Goal: Information Seeking & Learning: Learn about a topic

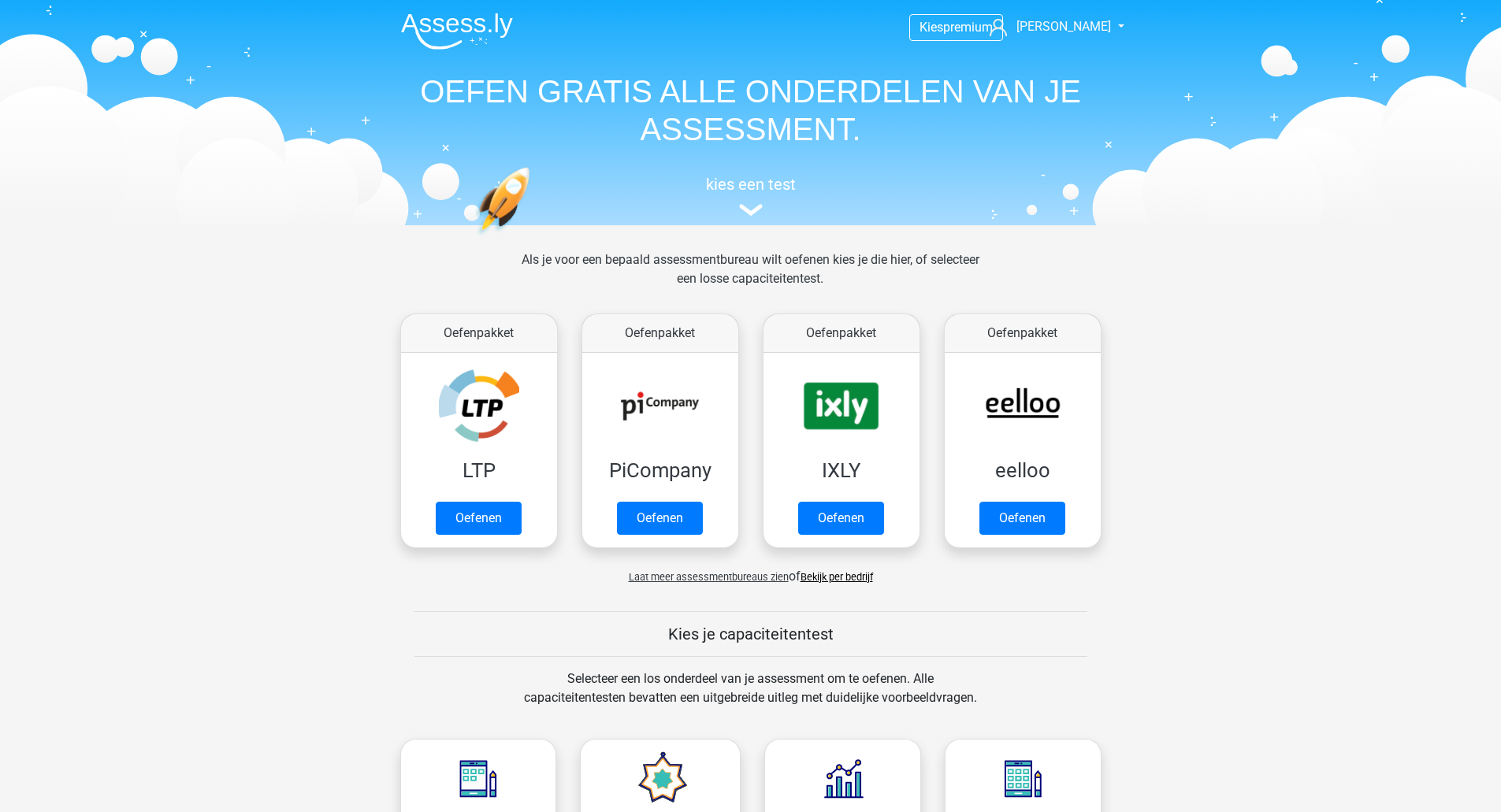
scroll to position [630, 0]
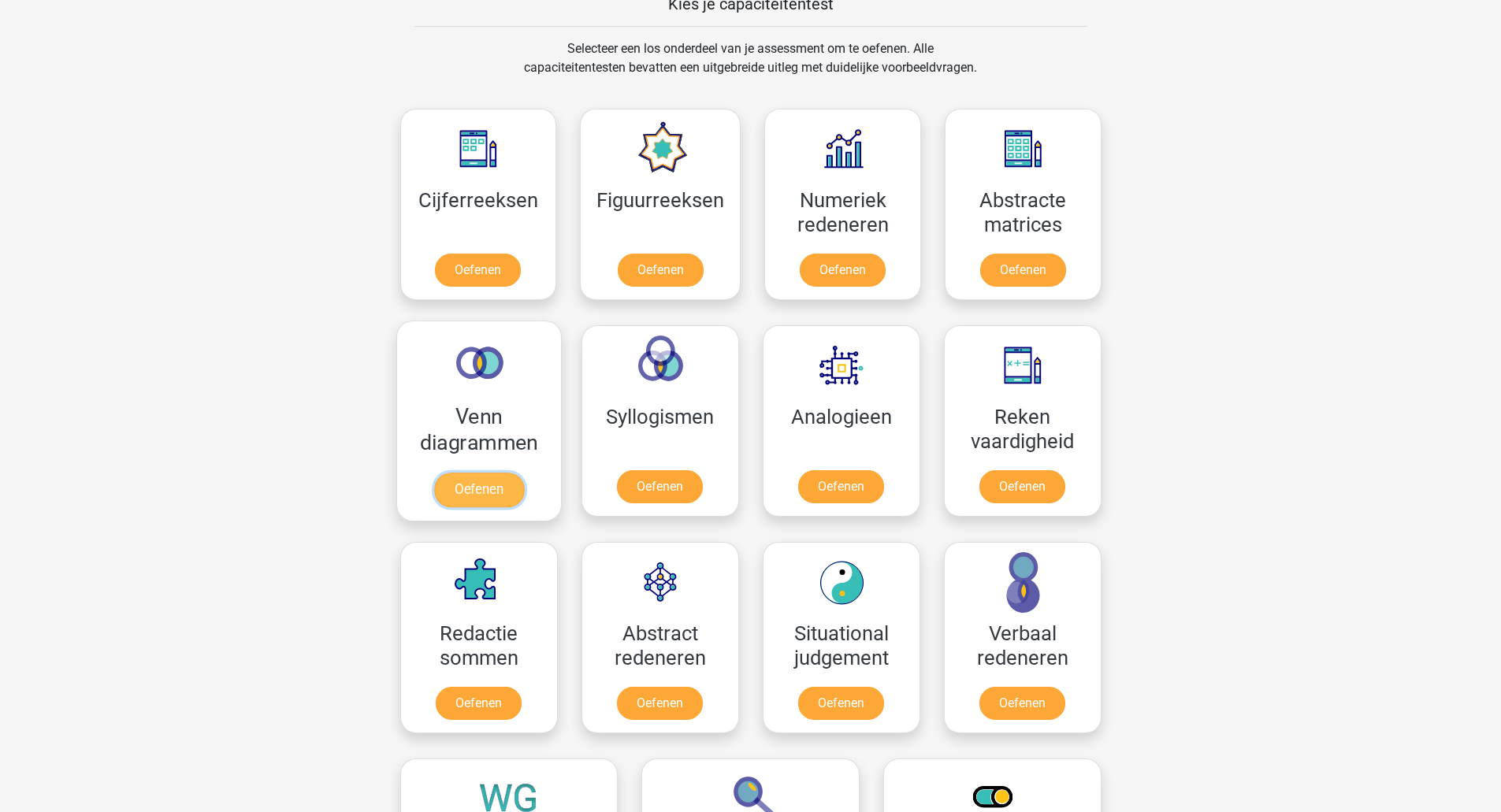
click at [471, 472] on link "Oefenen" at bounding box center [478, 490] width 90 height 35
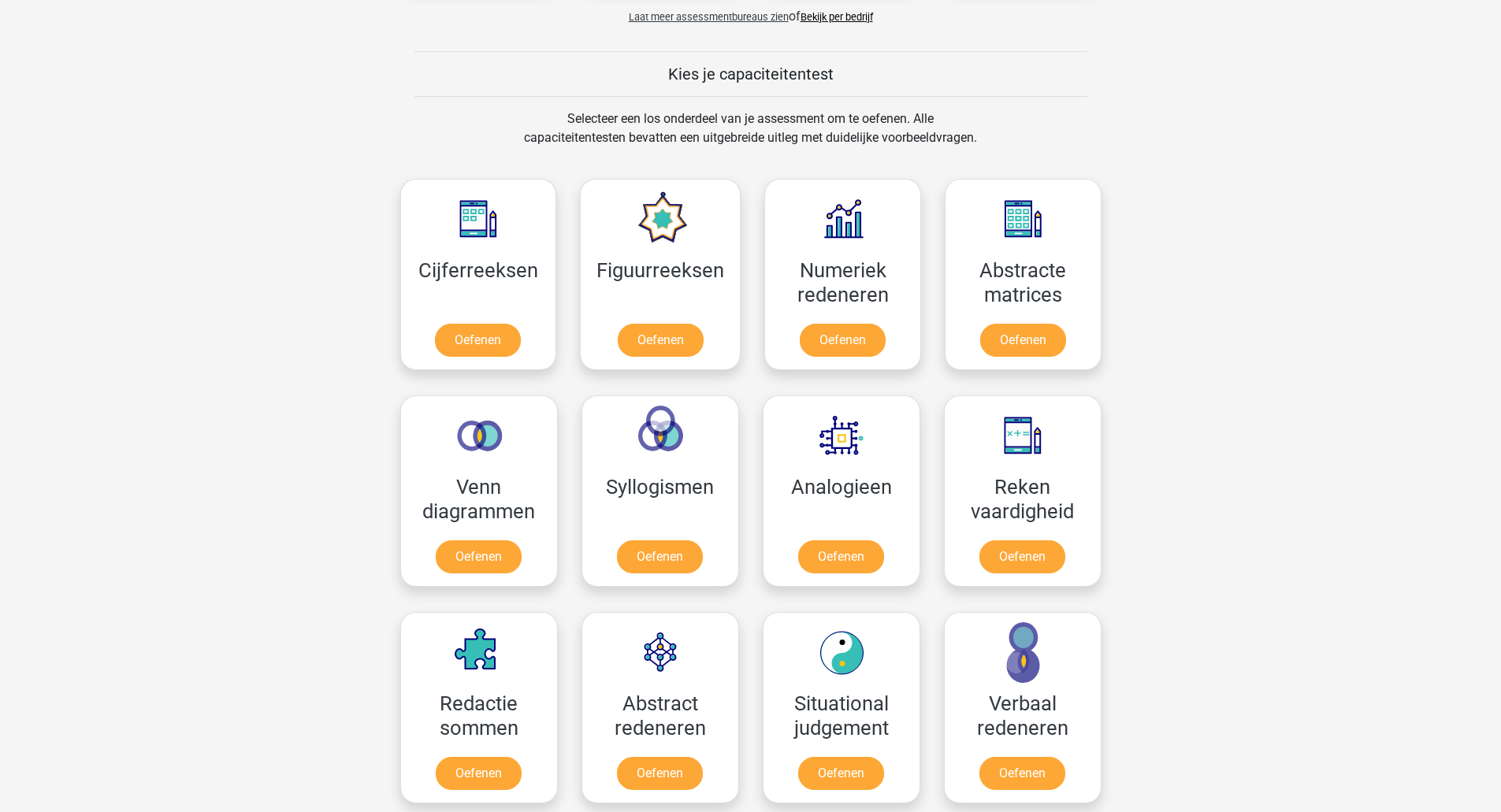
scroll to position [525, 0]
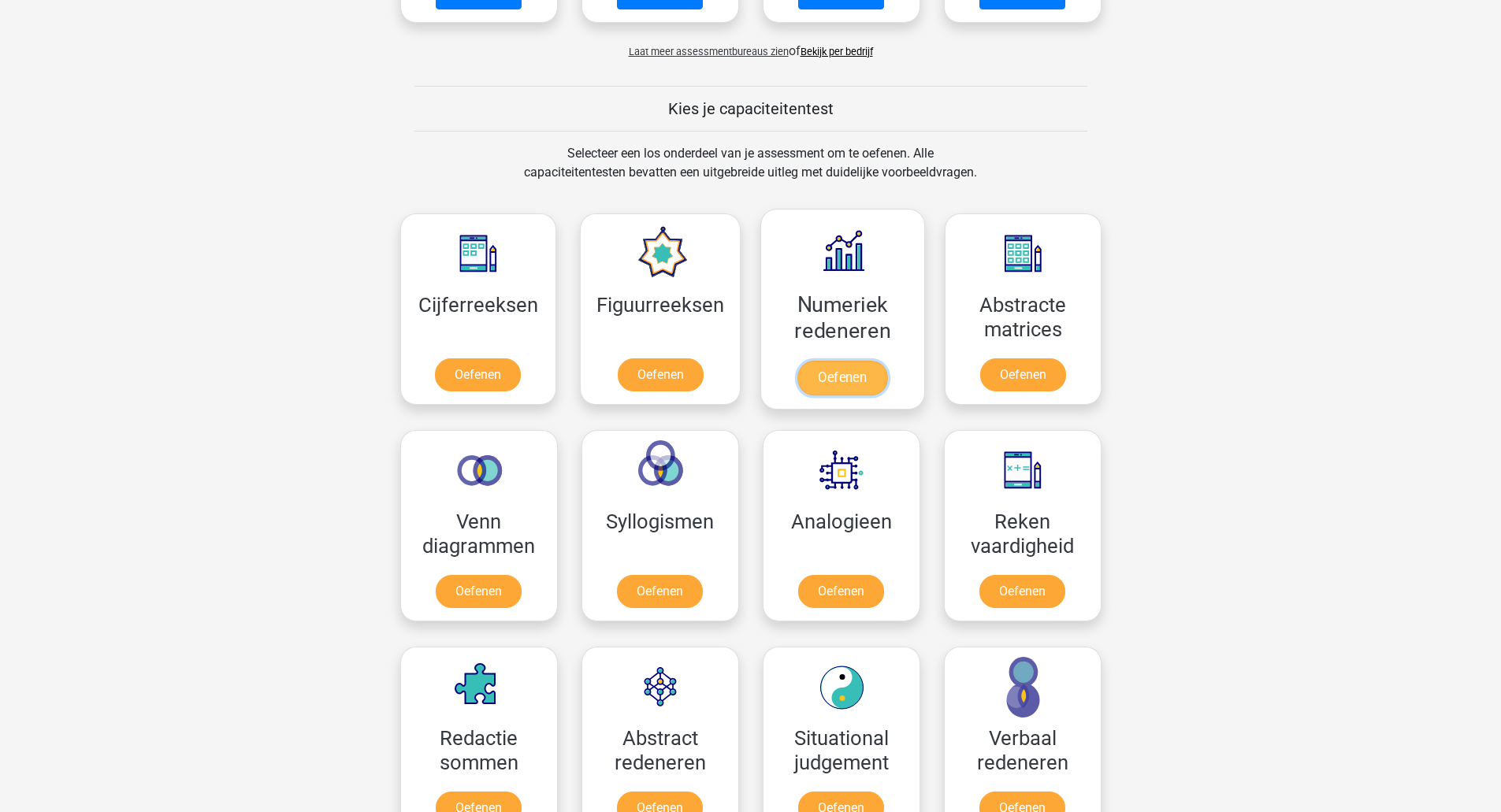
click at [822, 361] on link "Oefenen" at bounding box center [842, 378] width 90 height 35
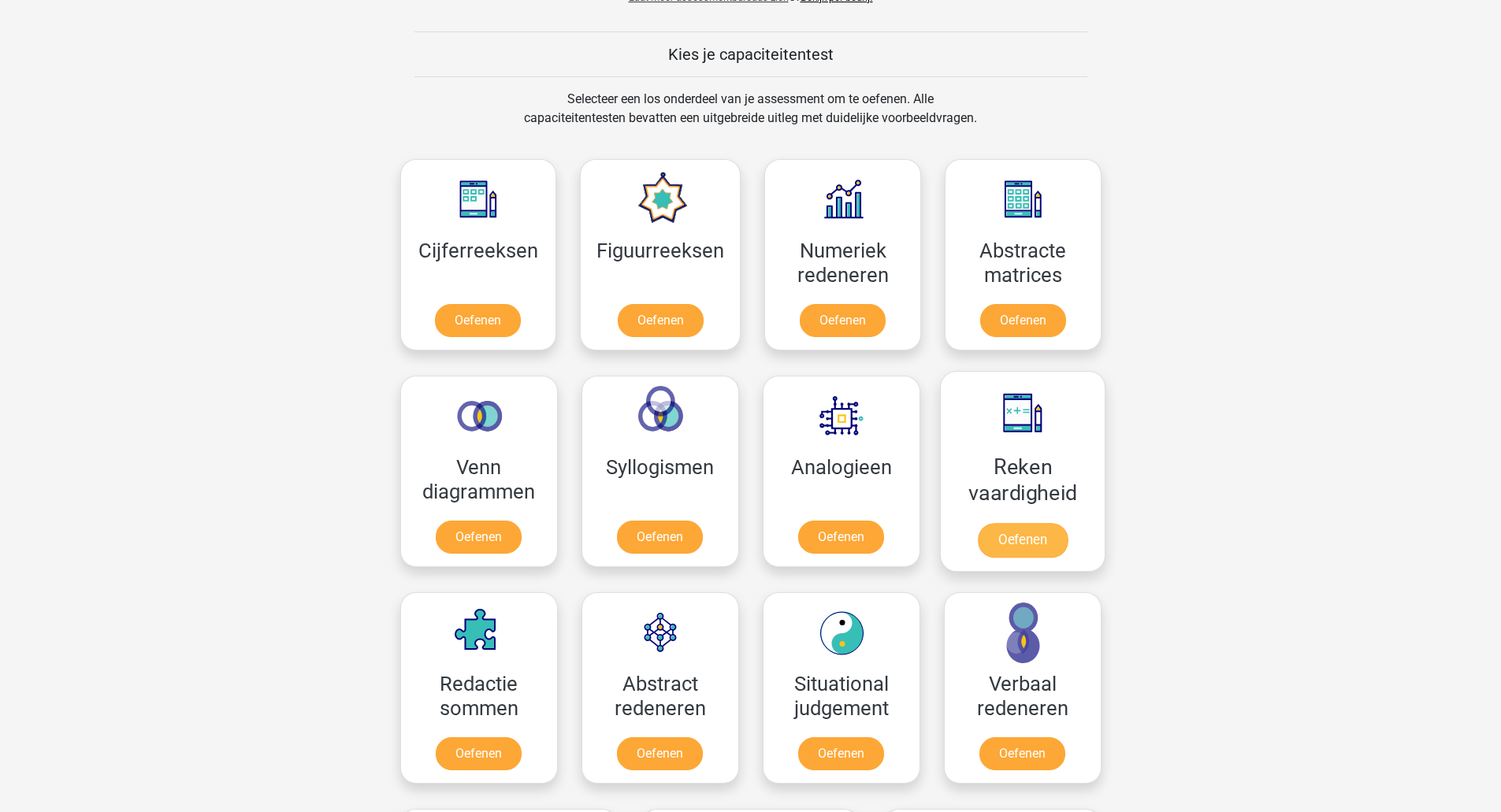
scroll to position [630, 0]
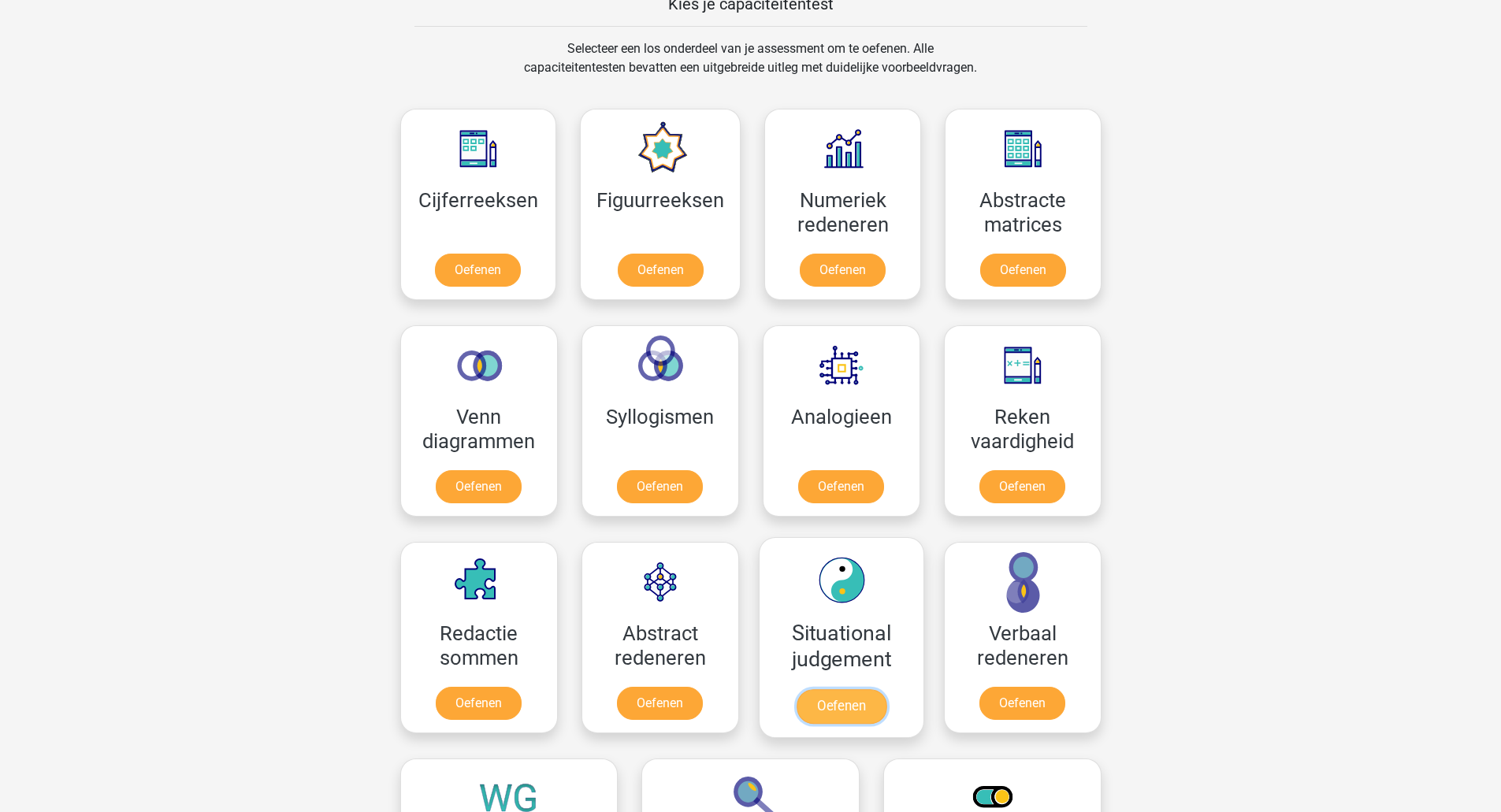
click at [839, 706] on link "Oefenen" at bounding box center [840, 706] width 90 height 35
click at [669, 256] on link "Oefenen" at bounding box center [660, 273] width 90 height 35
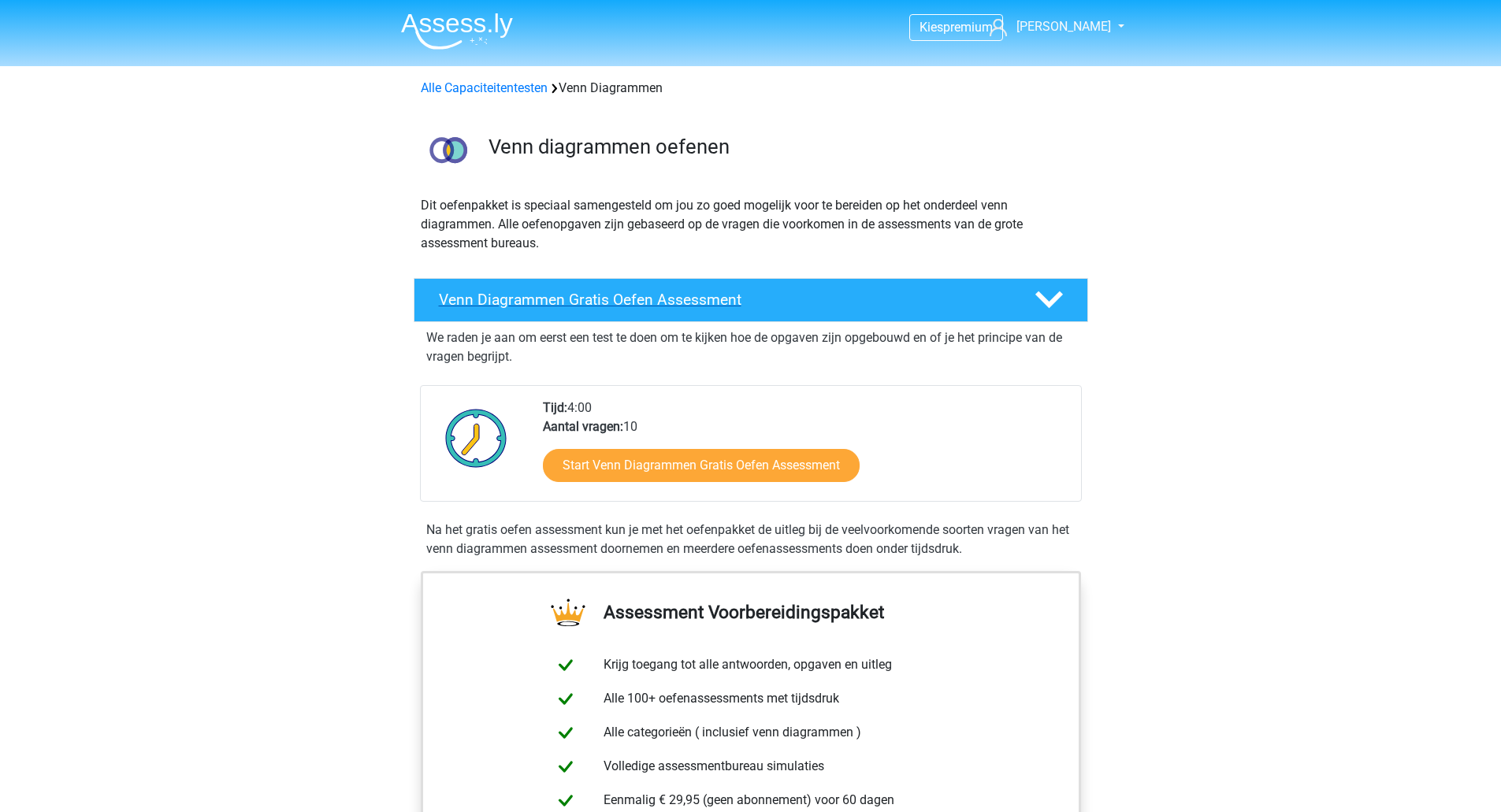
click at [638, 301] on h4 "Venn Diagrammen Gratis Oefen Assessment" at bounding box center [724, 300] width 571 height 18
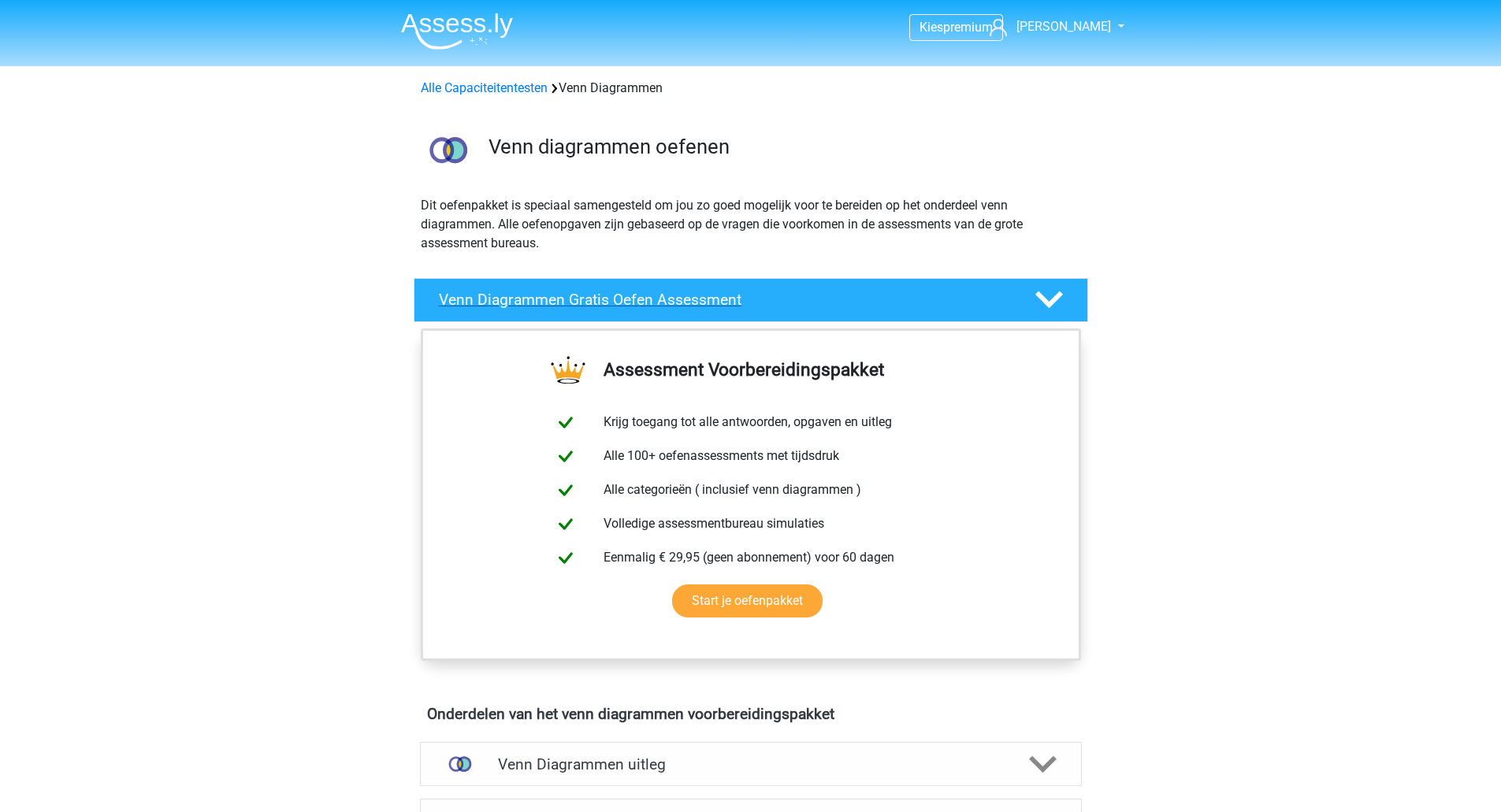
click at [1036, 294] on polygon at bounding box center [1048, 299] width 27 height 17
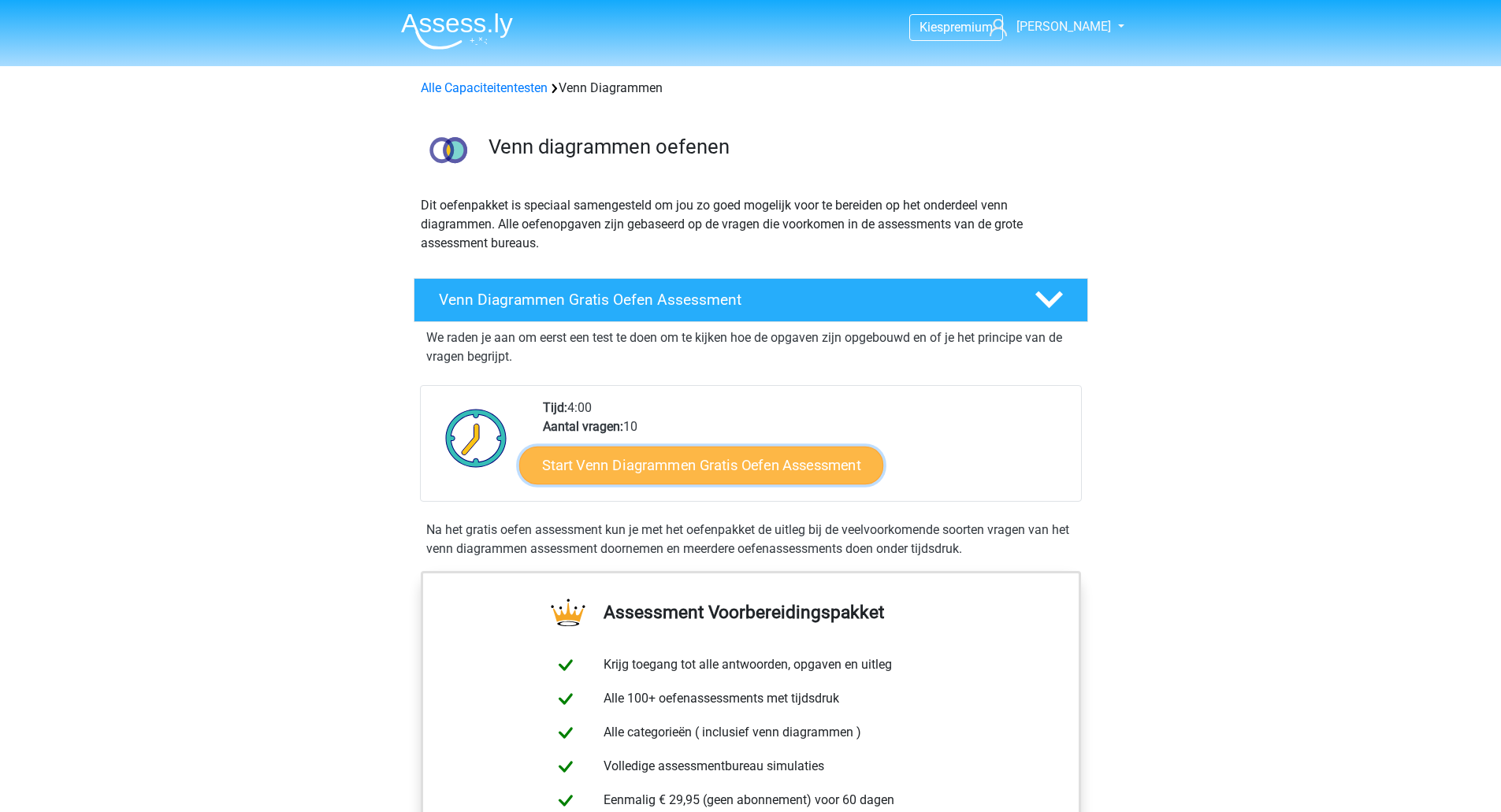
click at [680, 461] on link "Start Venn Diagrammen Gratis Oefen Assessment" at bounding box center [701, 466] width 364 height 38
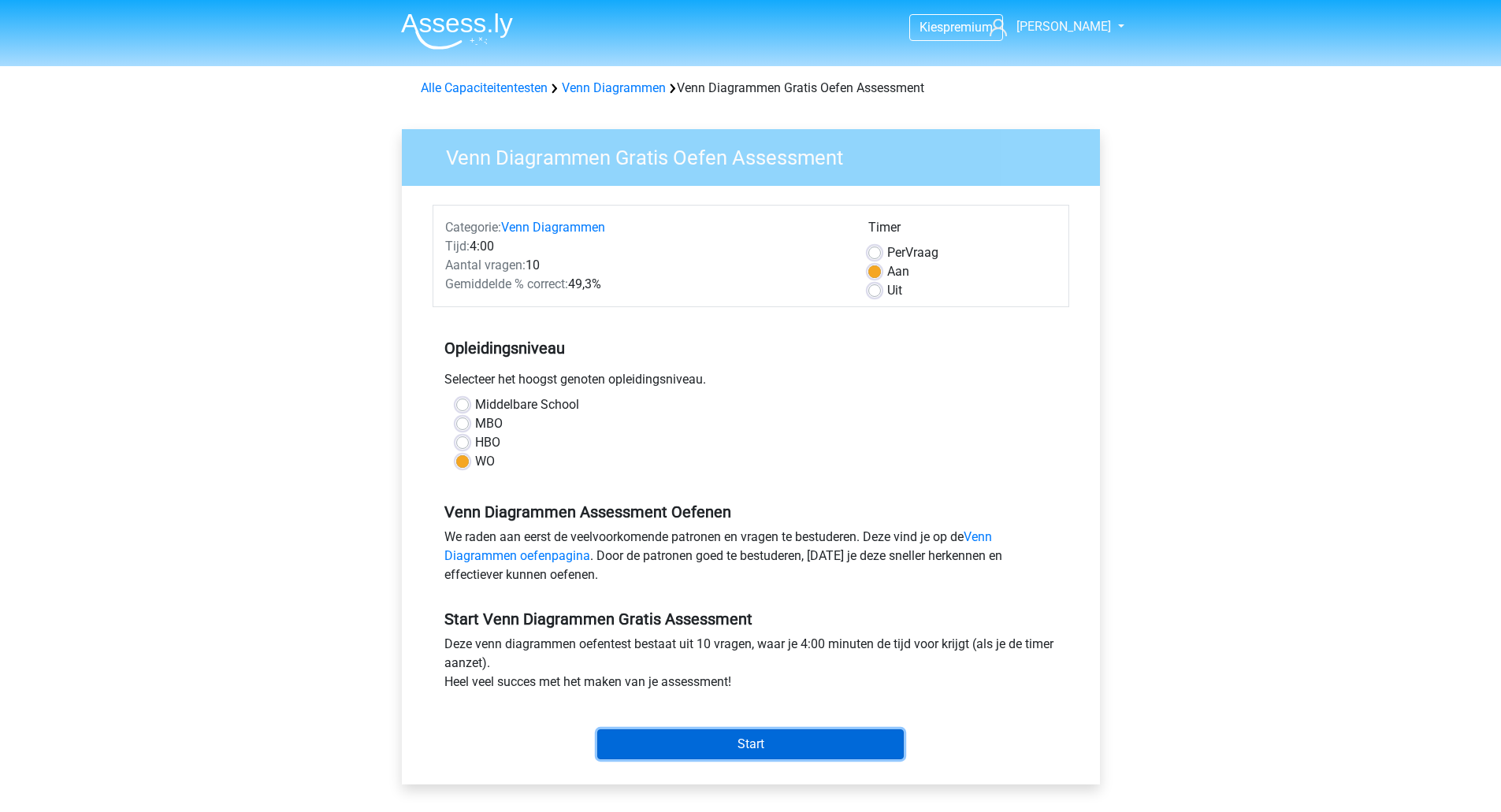
click at [741, 745] on input "Start" at bounding box center [750, 744] width 307 height 30
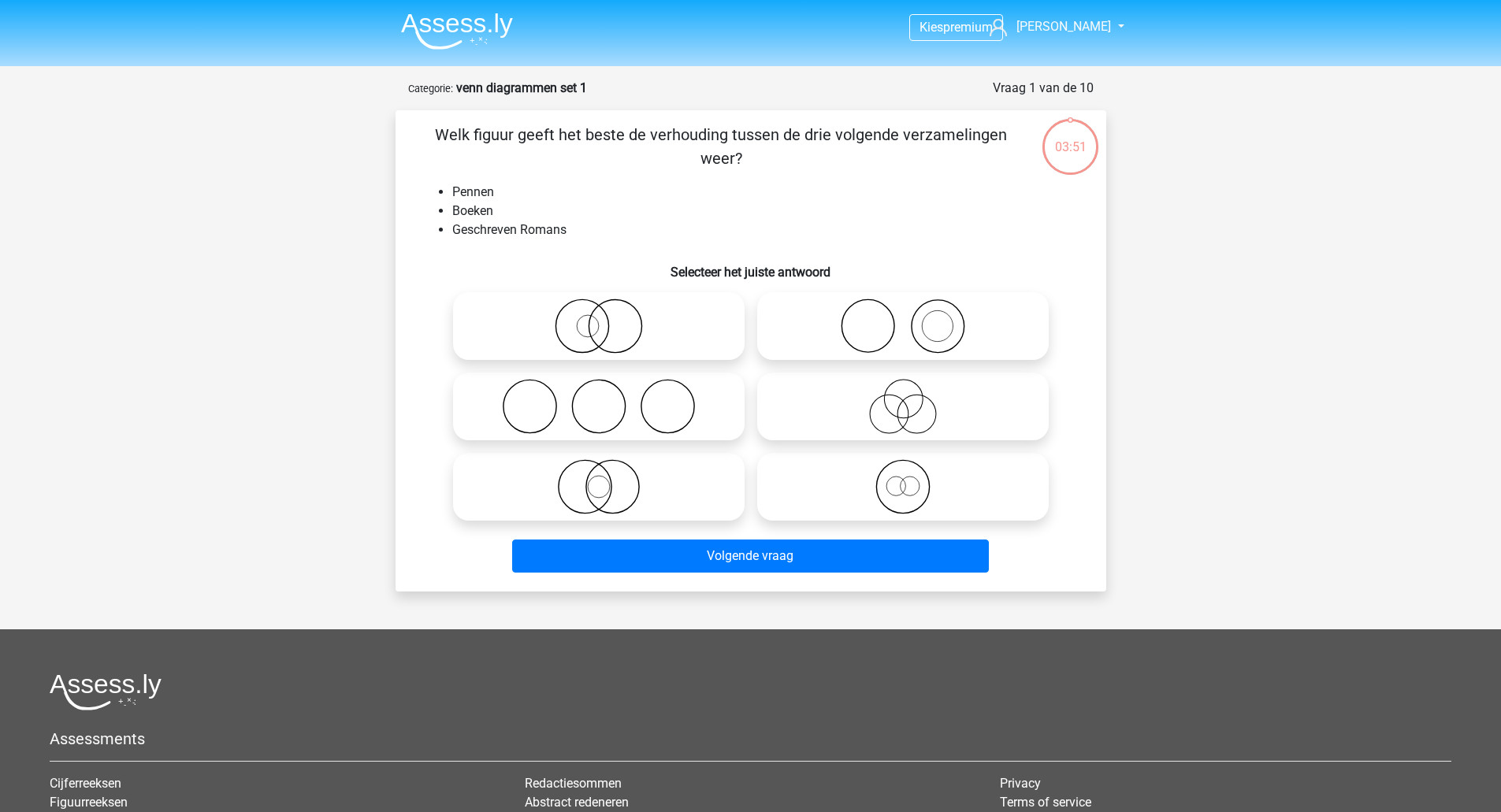
click at [599, 405] on icon at bounding box center [599, 406] width 279 height 55
click at [599, 398] on input "radio" at bounding box center [604, 393] width 10 height 10
radio input "true"
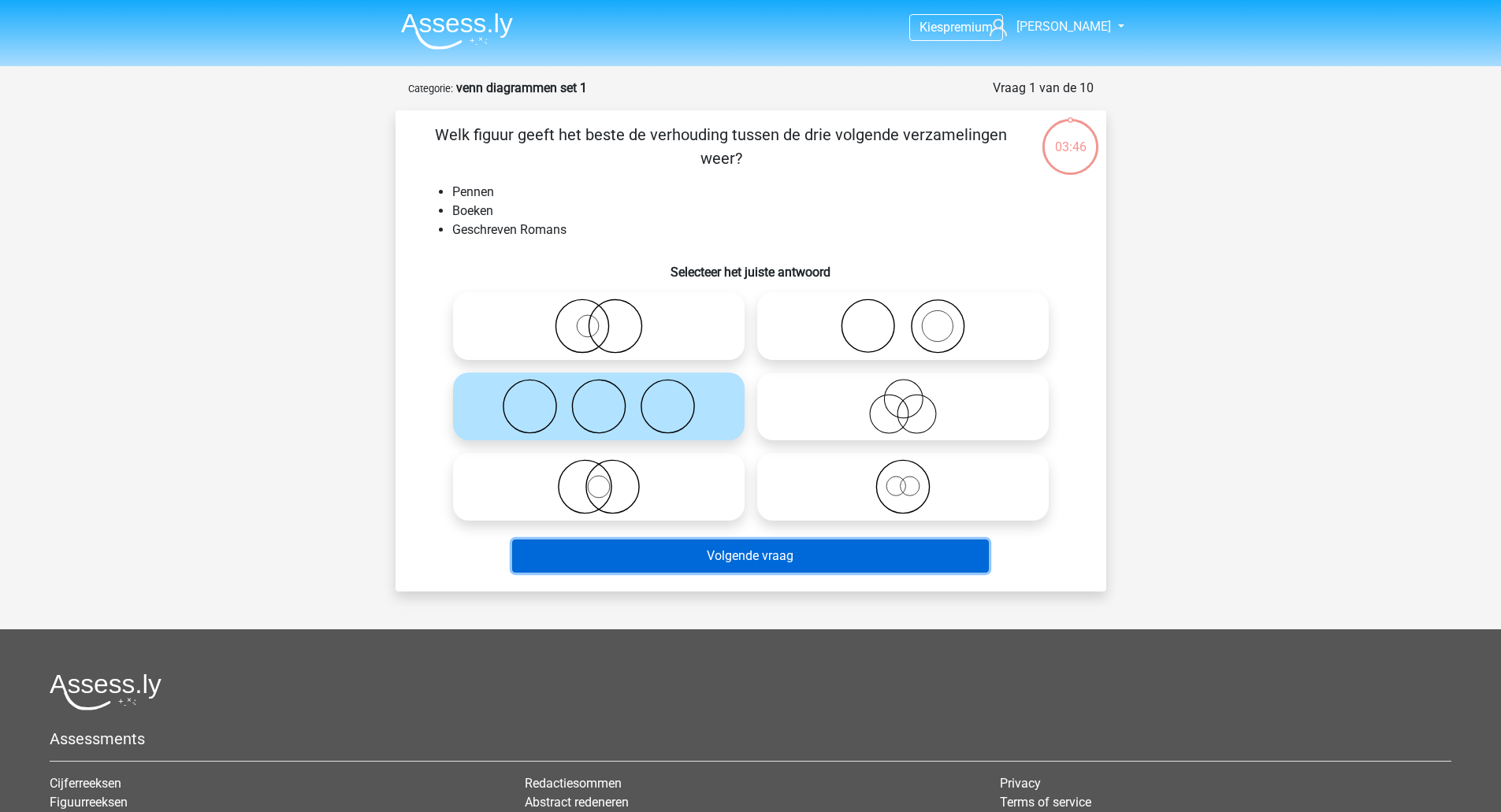
click at [745, 551] on button "Volgende vraag" at bounding box center [750, 556] width 477 height 33
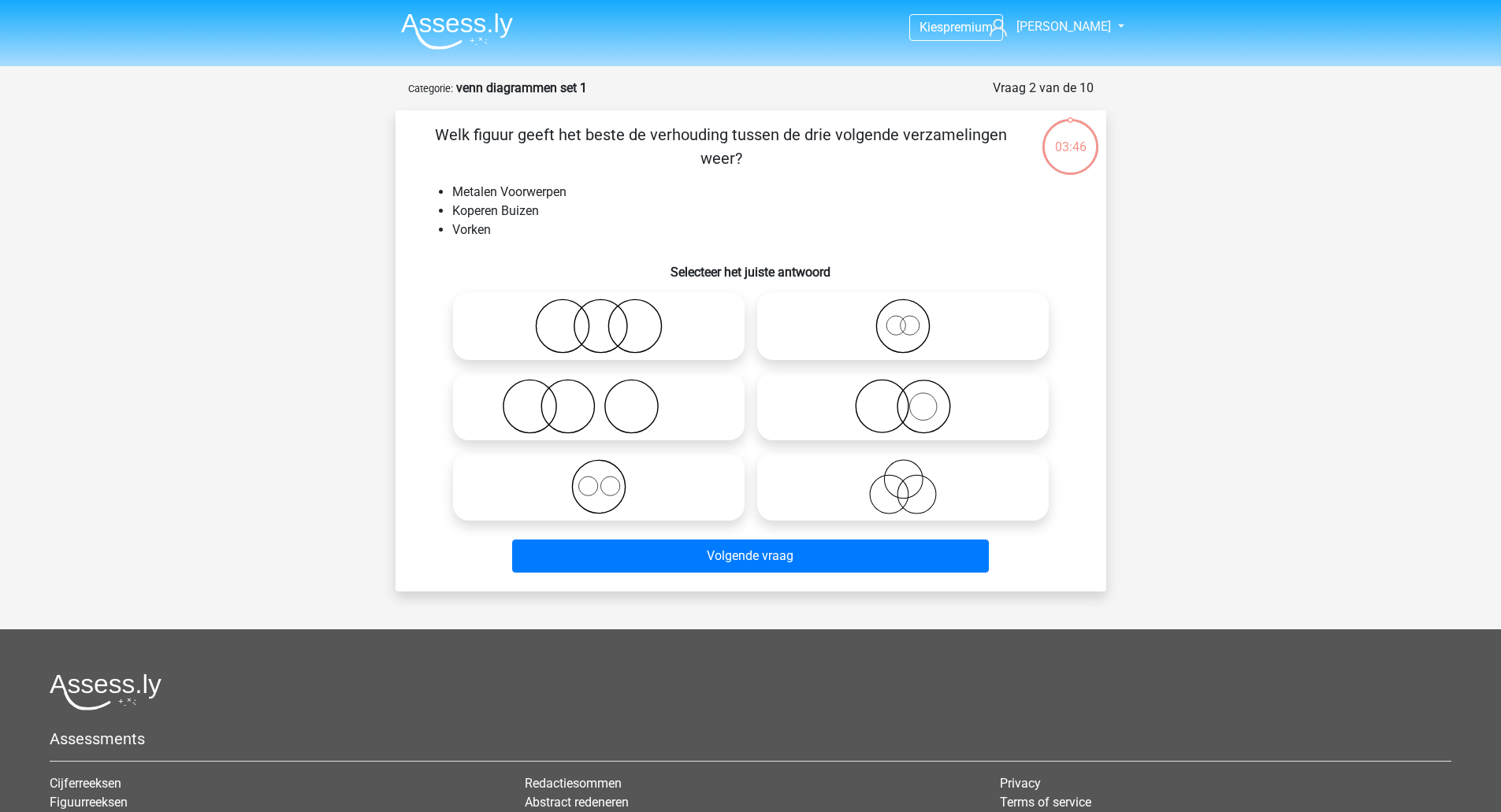
scroll to position [79, 0]
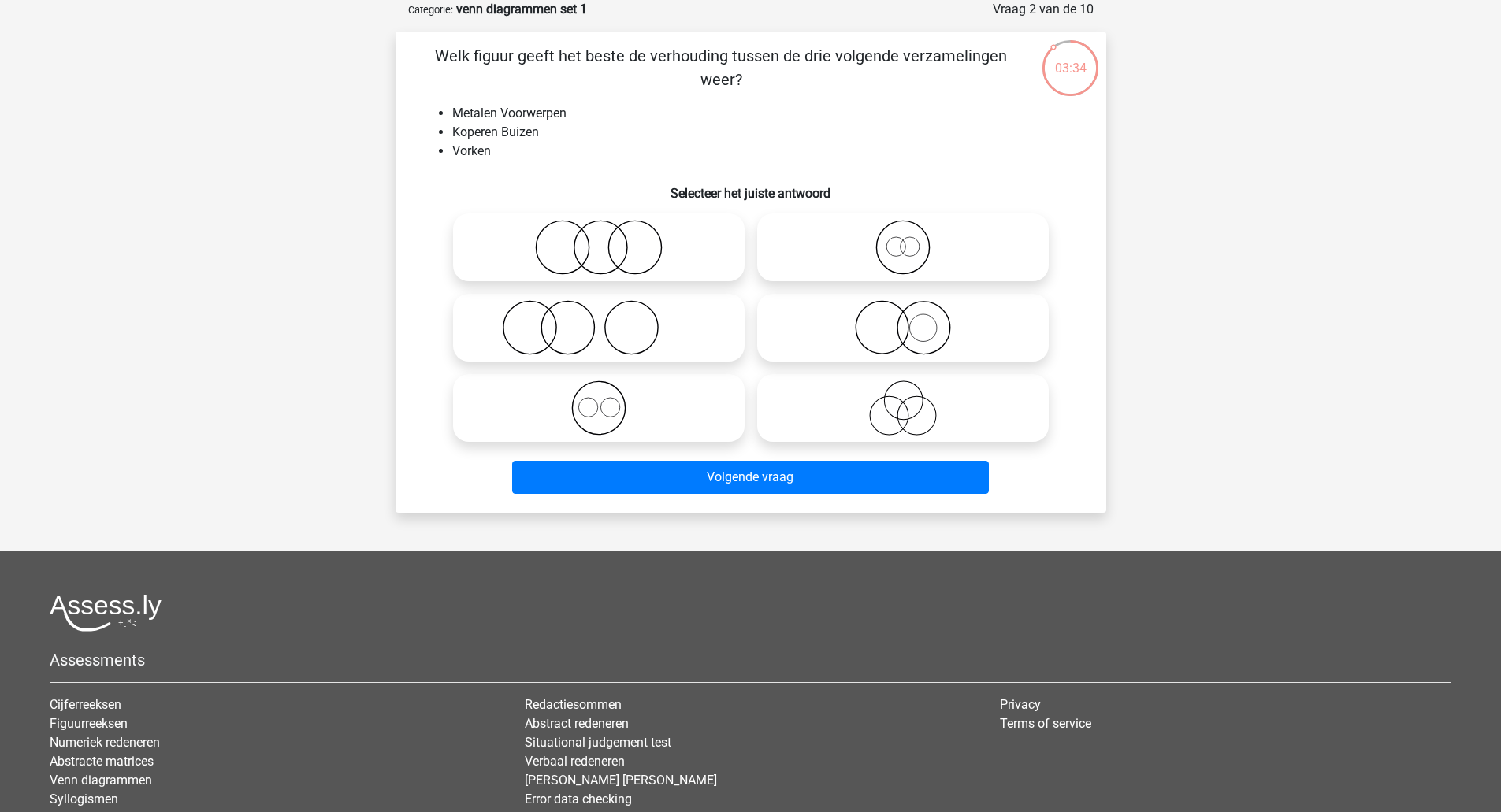
click at [609, 401] on icon at bounding box center [599, 407] width 279 height 55
click at [609, 400] on input "radio" at bounding box center [604, 395] width 10 height 10
radio input "true"
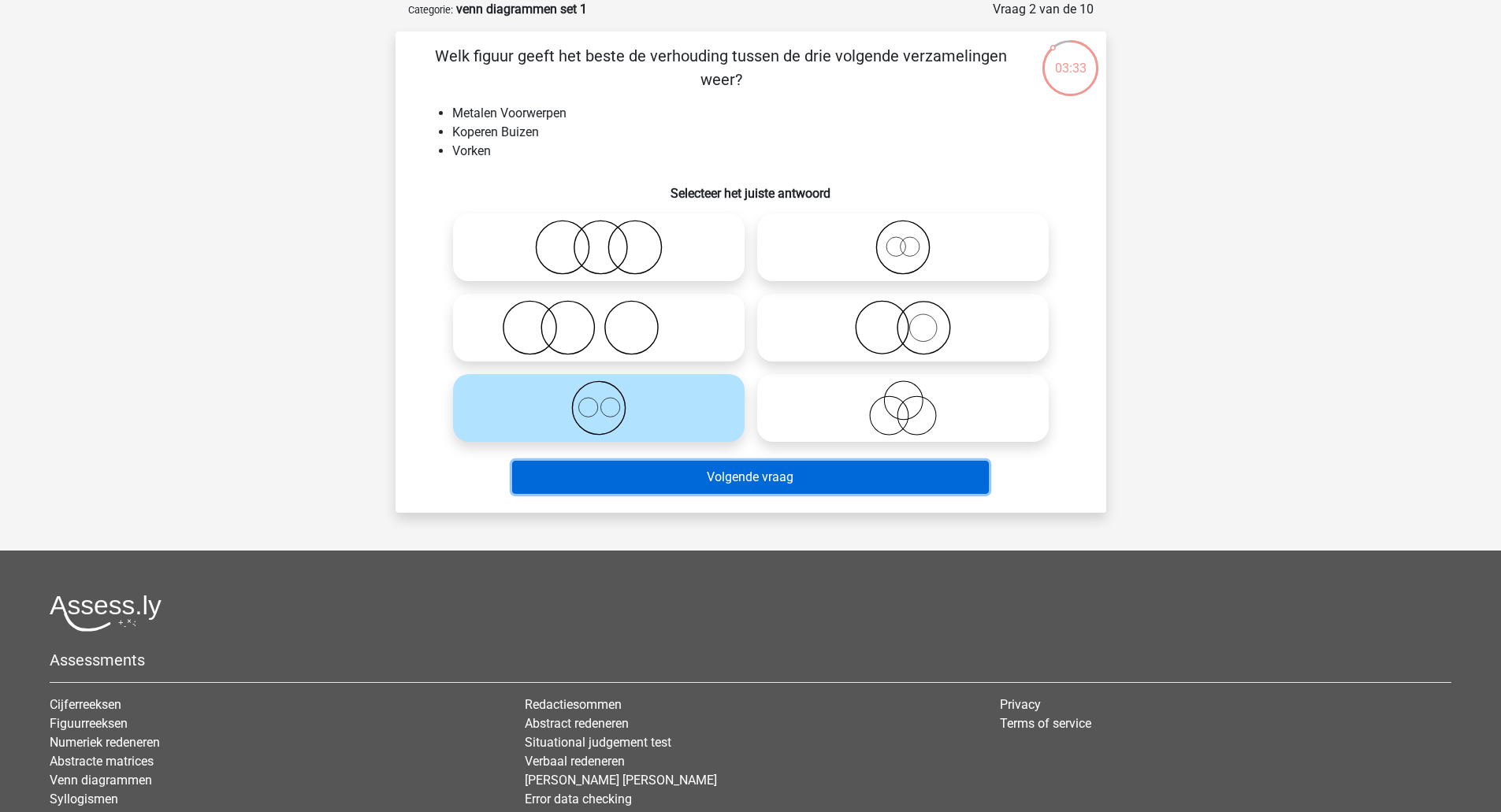
click at [680, 467] on button "Volgende vraag" at bounding box center [750, 477] width 477 height 33
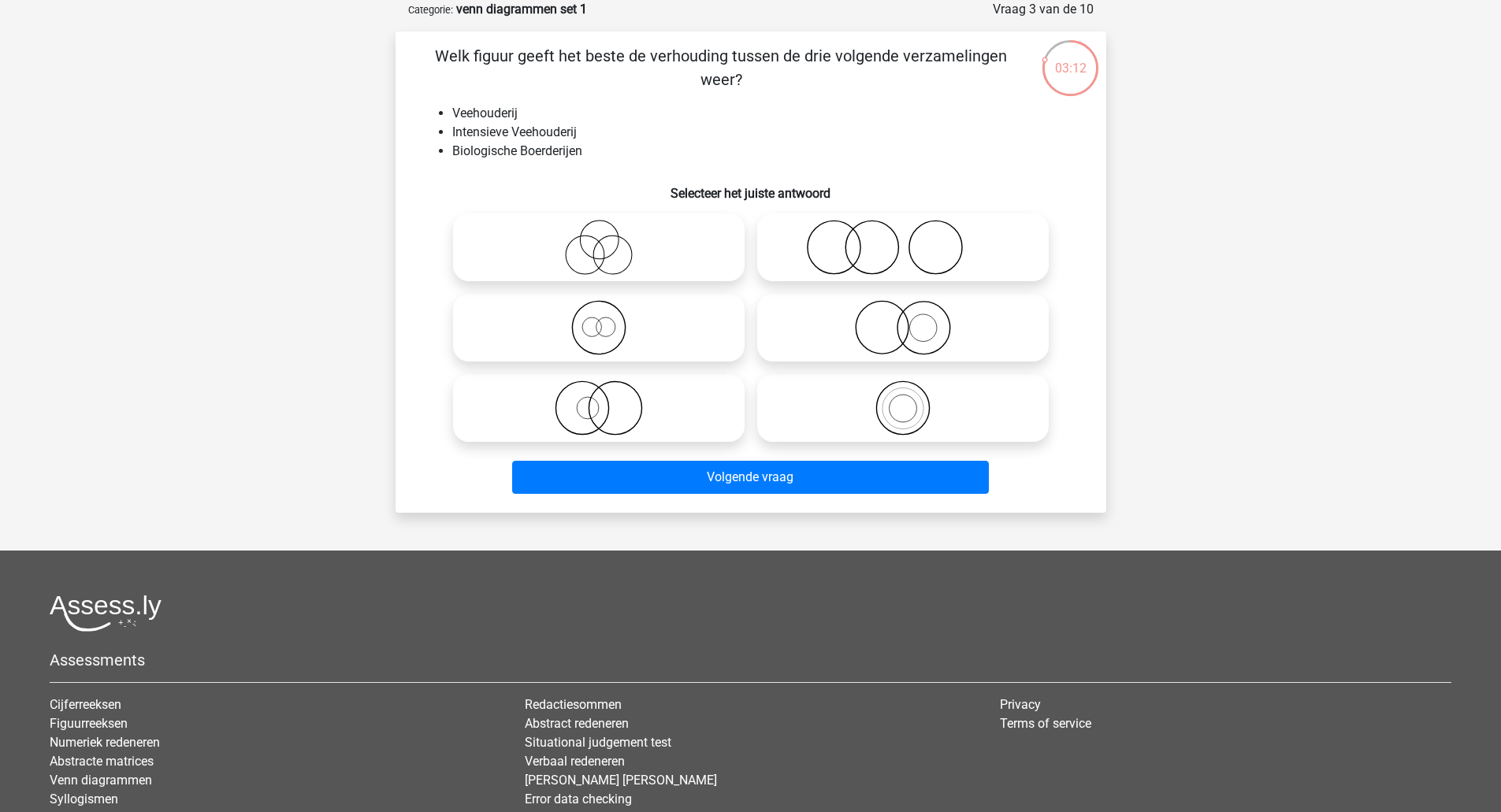
click at [910, 393] on input "radio" at bounding box center [908, 395] width 10 height 10
radio input "true"
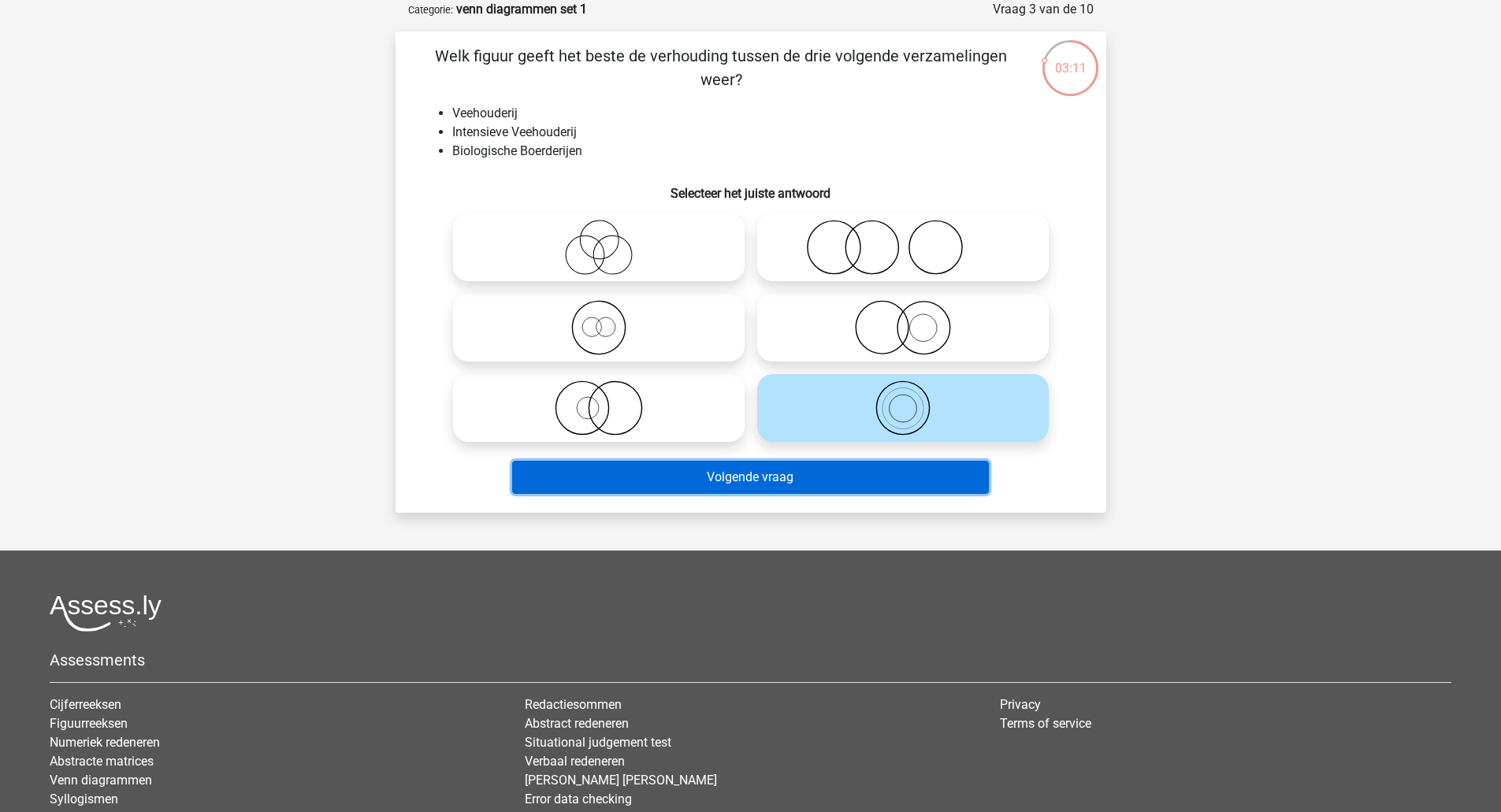
click at [812, 469] on button "Volgende vraag" at bounding box center [750, 477] width 477 height 33
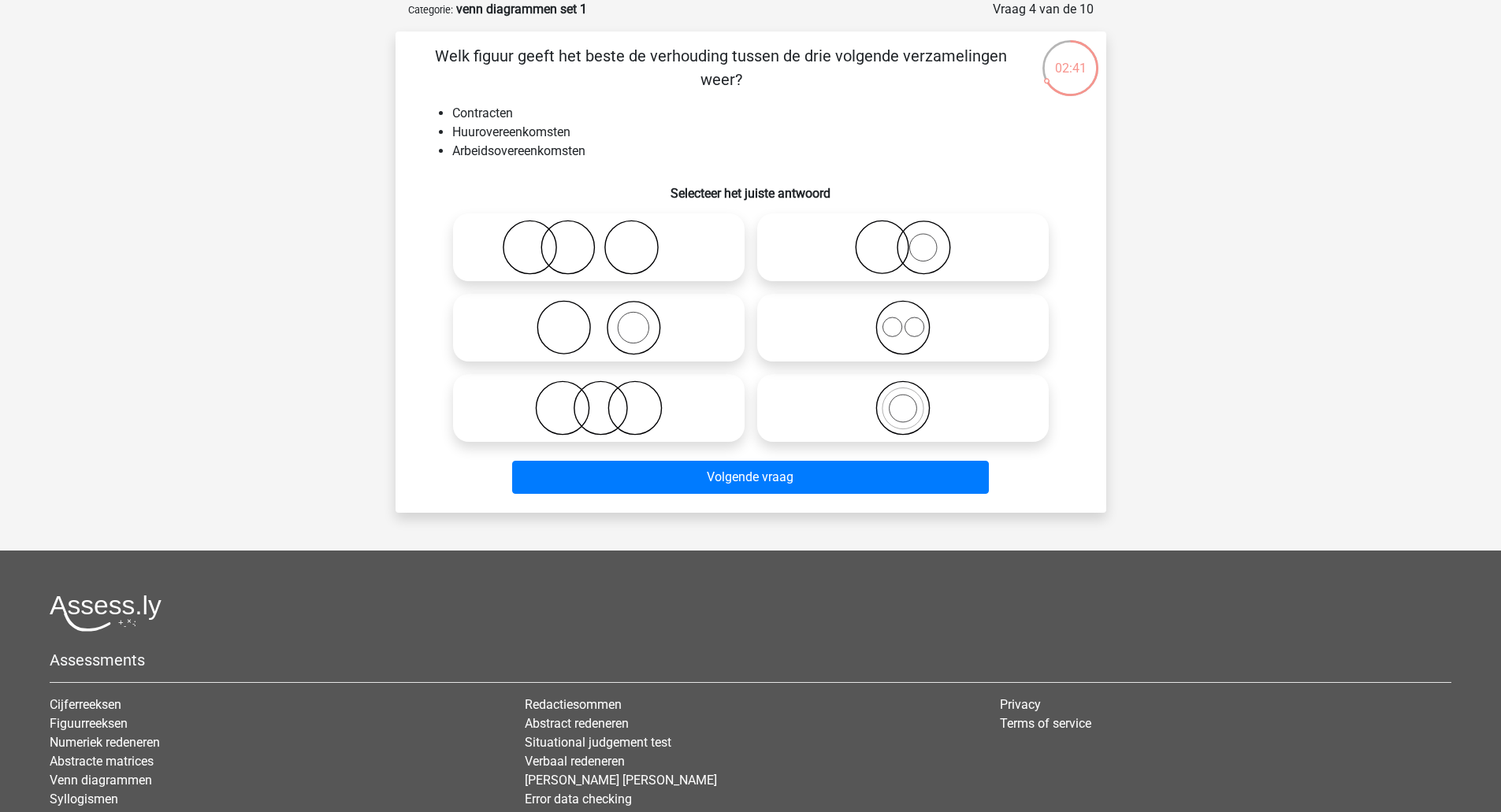
click at [605, 321] on icon at bounding box center [599, 327] width 279 height 55
click at [605, 320] on input "radio" at bounding box center [604, 314] width 10 height 10
radio input "true"
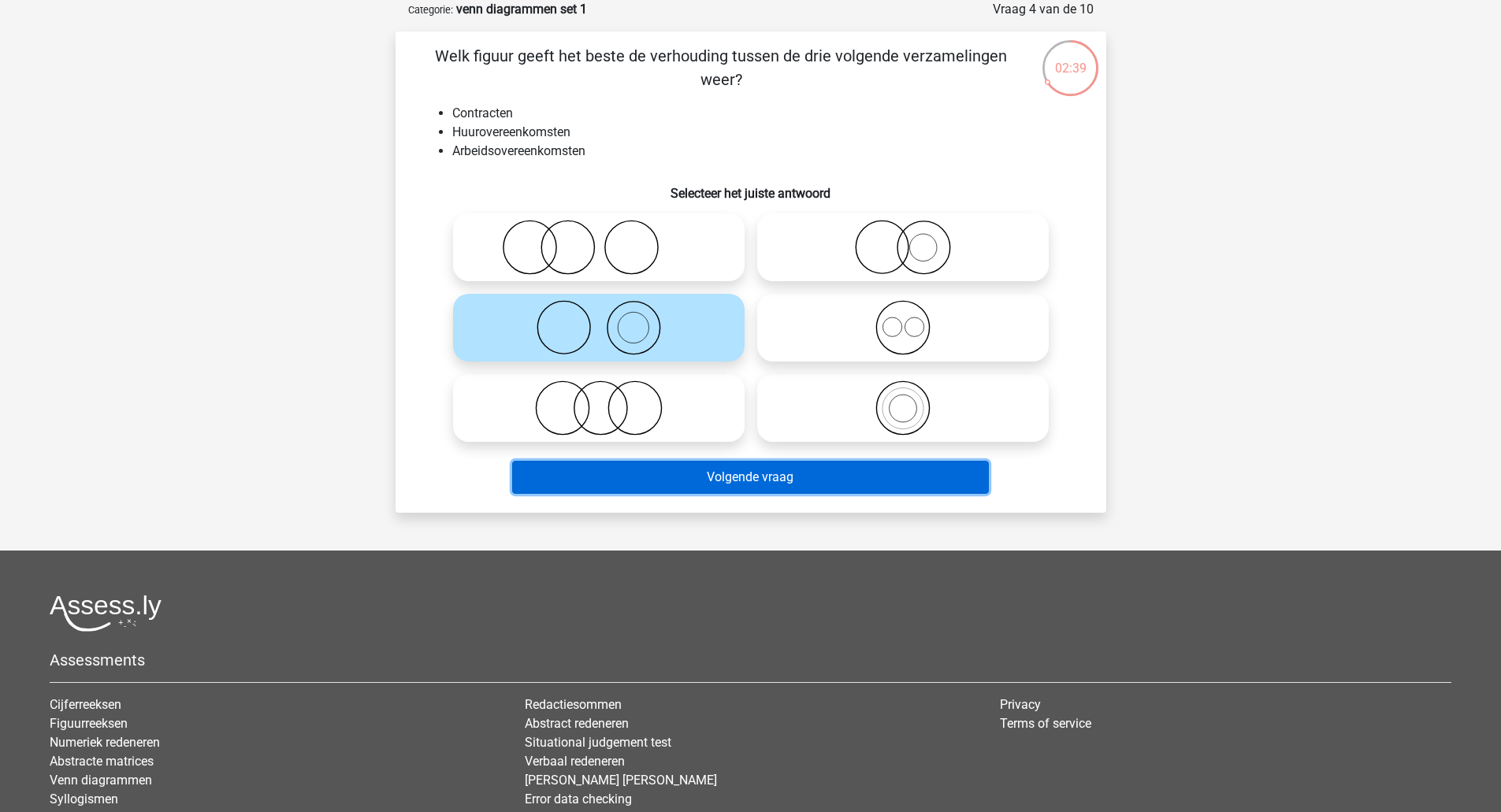
click at [723, 484] on button "Volgende vraag" at bounding box center [750, 477] width 477 height 33
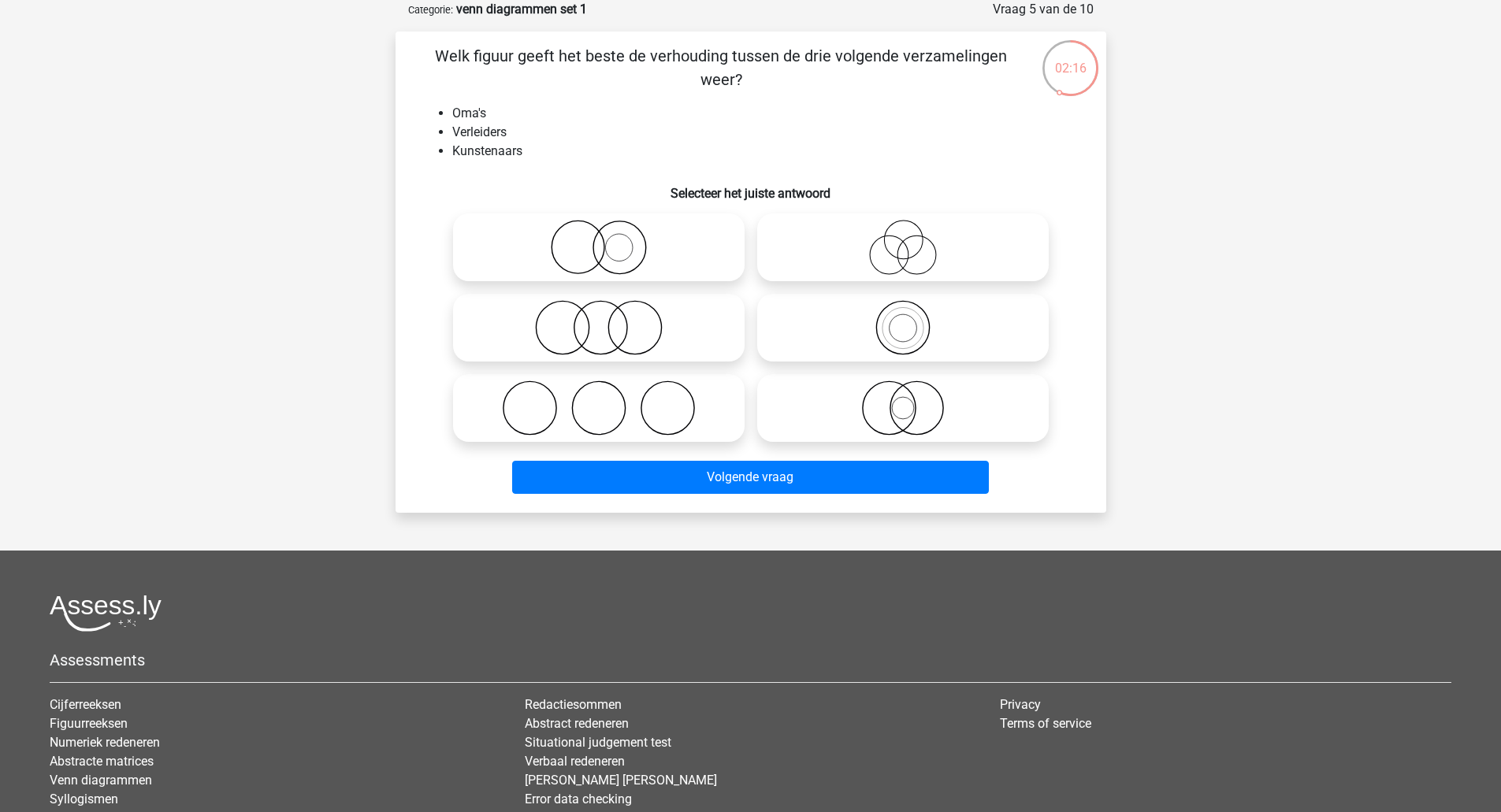
click at [895, 244] on icon at bounding box center [903, 247] width 279 height 55
click at [903, 239] on input "radio" at bounding box center [908, 234] width 10 height 10
radio input "true"
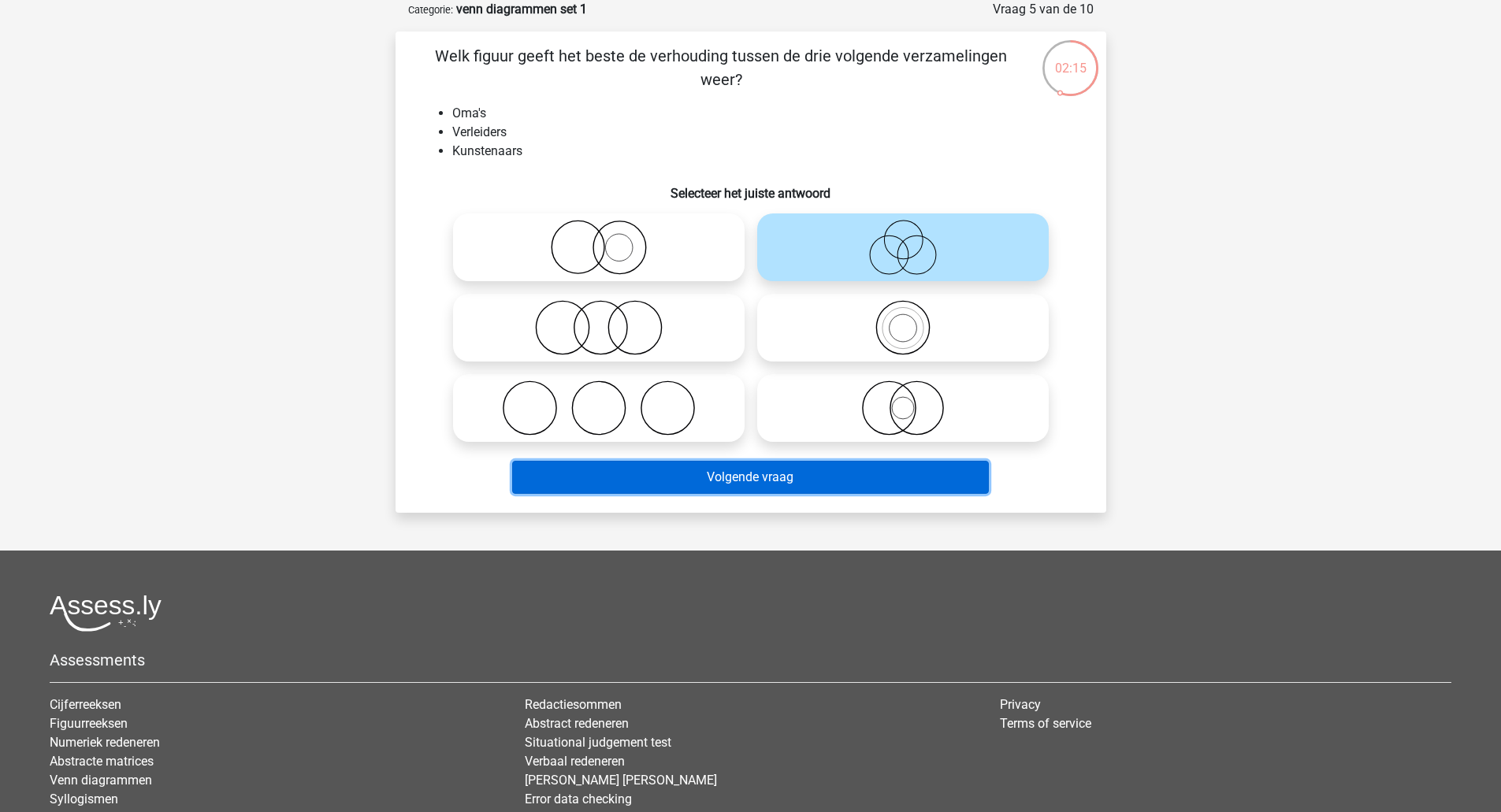
click at [797, 483] on button "Volgende vraag" at bounding box center [750, 477] width 477 height 33
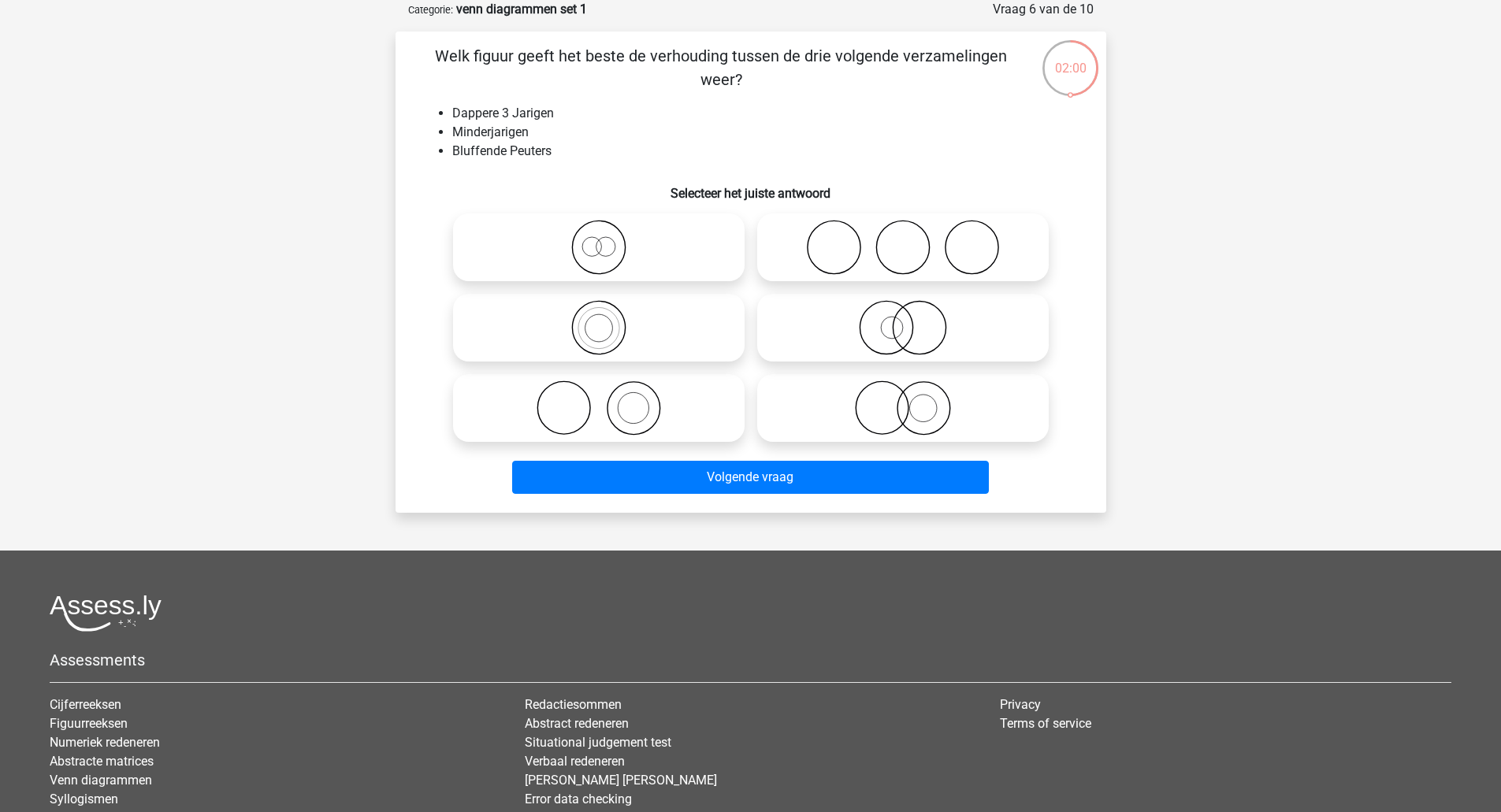
click at [576, 248] on icon at bounding box center [599, 247] width 279 height 55
click at [599, 239] on input "radio" at bounding box center [604, 234] width 10 height 10
radio input "true"
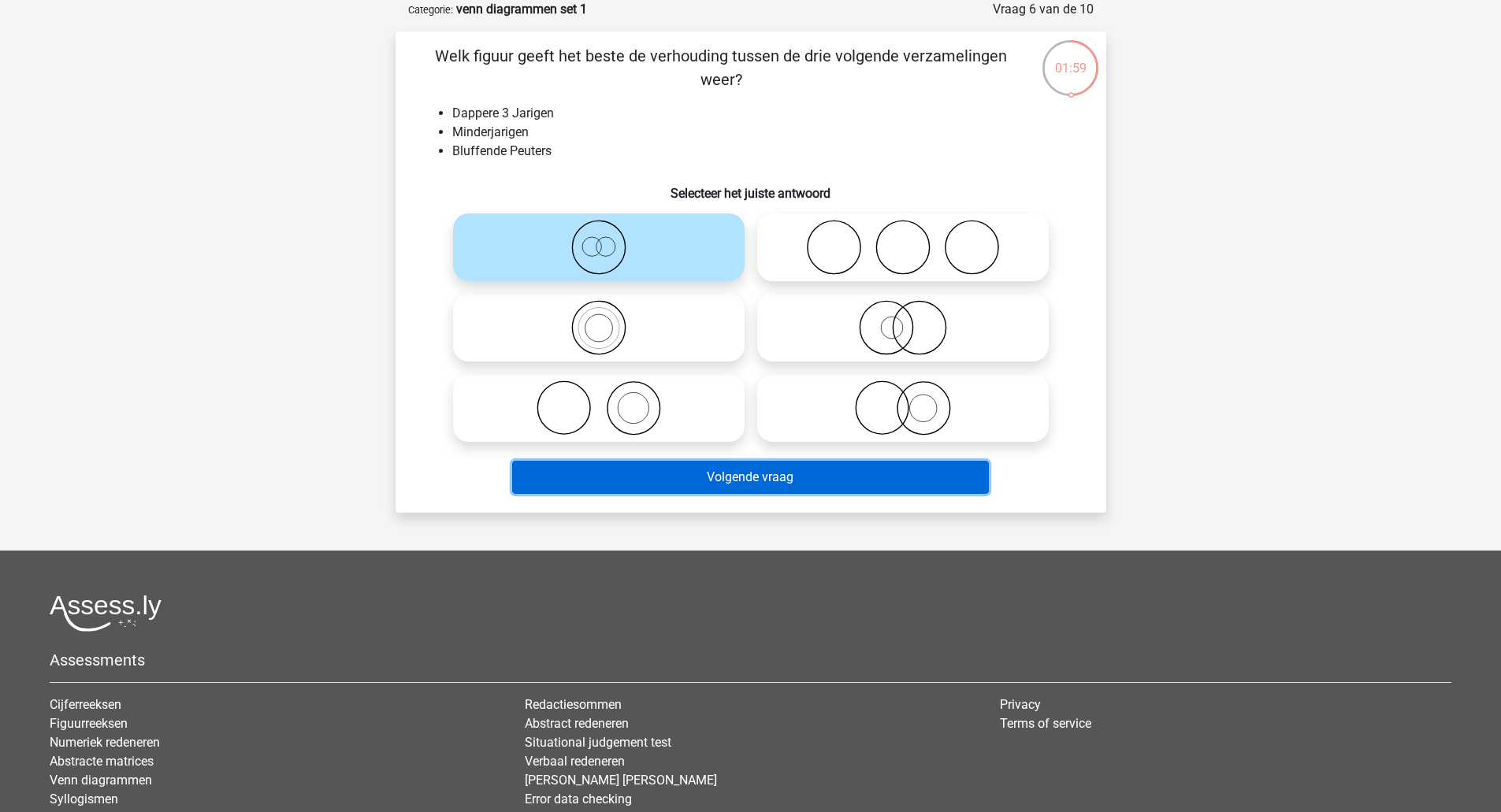
click at [679, 473] on button "Volgende vraag" at bounding box center [750, 477] width 477 height 33
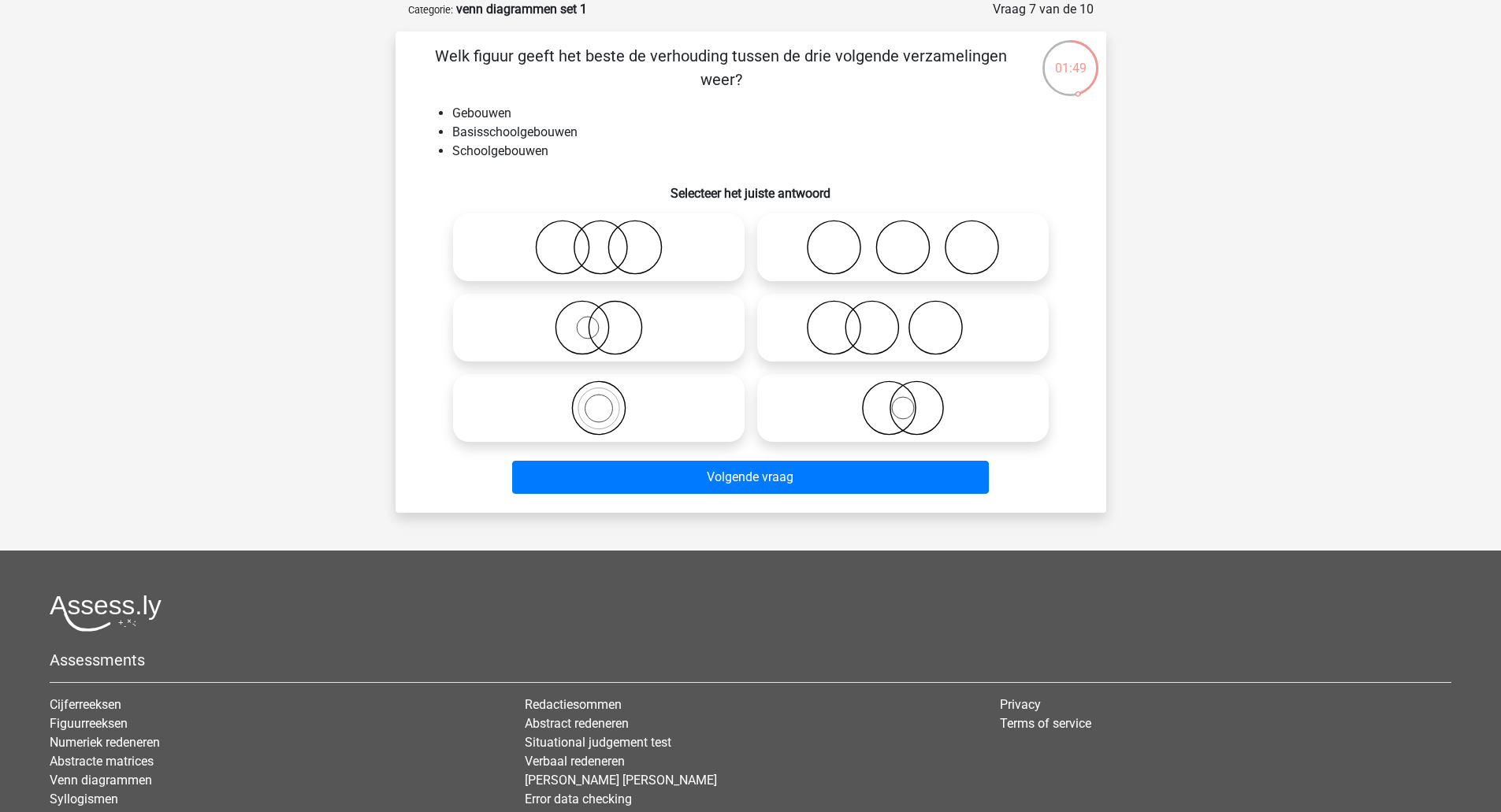
click at [591, 408] on icon at bounding box center [599, 407] width 279 height 55
click at [599, 400] on input "radio" at bounding box center [604, 395] width 10 height 10
radio input "true"
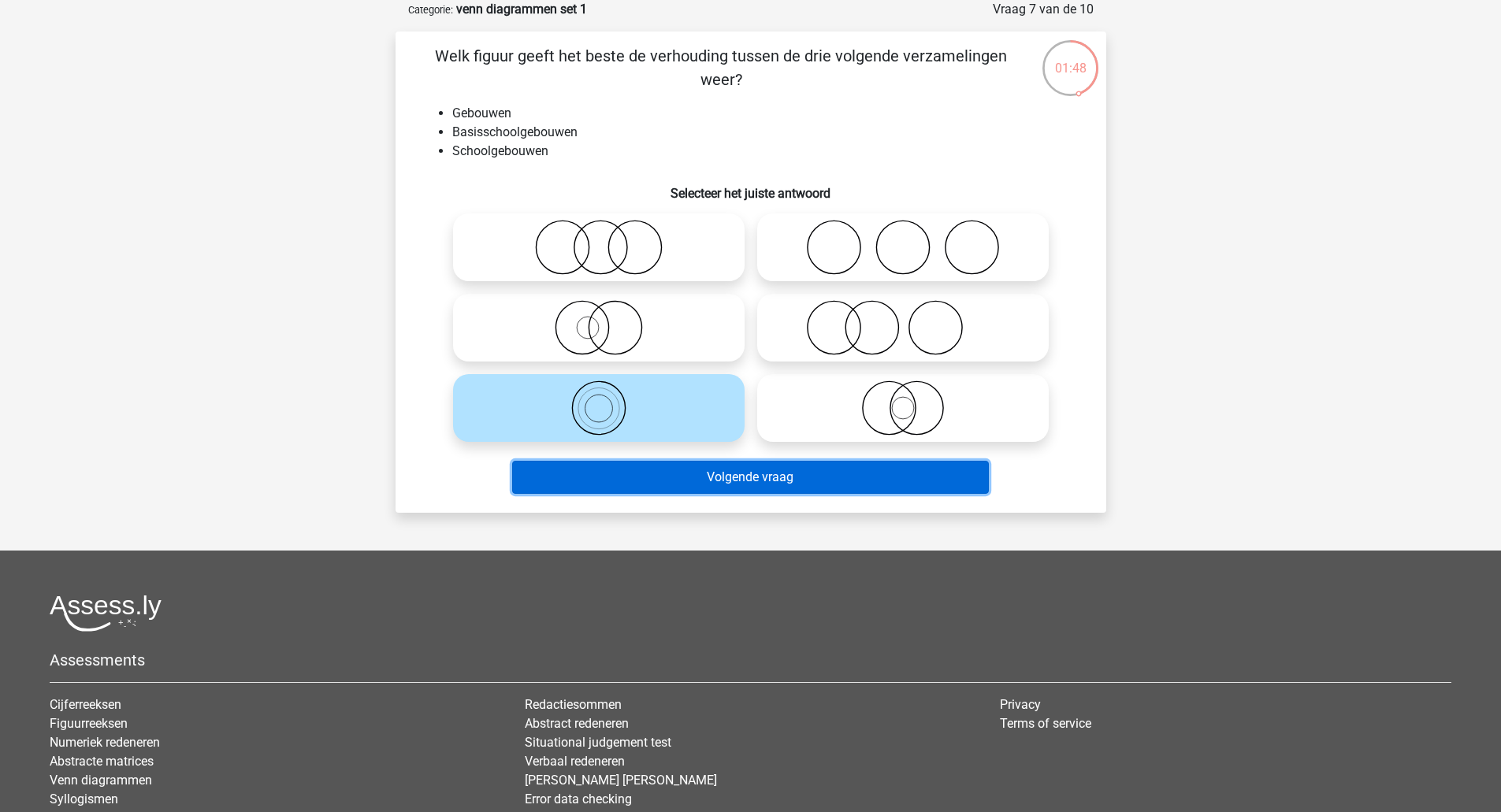
click at [633, 470] on button "Volgende vraag" at bounding box center [750, 477] width 477 height 33
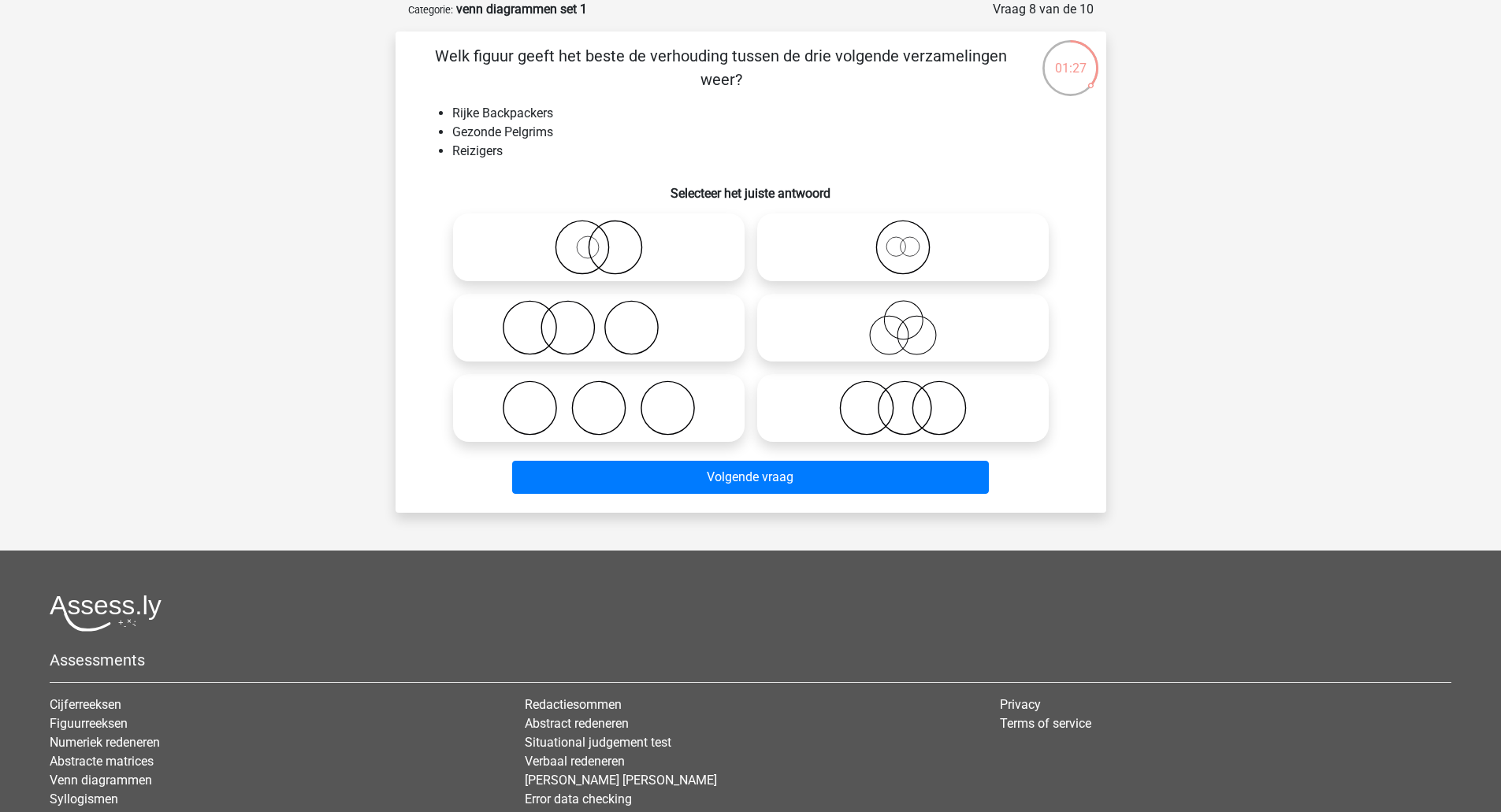
click at [892, 261] on icon at bounding box center [903, 247] width 279 height 55
click at [903, 239] on input "radio" at bounding box center [908, 234] width 10 height 10
radio input "true"
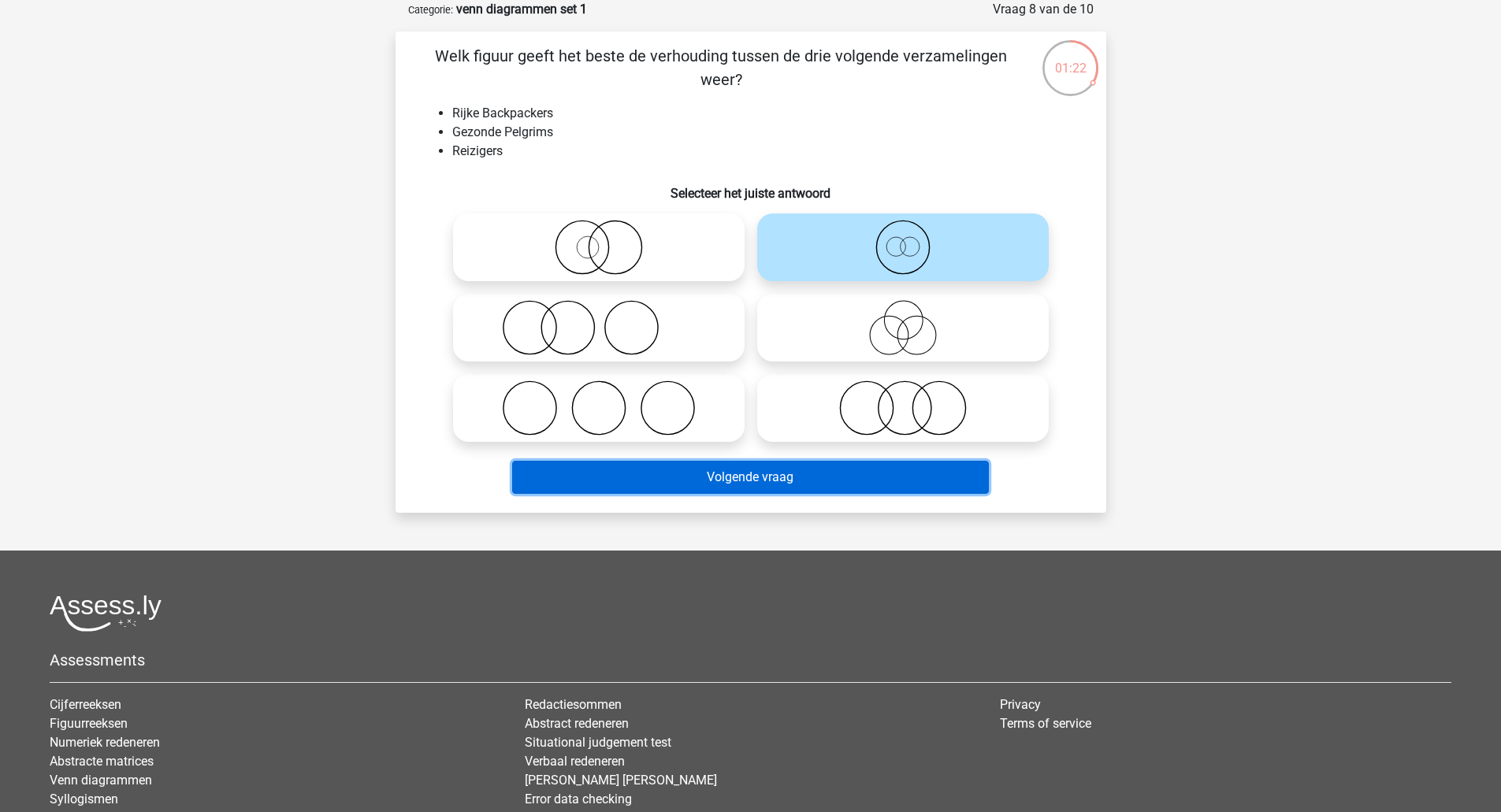
click at [812, 466] on button "Volgende vraag" at bounding box center [750, 477] width 477 height 33
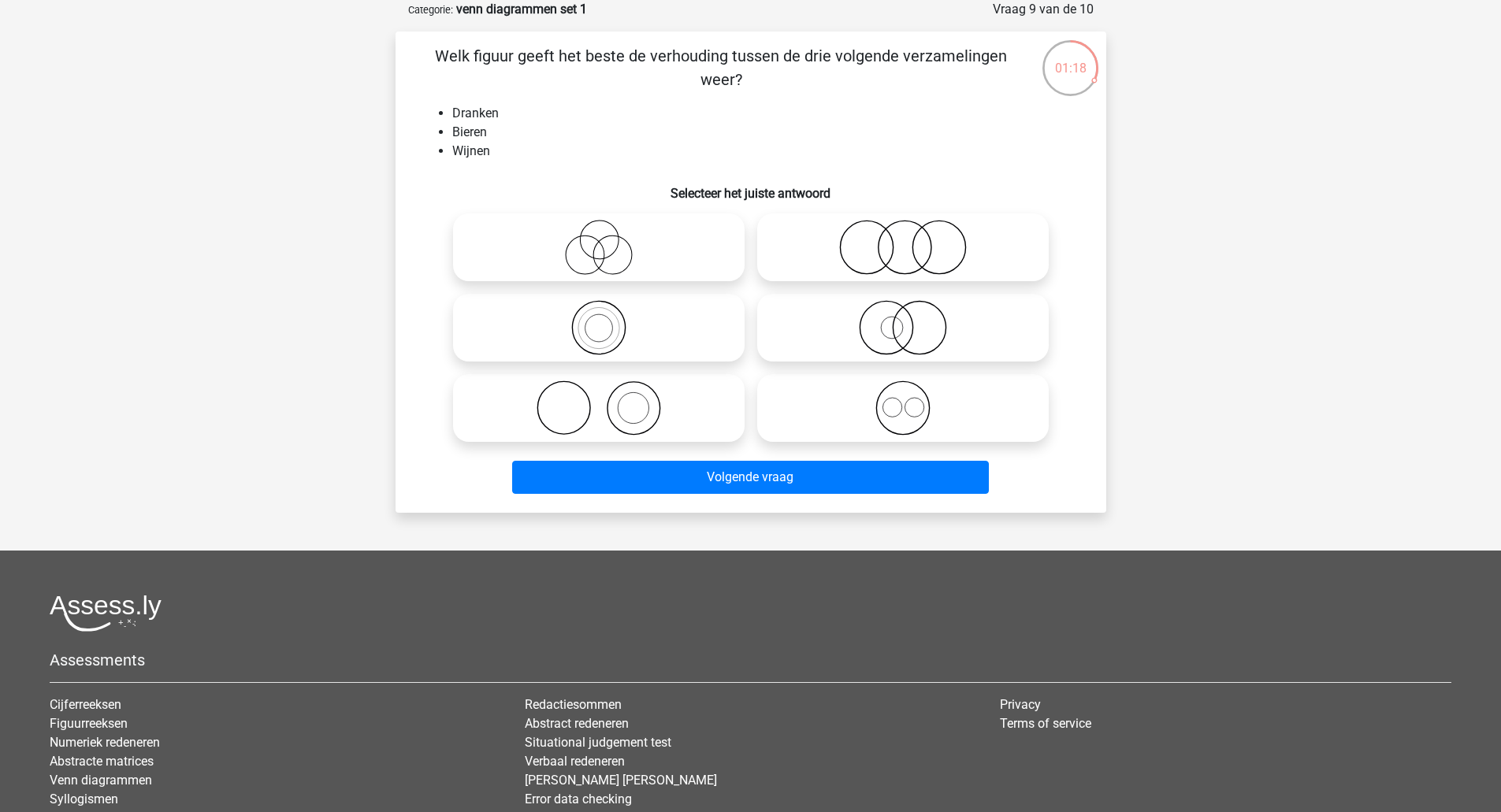
click at [918, 411] on icon at bounding box center [903, 407] width 279 height 55
click at [913, 400] on input "radio" at bounding box center [908, 395] width 10 height 10
radio input "true"
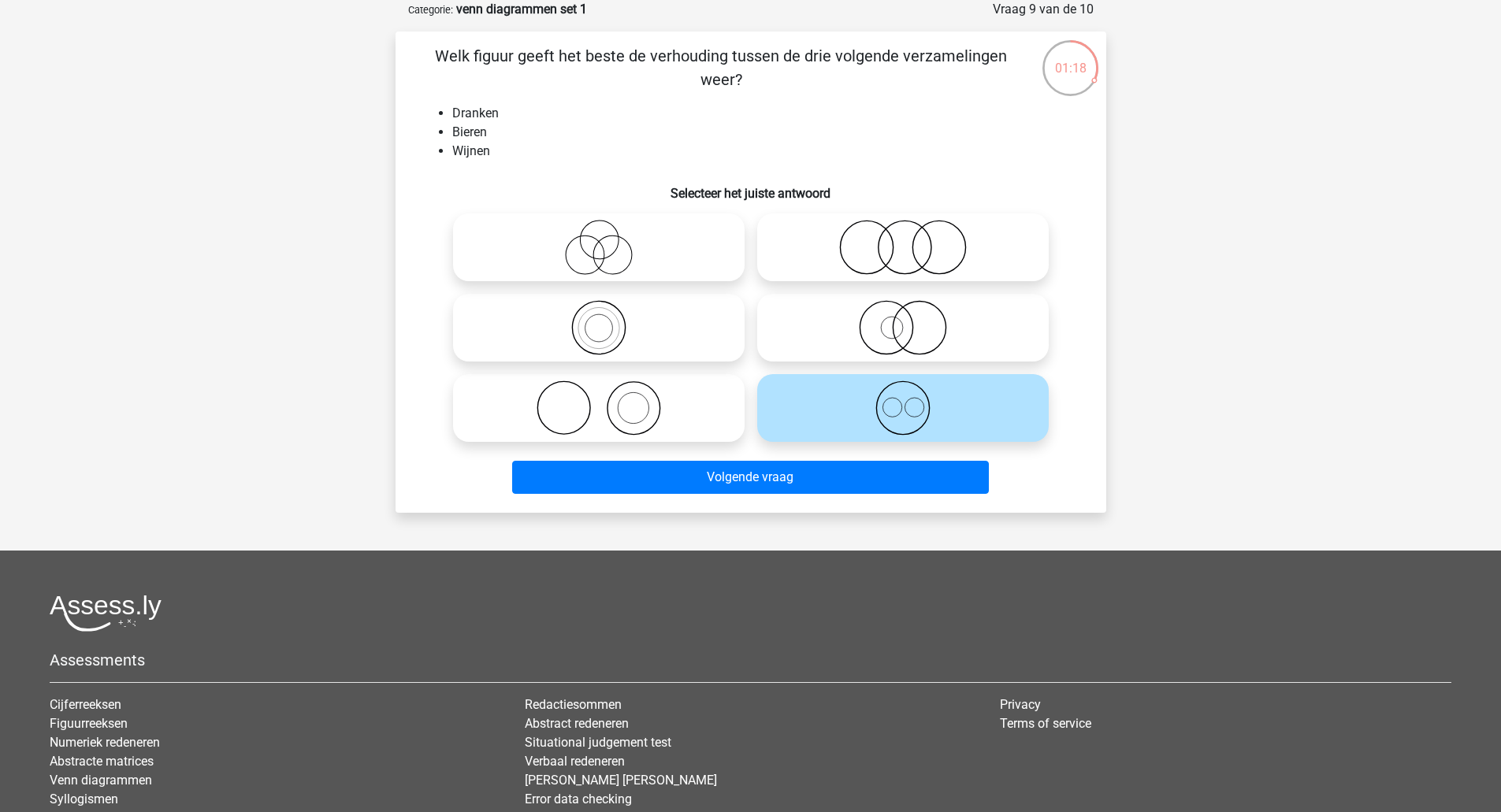
click at [917, 411] on icon at bounding box center [903, 407] width 279 height 55
click at [913, 400] on input "radio" at bounding box center [908, 395] width 10 height 10
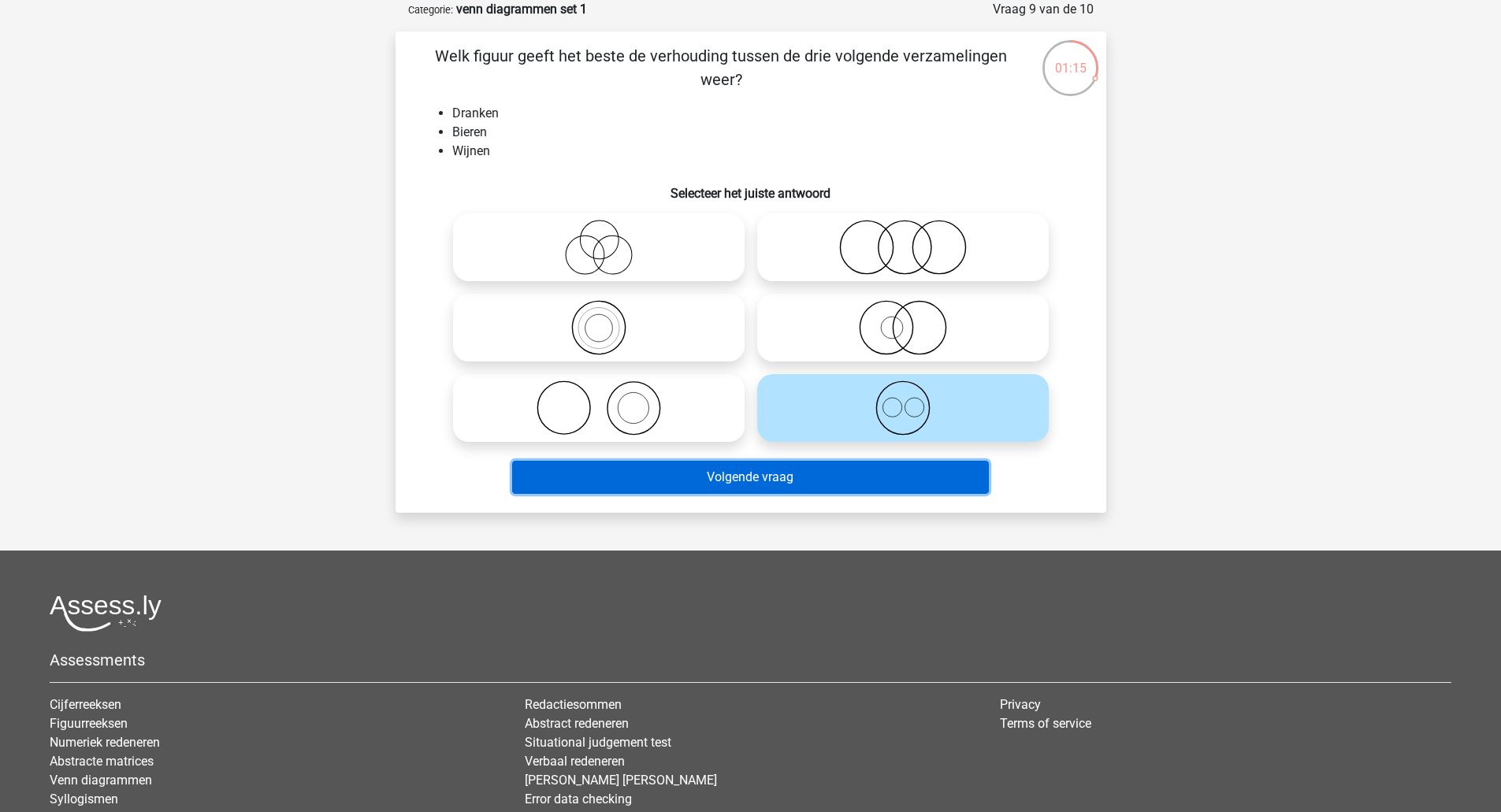
click at [839, 471] on button "Volgende vraag" at bounding box center [750, 477] width 477 height 33
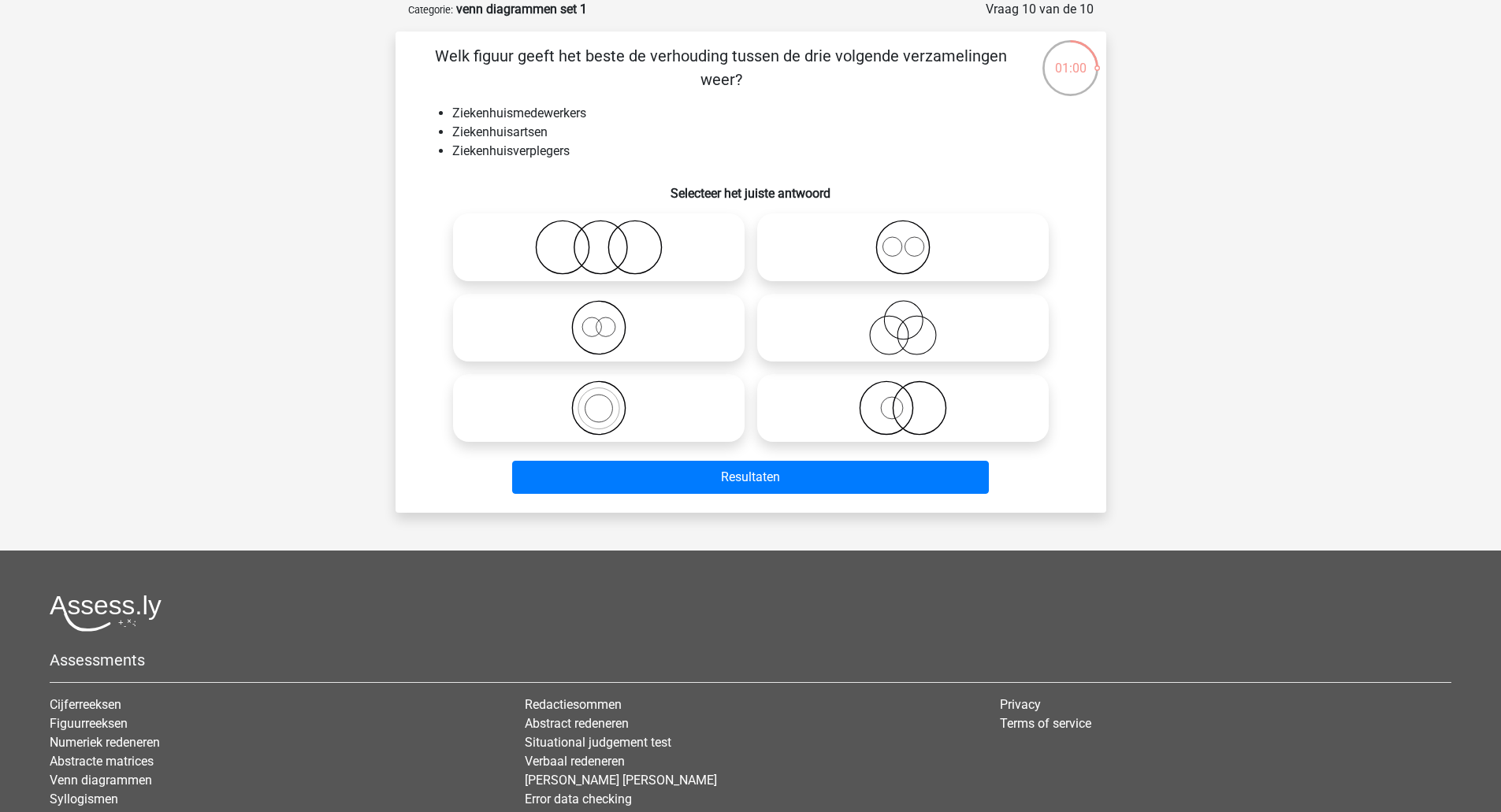
click at [628, 258] on icon at bounding box center [599, 247] width 279 height 55
click at [609, 239] on input "radio" at bounding box center [604, 234] width 10 height 10
radio input "true"
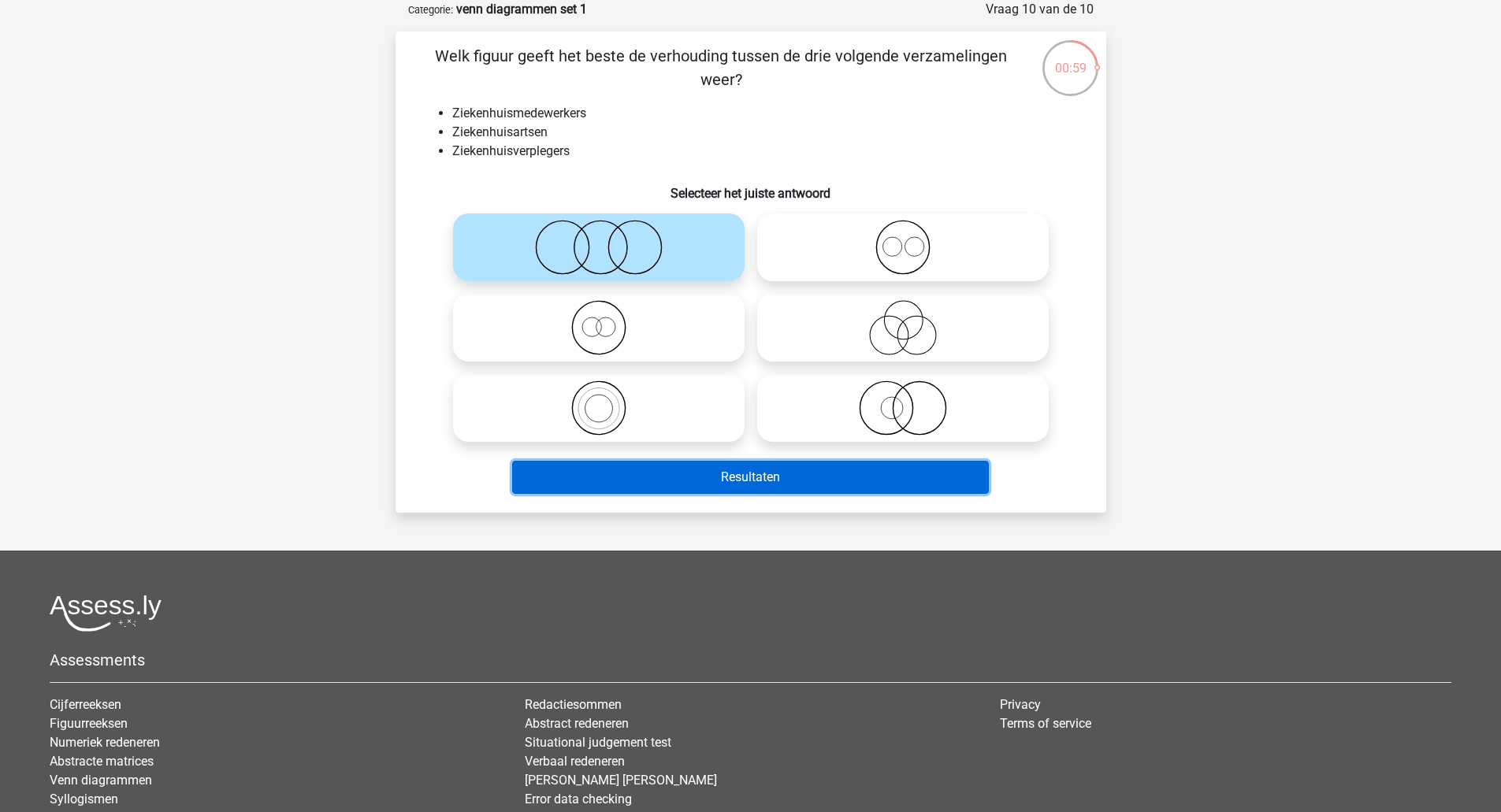
click at [768, 478] on button "Resultaten" at bounding box center [750, 477] width 477 height 33
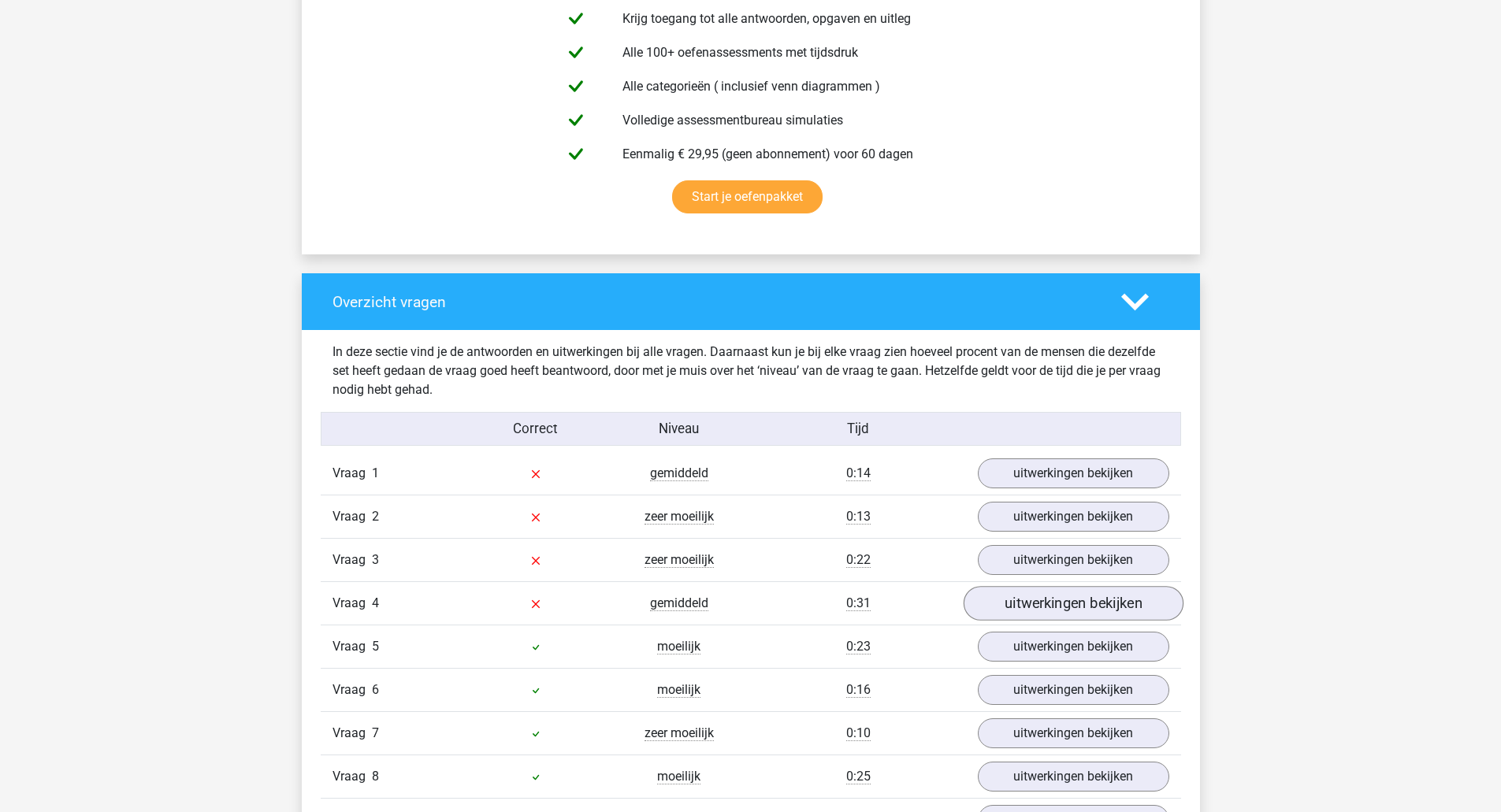
scroll to position [1050, 0]
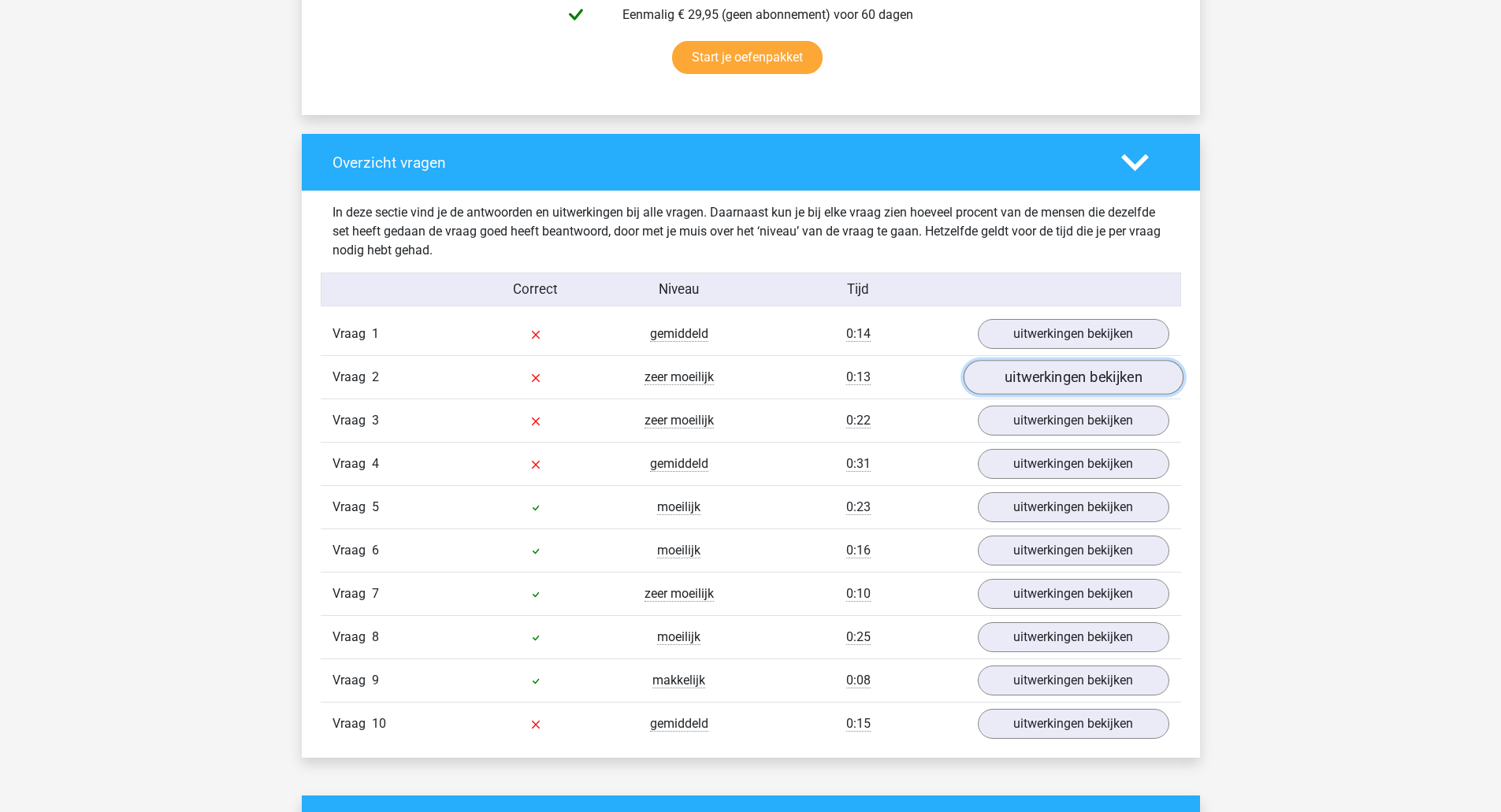
click at [1071, 371] on link "uitwerkingen bekijken" at bounding box center [1072, 378] width 220 height 35
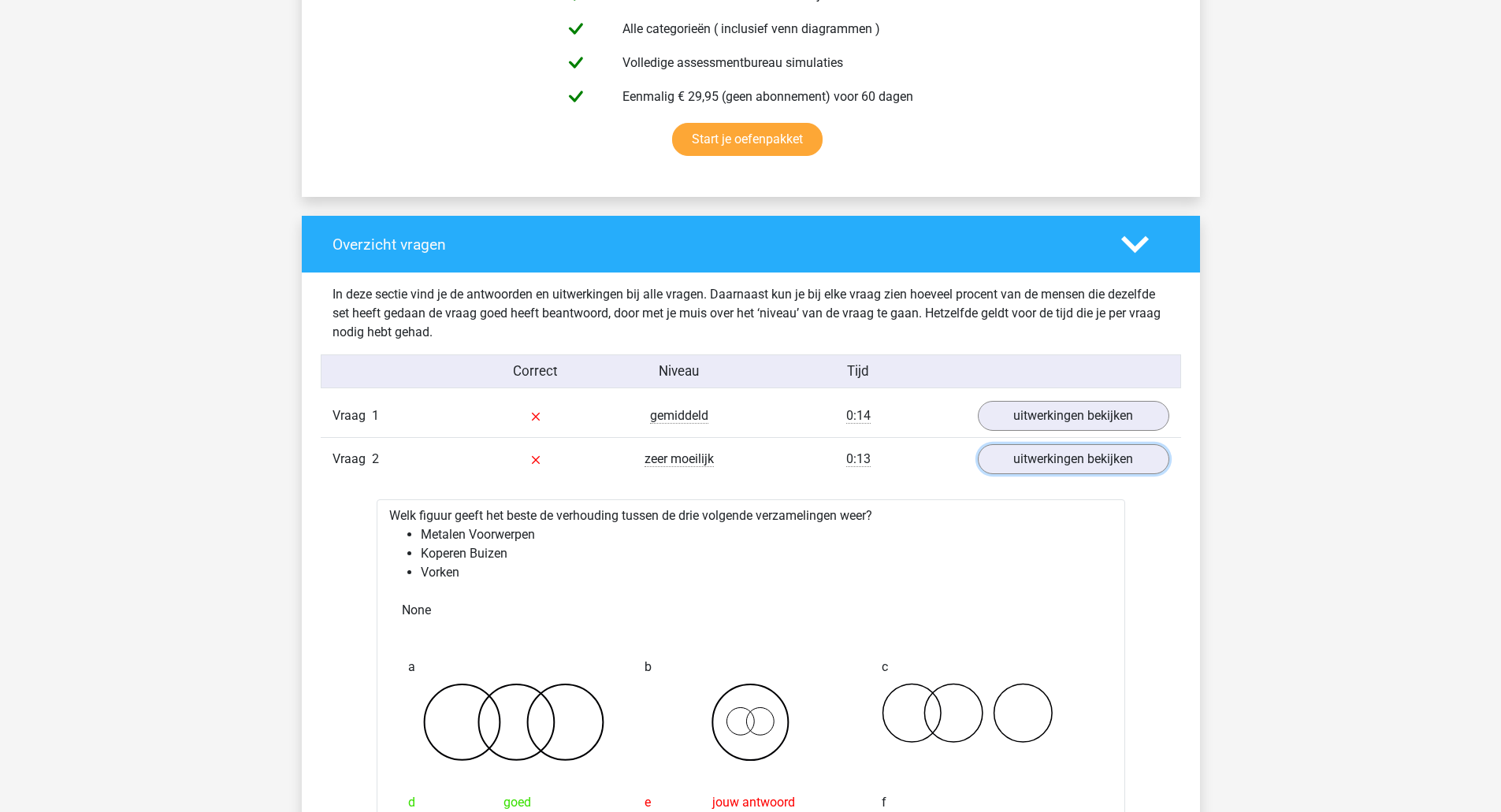
scroll to position [945, 0]
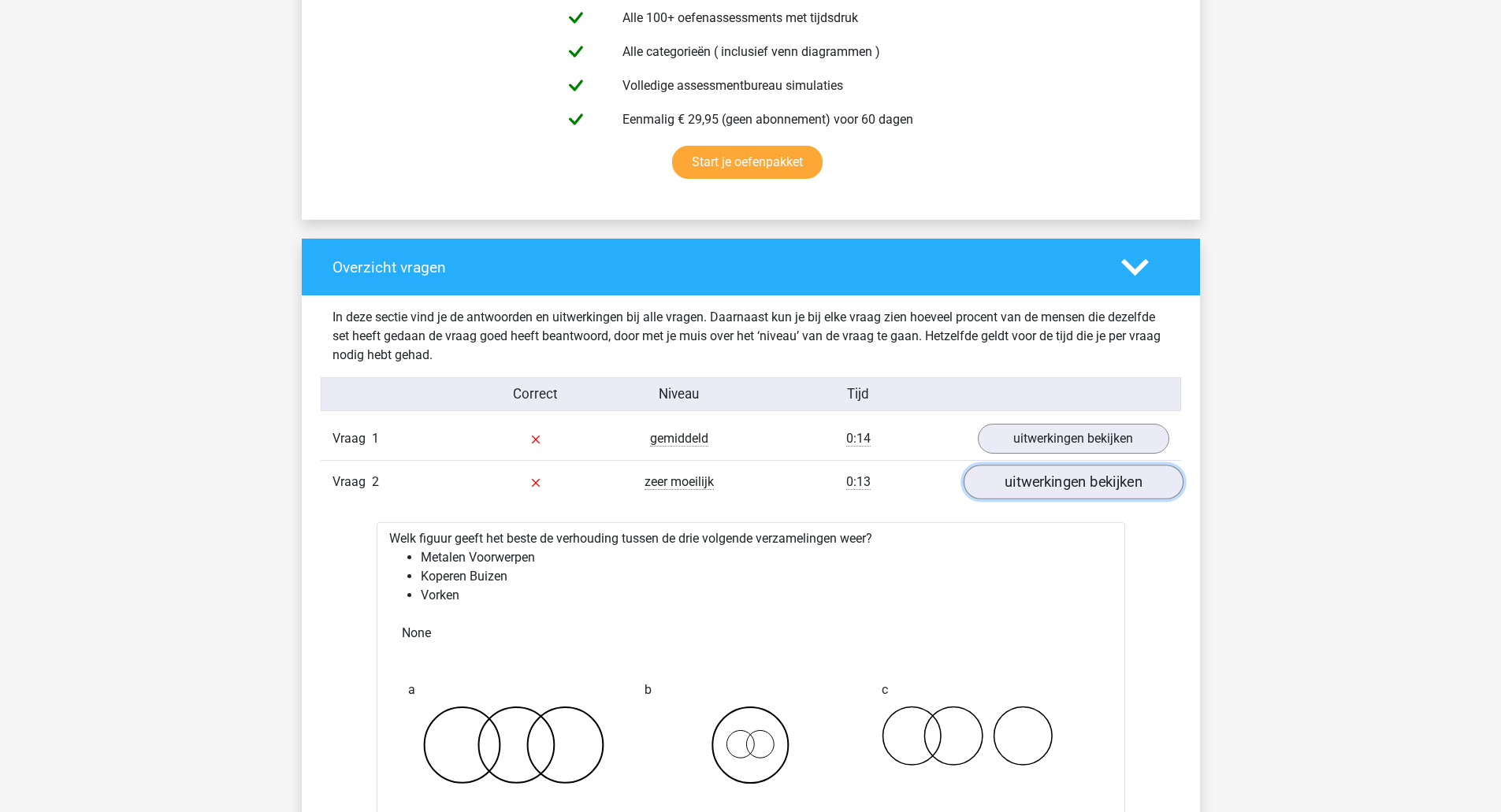
click at [1064, 474] on link "uitwerkingen bekijken" at bounding box center [1072, 483] width 220 height 35
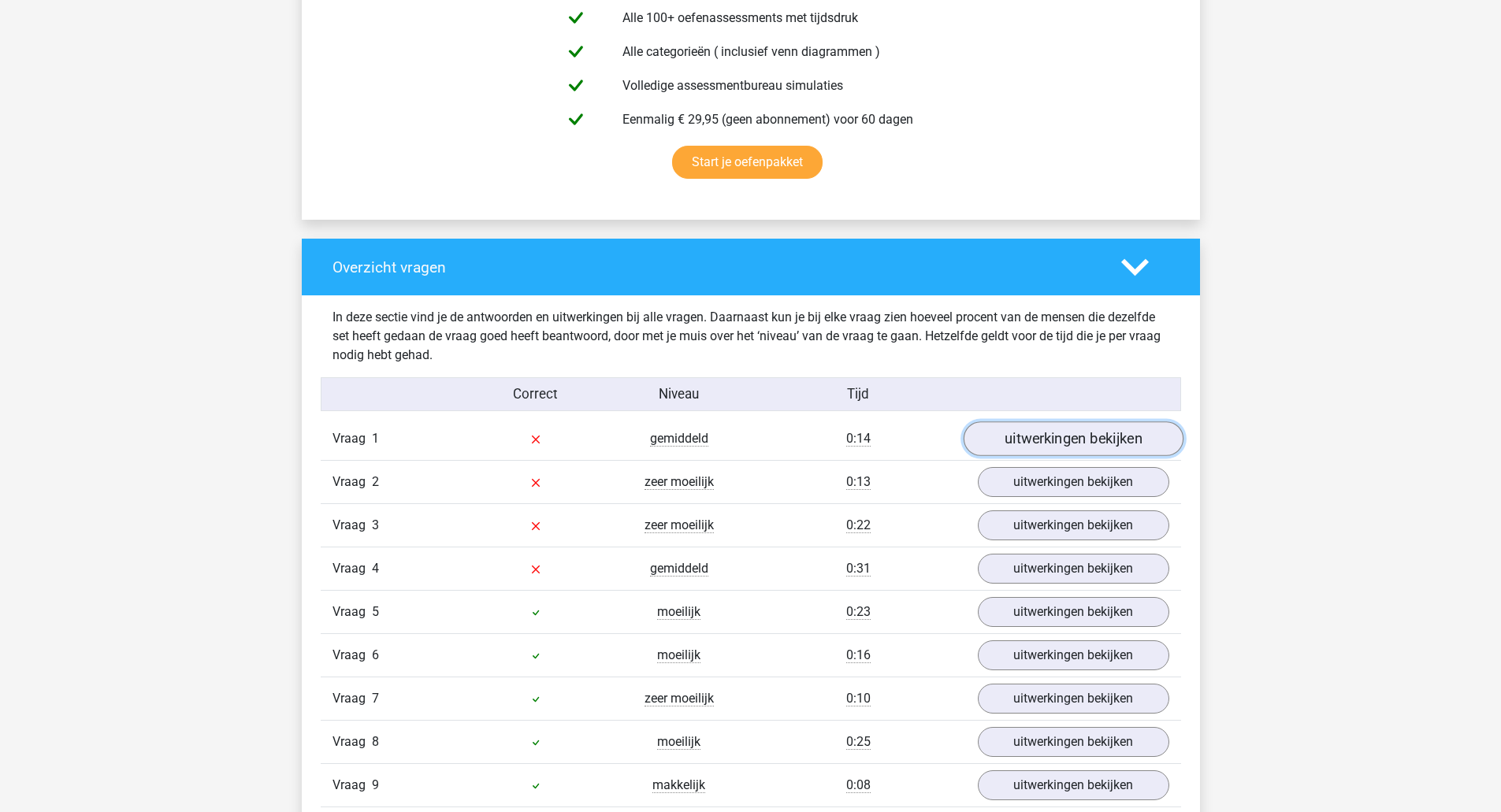
click at [1056, 438] on link "uitwerkingen bekijken" at bounding box center [1072, 439] width 220 height 35
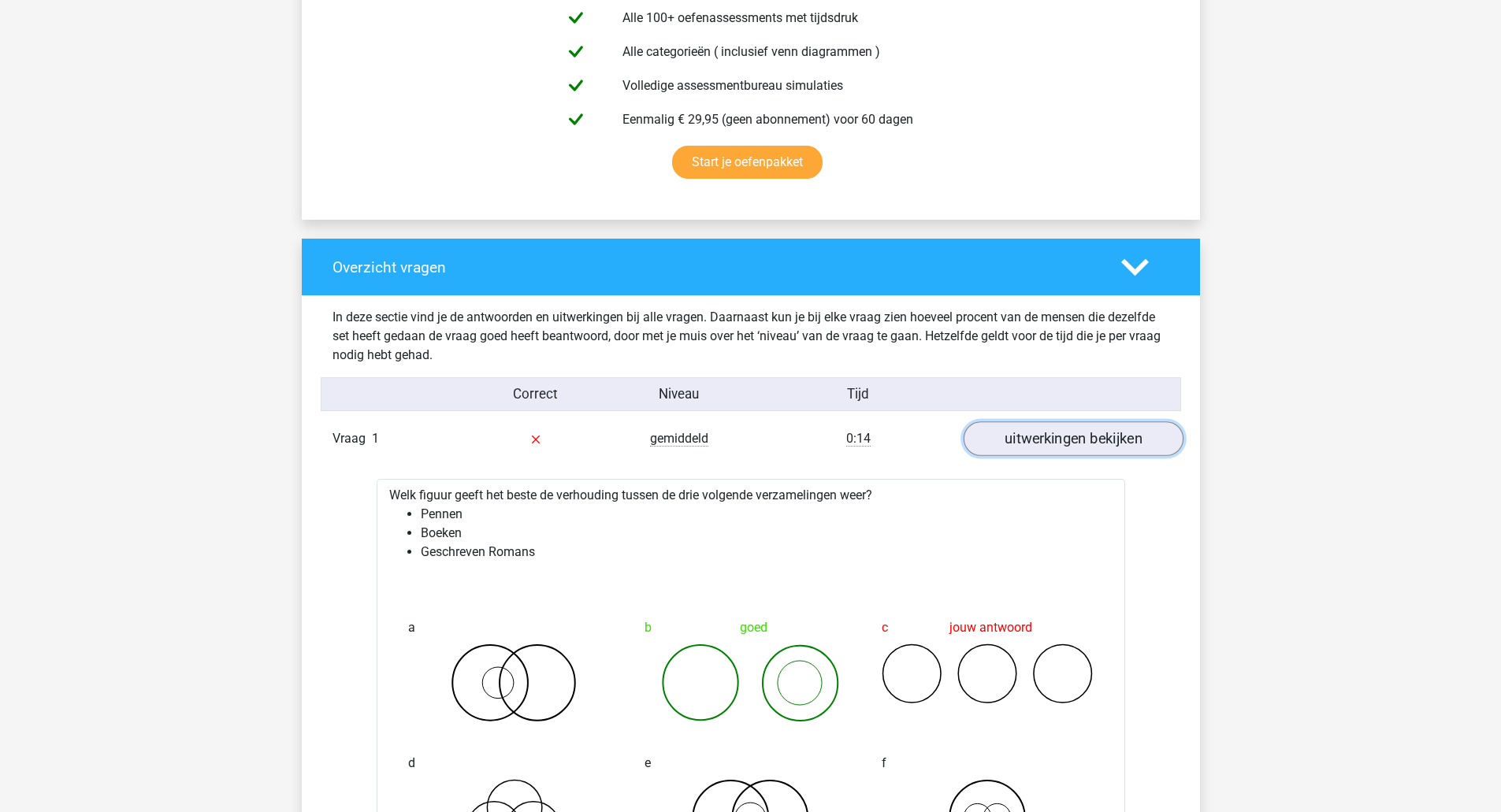
click at [1071, 445] on link "uitwerkingen bekijken" at bounding box center [1072, 439] width 220 height 35
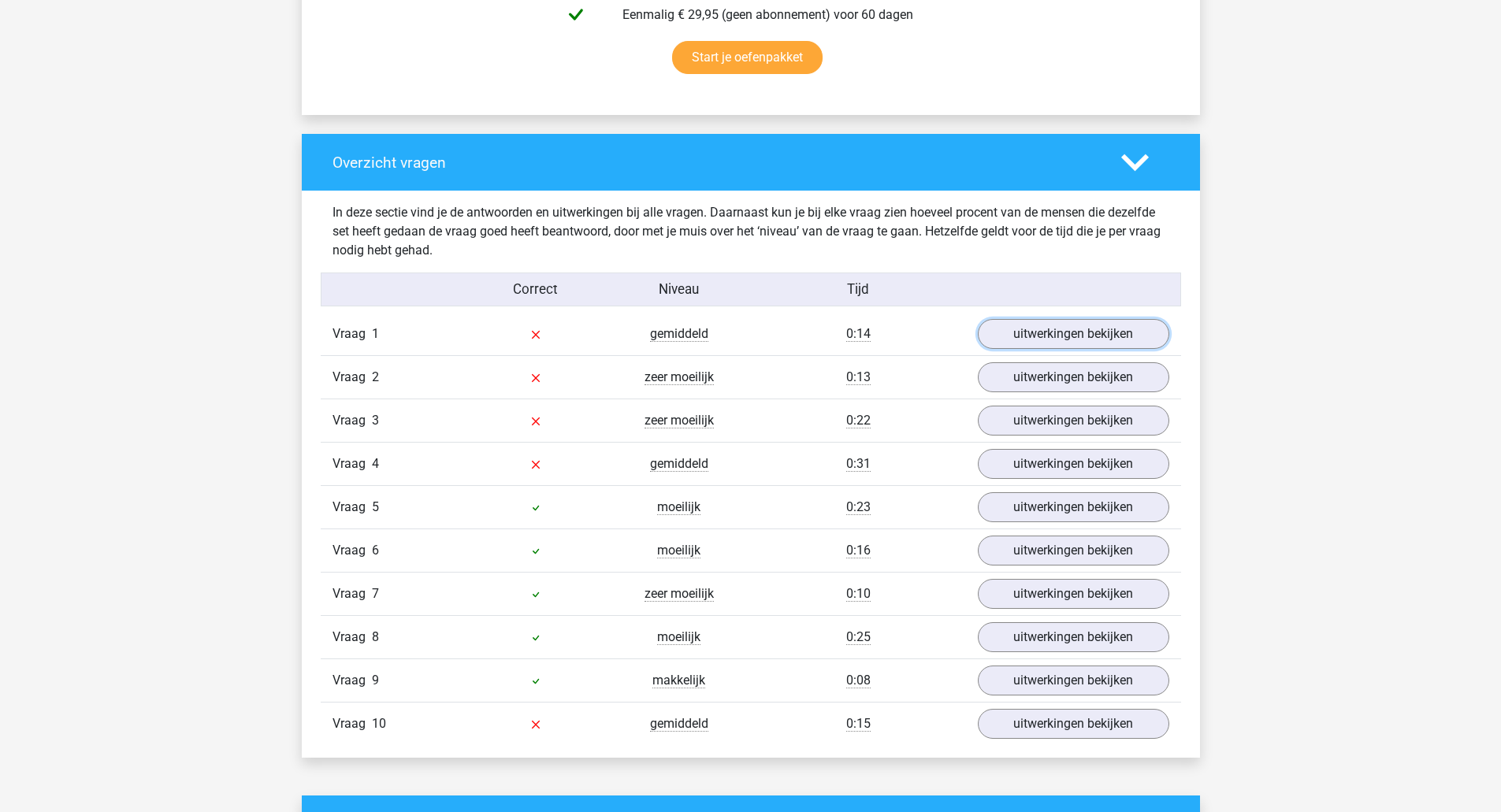
scroll to position [1156, 0]
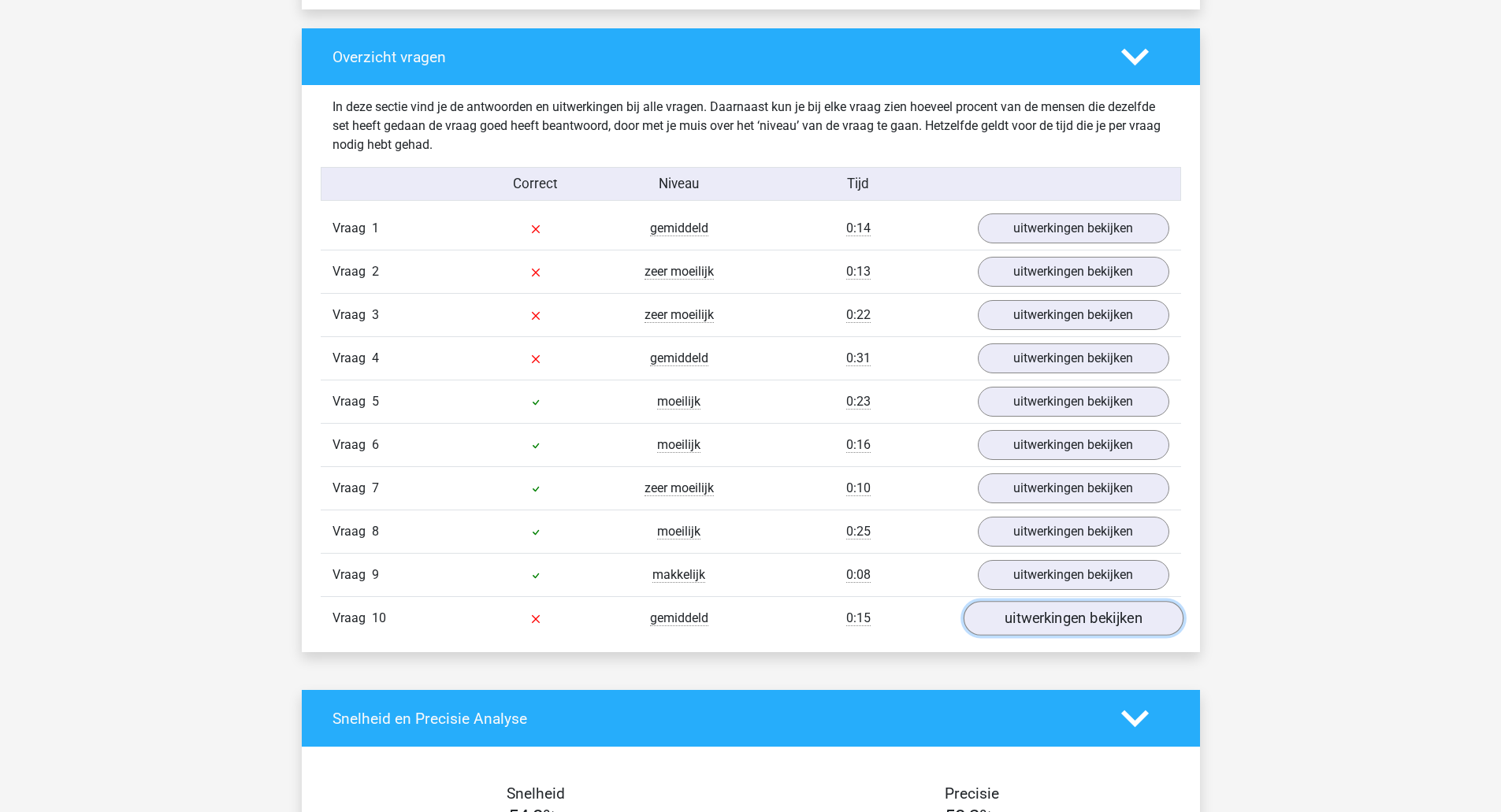
click at [1052, 611] on link "uitwerkingen bekijken" at bounding box center [1072, 619] width 220 height 35
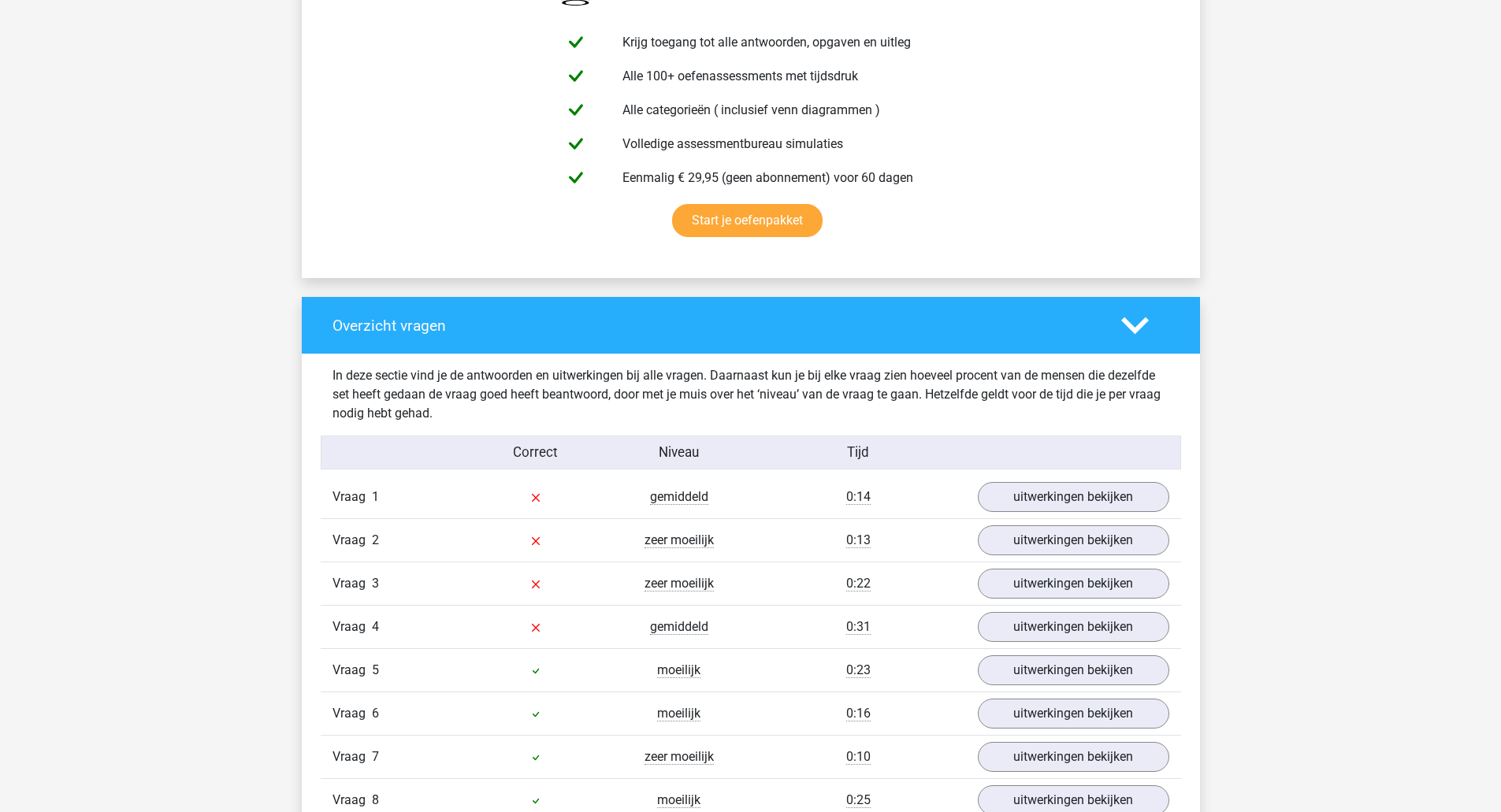
scroll to position [735, 0]
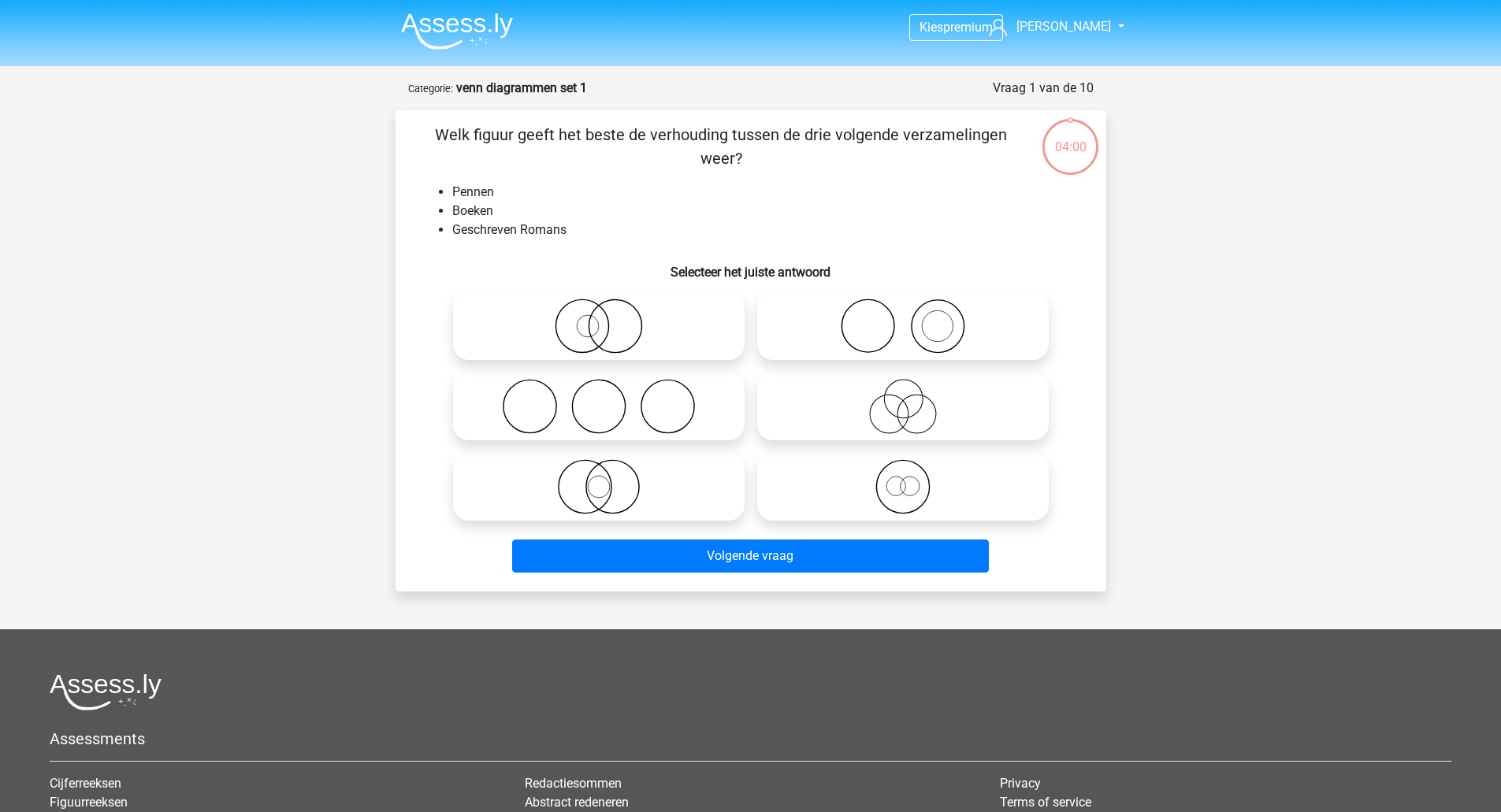
scroll to position [79, 0]
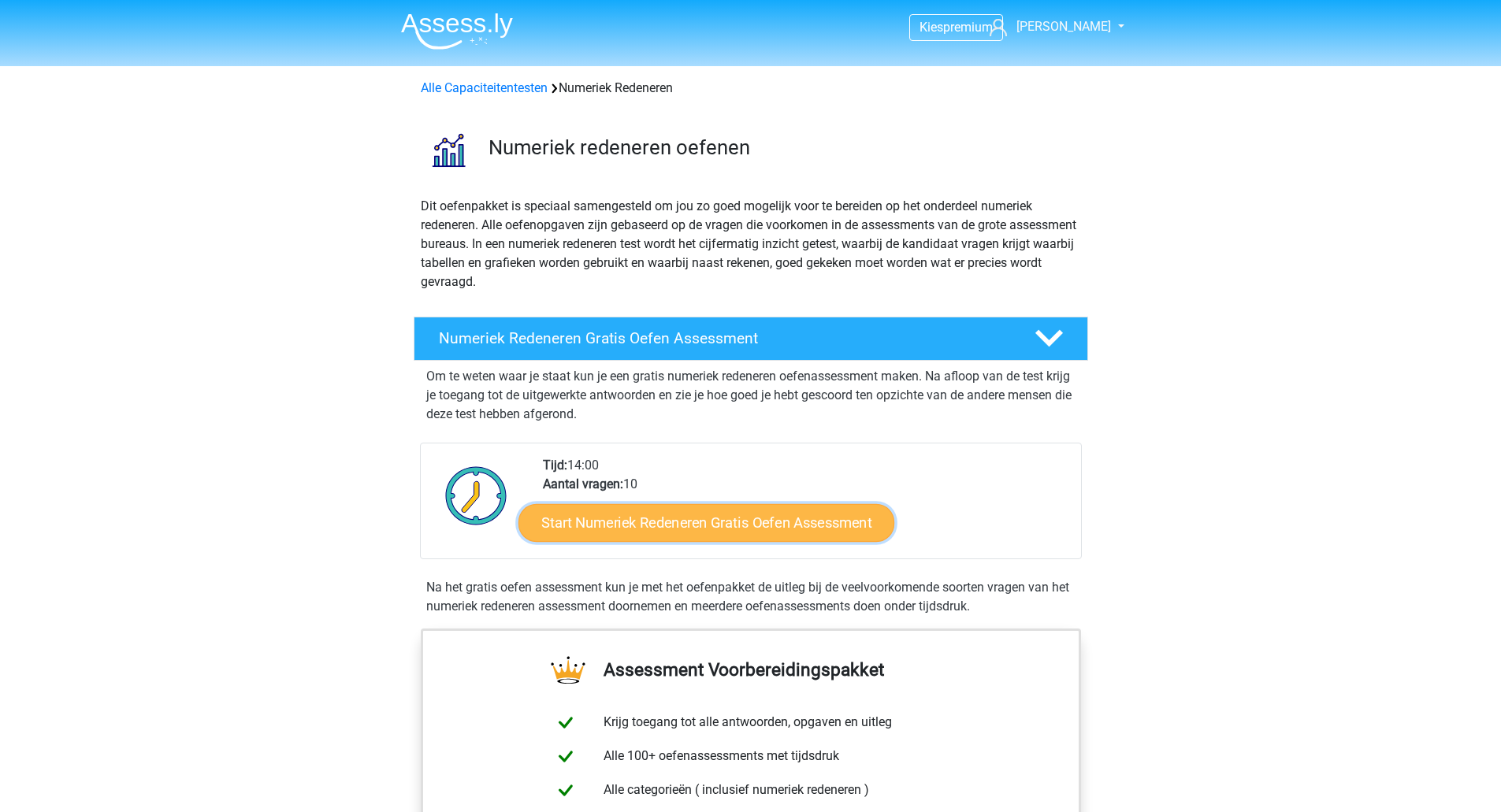
click at [729, 512] on link "Start Numeriek Redeneren Gratis Oefen Assessment" at bounding box center [707, 522] width 376 height 38
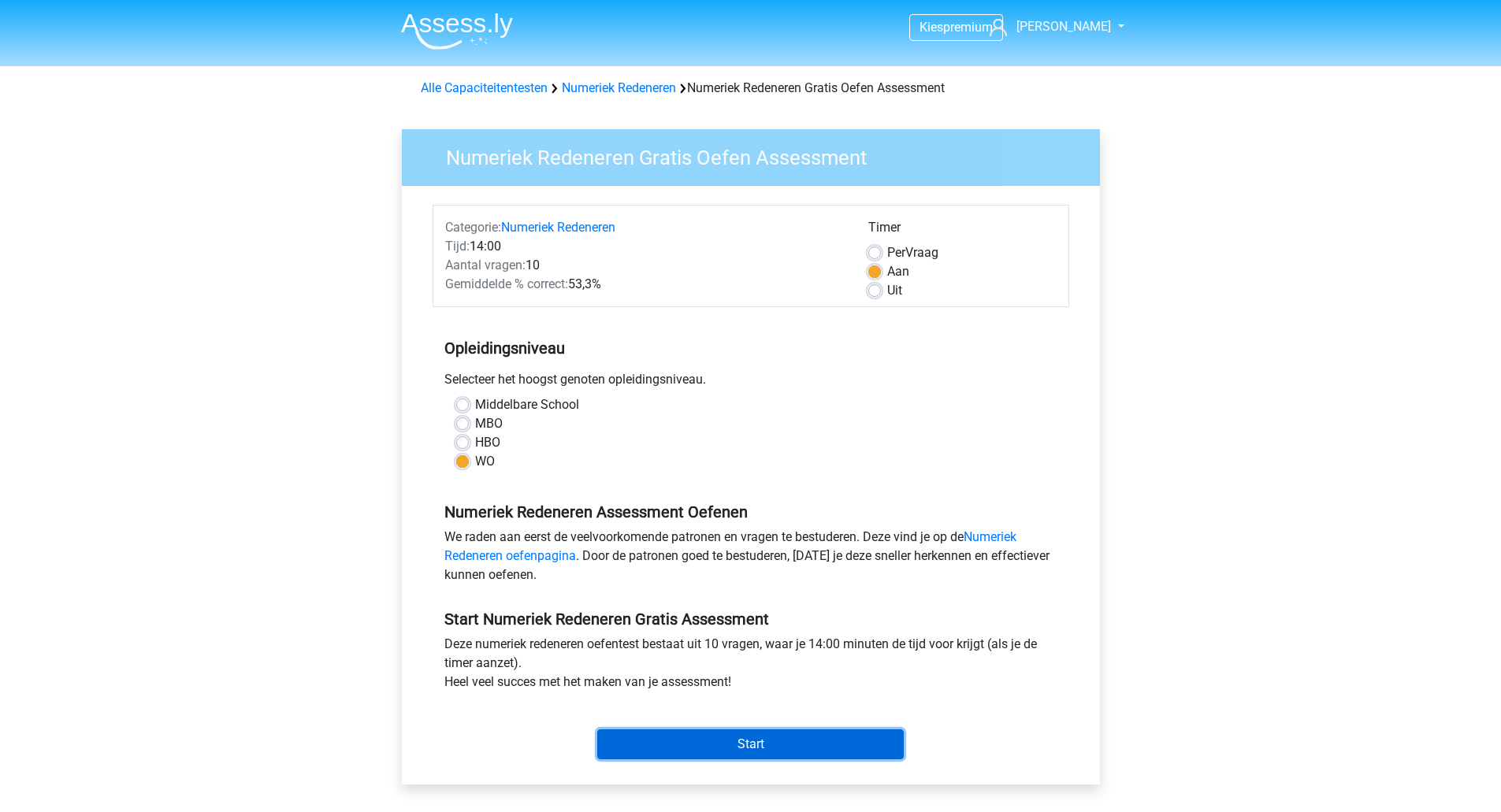
click at [705, 731] on input "Start" at bounding box center [750, 744] width 307 height 30
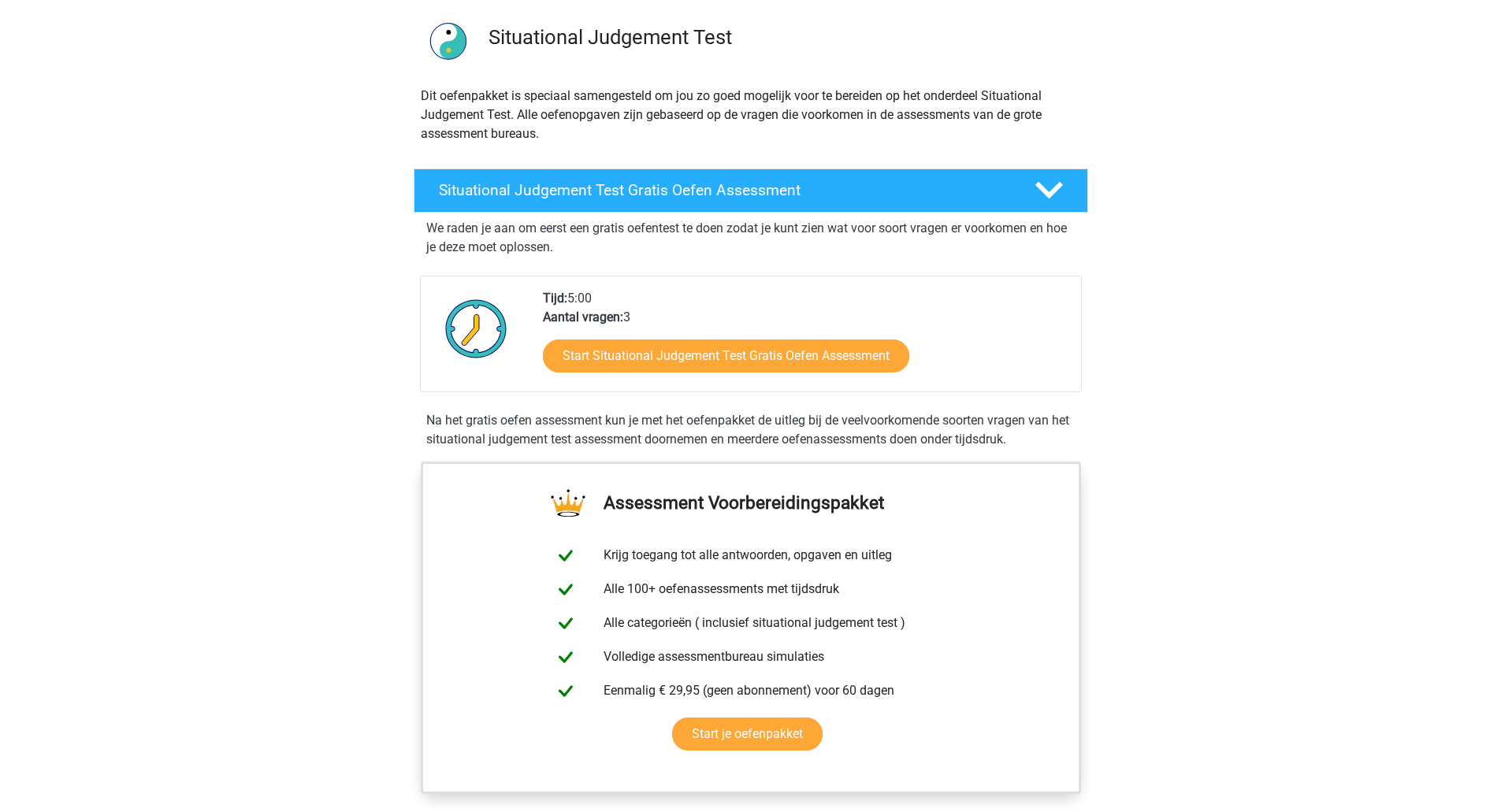
scroll to position [105, 0]
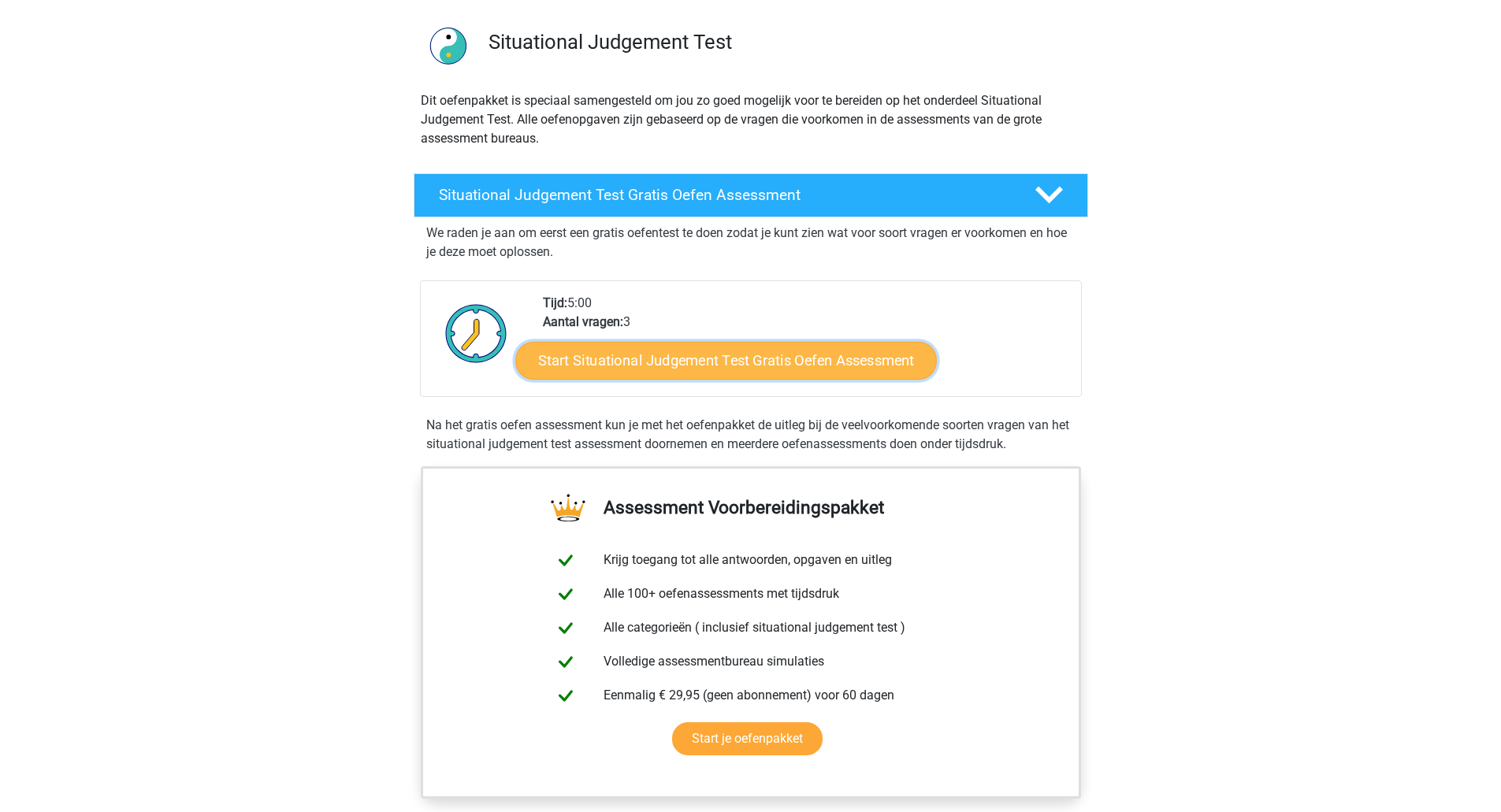
click at [733, 354] on link "Start Situational Judgement Test Gratis Oefen Assessment" at bounding box center [726, 361] width 421 height 38
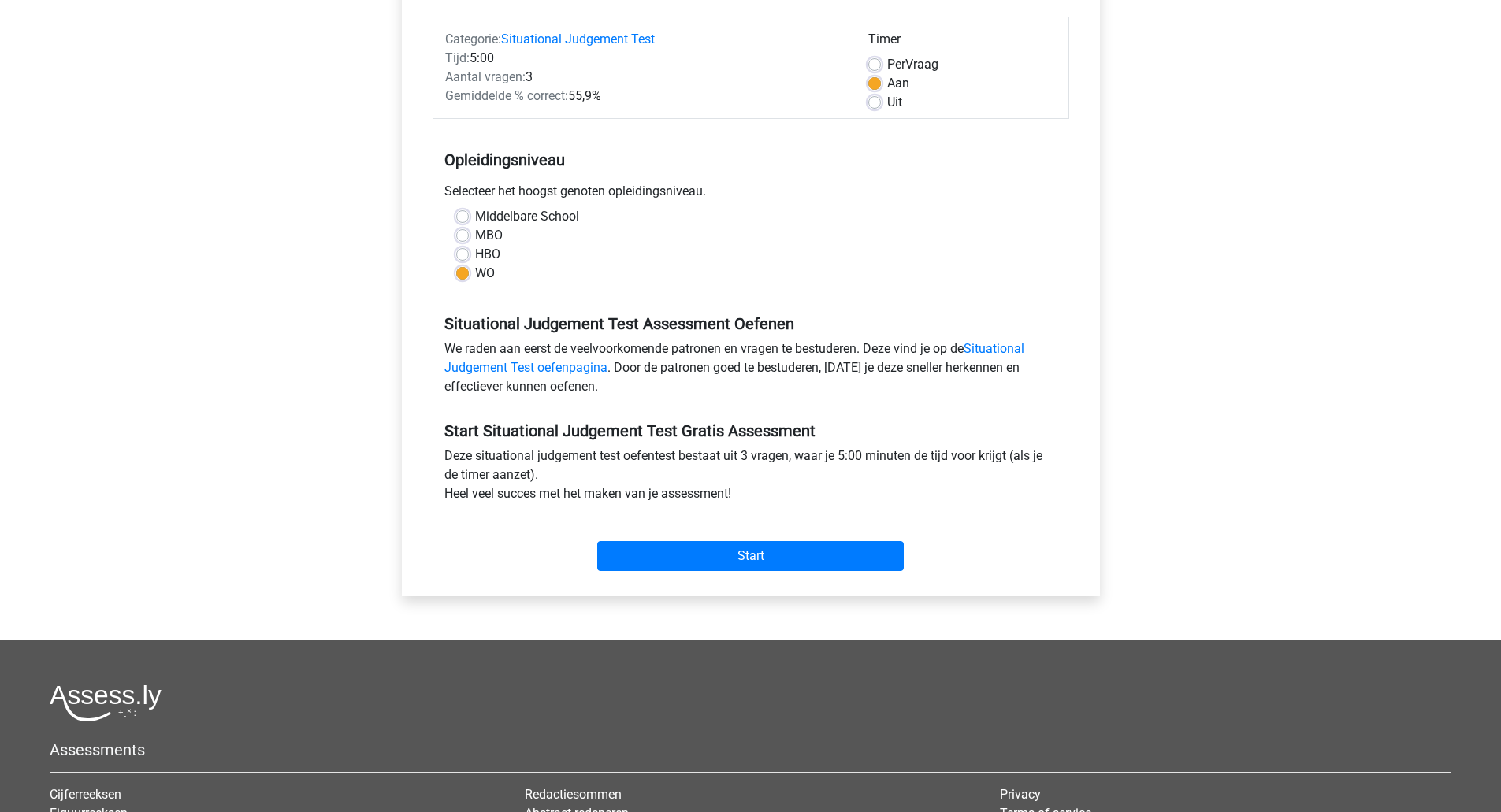
scroll to position [210, 0]
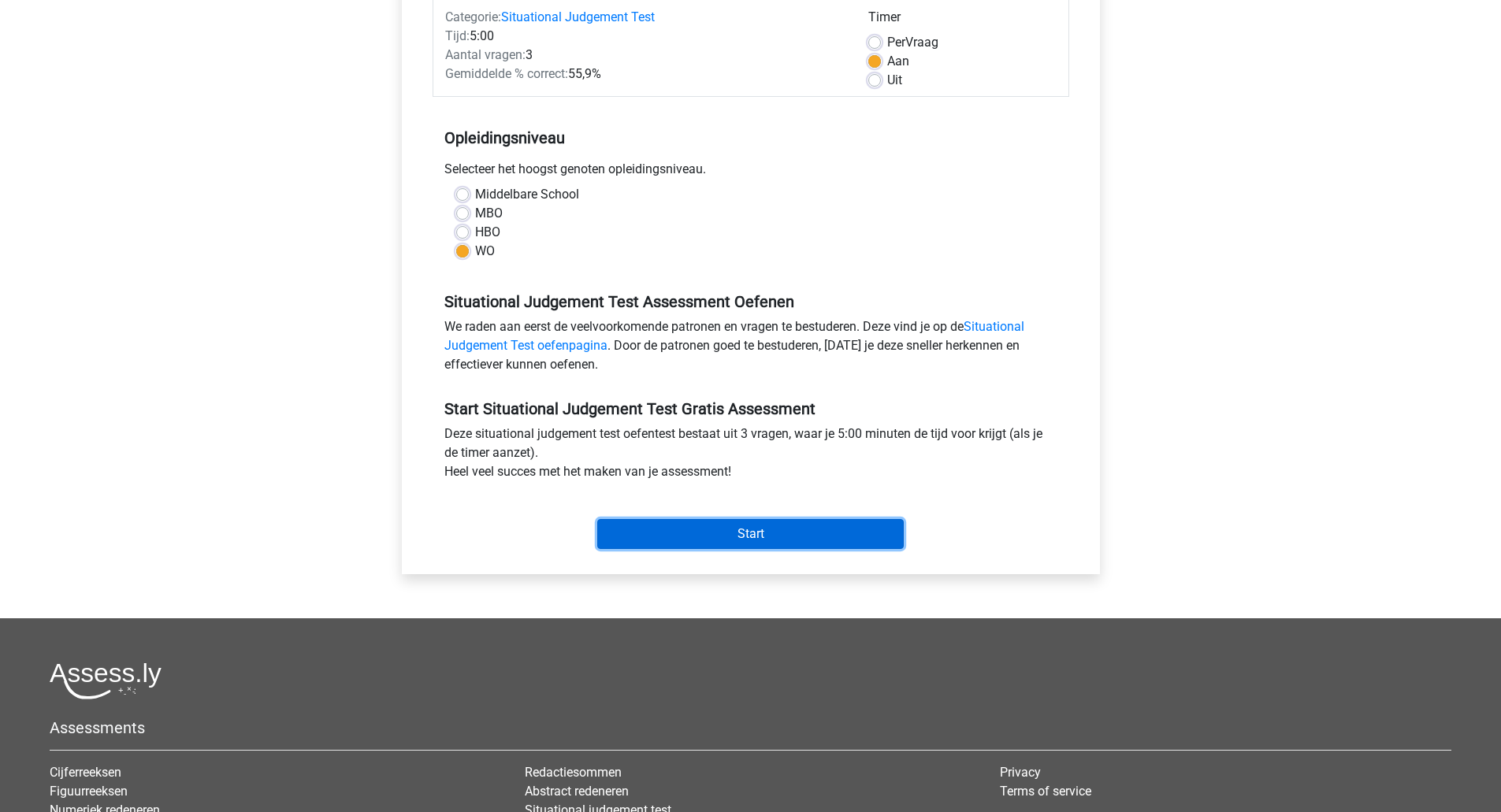
click at [756, 534] on input "Start" at bounding box center [750, 534] width 307 height 30
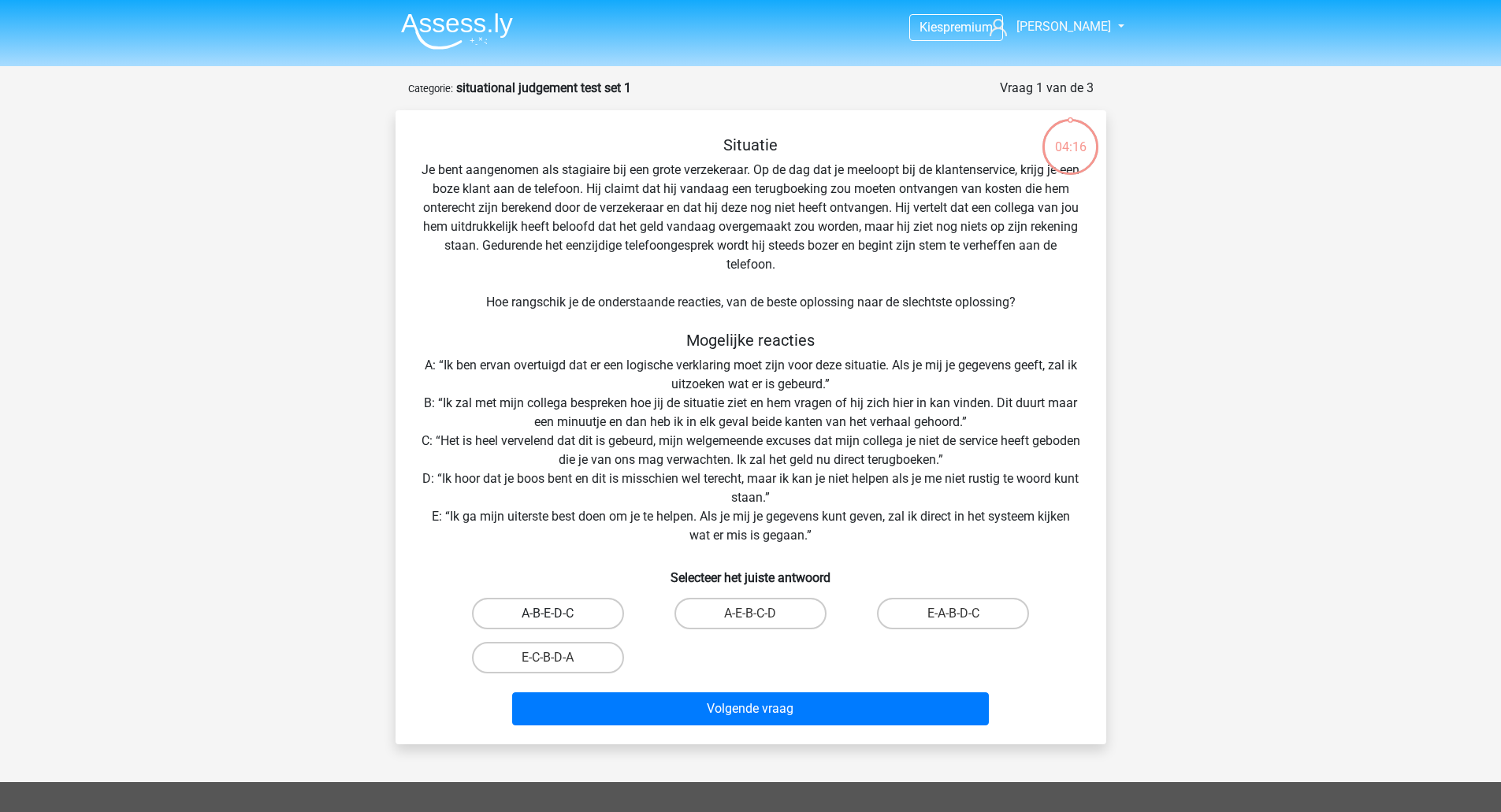
click at [556, 600] on label "A-B-E-D-C" at bounding box center [548, 613] width 152 height 31
click at [556, 613] on input "A-B-E-D-C" at bounding box center [553, 618] width 10 height 10
radio input "true"
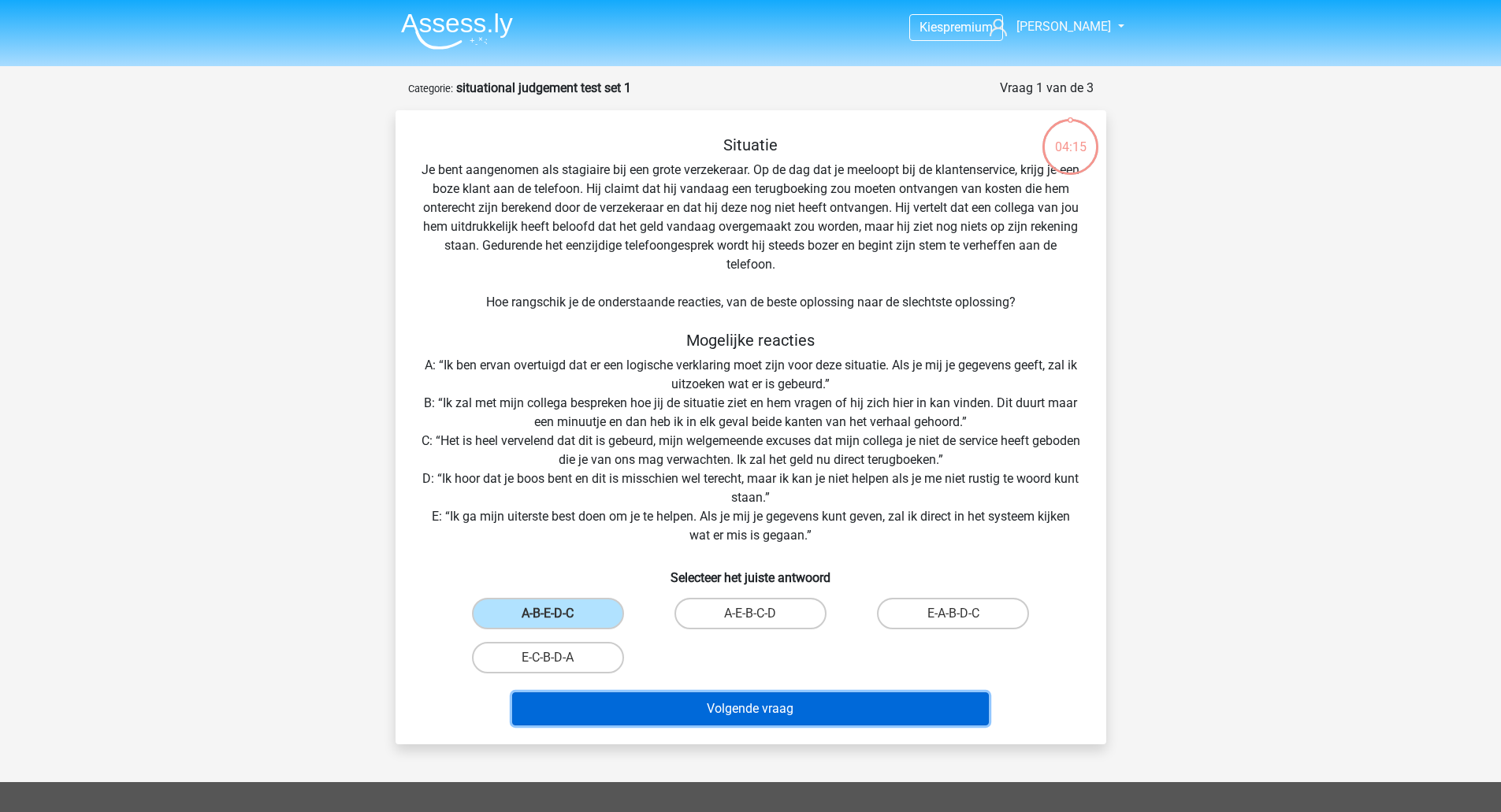
click at [755, 701] on button "Volgende vraag" at bounding box center [750, 709] width 477 height 33
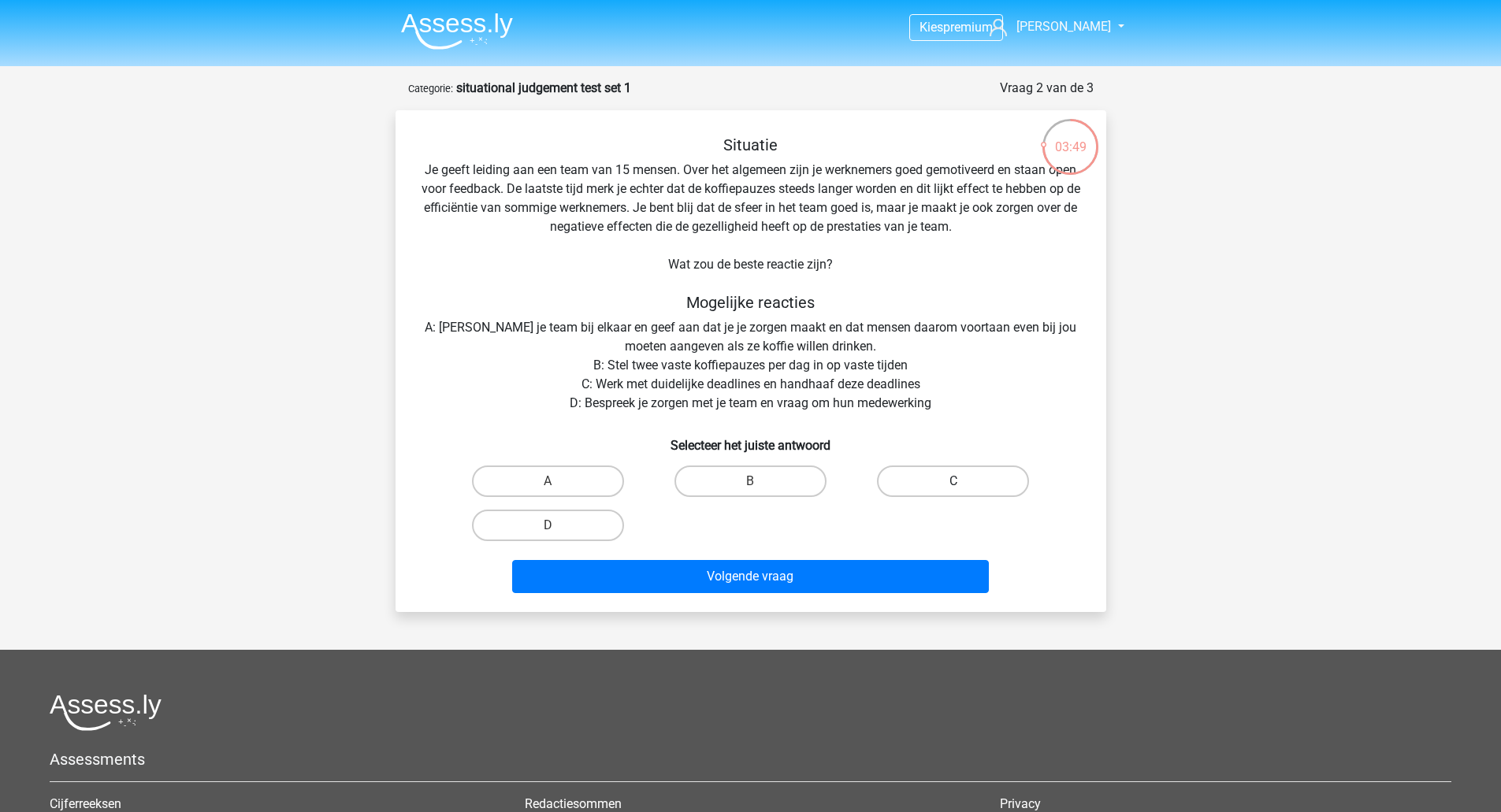
click at [934, 481] on label "C" at bounding box center [953, 481] width 152 height 31
click at [953, 481] on input "C" at bounding box center [958, 486] width 10 height 10
radio input "true"
click at [561, 521] on label "D" at bounding box center [548, 525] width 152 height 31
click at [558, 525] on input "D" at bounding box center [553, 530] width 10 height 10
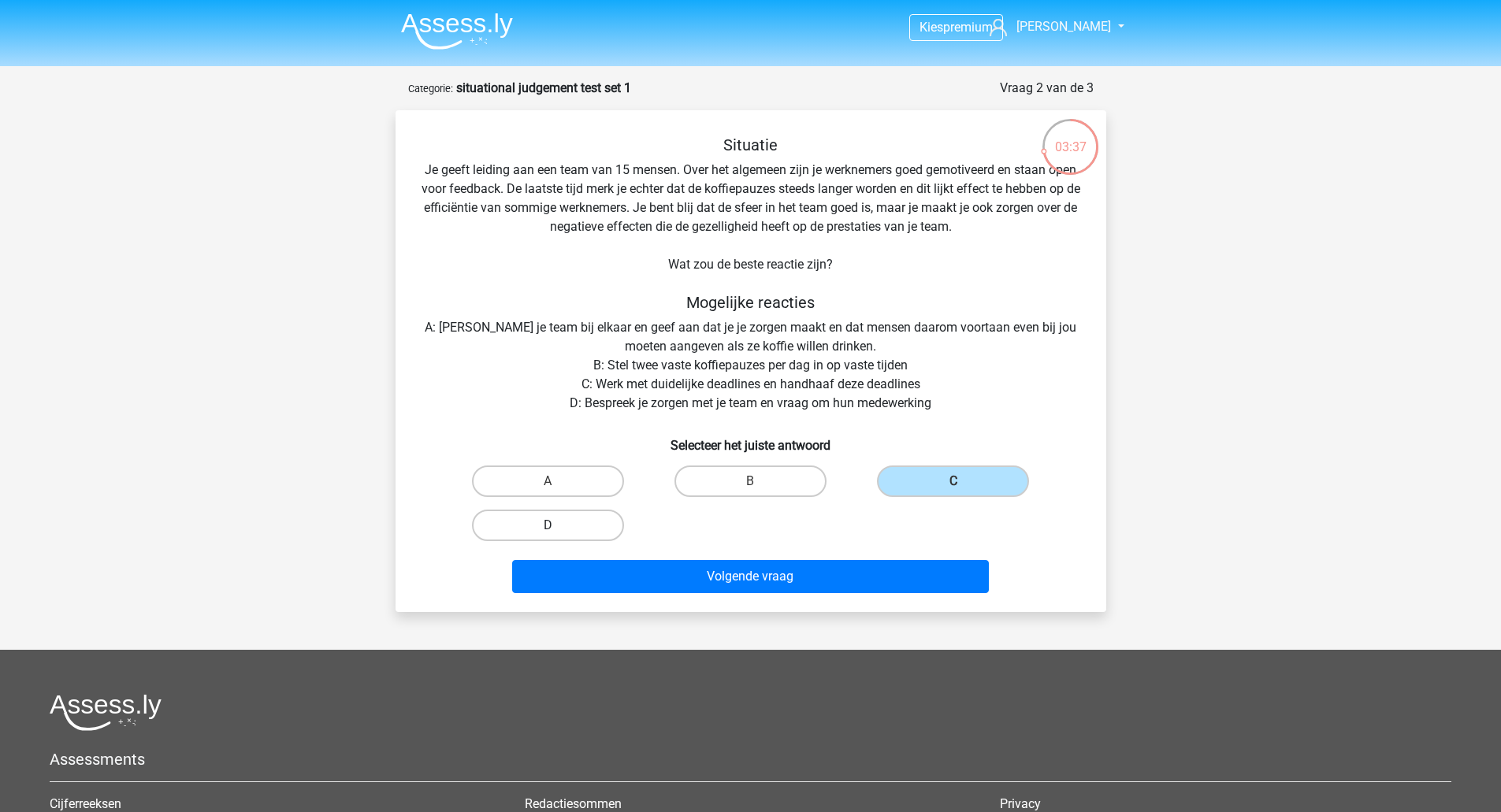
radio input "true"
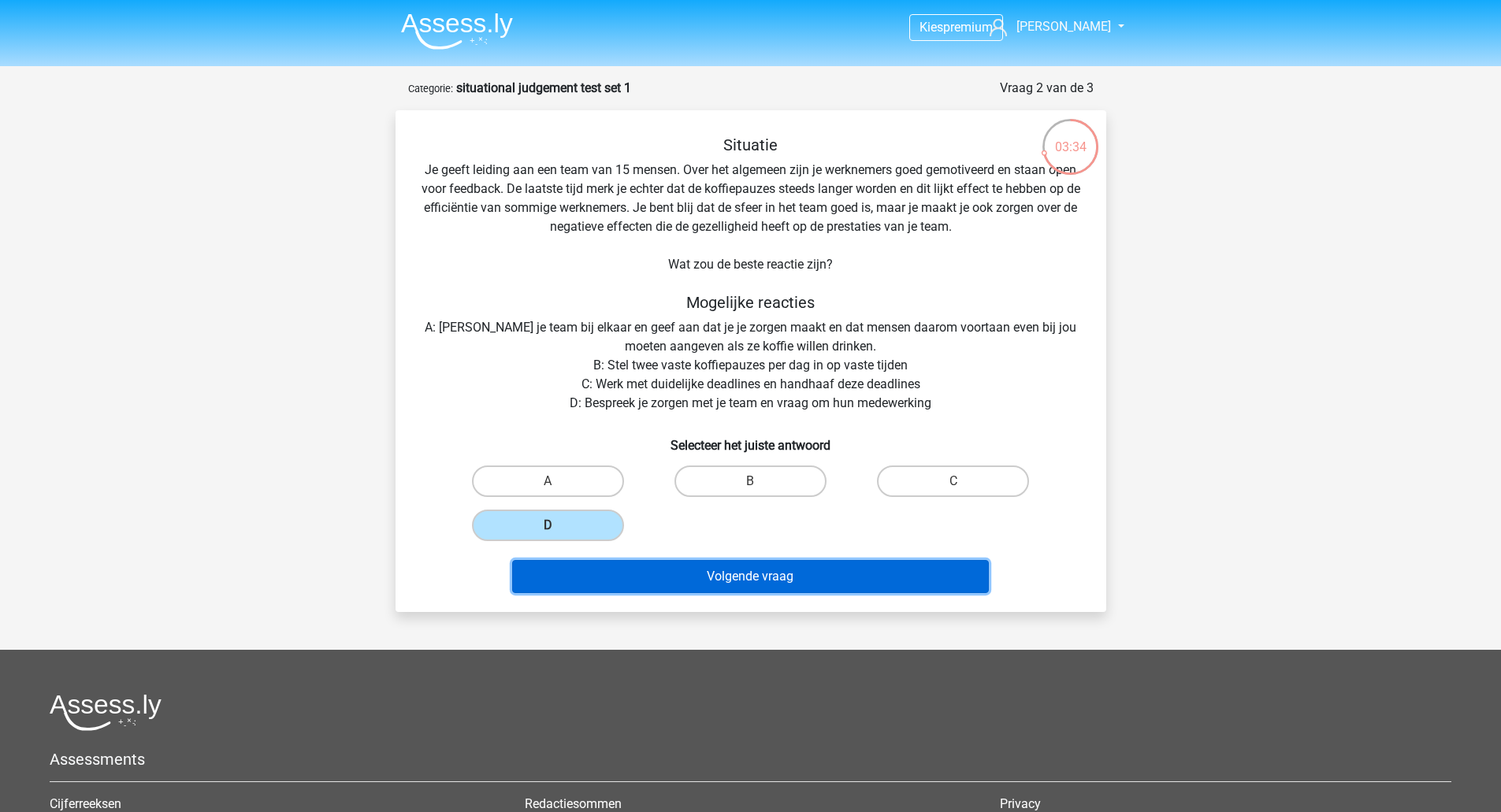
click at [740, 572] on button "Volgende vraag" at bounding box center [750, 576] width 477 height 33
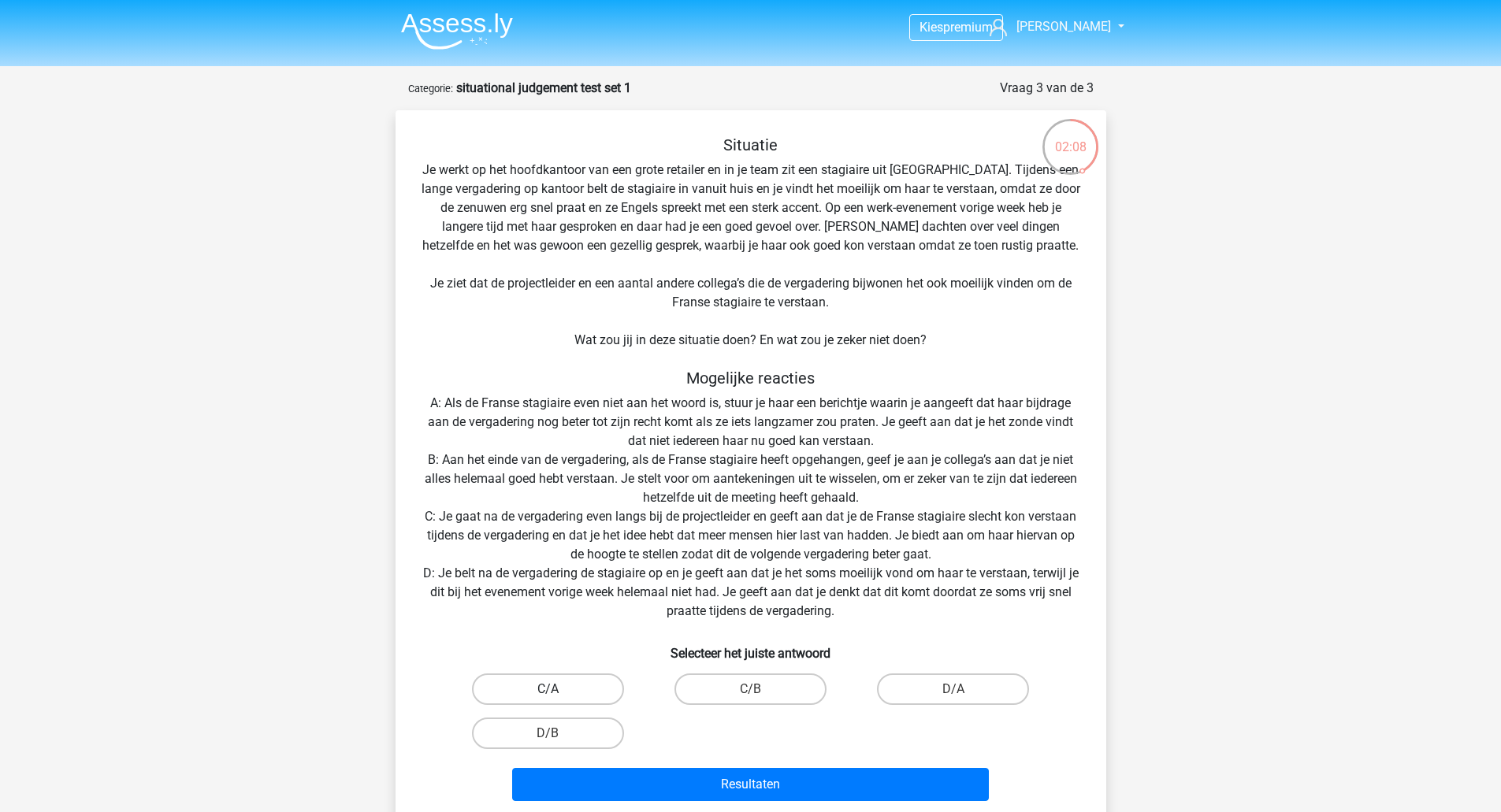
click at [548, 678] on label "C/A" at bounding box center [548, 689] width 152 height 31
click at [548, 689] on input "C/A" at bounding box center [553, 694] width 10 height 10
radio input "true"
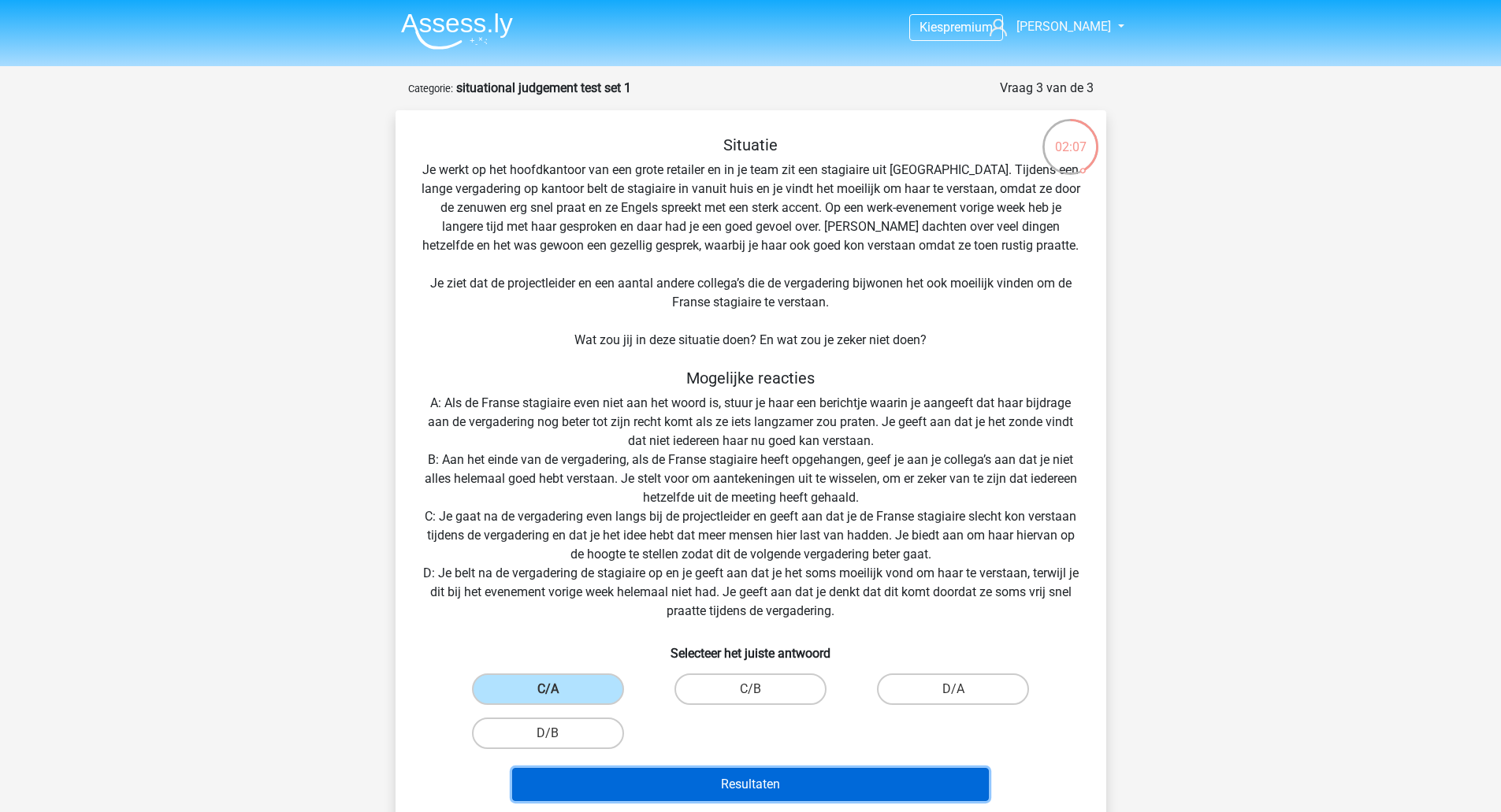
click at [706, 778] on button "Resultaten" at bounding box center [750, 784] width 477 height 33
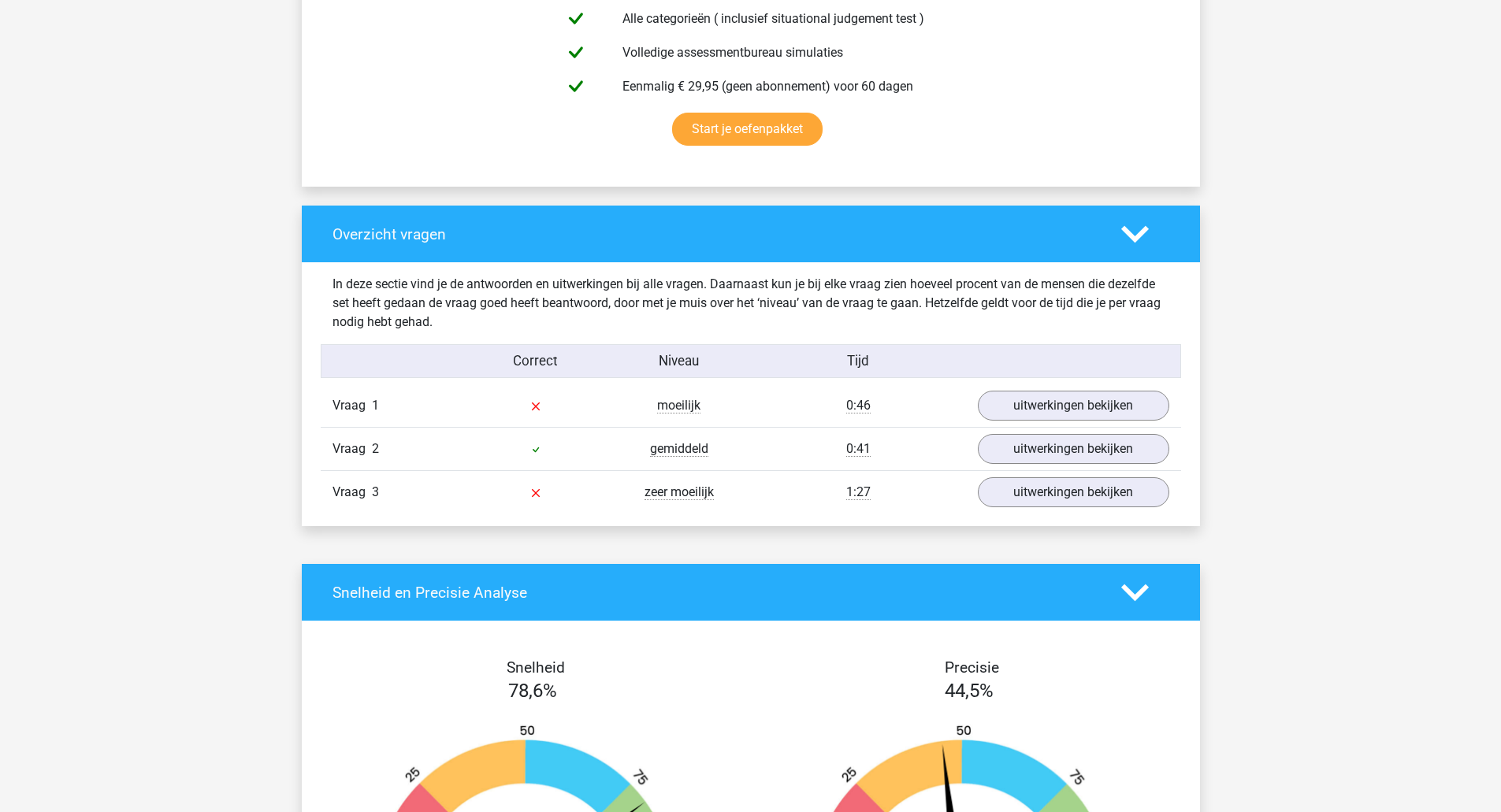
scroll to position [945, 0]
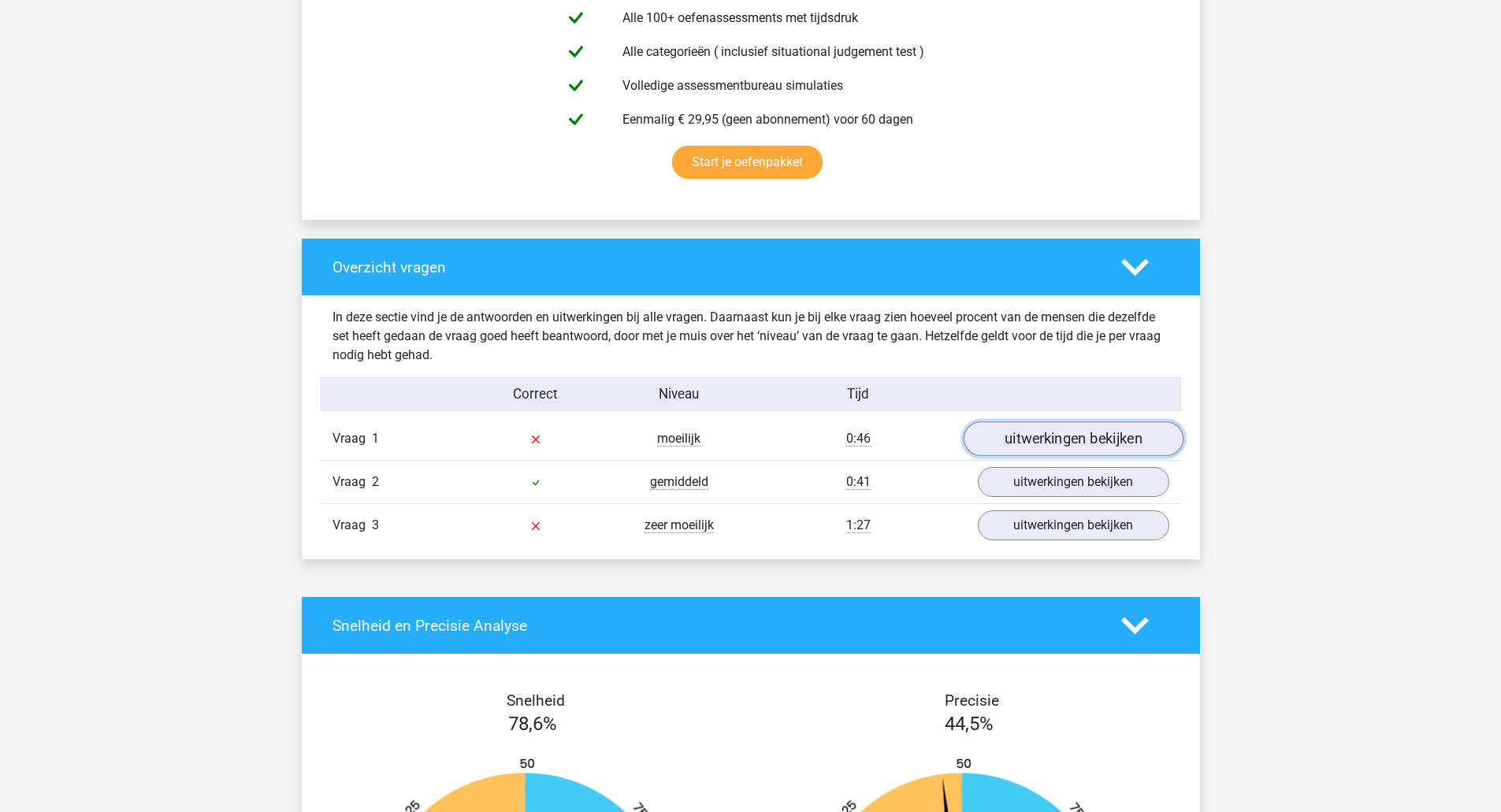
click at [1070, 434] on link "uitwerkingen bekijken" at bounding box center [1072, 439] width 220 height 35
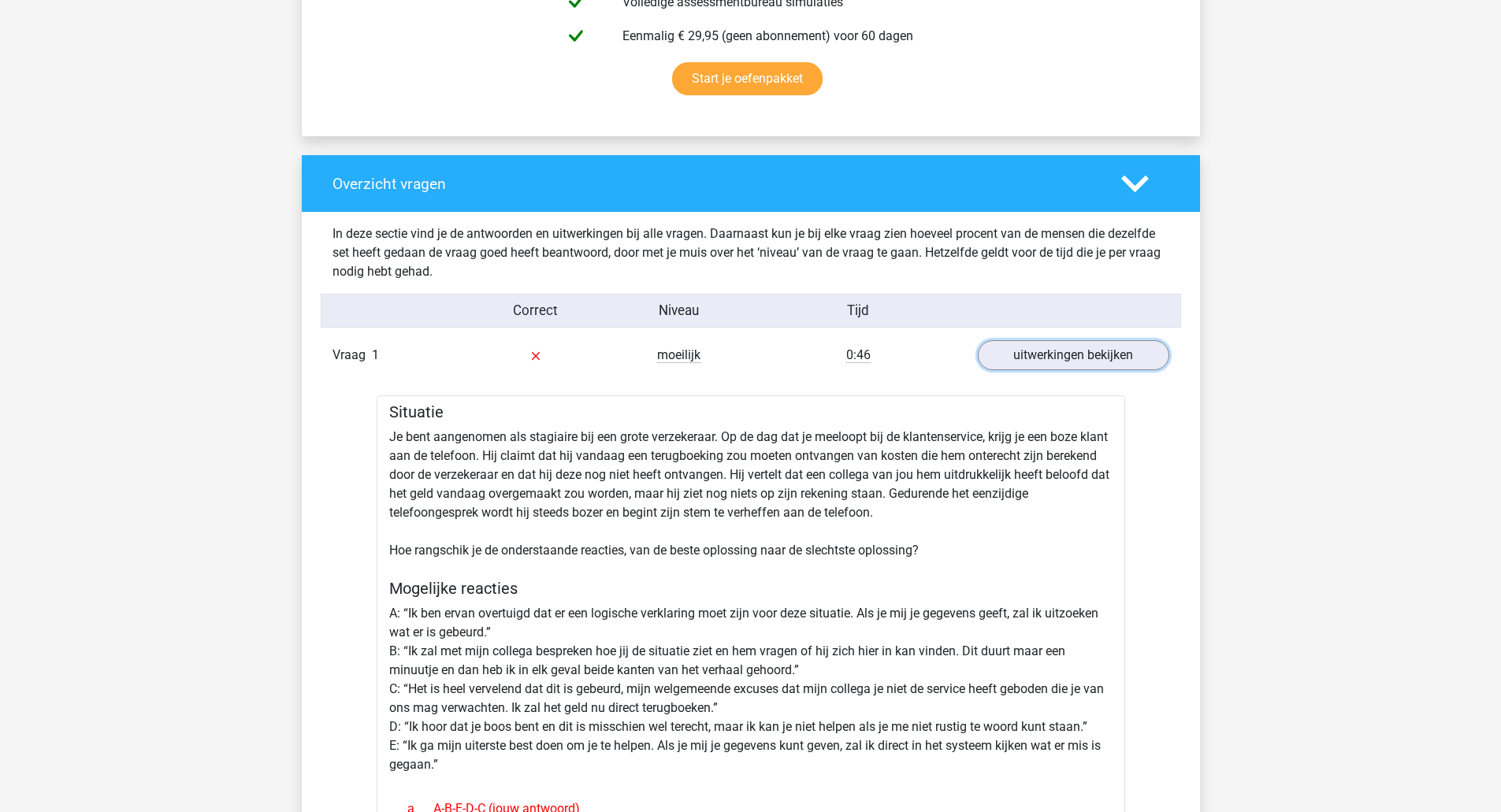
scroll to position [840, 0]
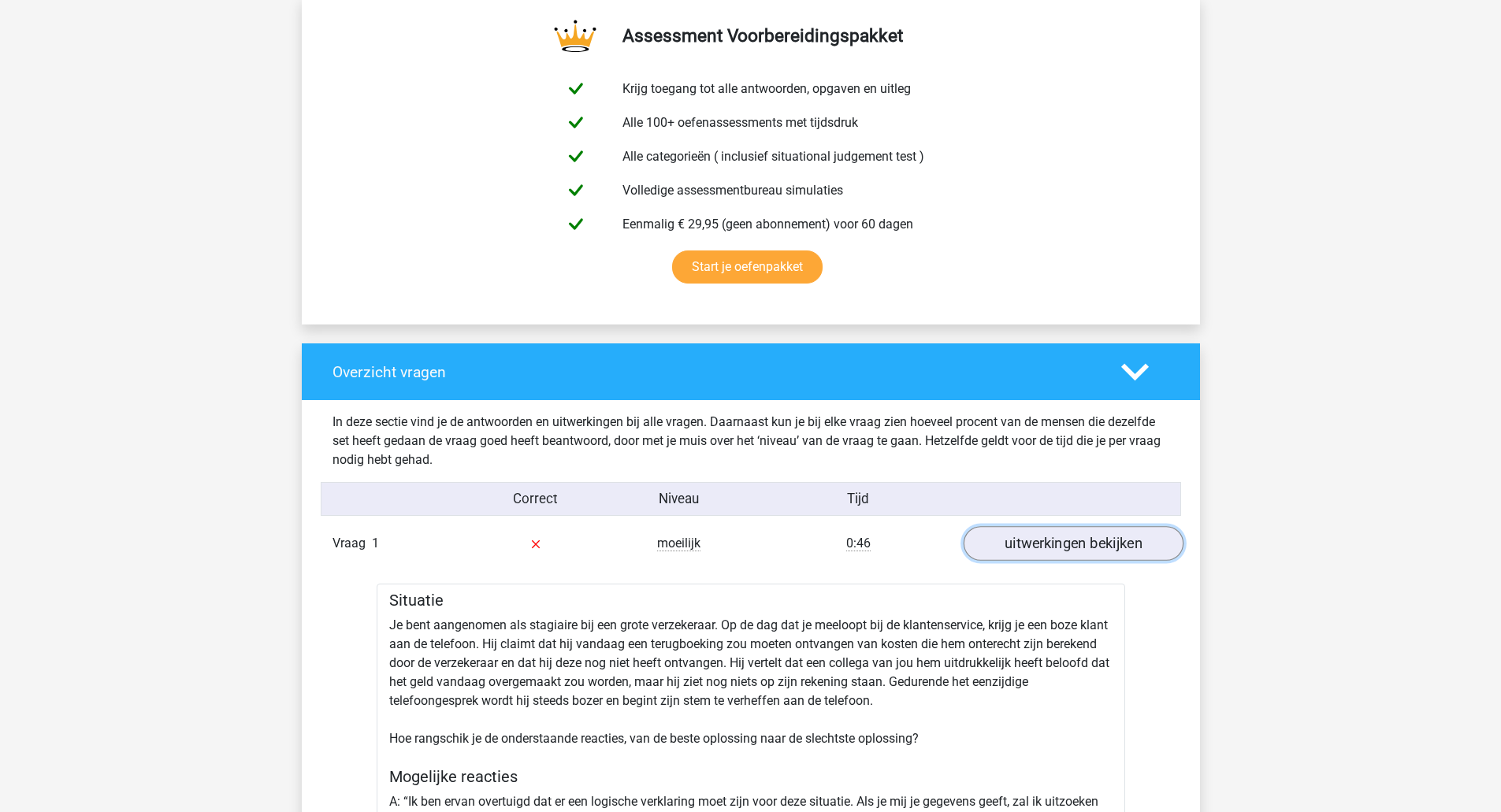
click at [1124, 540] on link "uitwerkingen bekijken" at bounding box center [1072, 544] width 220 height 35
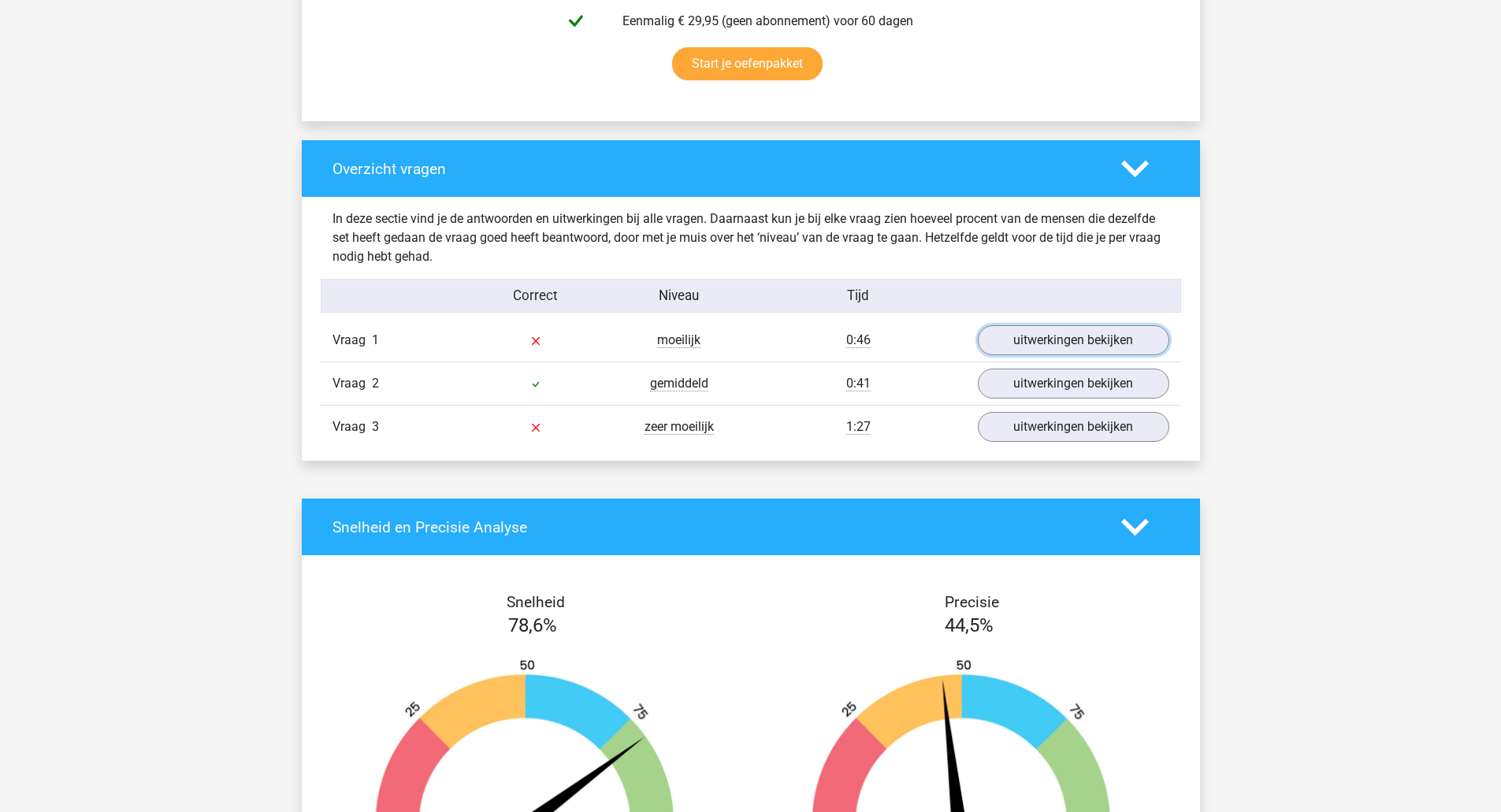
scroll to position [1050, 0]
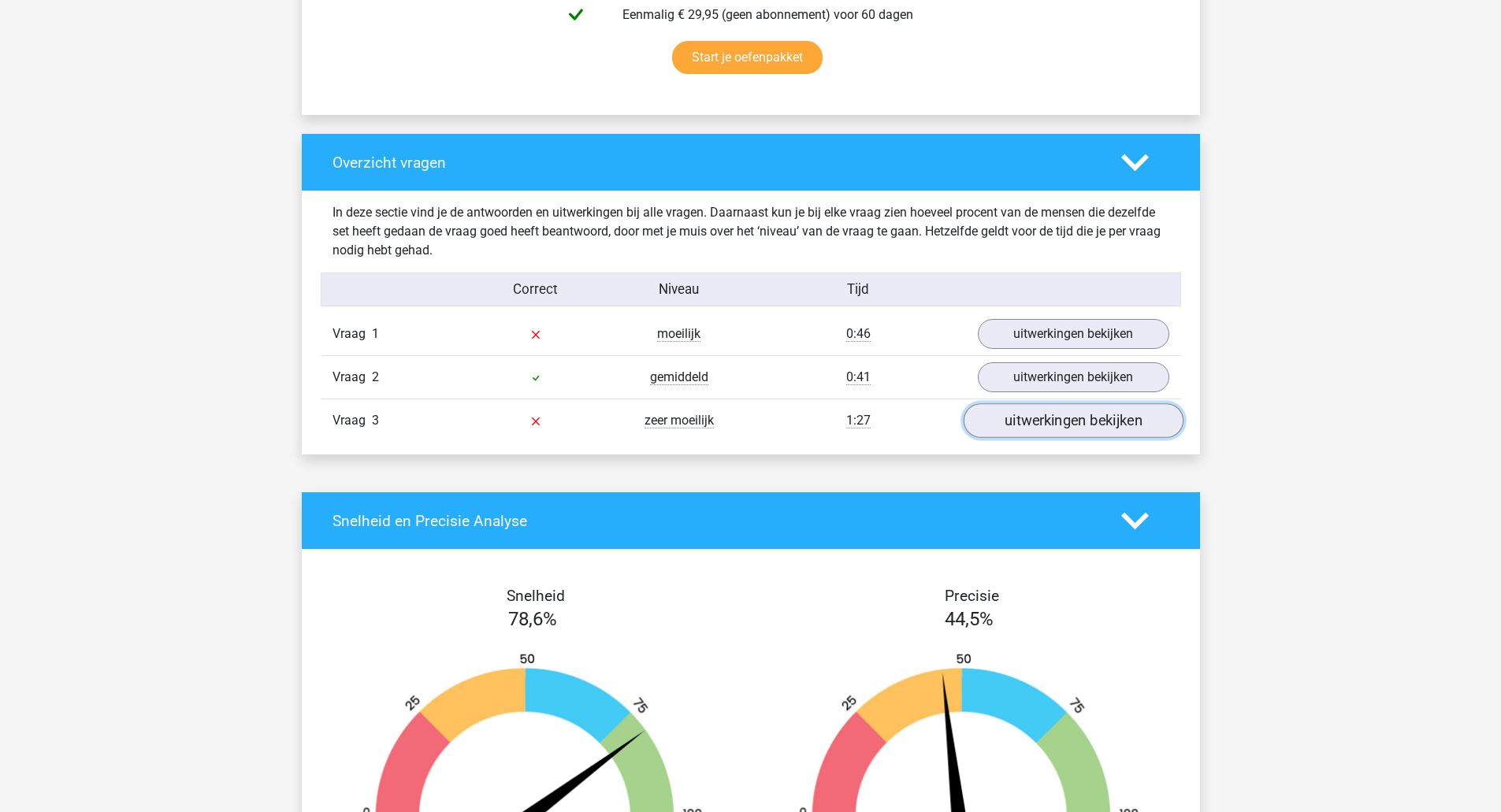
click at [1080, 426] on link "uitwerkingen bekijken" at bounding box center [1072, 421] width 220 height 35
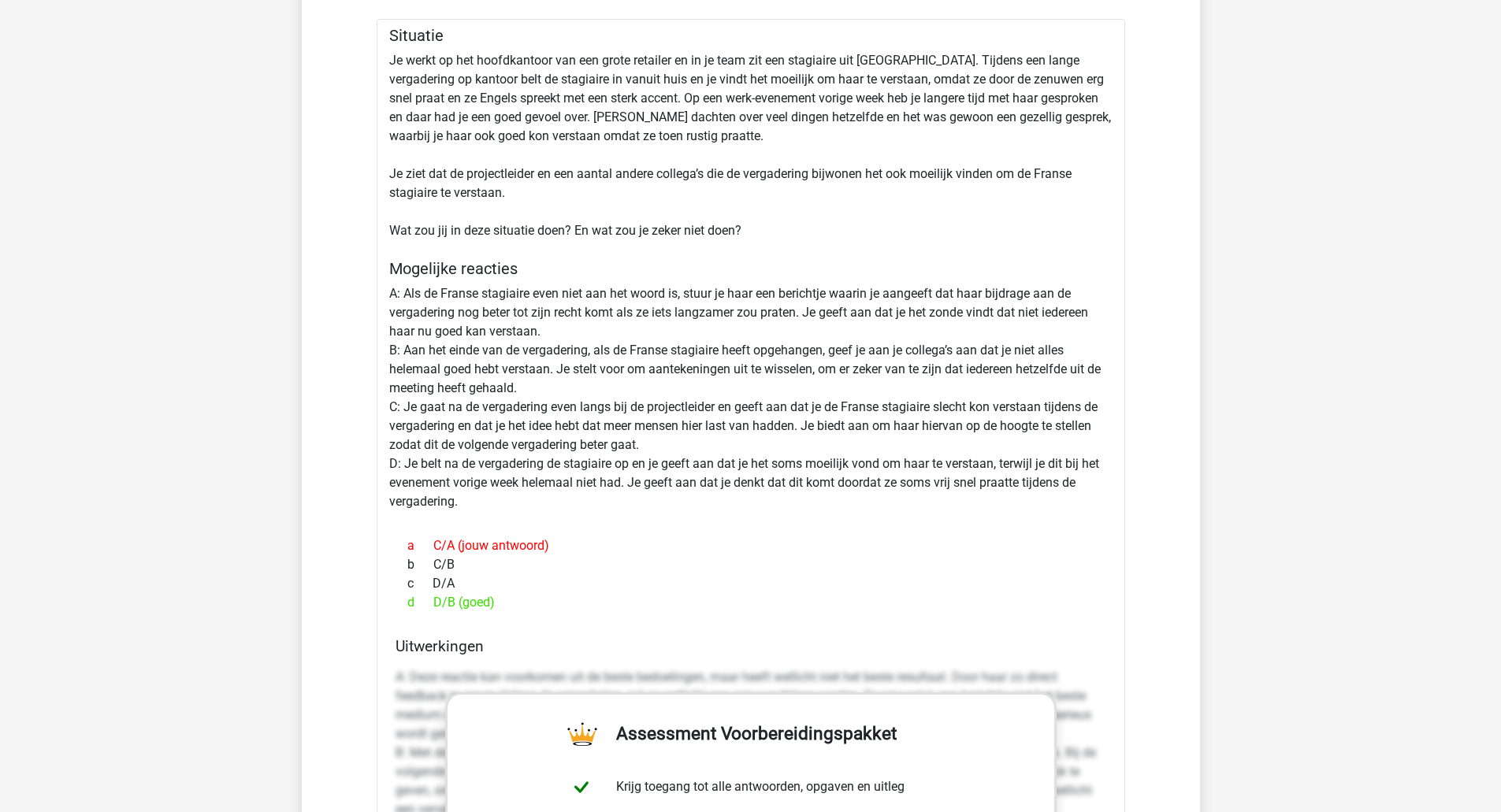
scroll to position [1260, 0]
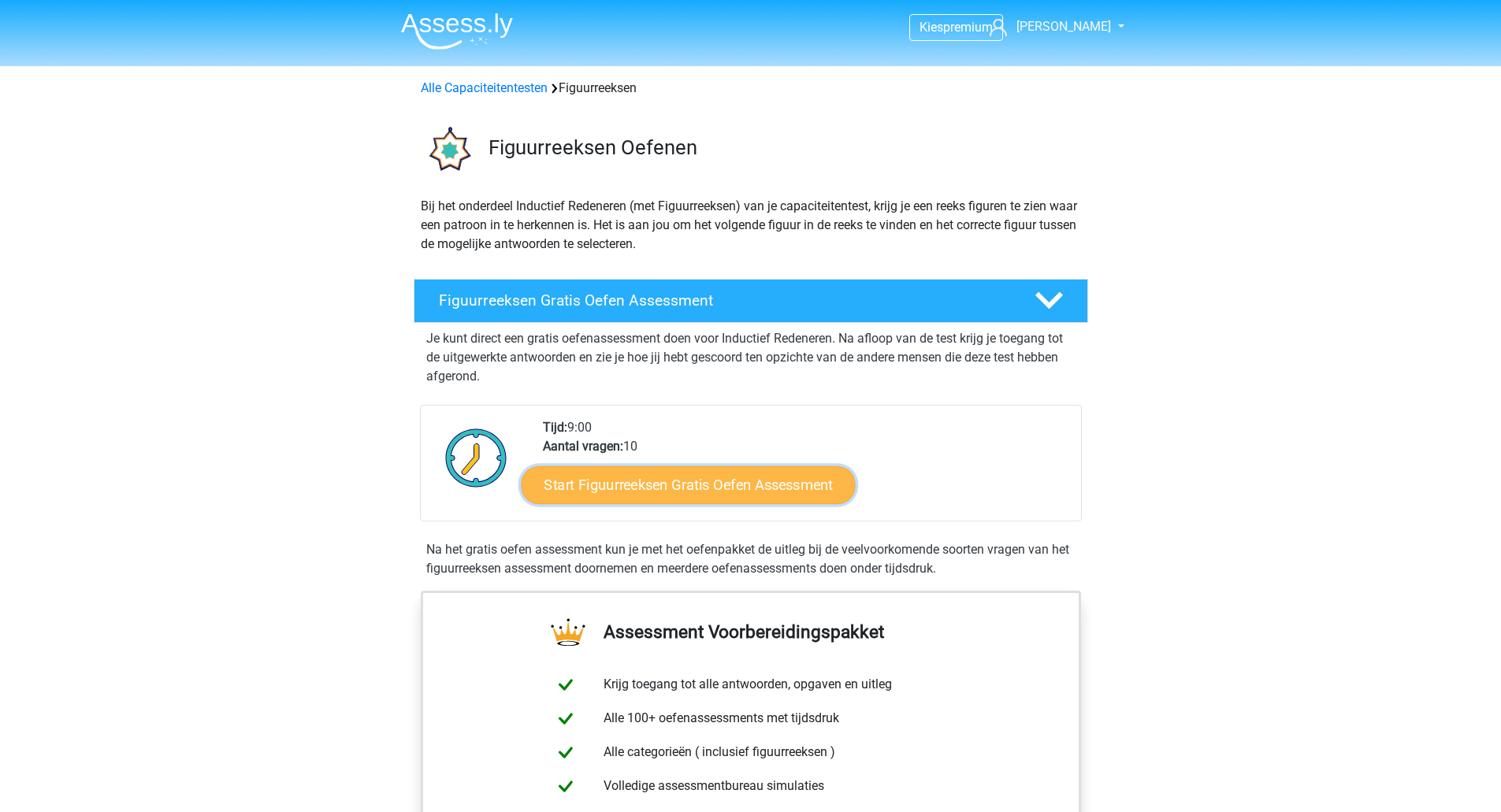
click at [685, 486] on link "Start Figuurreeksen Gratis Oefen Assessment" at bounding box center [687, 485] width 334 height 38
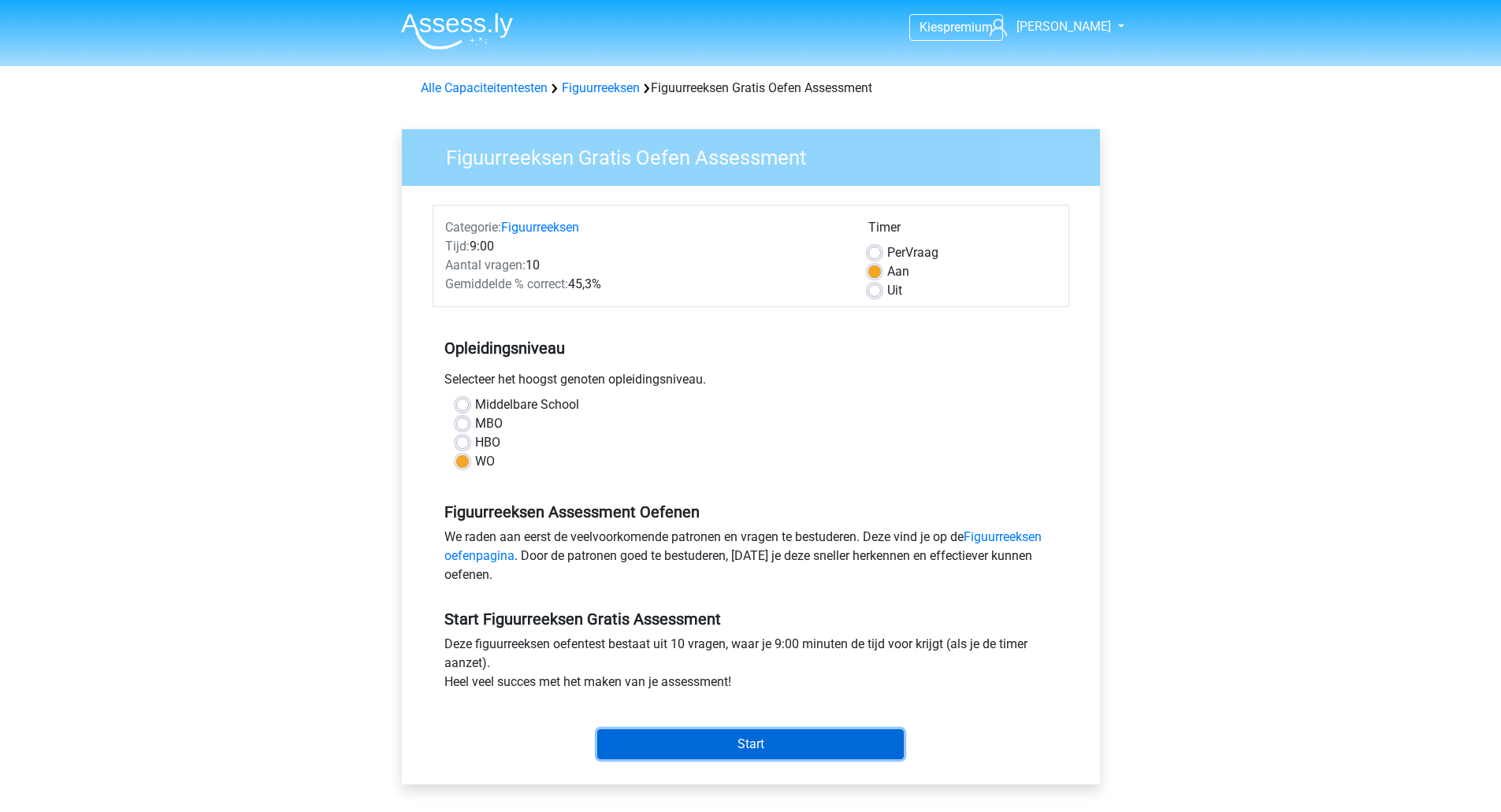
click at [760, 737] on input "Start" at bounding box center [750, 744] width 307 height 30
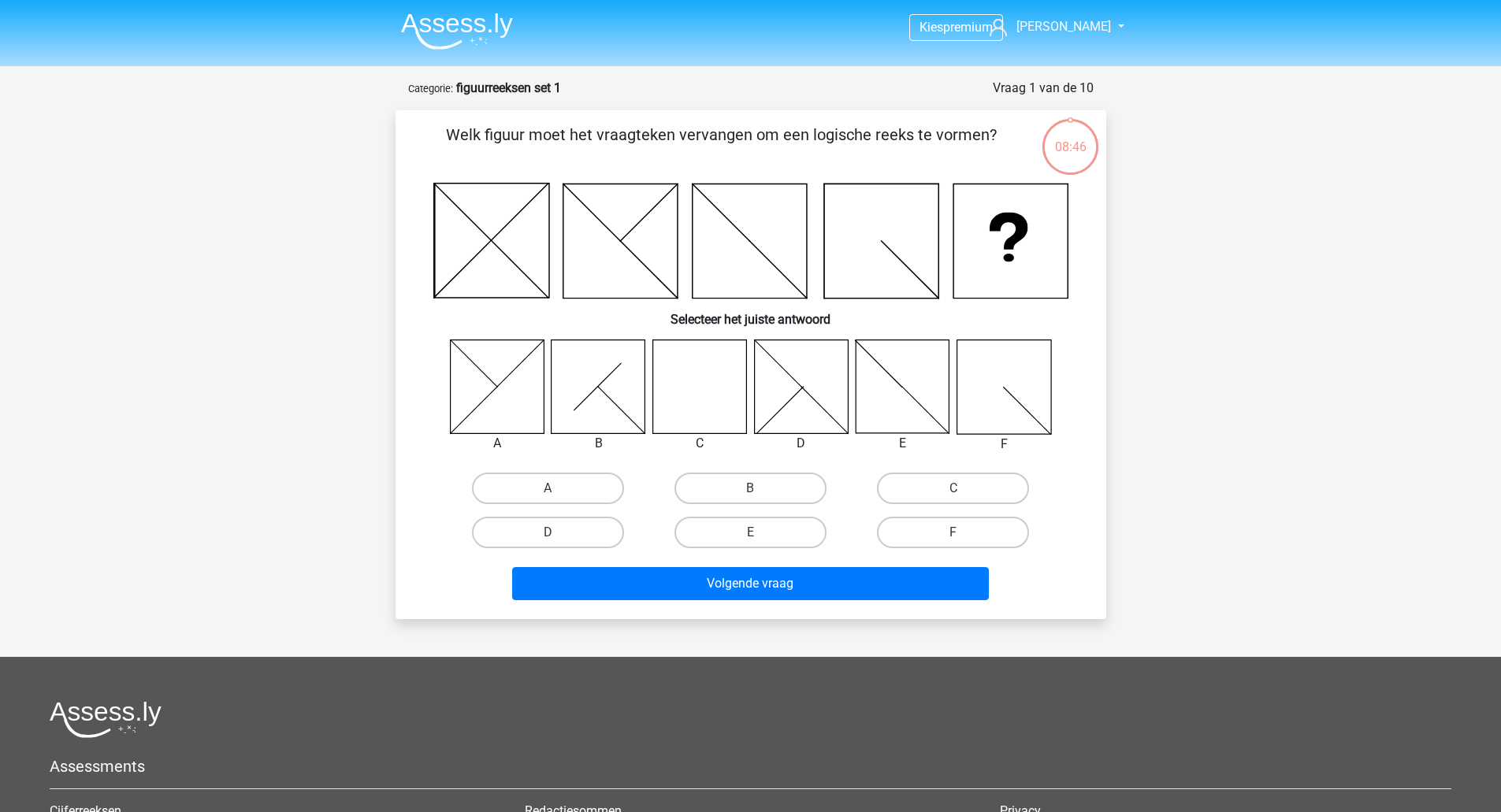
click at [680, 410] on icon at bounding box center [699, 387] width 94 height 94
click at [937, 488] on label "C" at bounding box center [953, 488] width 152 height 31
click at [953, 488] on input "C" at bounding box center [958, 493] width 10 height 10
radio input "true"
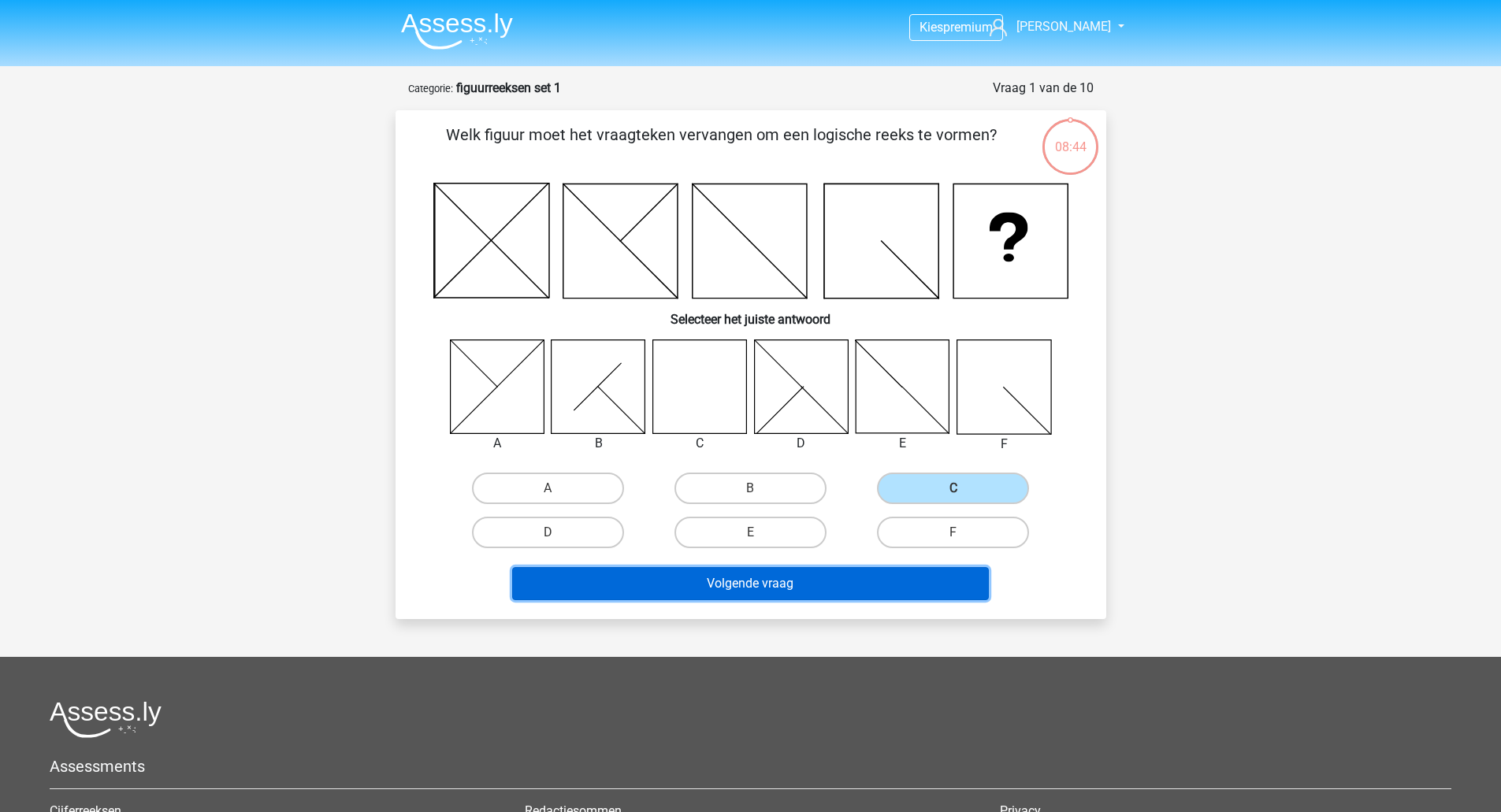
click at [794, 580] on button "Volgende vraag" at bounding box center [750, 584] width 477 height 33
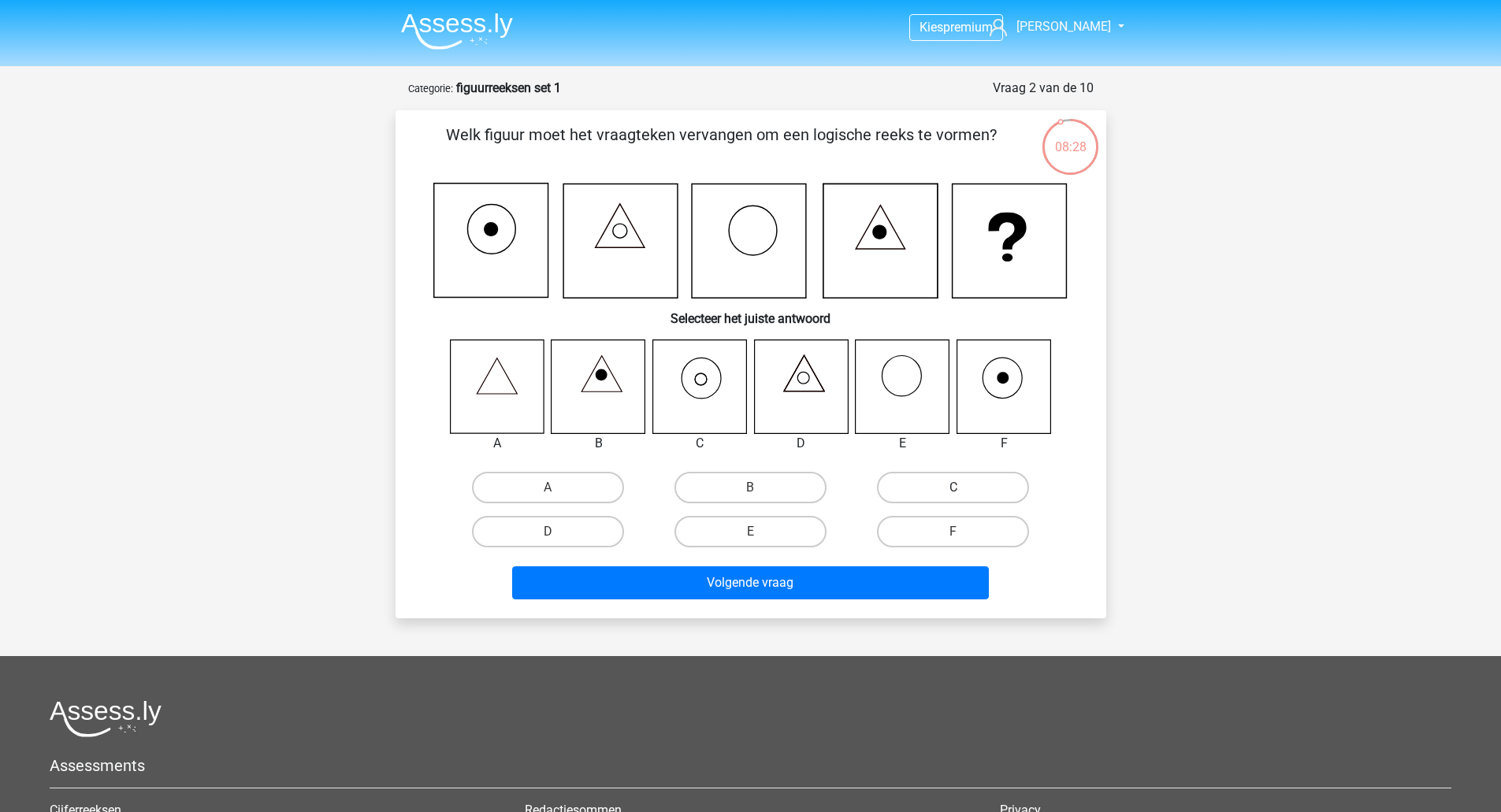
click at [919, 486] on label "C" at bounding box center [953, 487] width 152 height 31
click at [953, 487] on input "C" at bounding box center [958, 492] width 10 height 10
radio input "true"
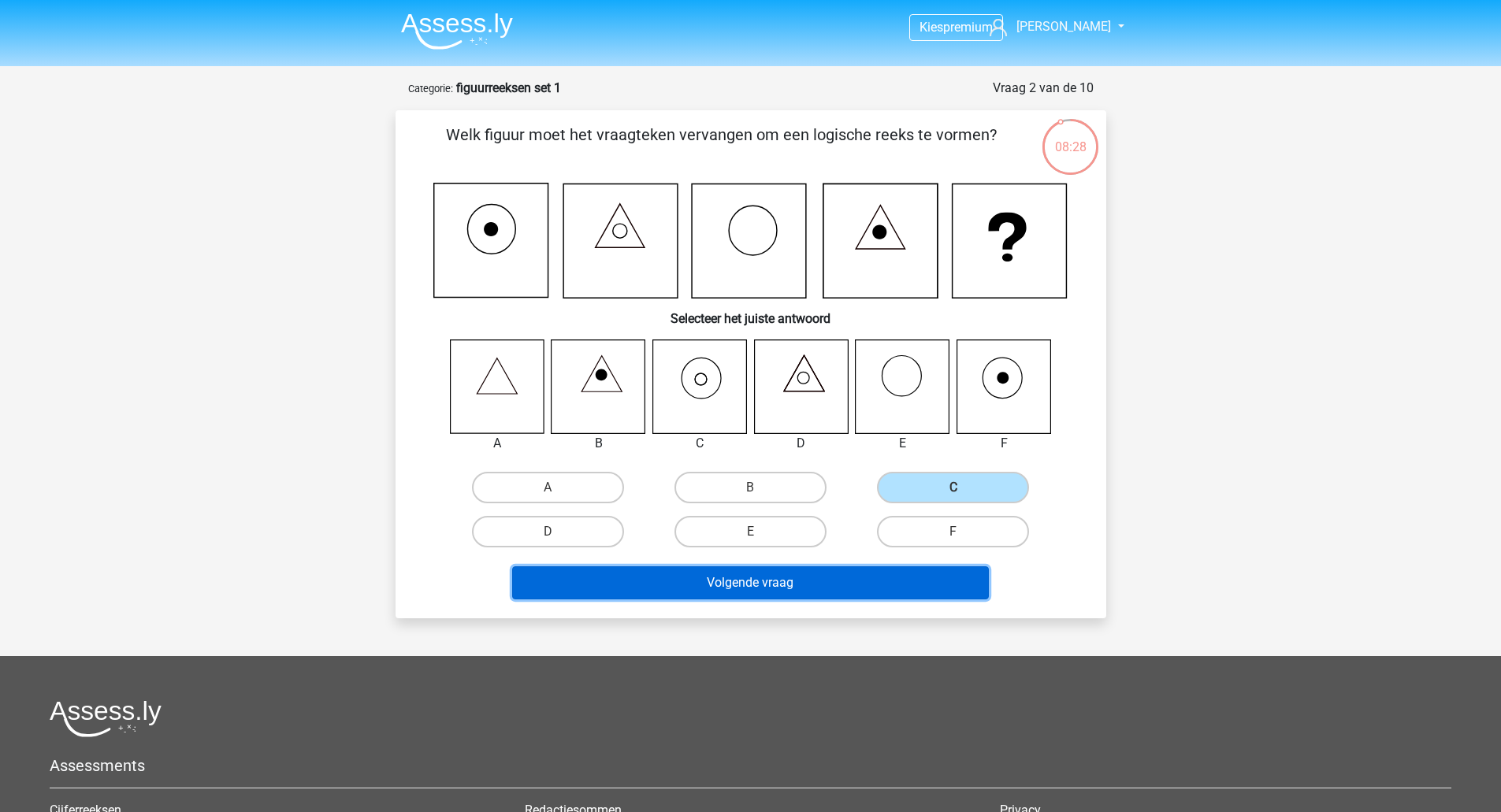
click at [821, 580] on button "Volgende vraag" at bounding box center [750, 583] width 477 height 33
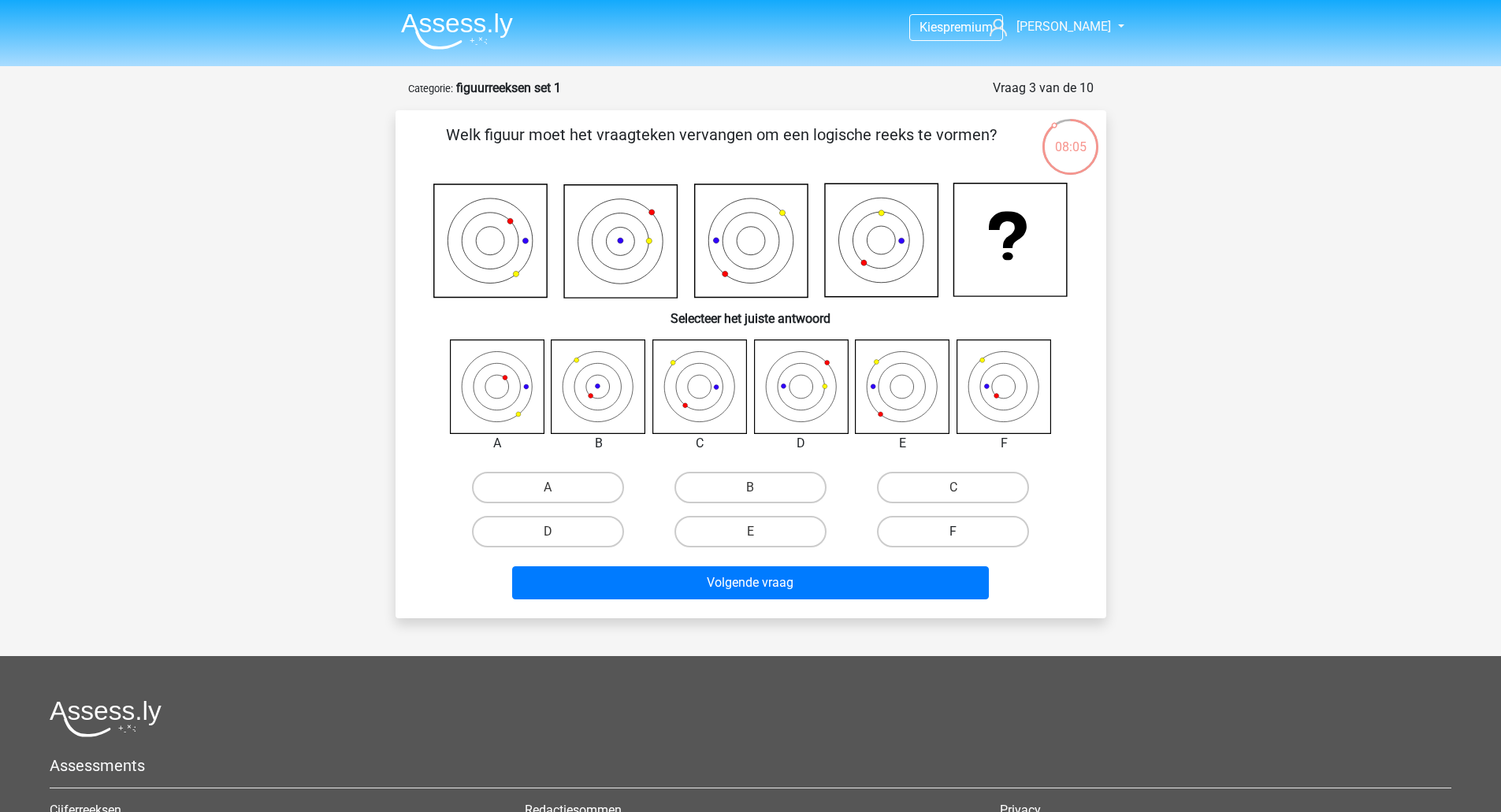
click at [947, 520] on label "F" at bounding box center [953, 532] width 152 height 31
click at [953, 532] on input "F" at bounding box center [958, 537] width 10 height 10
radio input "true"
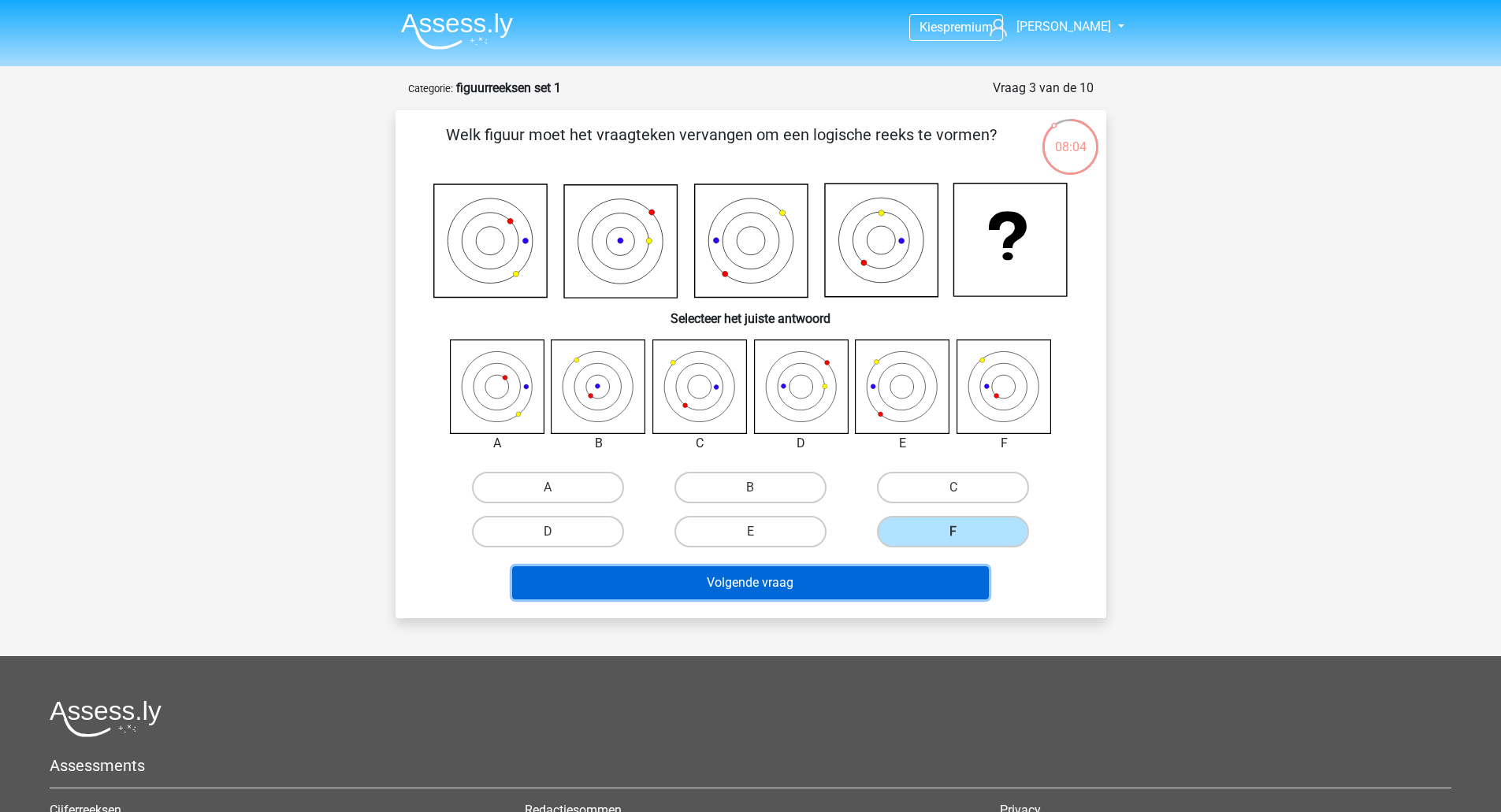
click at [845, 586] on button "Volgende vraag" at bounding box center [750, 583] width 477 height 33
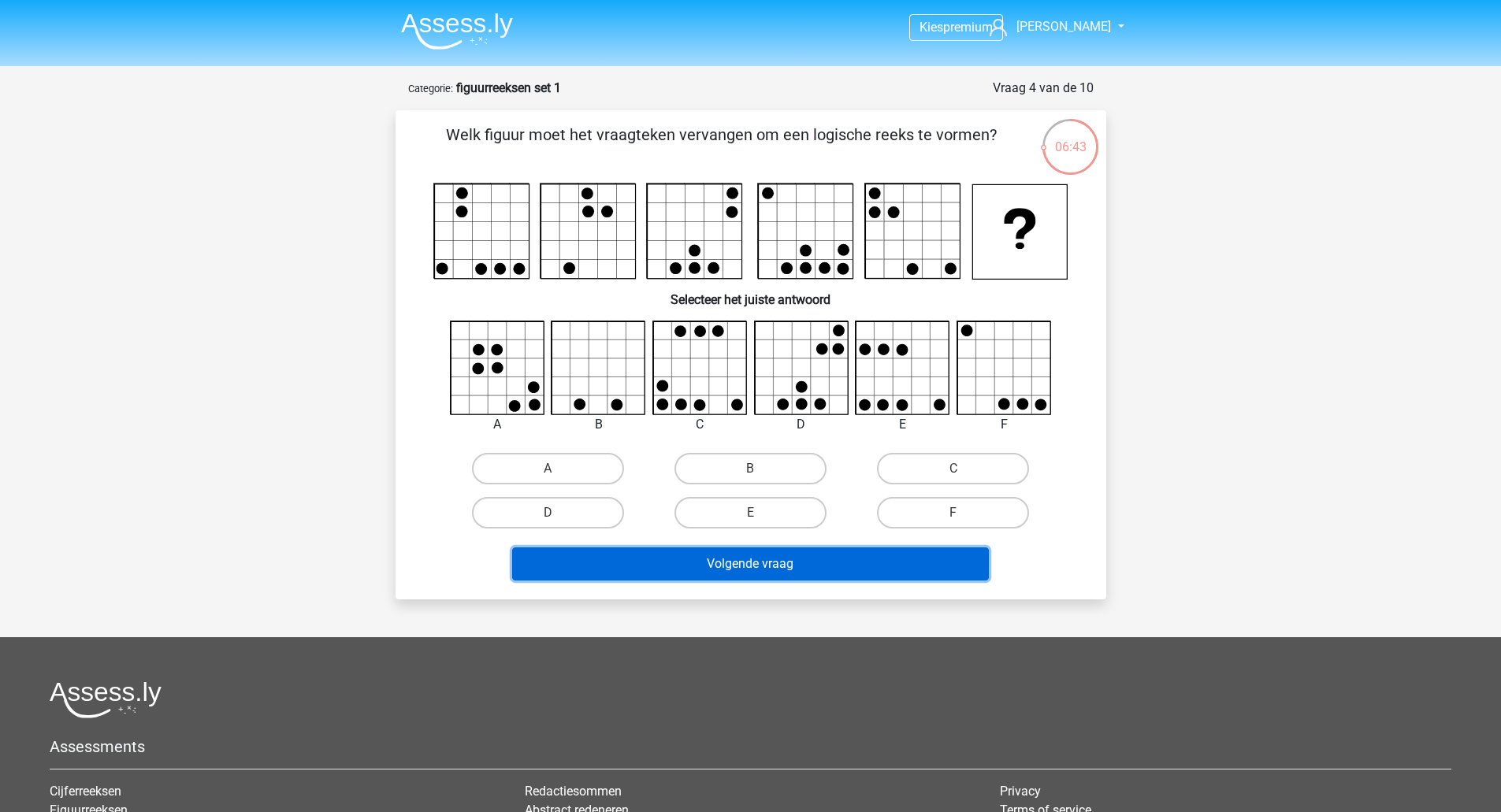
click at [760, 561] on button "Volgende vraag" at bounding box center [750, 564] width 477 height 33
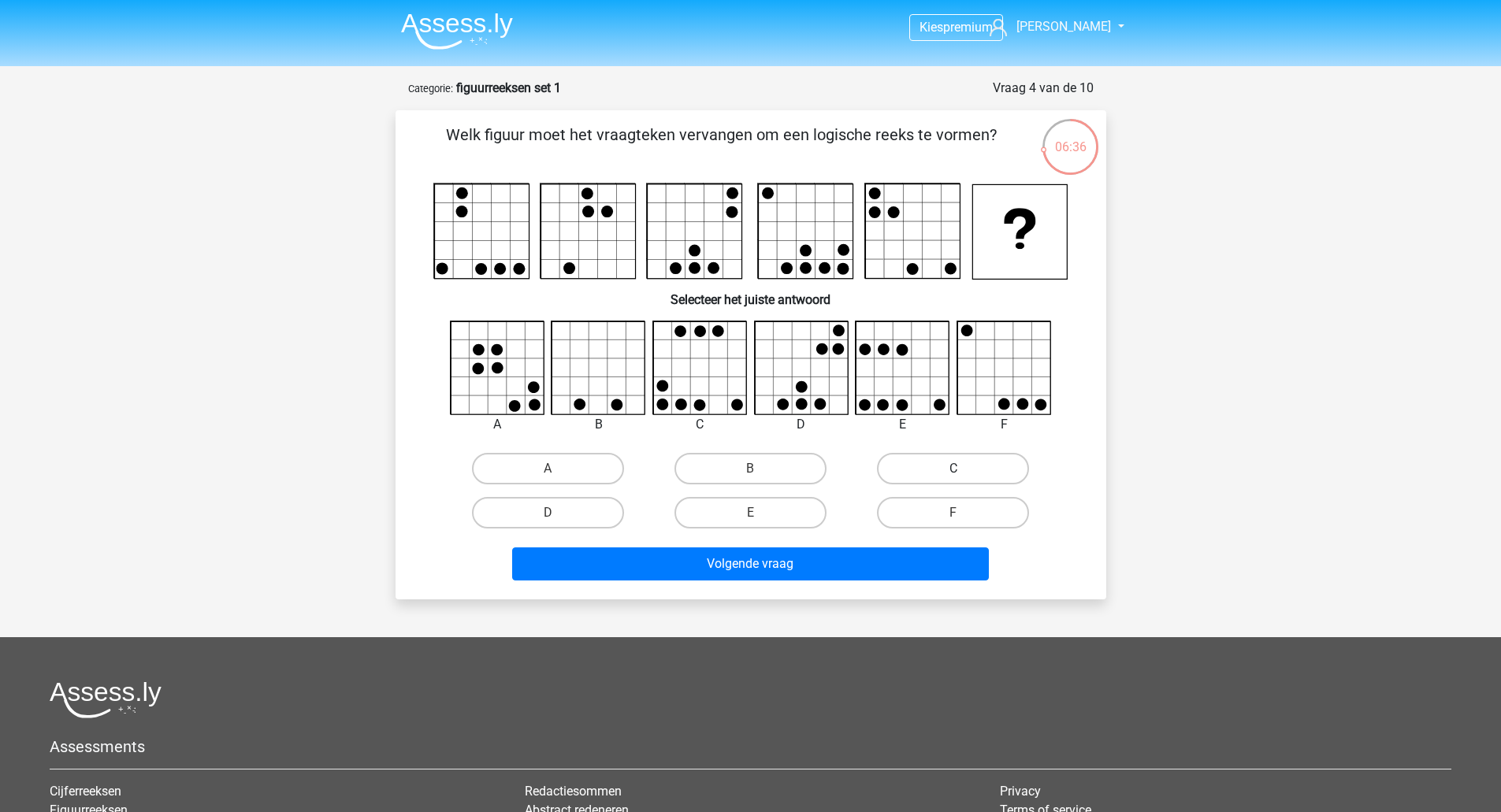
click at [958, 460] on label "C" at bounding box center [953, 468] width 152 height 31
click at [958, 468] on input "C" at bounding box center [958, 473] width 10 height 10
radio input "true"
click at [717, 472] on label "B" at bounding box center [750, 468] width 152 height 31
click at [750, 472] on input "B" at bounding box center [755, 473] width 10 height 10
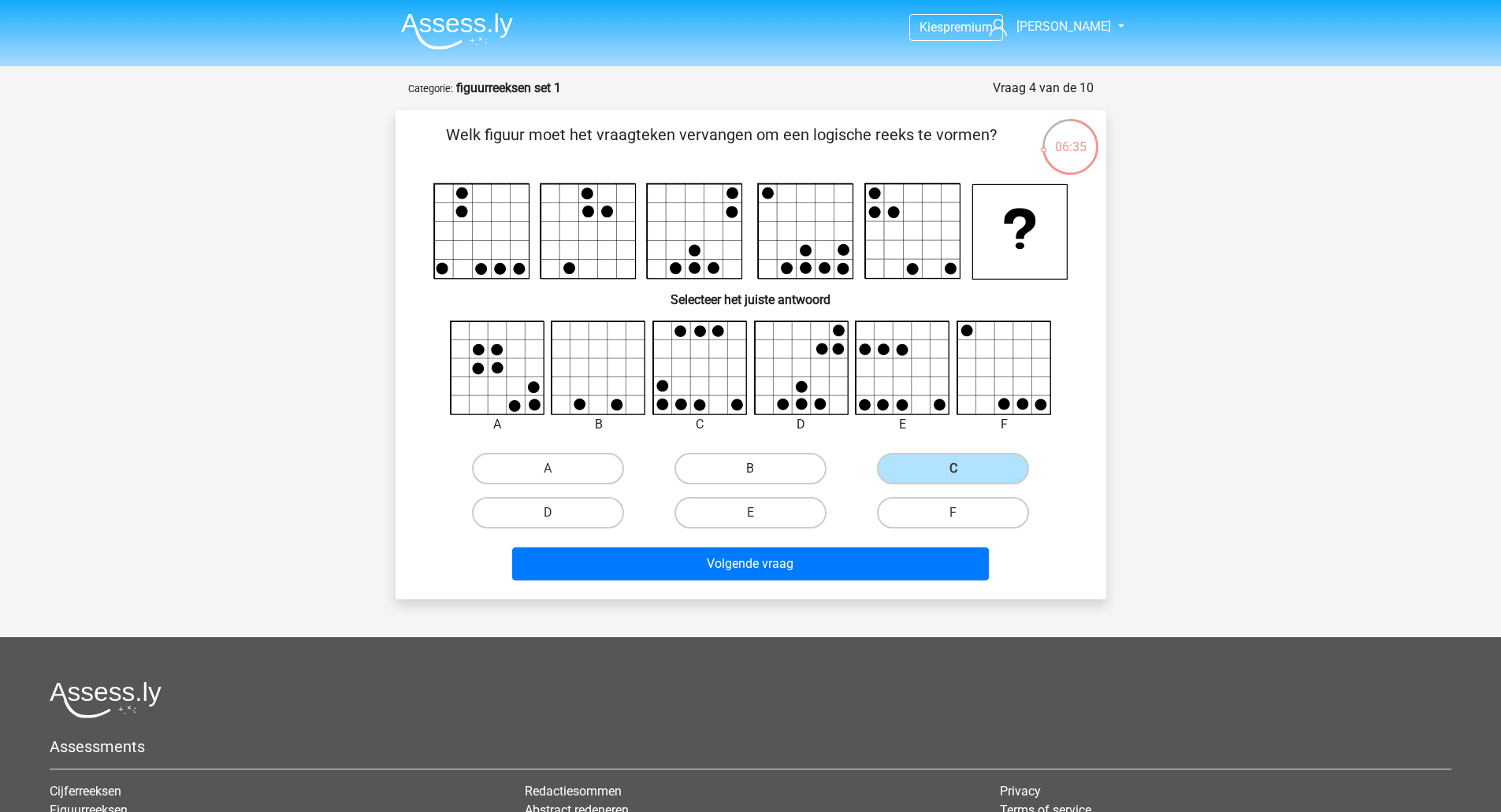
radio input "true"
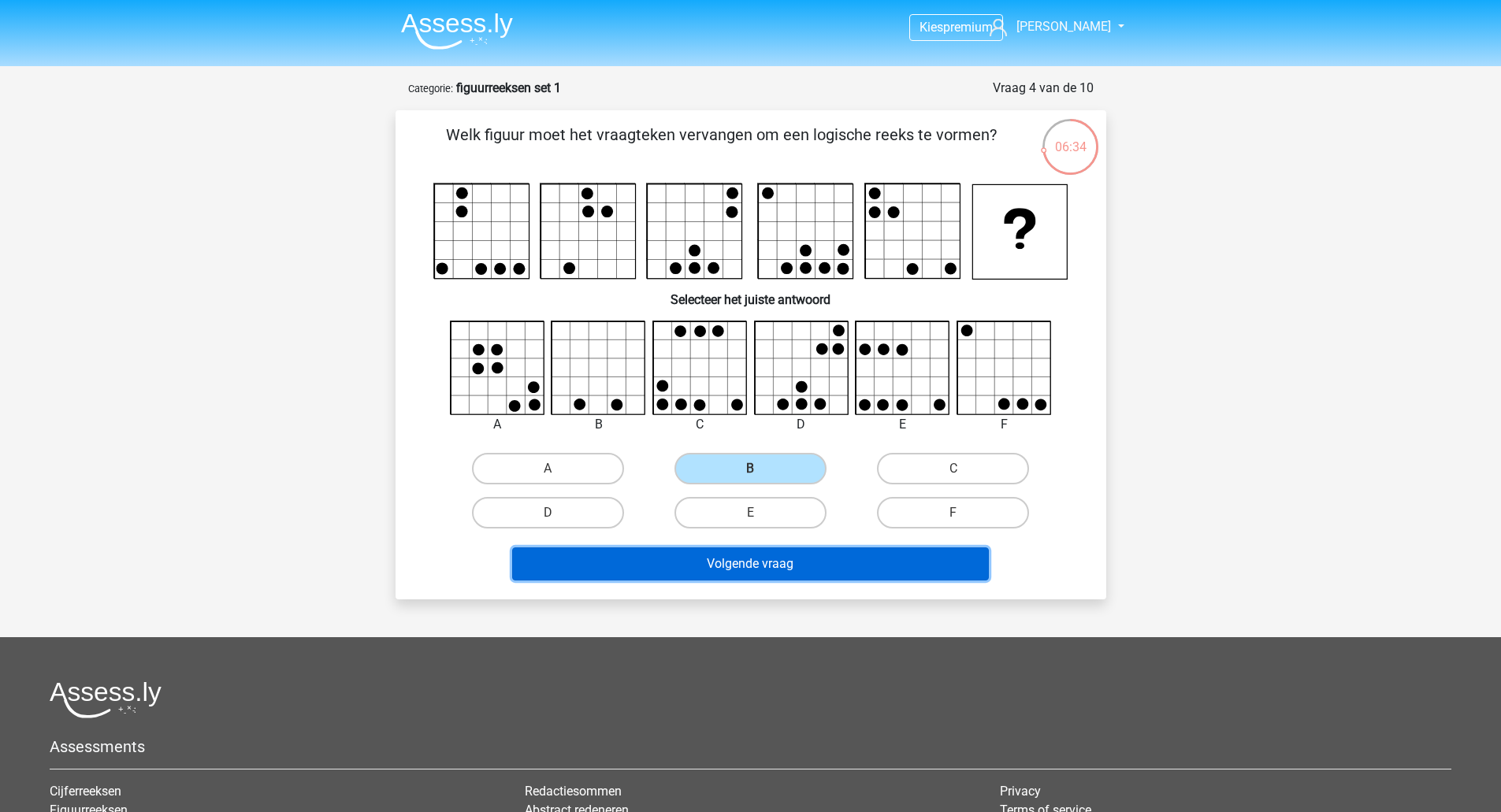
click at [701, 551] on button "Volgende vraag" at bounding box center [750, 564] width 477 height 33
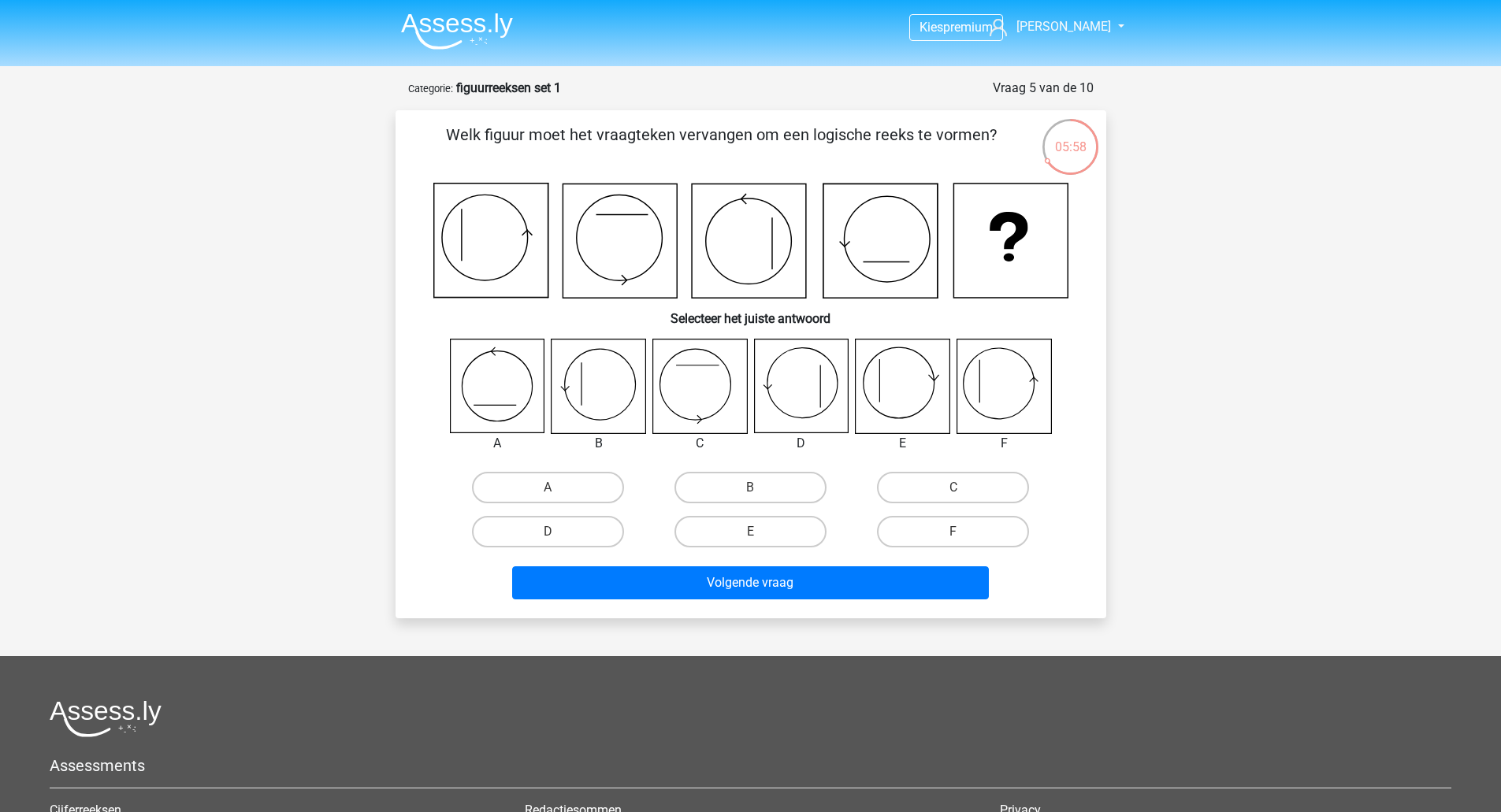
click at [962, 532] on input "F" at bounding box center [958, 537] width 10 height 10
radio input "true"
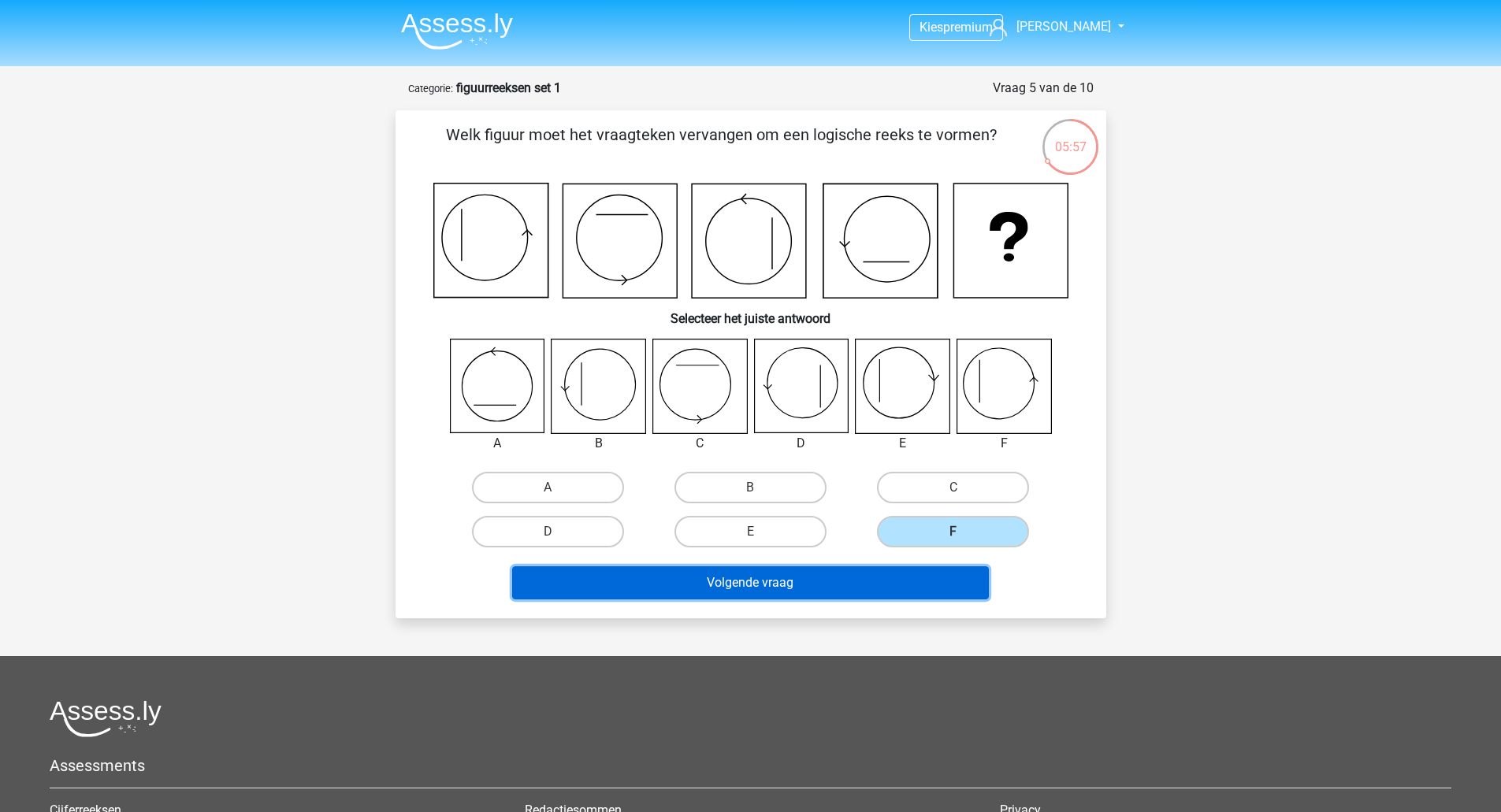
click at [880, 584] on button "Volgende vraag" at bounding box center [750, 583] width 477 height 33
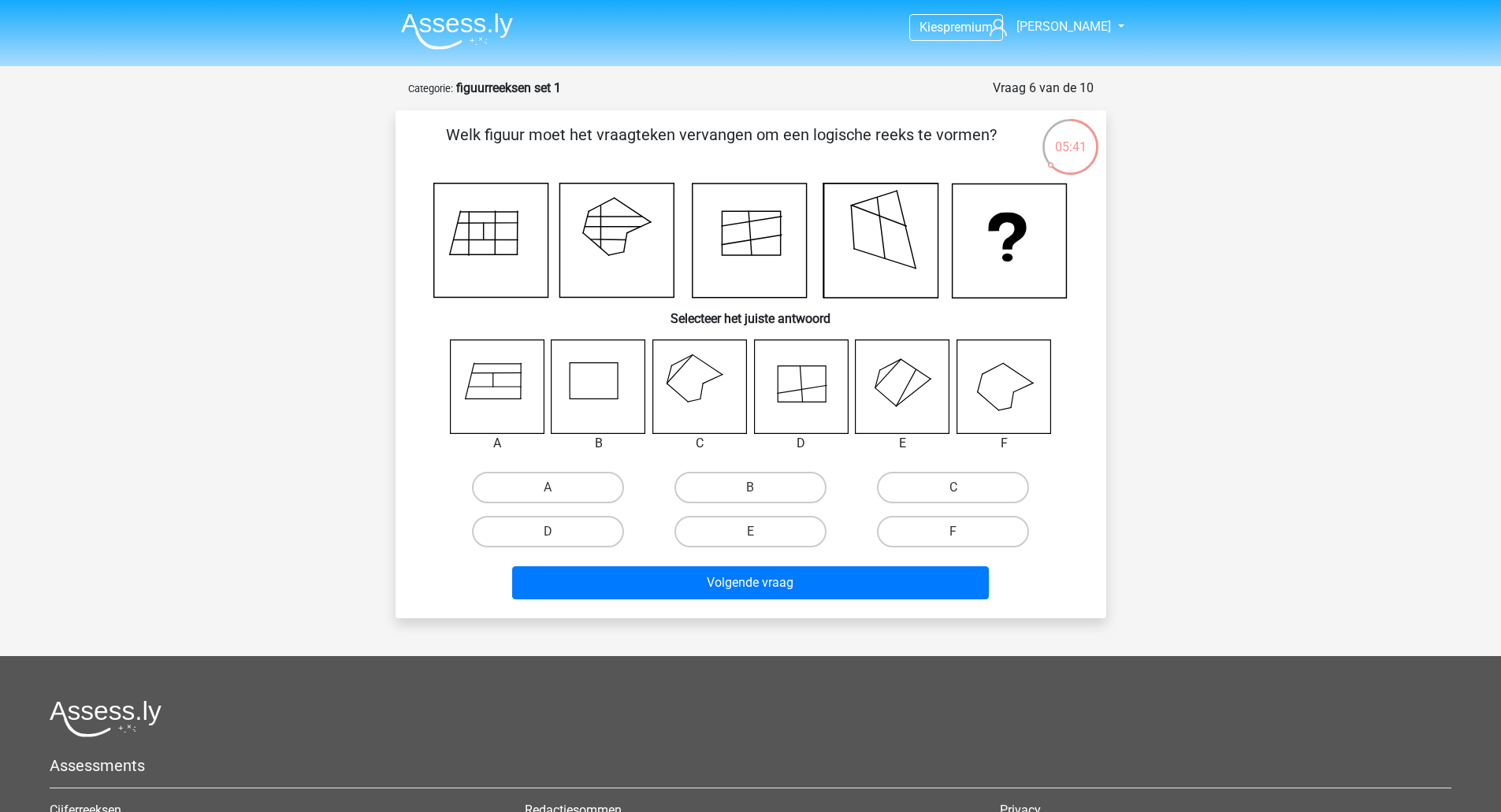
click at [957, 492] on input "C" at bounding box center [958, 492] width 10 height 10
radio input "true"
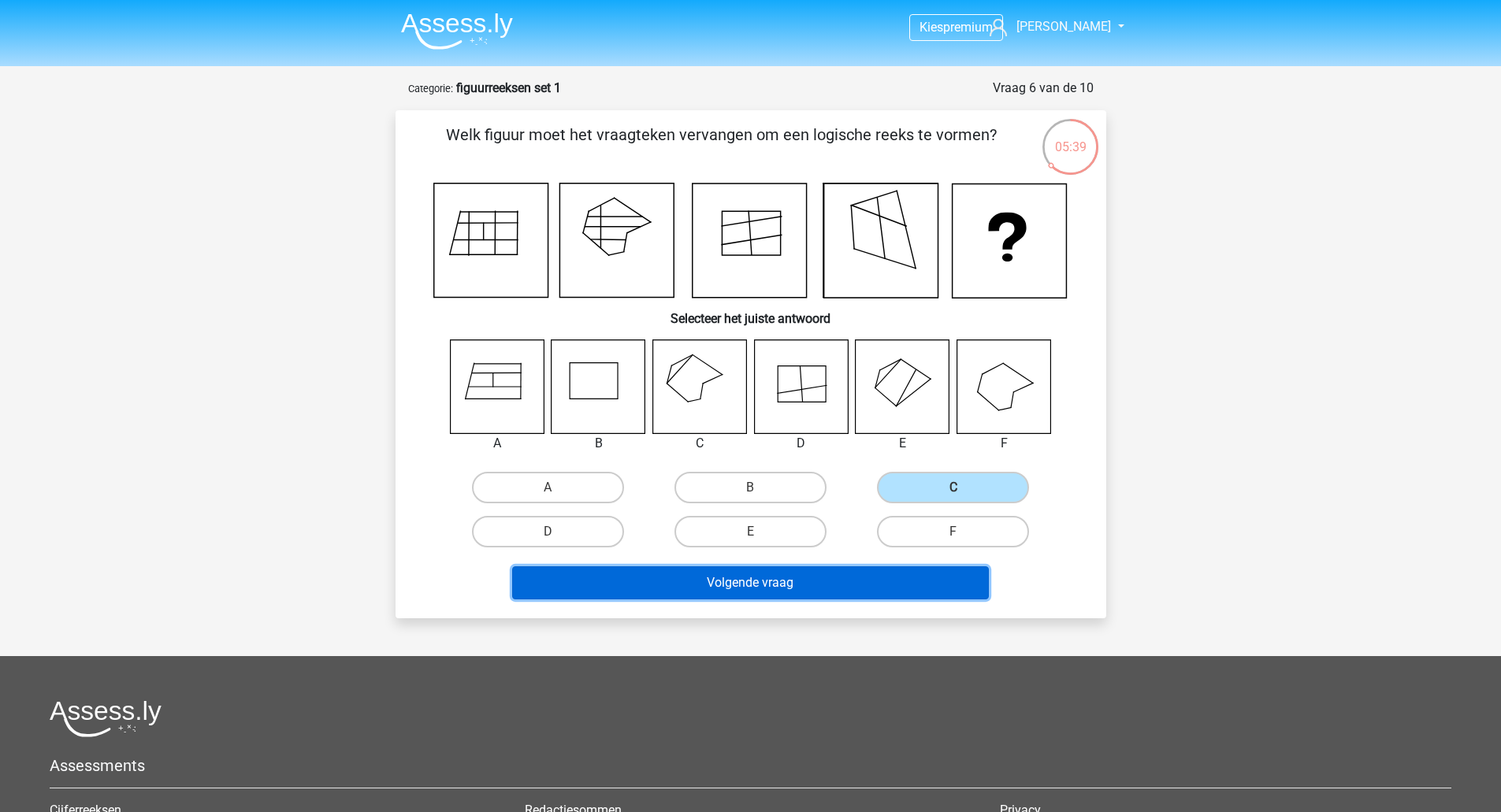
click at [819, 576] on button "Volgende vraag" at bounding box center [750, 583] width 477 height 33
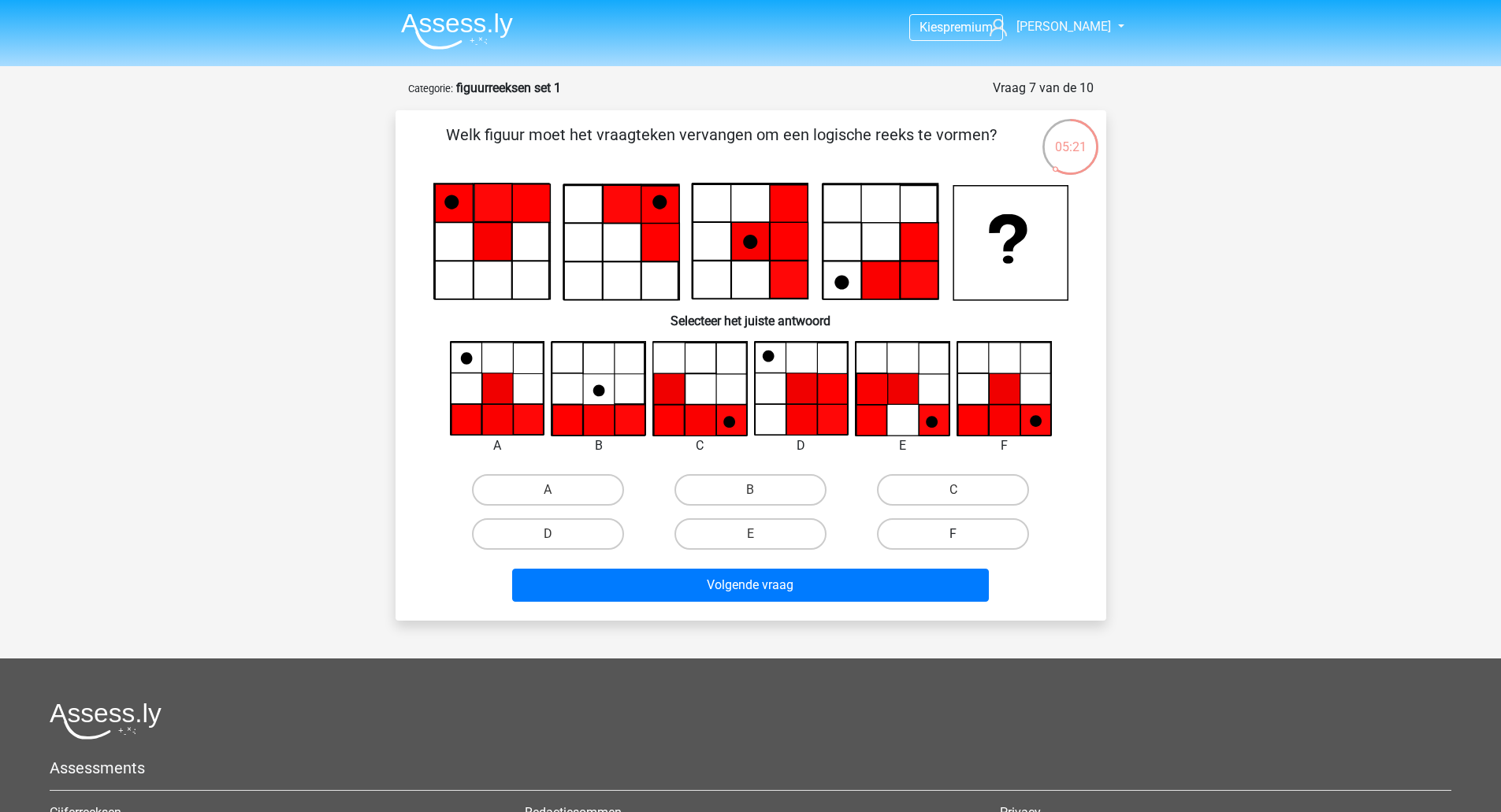
click at [942, 527] on label "F" at bounding box center [953, 534] width 152 height 31
click at [953, 534] on input "F" at bounding box center [958, 539] width 10 height 10
radio input "true"
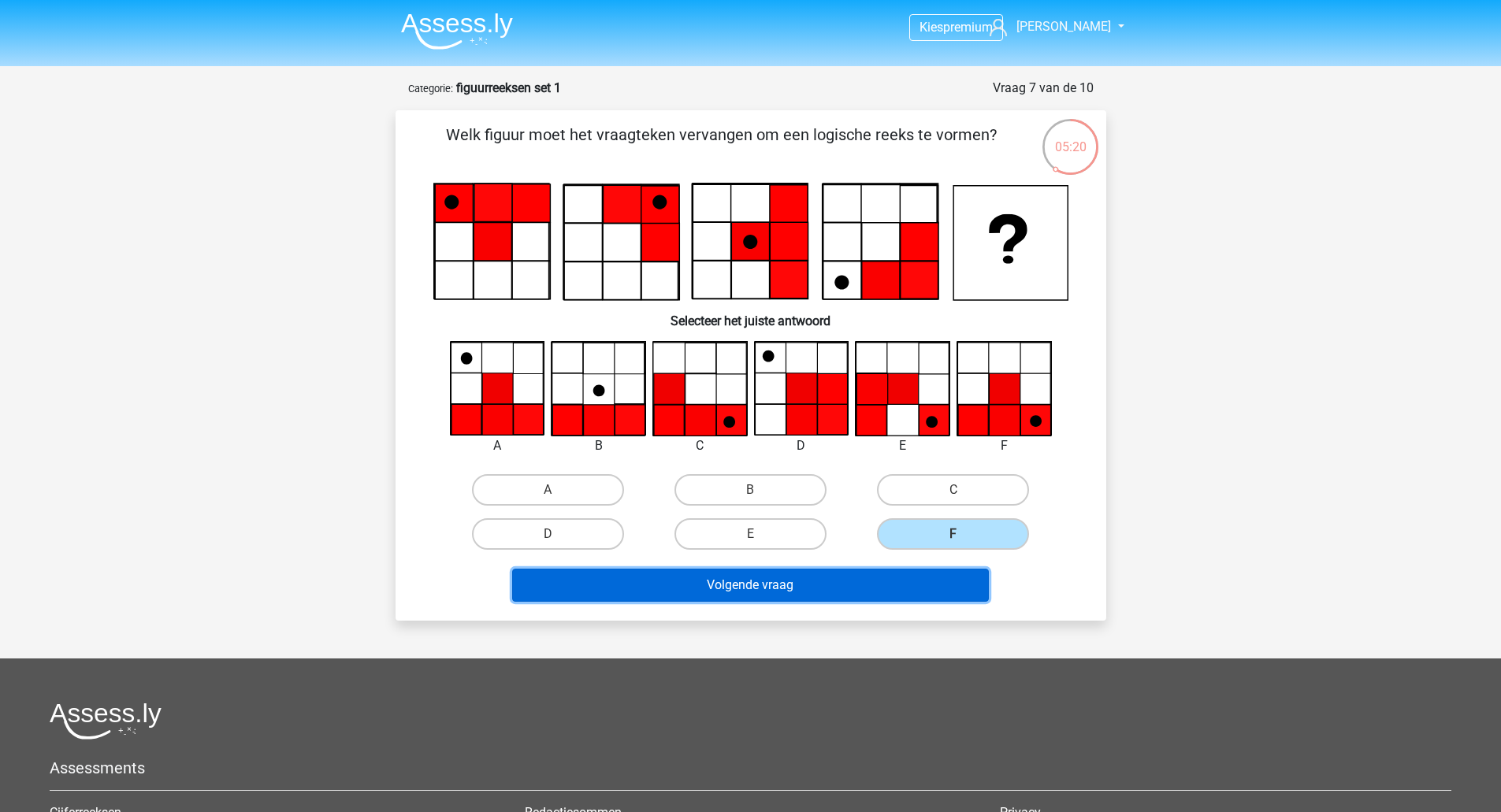
click at [874, 589] on button "Volgende vraag" at bounding box center [750, 585] width 477 height 33
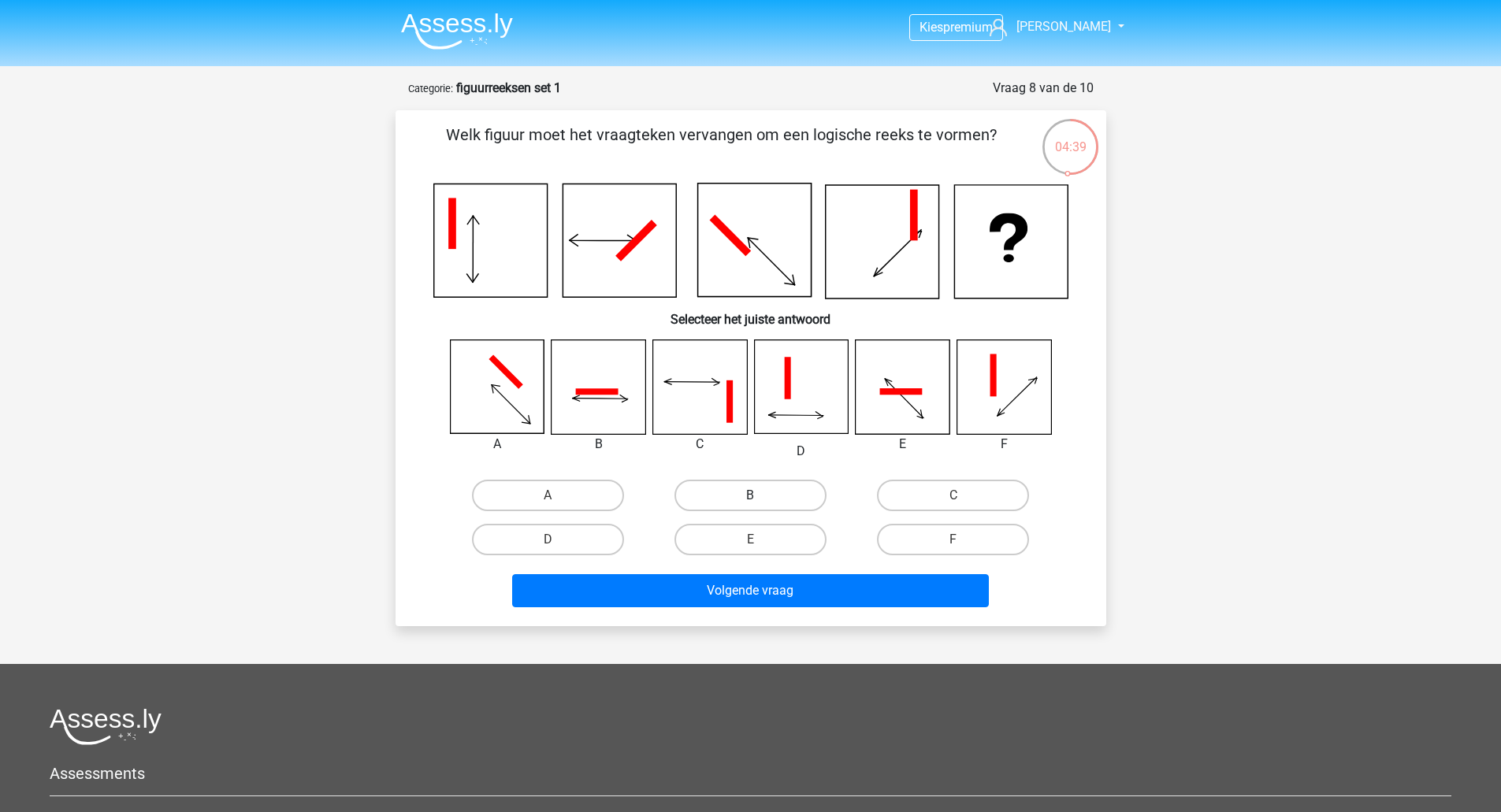
click at [720, 500] on label "B" at bounding box center [750, 495] width 152 height 31
click at [750, 500] on input "B" at bounding box center [755, 500] width 10 height 10
radio input "true"
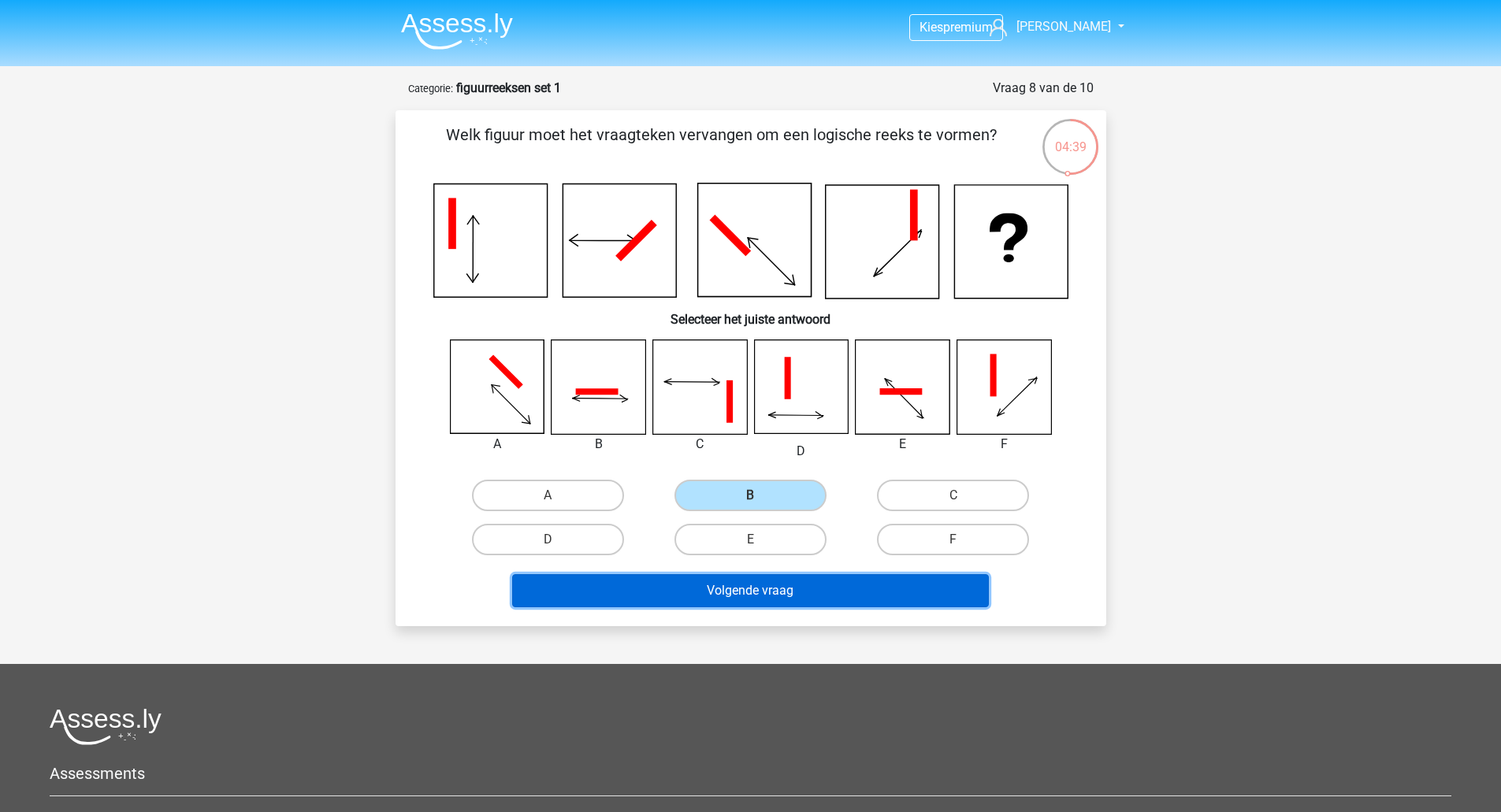
click at [727, 591] on button "Volgende vraag" at bounding box center [750, 590] width 477 height 33
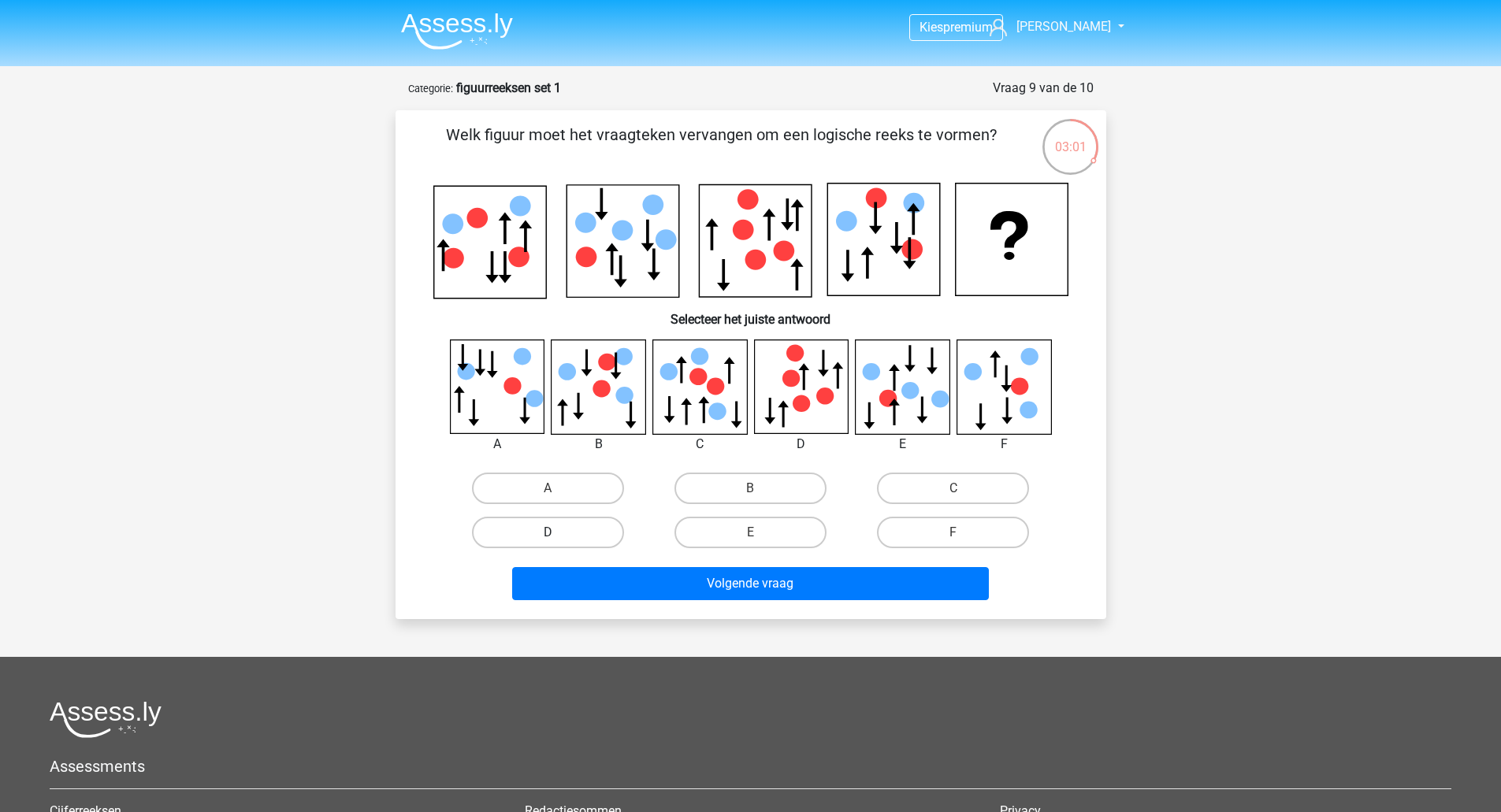
click at [572, 523] on label "D" at bounding box center [548, 533] width 152 height 31
click at [558, 533] on input "D" at bounding box center [553, 537] width 10 height 10
radio input "true"
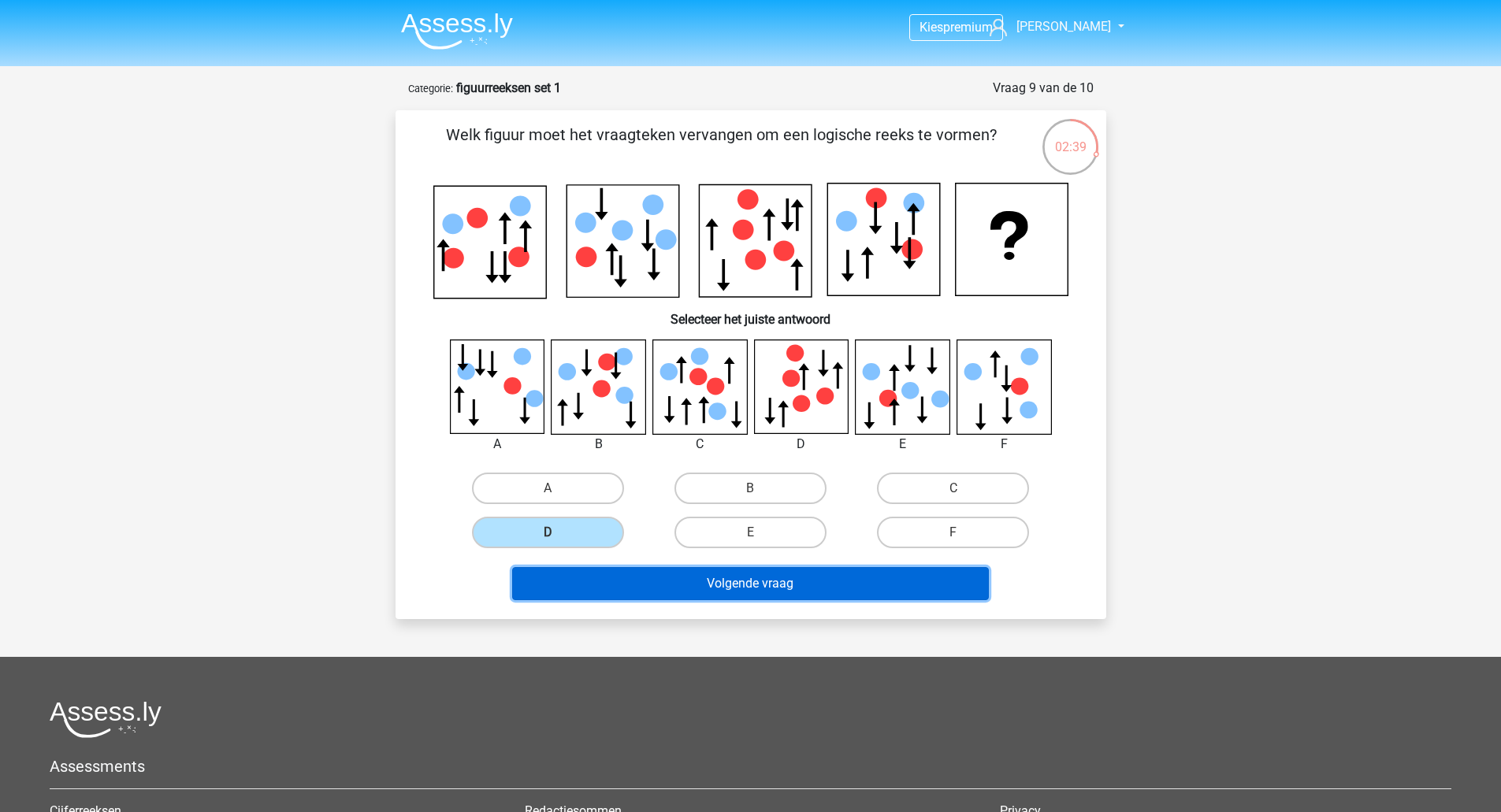
click at [769, 569] on button "Volgende vraag" at bounding box center [750, 584] width 477 height 33
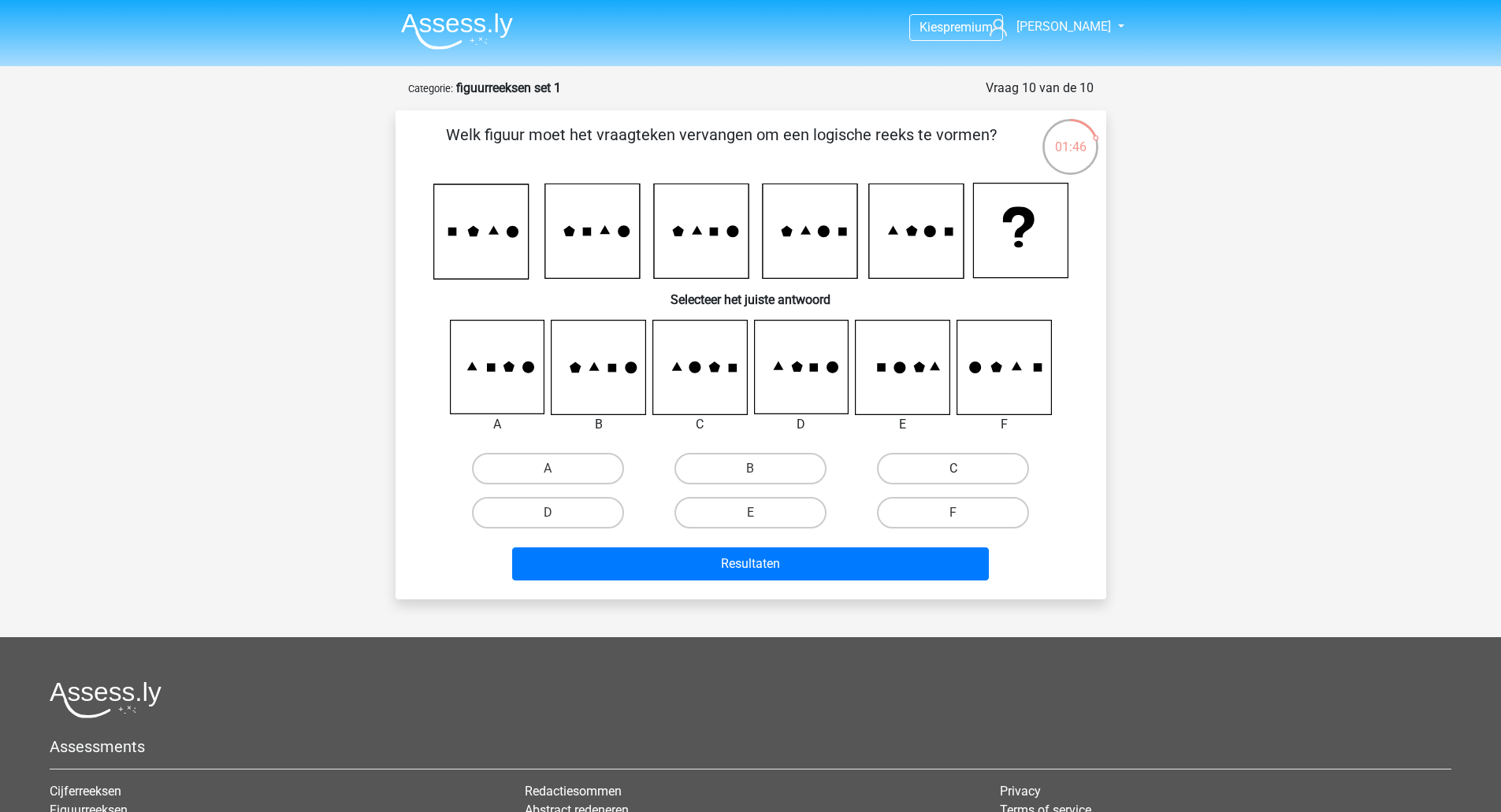
click at [926, 462] on label "C" at bounding box center [953, 468] width 152 height 31
click at [953, 468] on input "C" at bounding box center [958, 473] width 10 height 10
radio input "true"
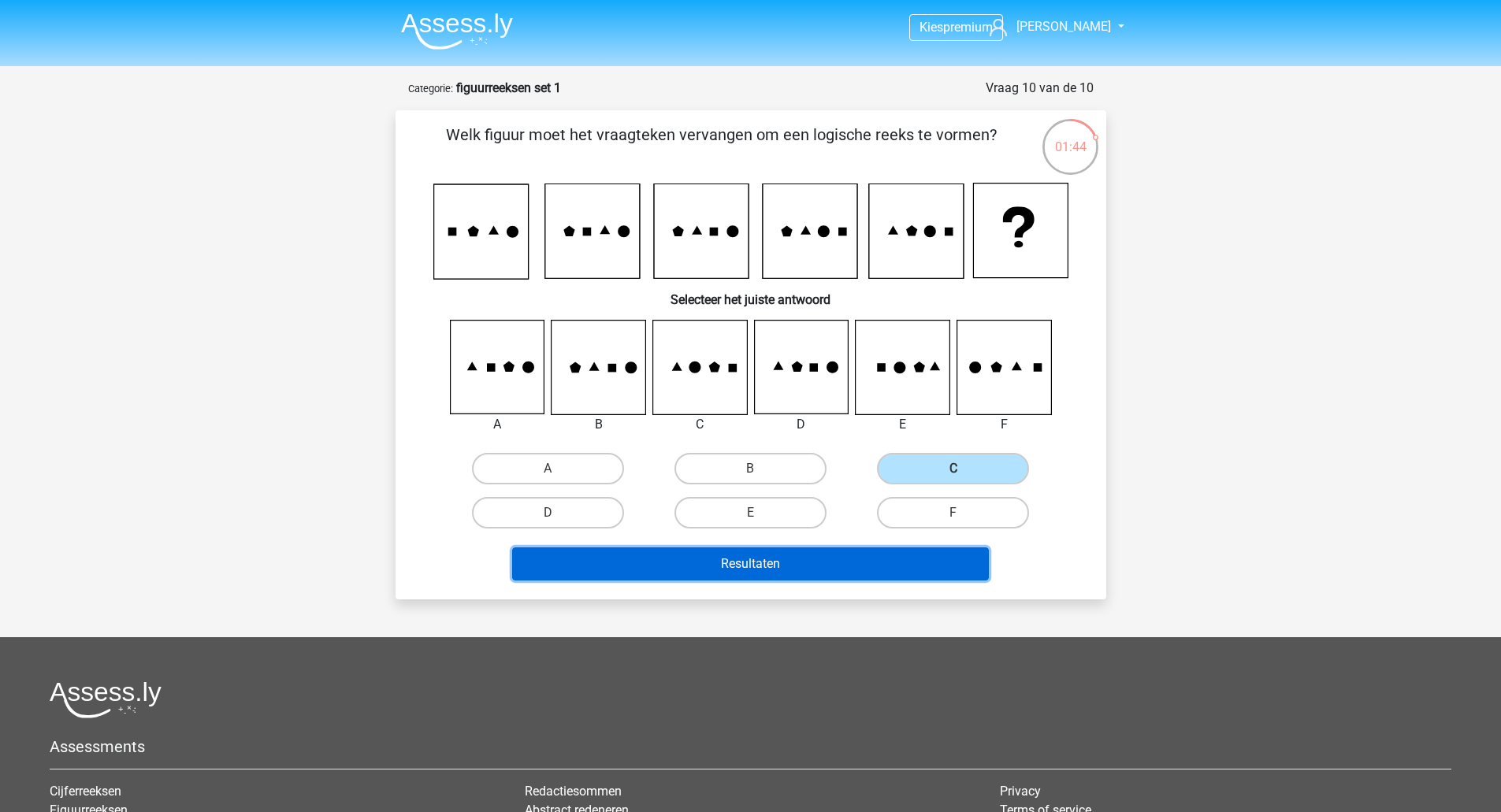
click at [761, 561] on button "Resultaten" at bounding box center [750, 564] width 477 height 33
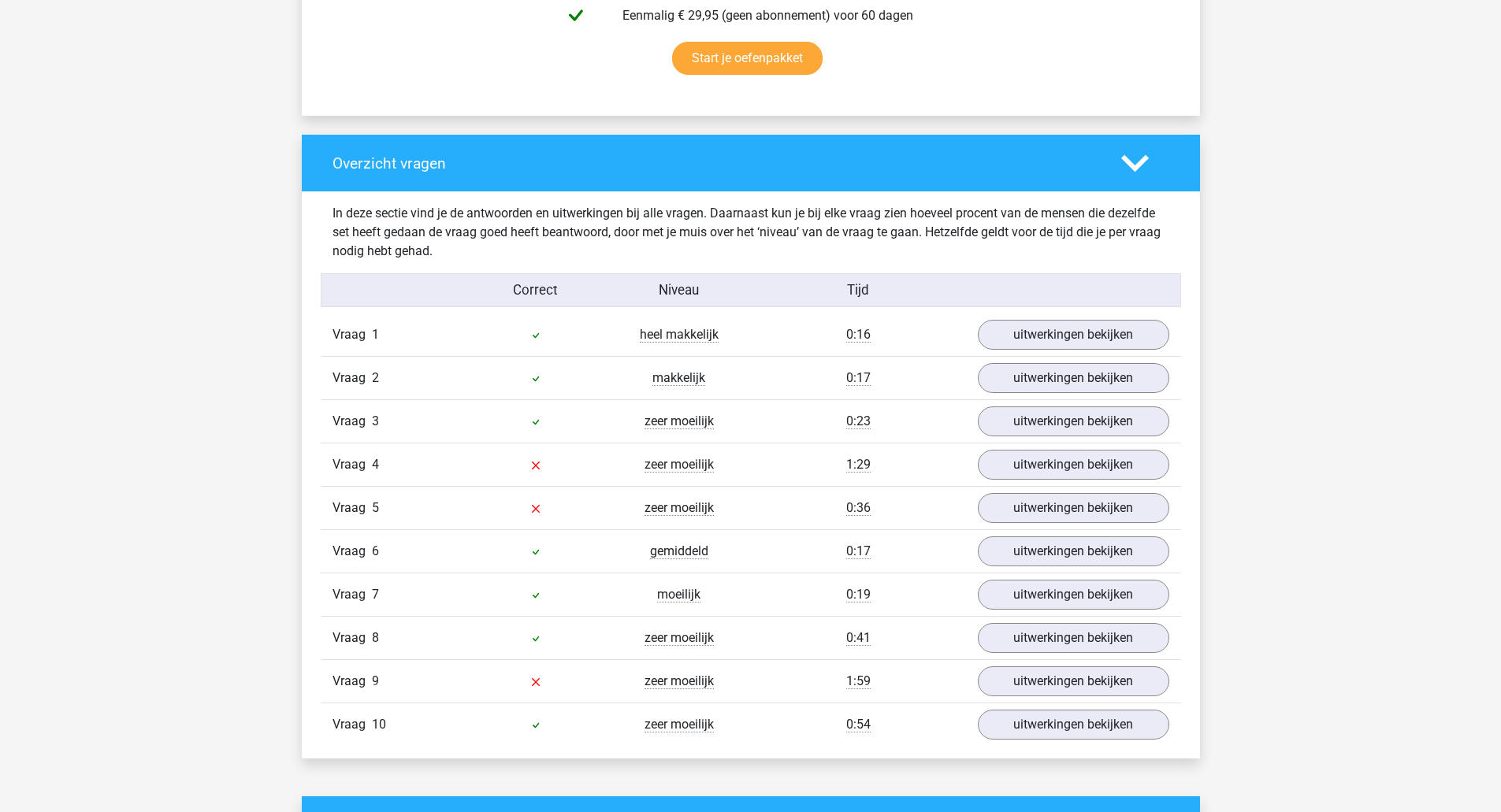
scroll to position [1050, 0]
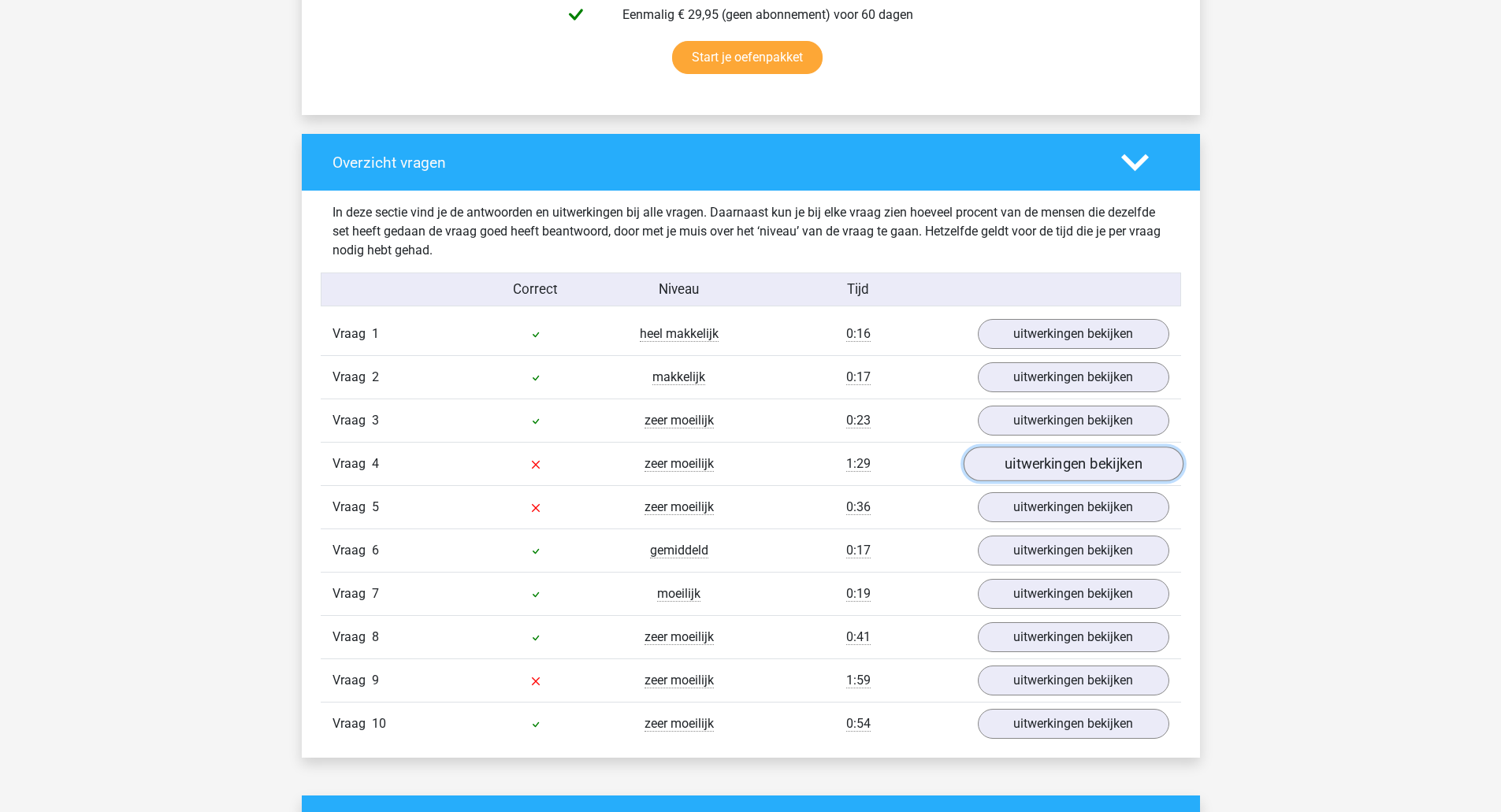
click at [1035, 461] on link "uitwerkingen bekijken" at bounding box center [1072, 465] width 220 height 35
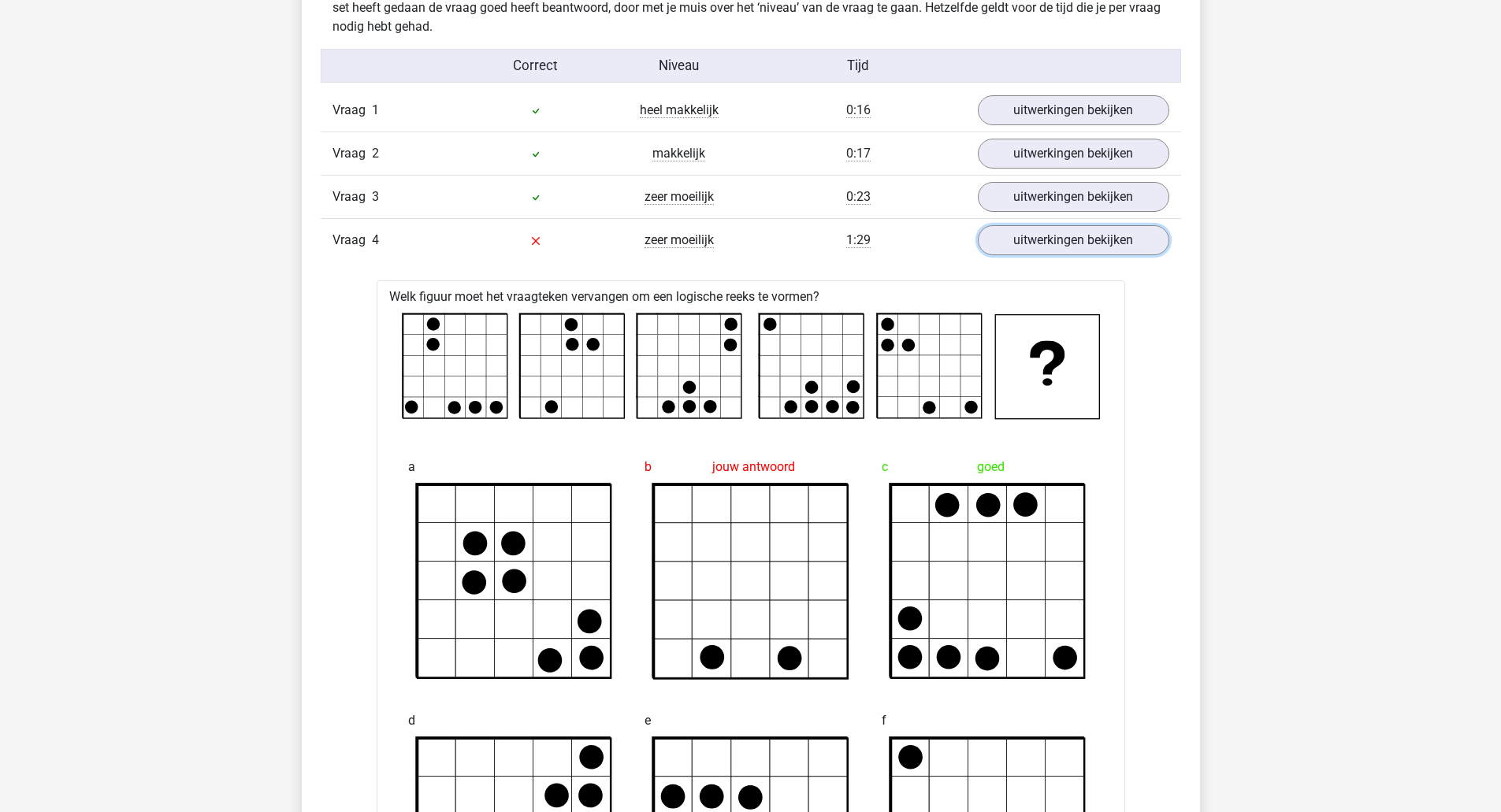
scroll to position [1156, 0]
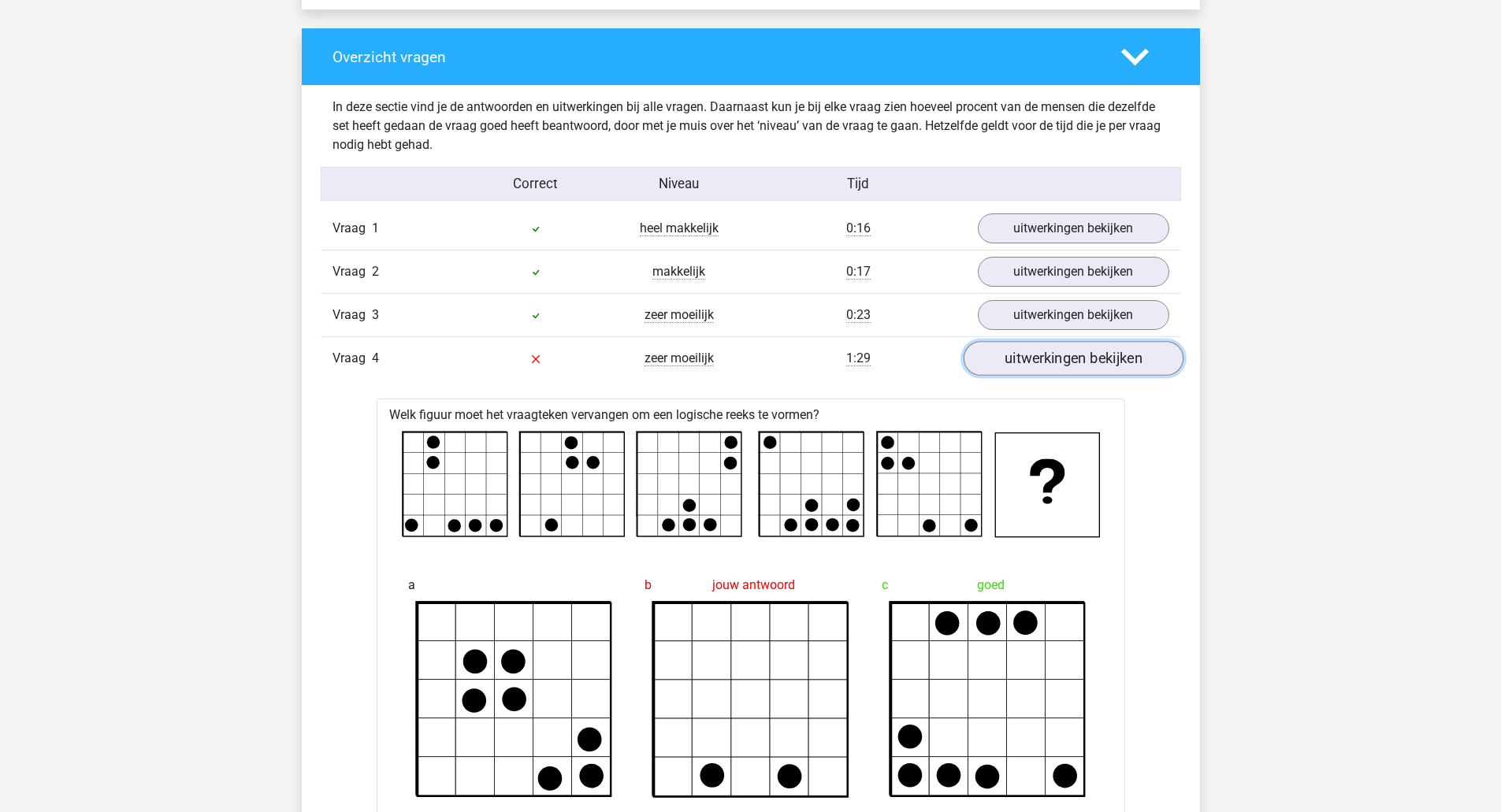
click at [1103, 354] on link "uitwerkingen bekijken" at bounding box center [1072, 359] width 220 height 35
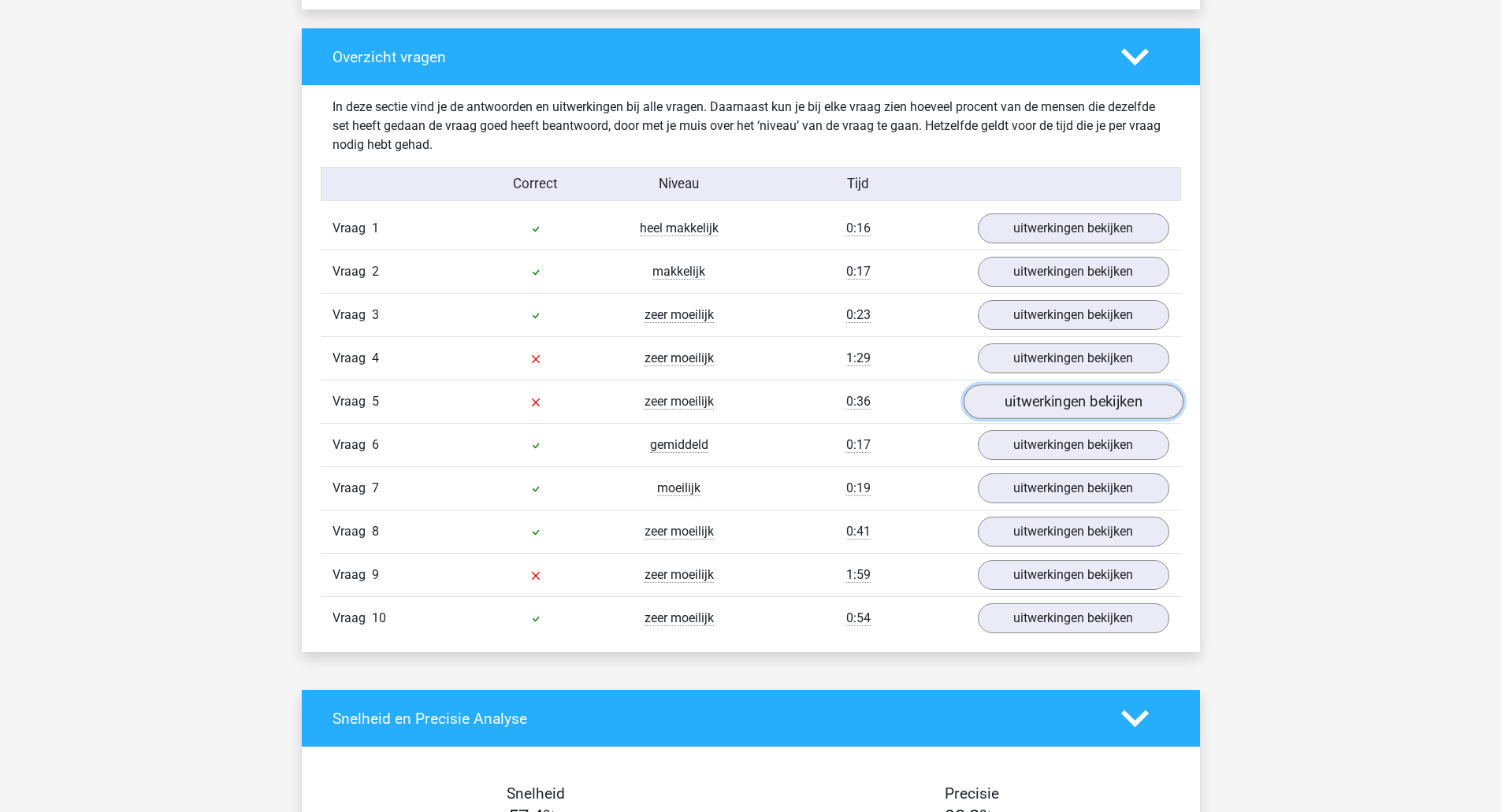
click at [1067, 397] on link "uitwerkingen bekijken" at bounding box center [1072, 402] width 220 height 35
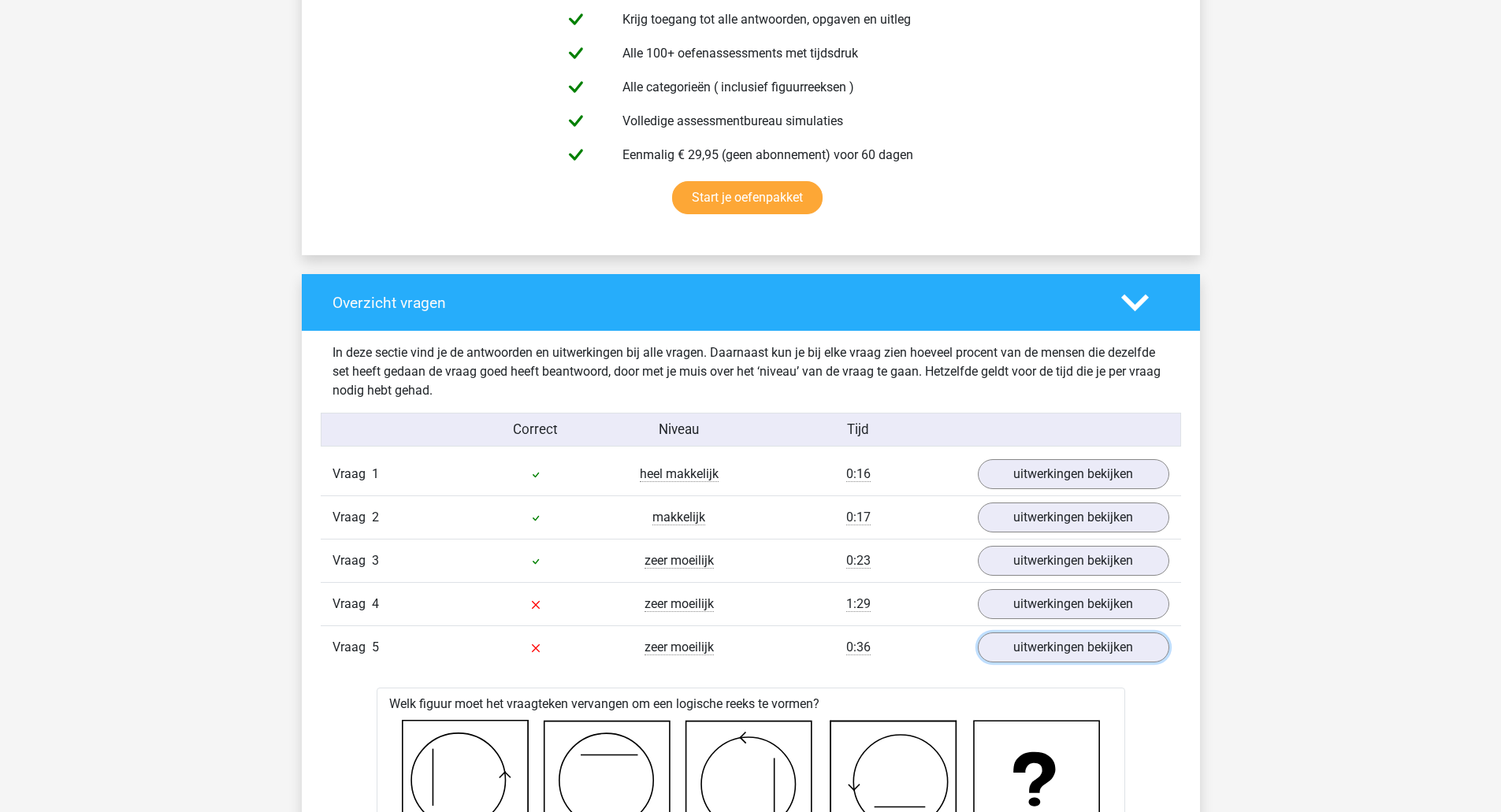
scroll to position [945, 0]
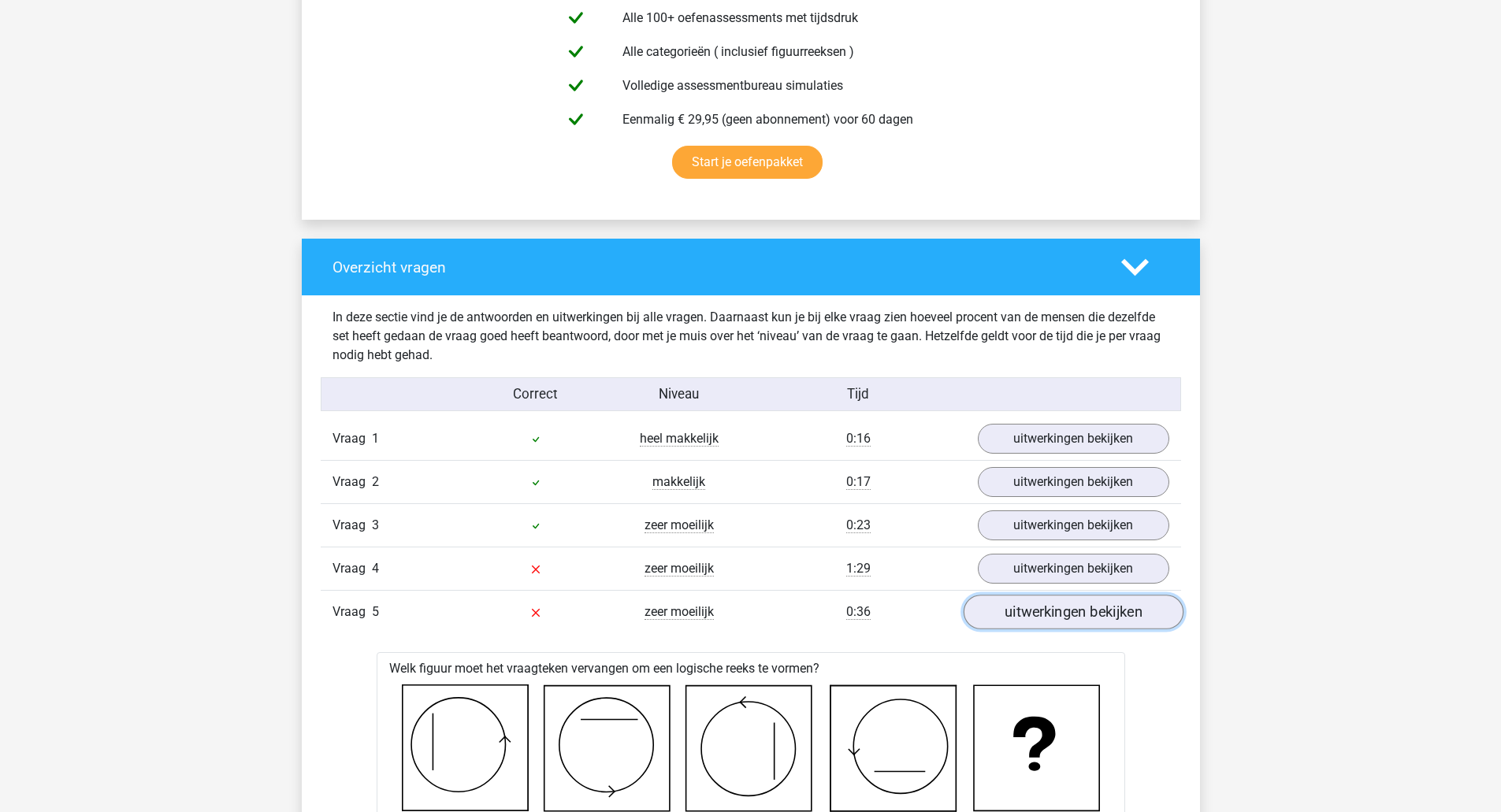
click at [1061, 611] on link "uitwerkingen bekijken" at bounding box center [1072, 613] width 220 height 35
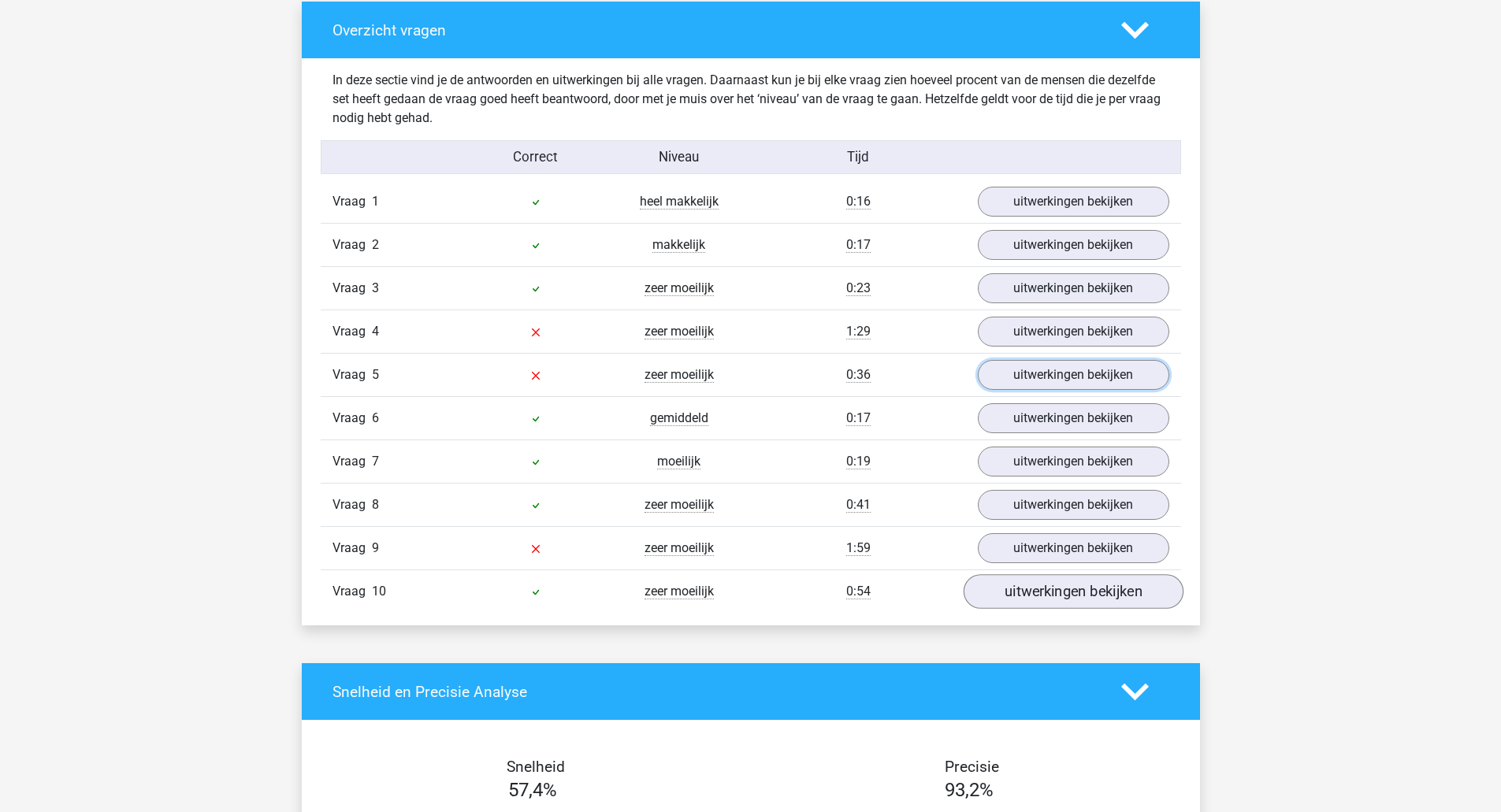
scroll to position [1260, 0]
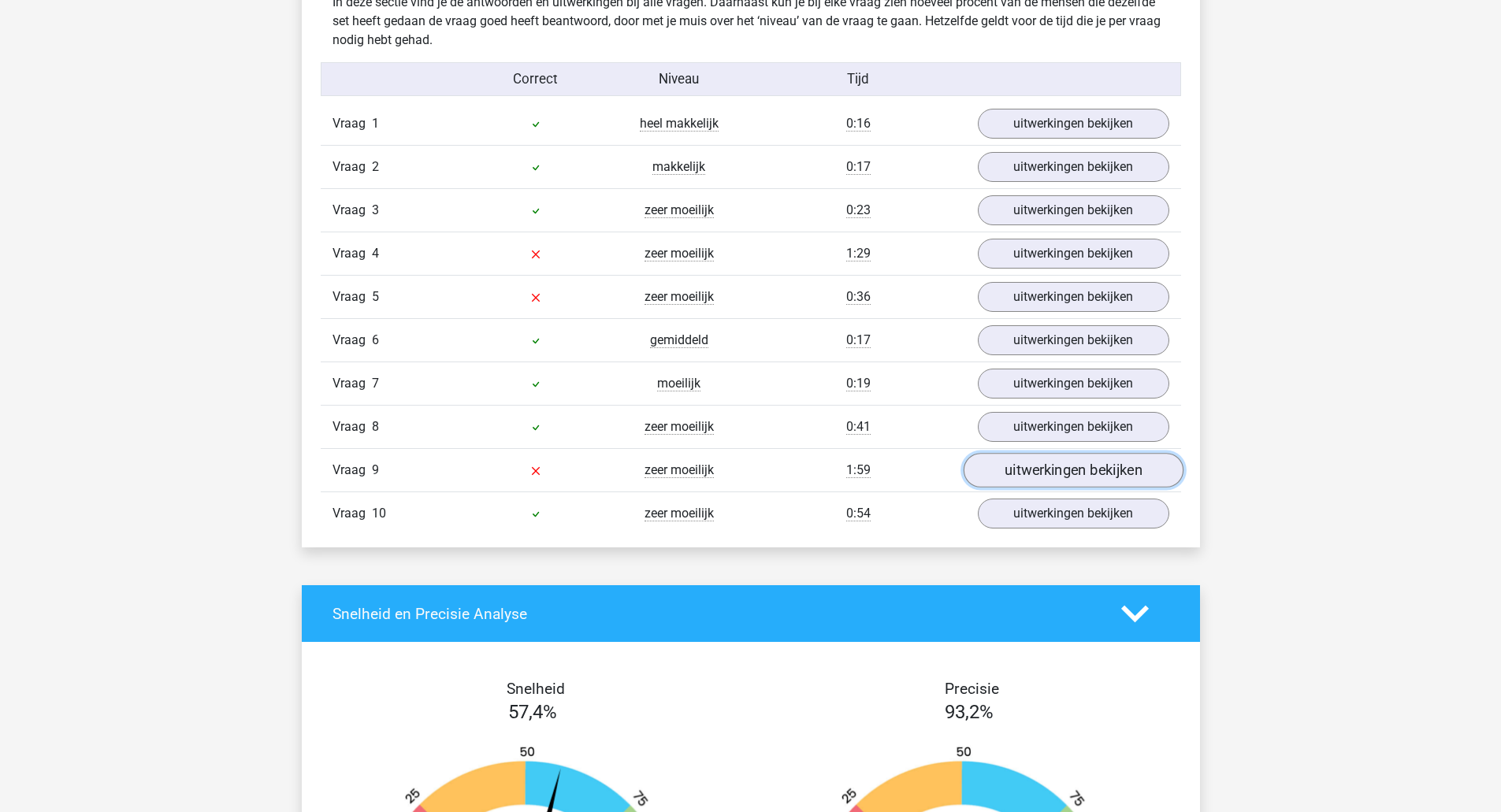
click at [1043, 469] on link "uitwerkingen bekijken" at bounding box center [1072, 471] width 220 height 35
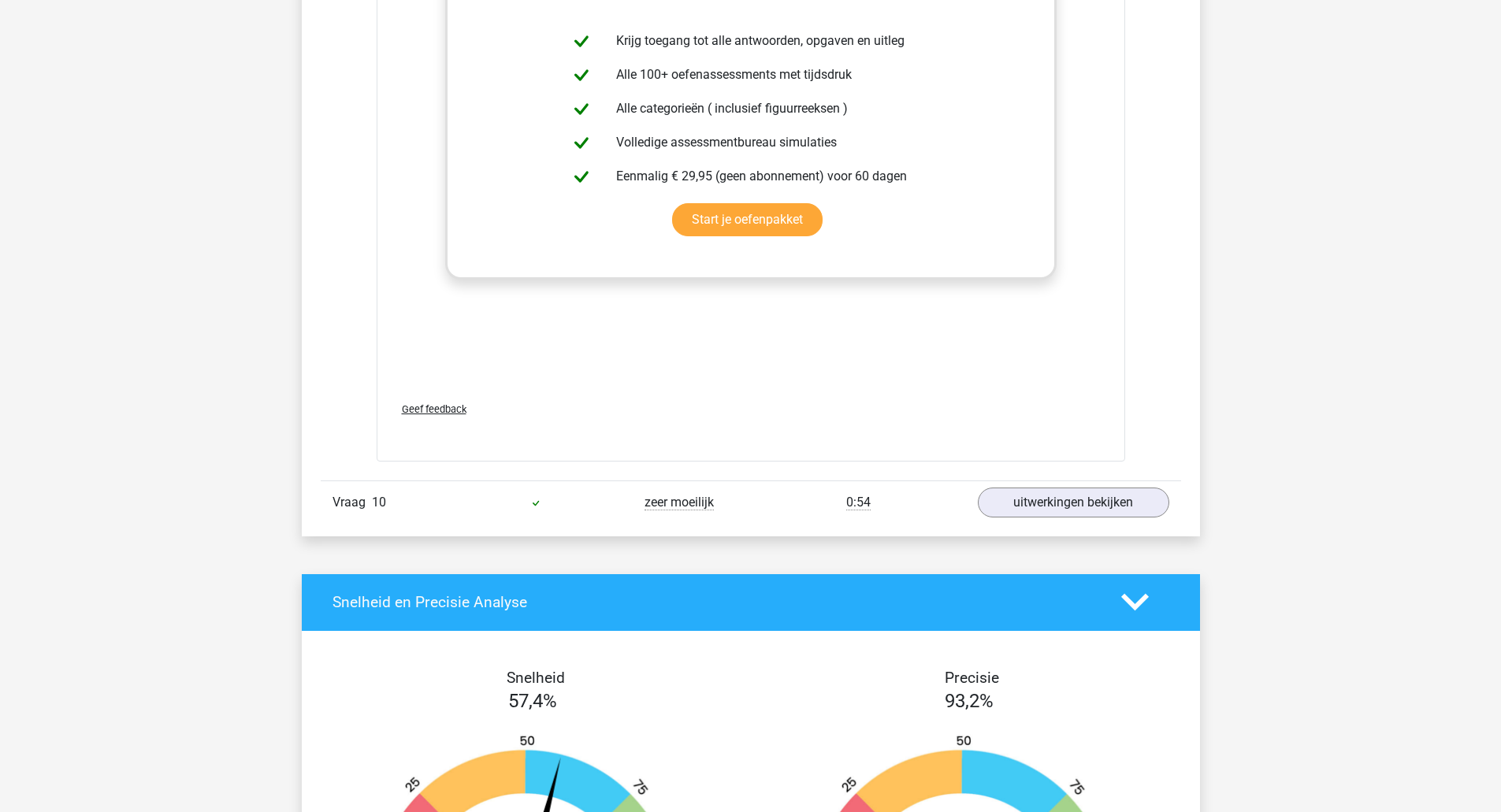
scroll to position [2625, 0]
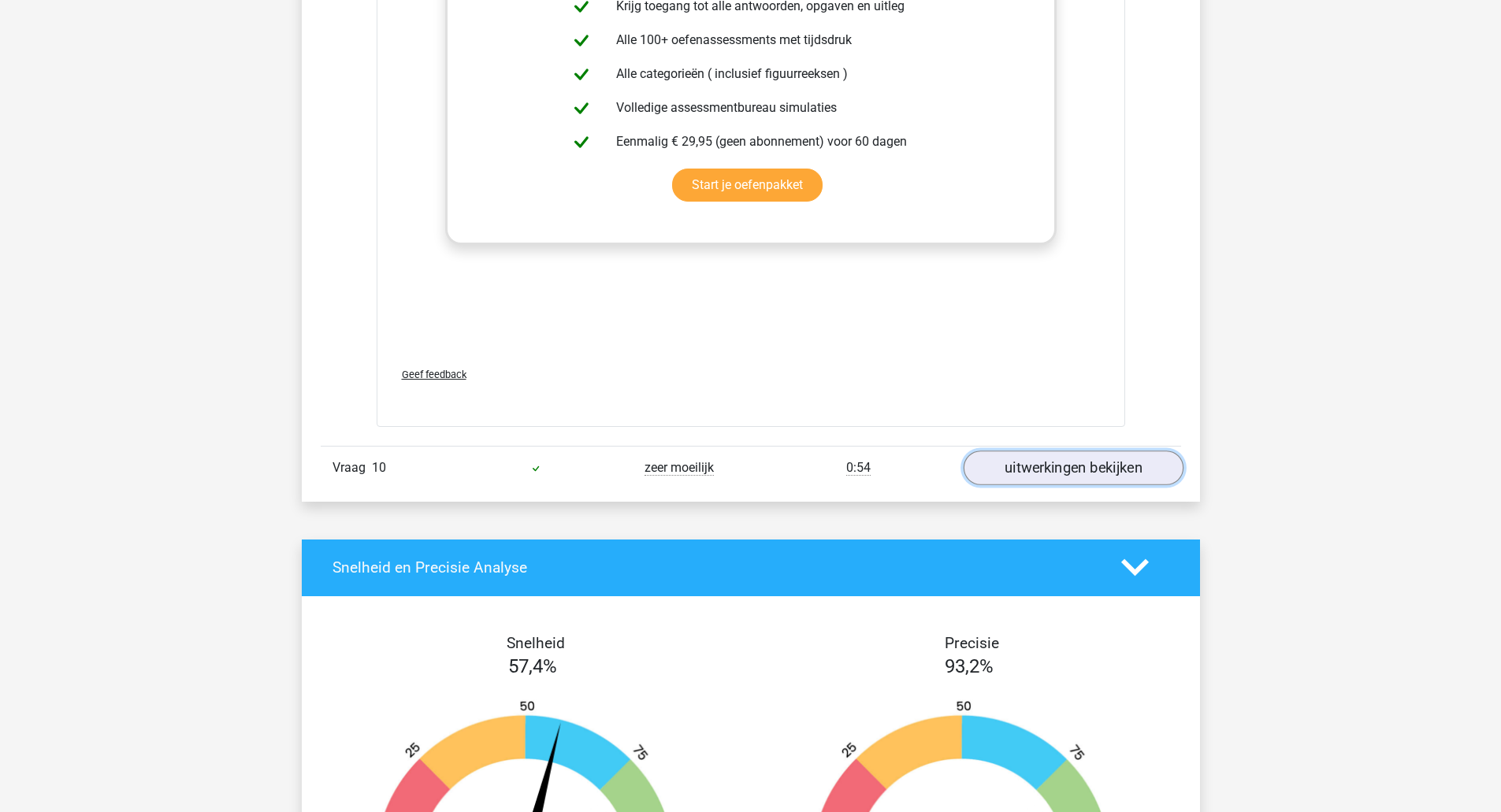
click at [1099, 467] on link "uitwerkingen bekijken" at bounding box center [1072, 467] width 220 height 35
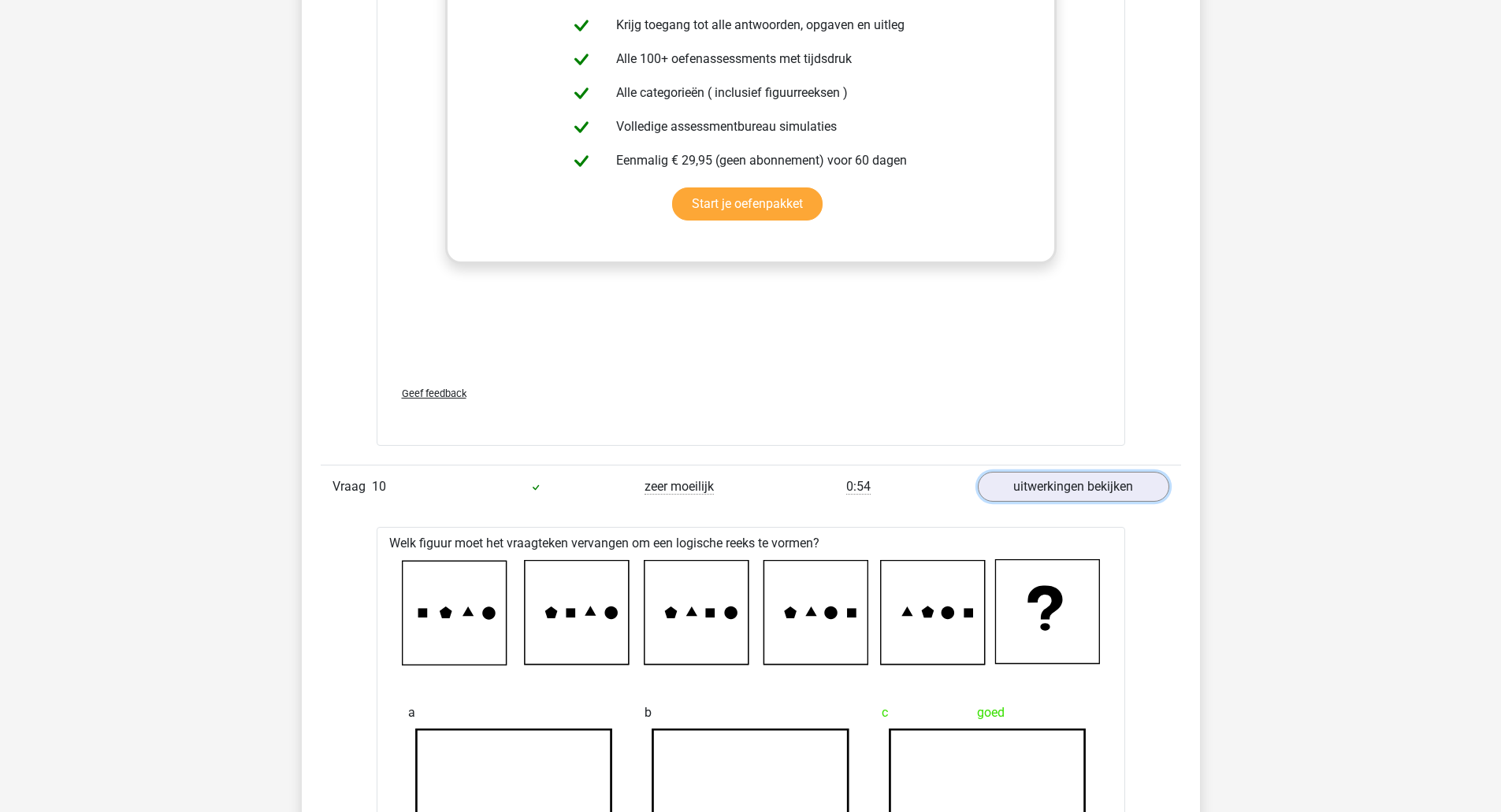
scroll to position [2520, 0]
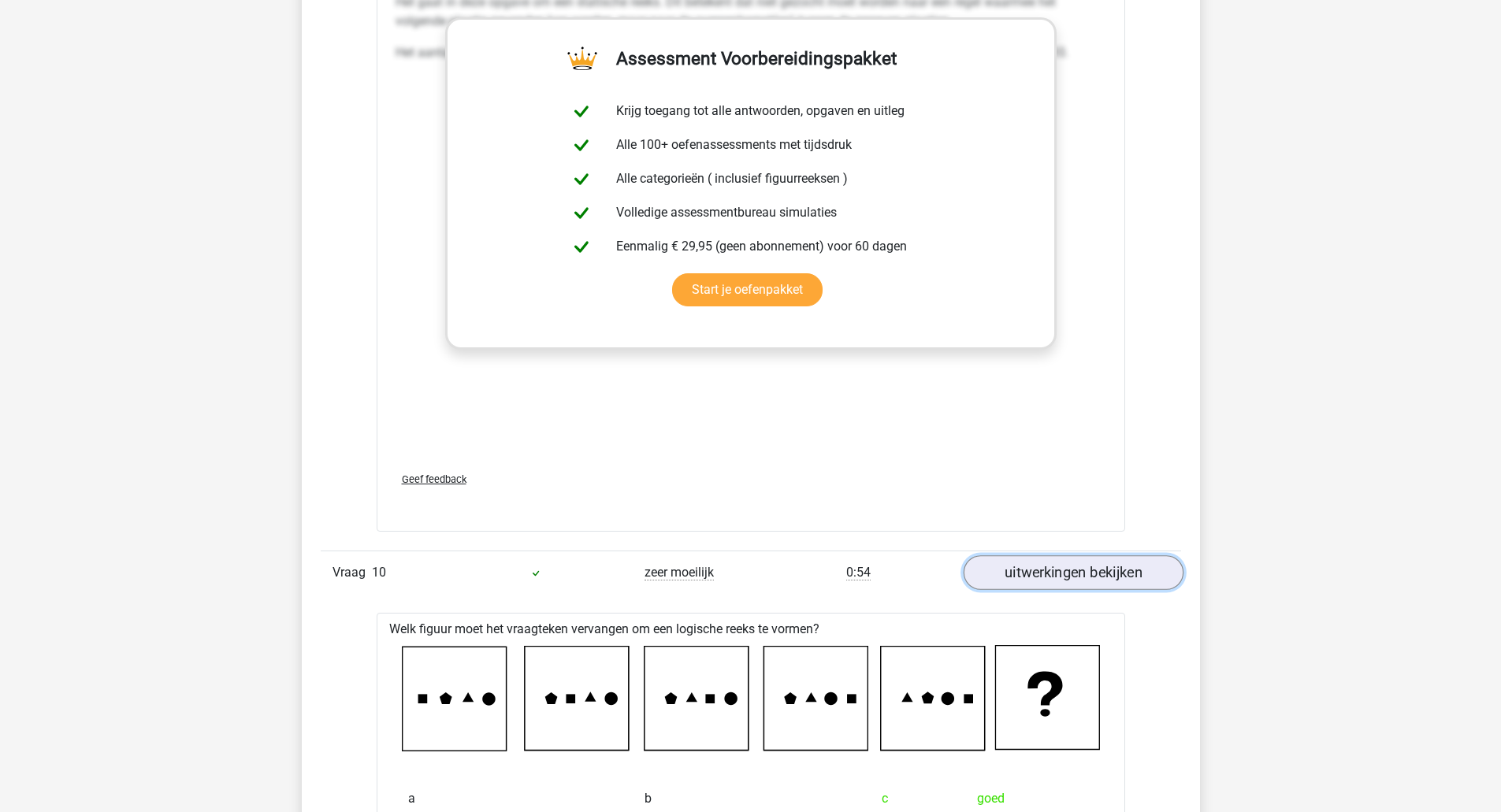
click at [1067, 570] on link "uitwerkingen bekijken" at bounding box center [1072, 573] width 220 height 35
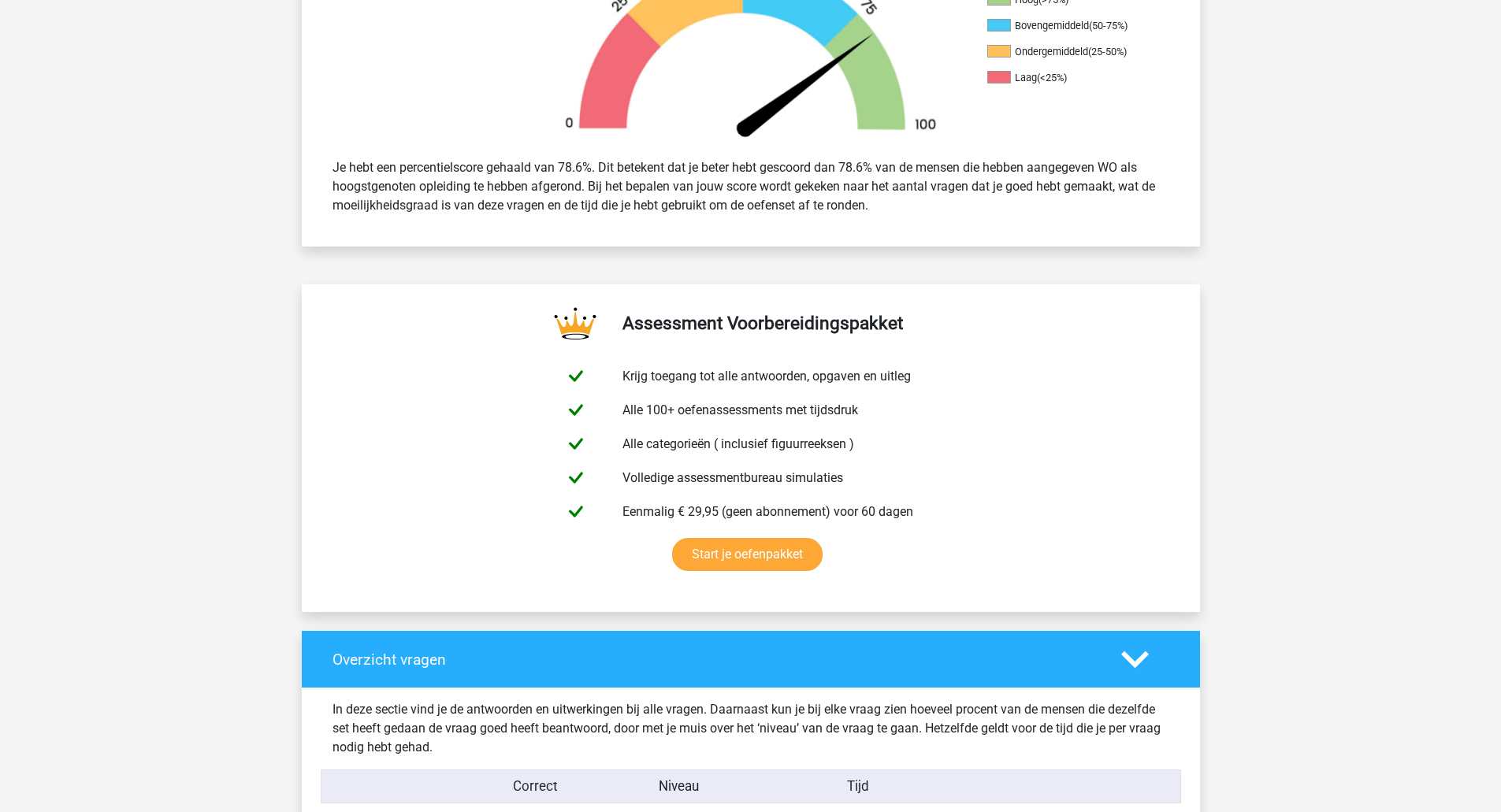
scroll to position [315, 0]
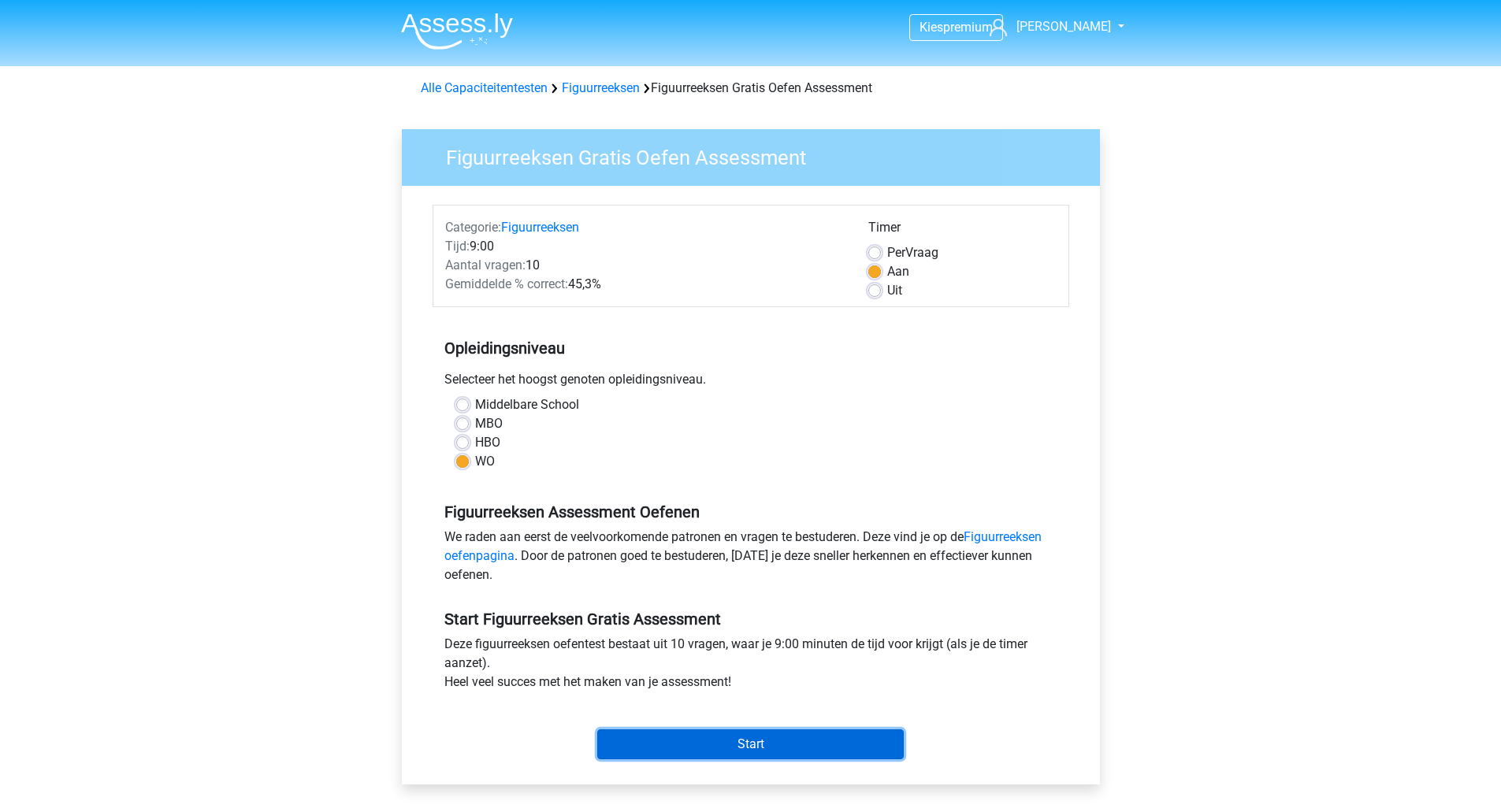
click at [740, 744] on input "Start" at bounding box center [750, 744] width 307 height 30
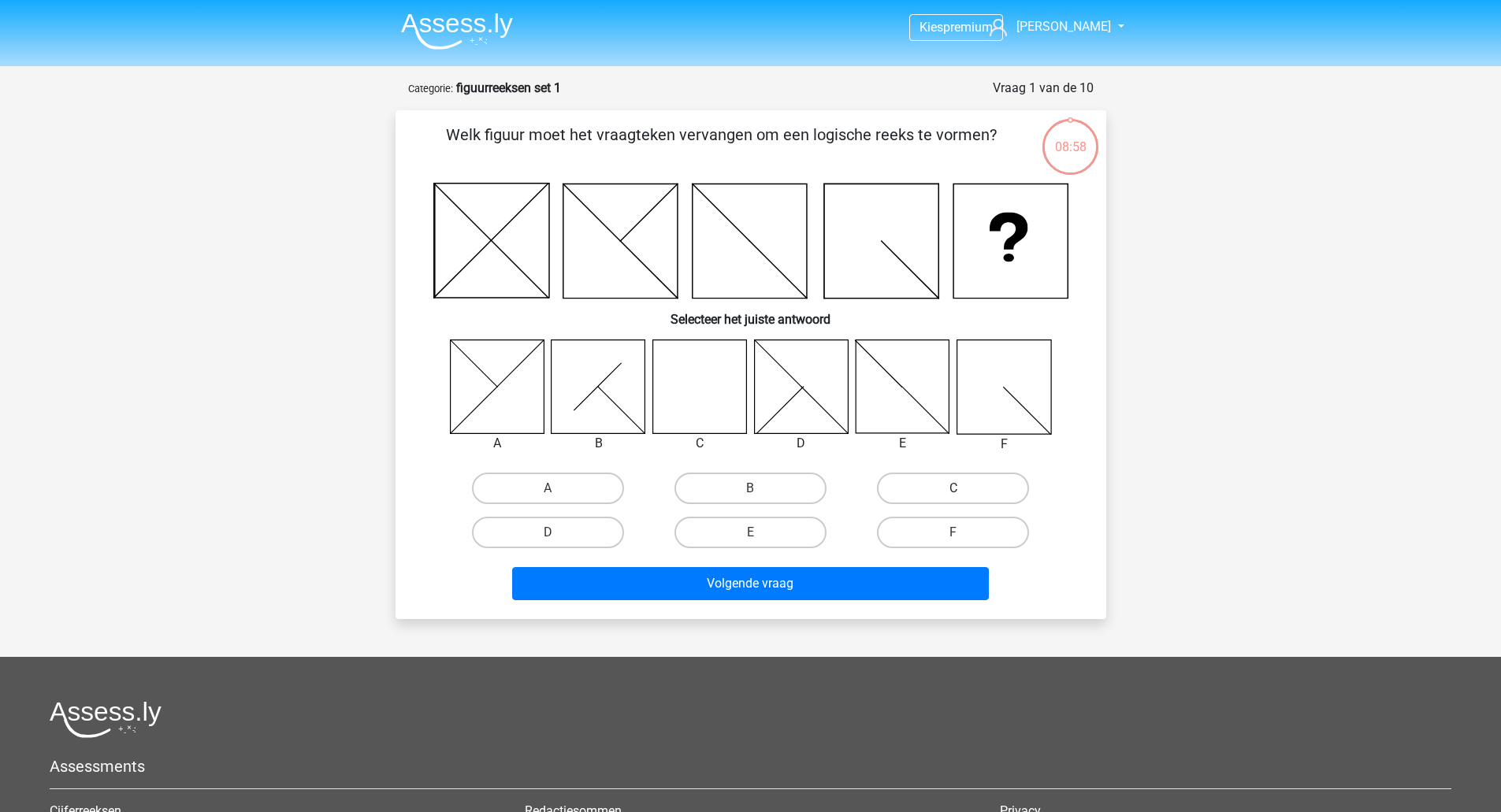
click at [935, 495] on label "C" at bounding box center [953, 488] width 152 height 31
click at [953, 495] on input "C" at bounding box center [958, 493] width 10 height 10
radio input "true"
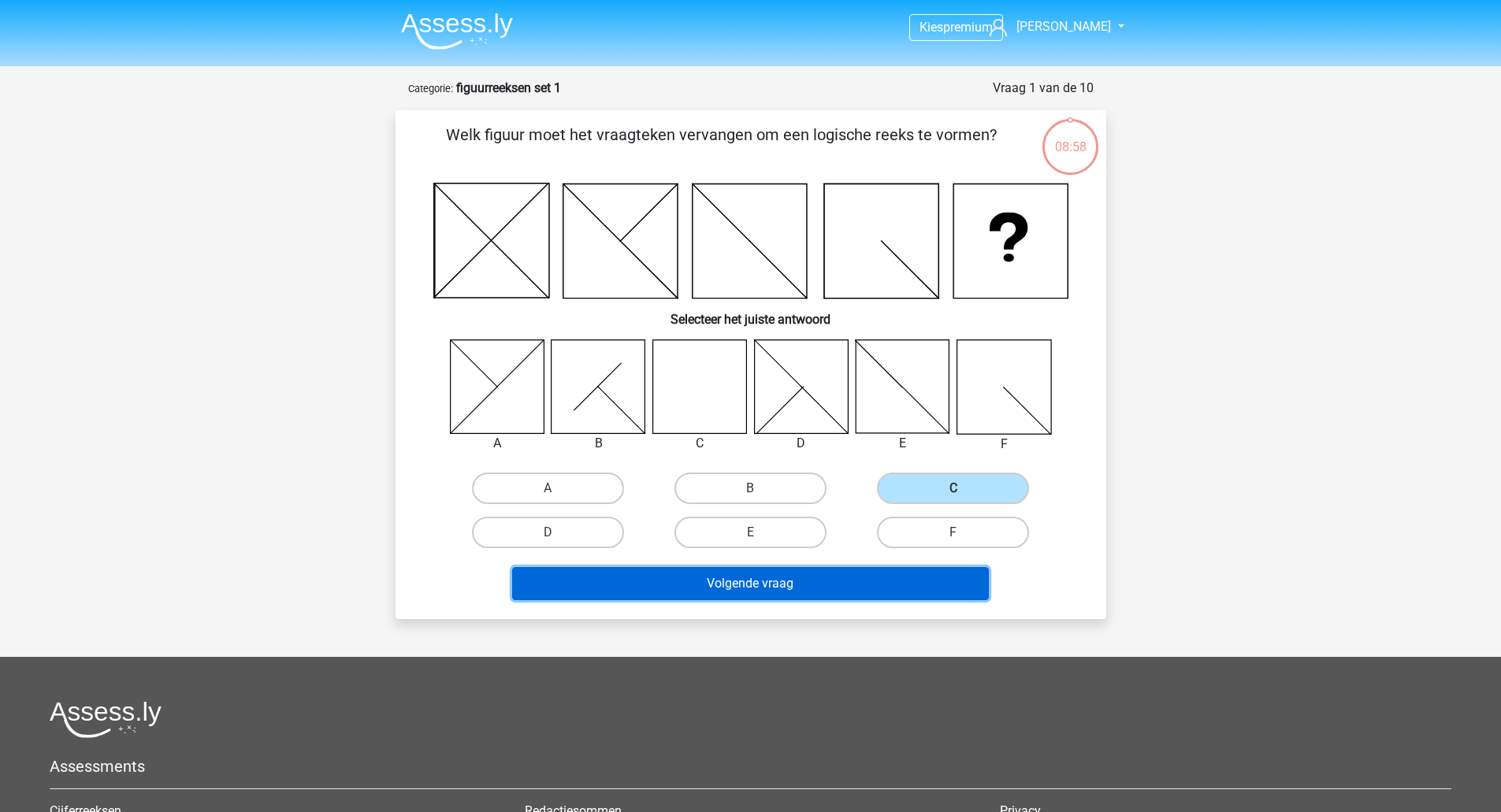
click at [754, 573] on button "Volgende vraag" at bounding box center [750, 584] width 477 height 33
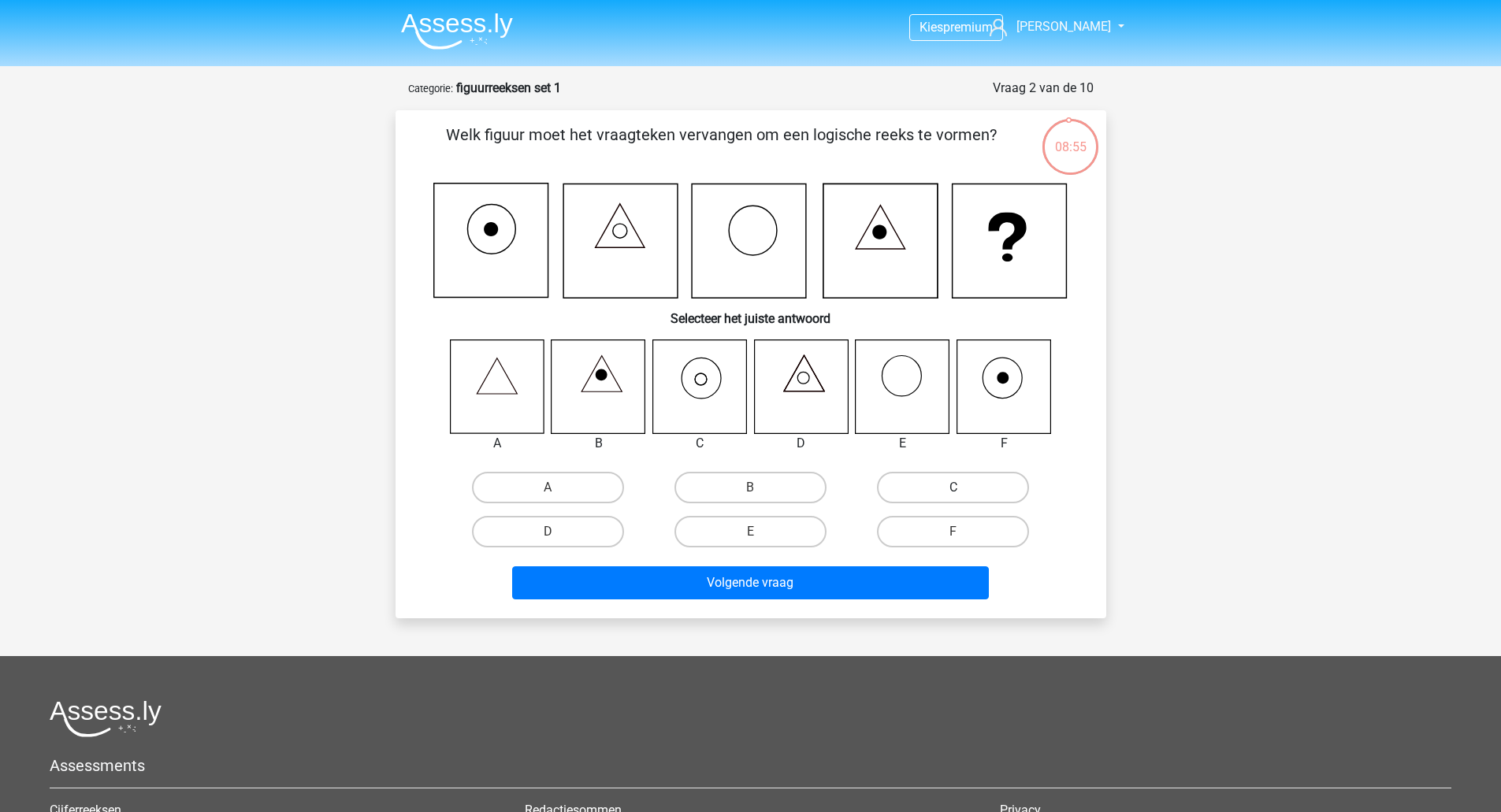
click at [937, 485] on label "C" at bounding box center [953, 487] width 152 height 31
click at [953, 487] on input "C" at bounding box center [958, 492] width 10 height 10
radio input "true"
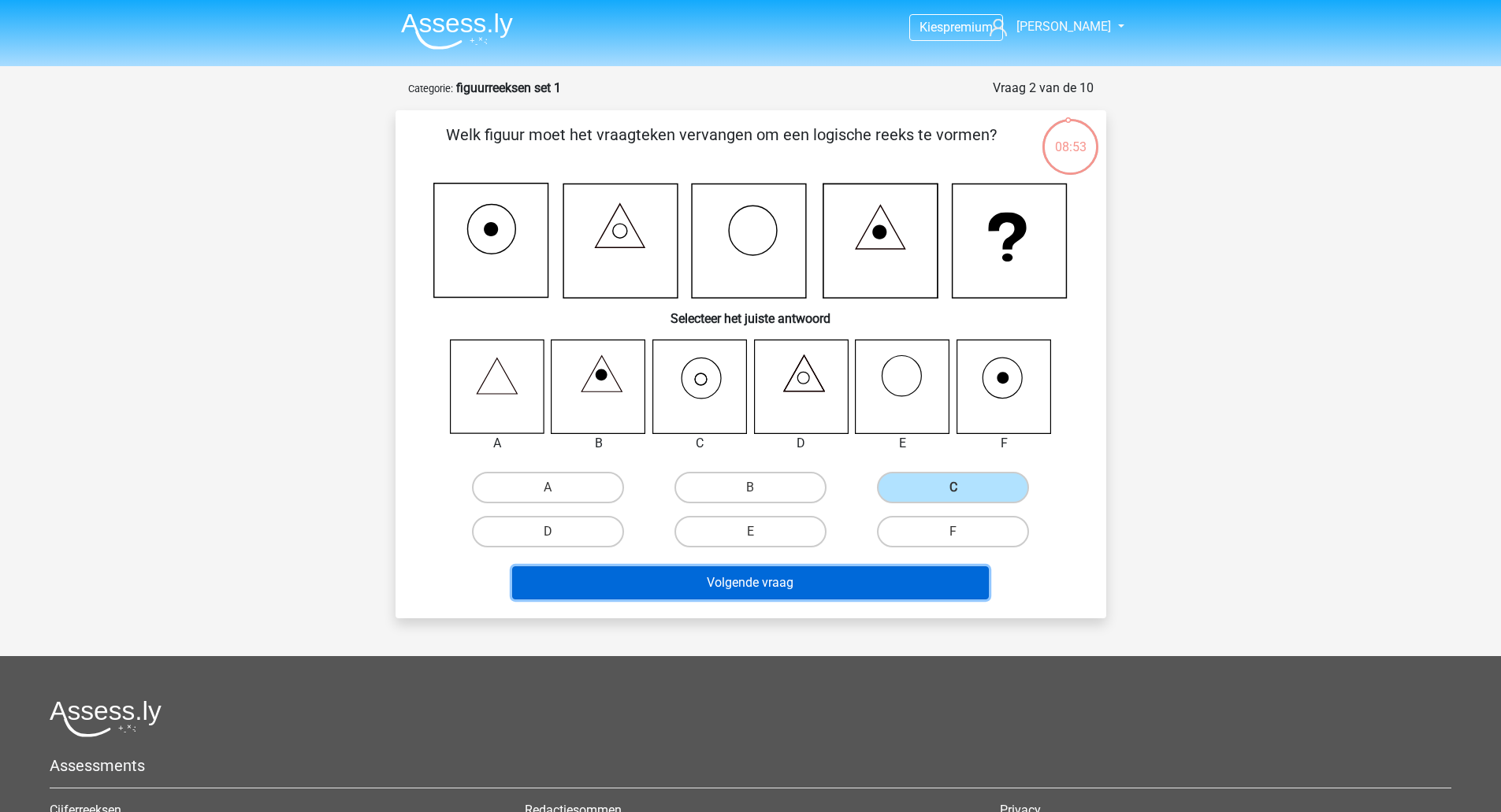
click at [736, 580] on button "Volgende vraag" at bounding box center [750, 583] width 477 height 33
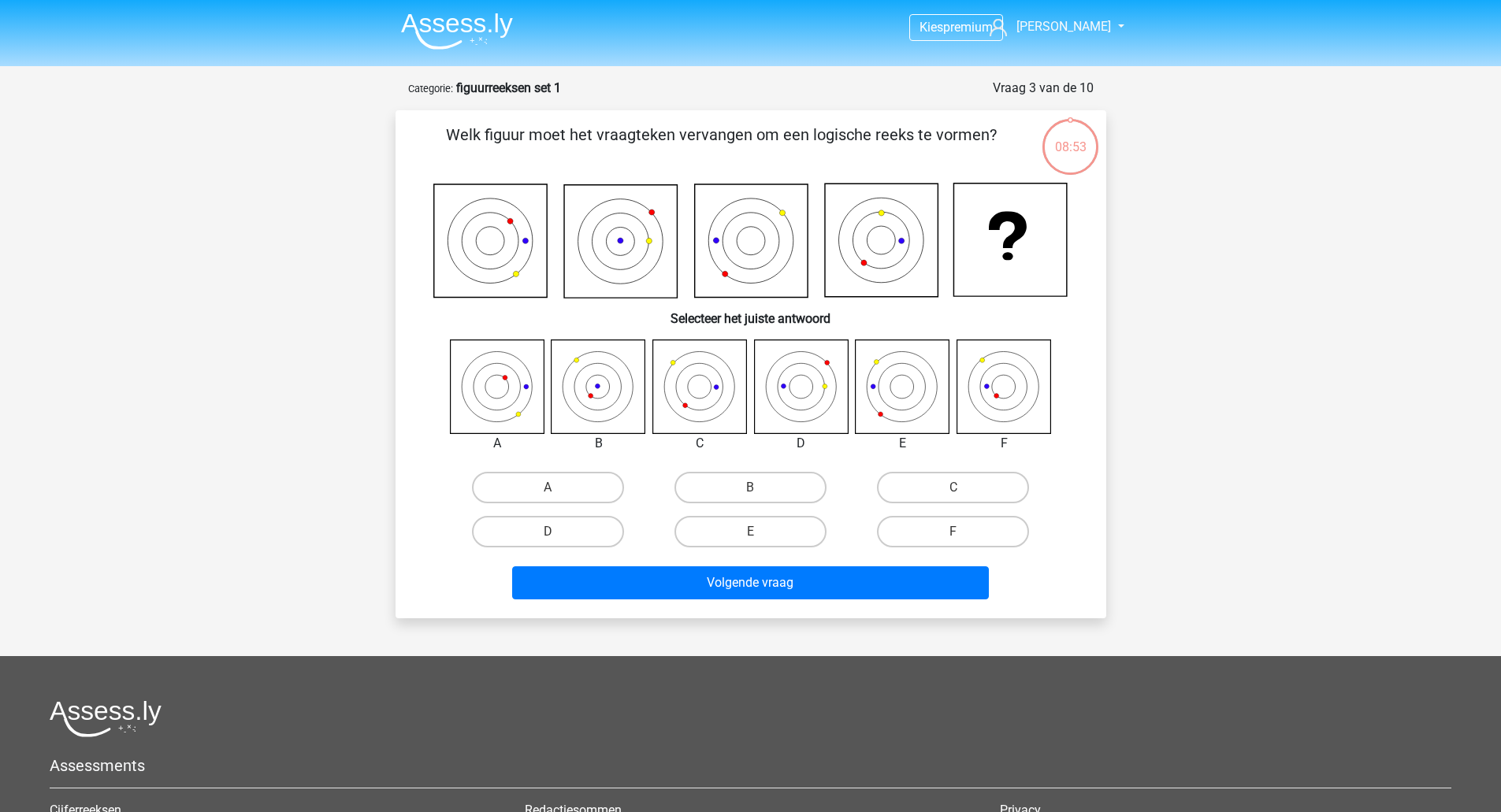
scroll to position [79, 0]
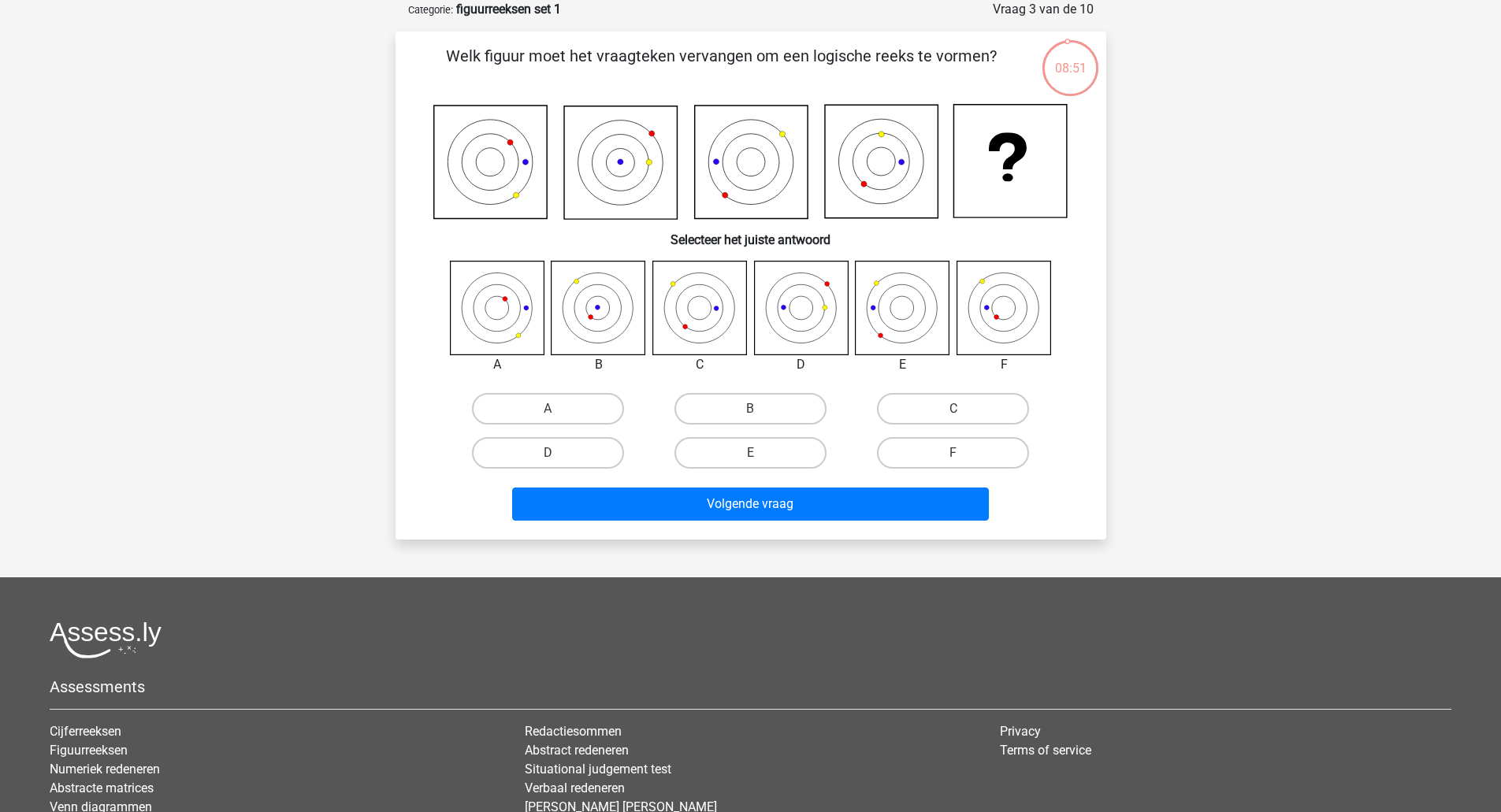
drag, startPoint x: 943, startPoint y: 456, endPoint x: 928, endPoint y: 471, distance: 21.2
click at [942, 456] on label "F" at bounding box center [953, 453] width 152 height 31
click at [953, 456] on input "F" at bounding box center [958, 458] width 10 height 10
radio input "true"
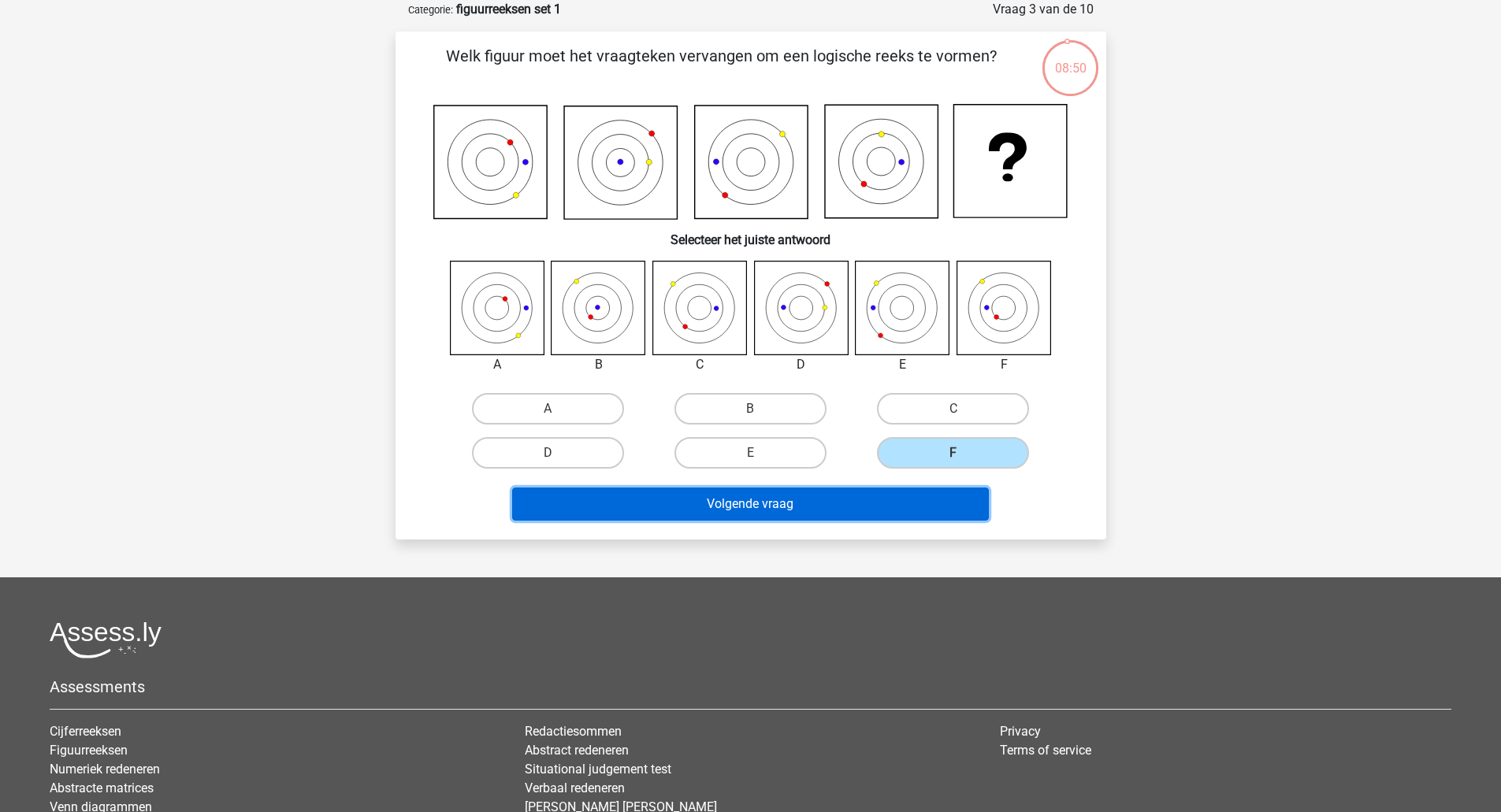
click at [895, 499] on button "Volgende vraag" at bounding box center [750, 504] width 477 height 33
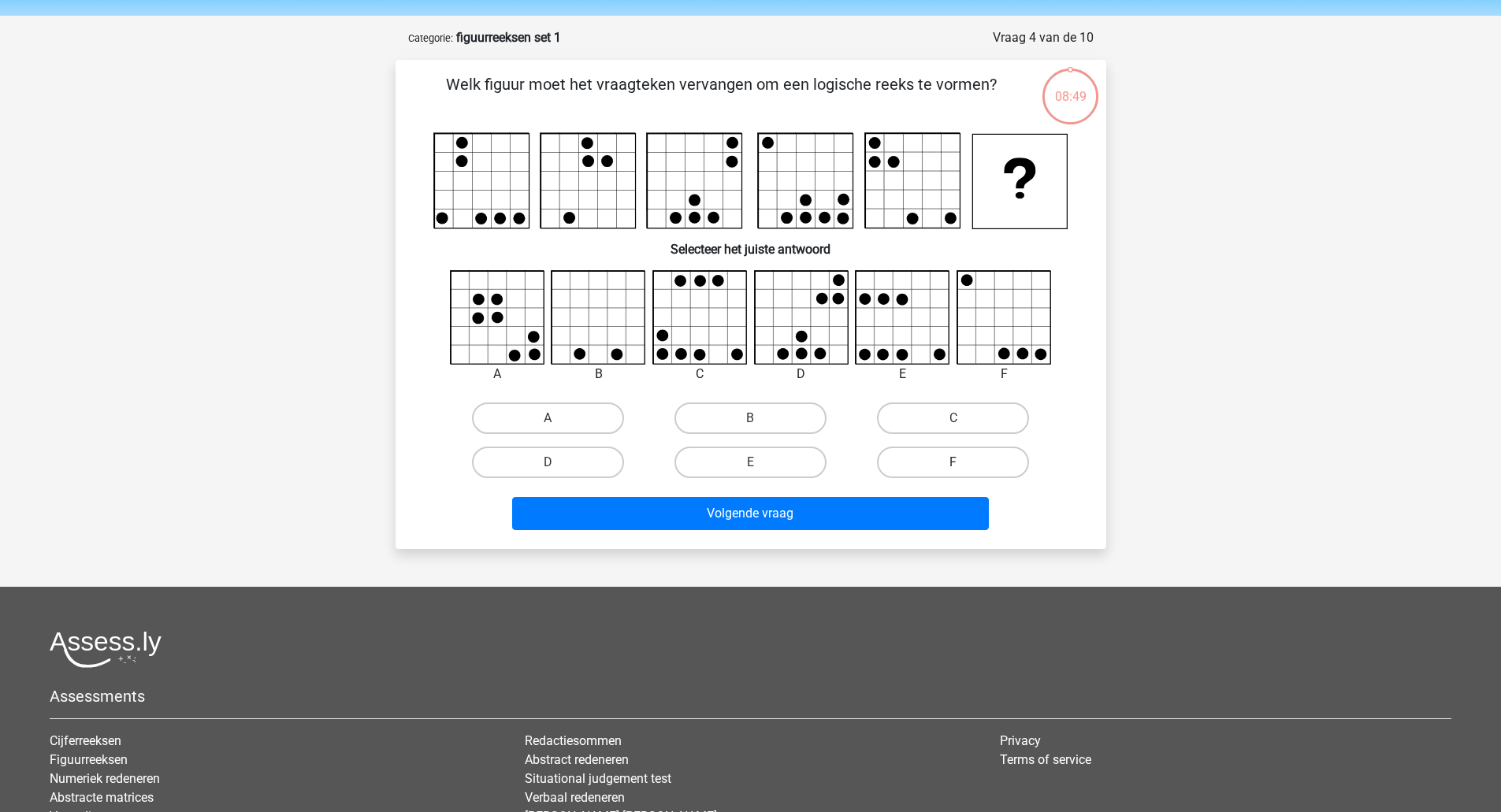
scroll to position [0, 0]
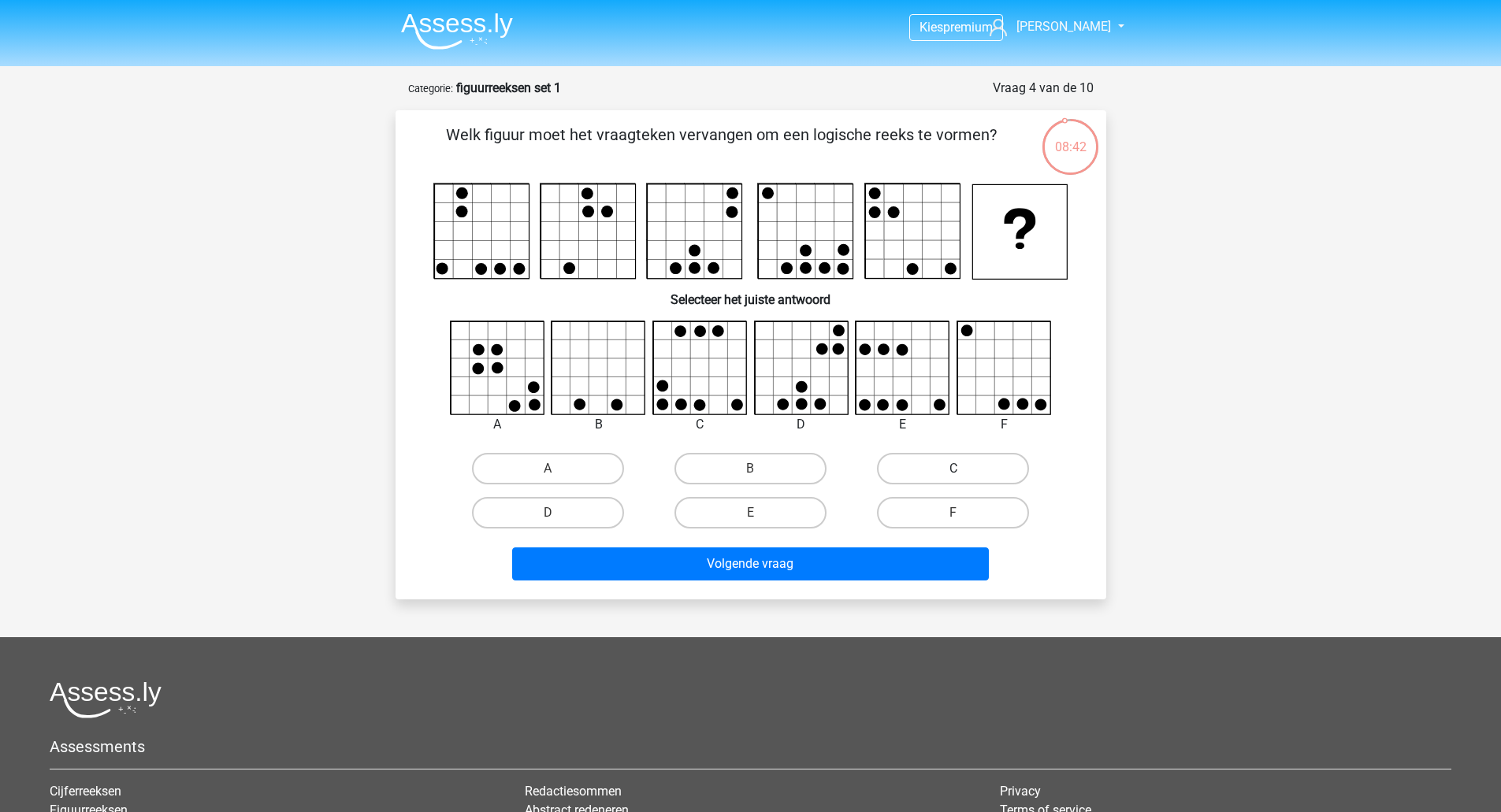
click at [979, 458] on label "C" at bounding box center [953, 468] width 152 height 31
click at [963, 468] on input "C" at bounding box center [958, 473] width 10 height 10
radio input "true"
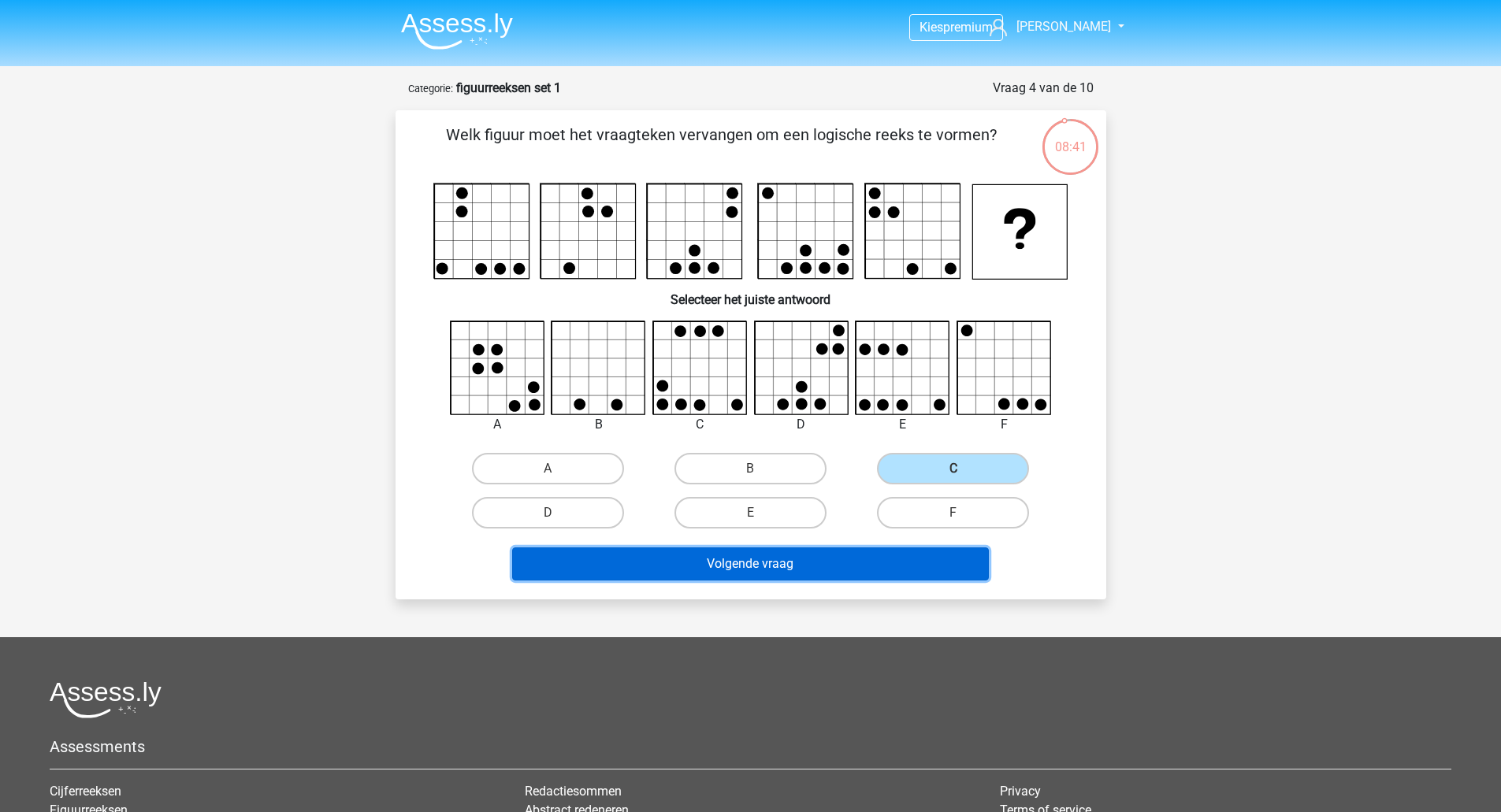
click at [757, 567] on button "Volgende vraag" at bounding box center [750, 564] width 477 height 33
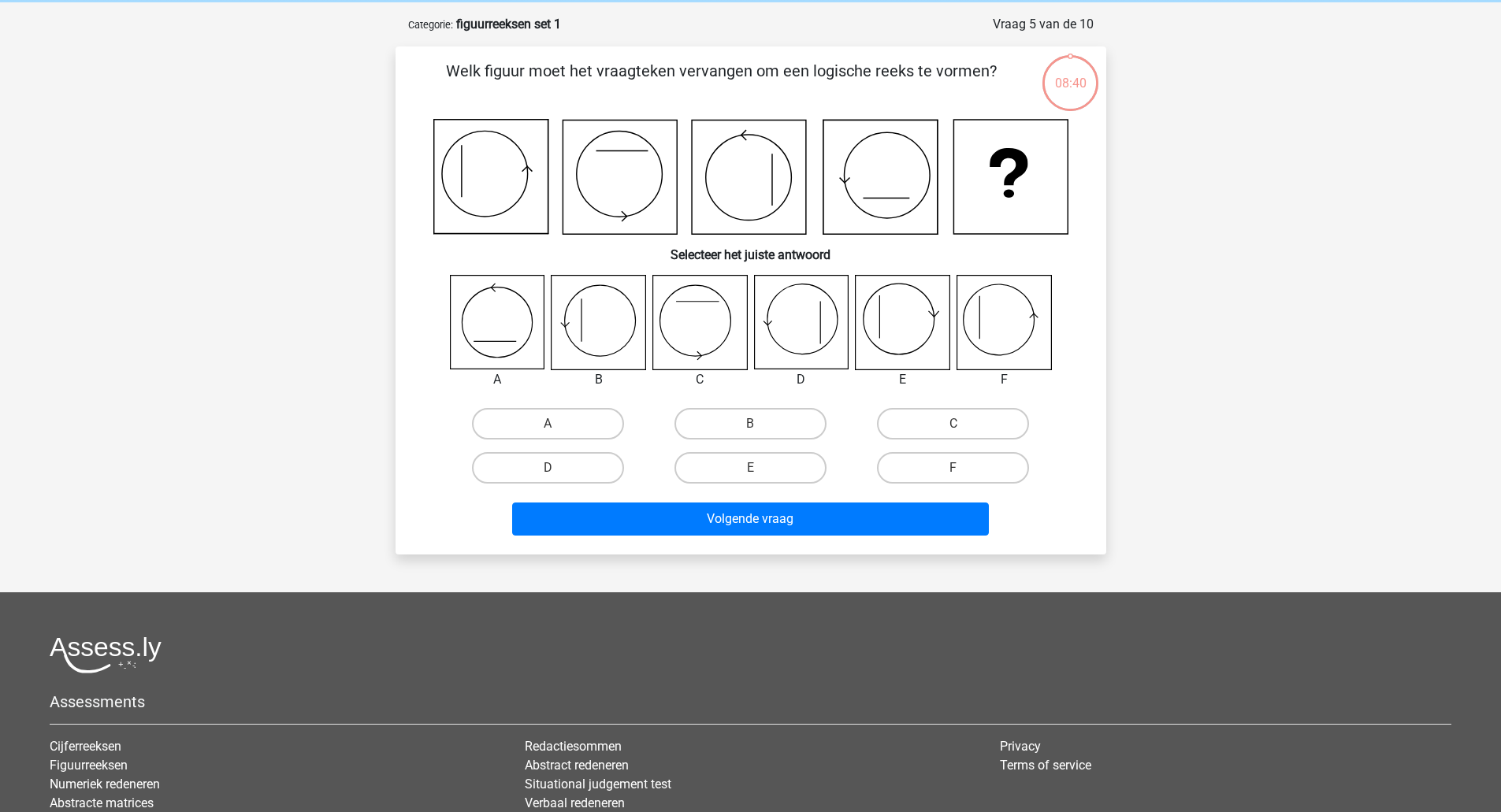
scroll to position [79, 0]
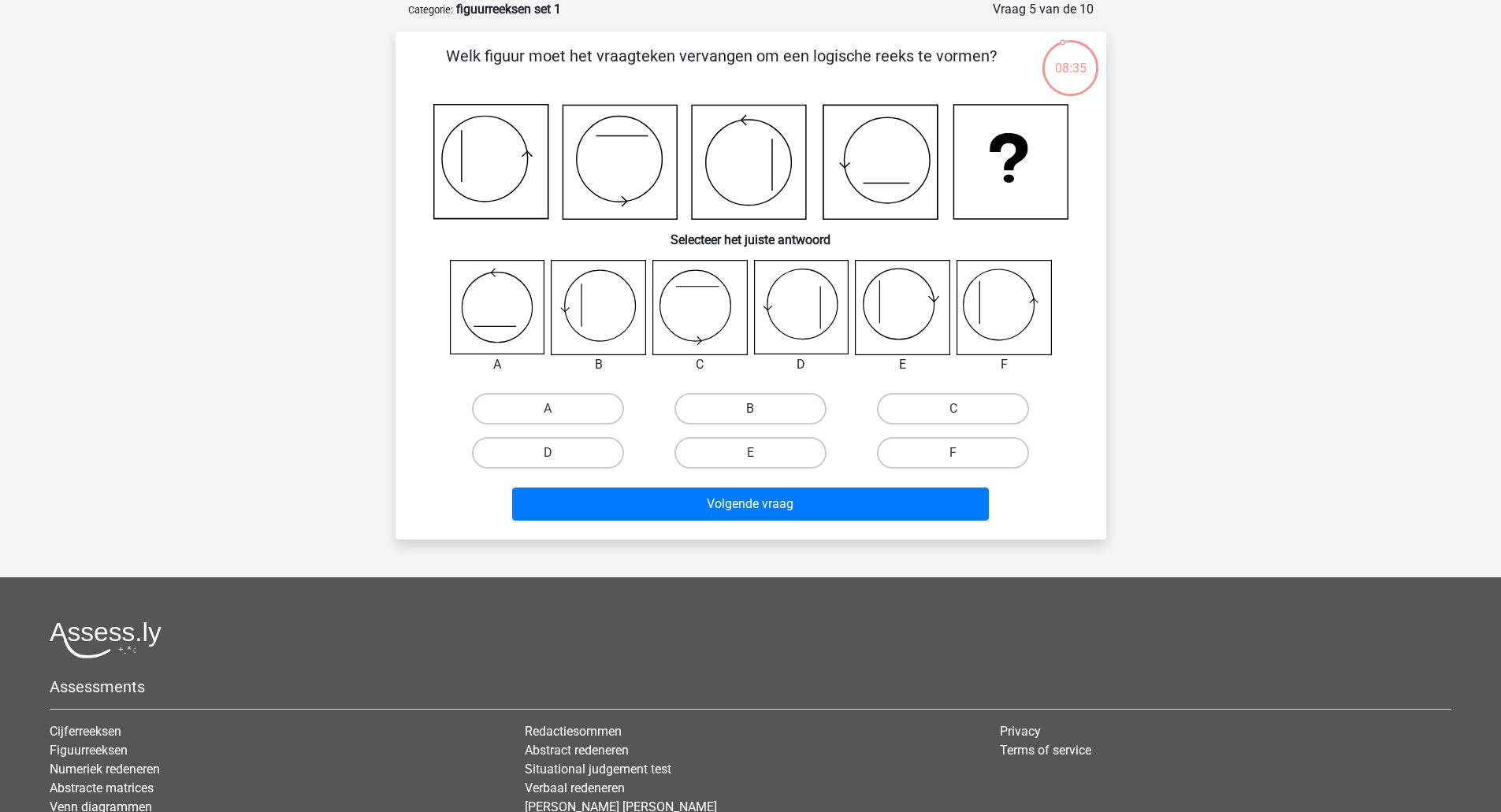
click at [750, 407] on label "B" at bounding box center [750, 409] width 152 height 31
click at [750, 409] on input "B" at bounding box center [755, 414] width 10 height 10
radio input "true"
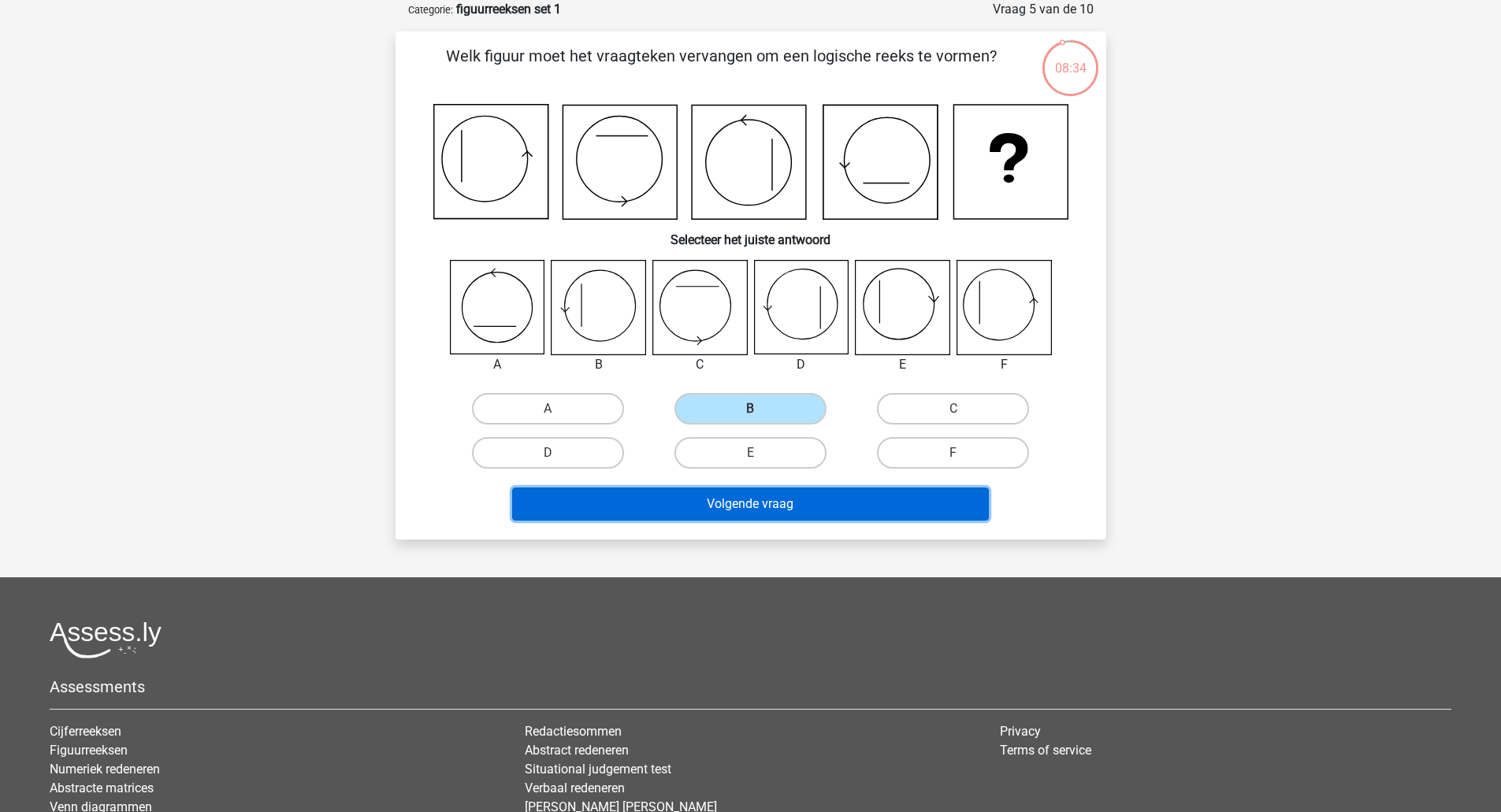
click at [736, 494] on button "Volgende vraag" at bounding box center [750, 504] width 477 height 33
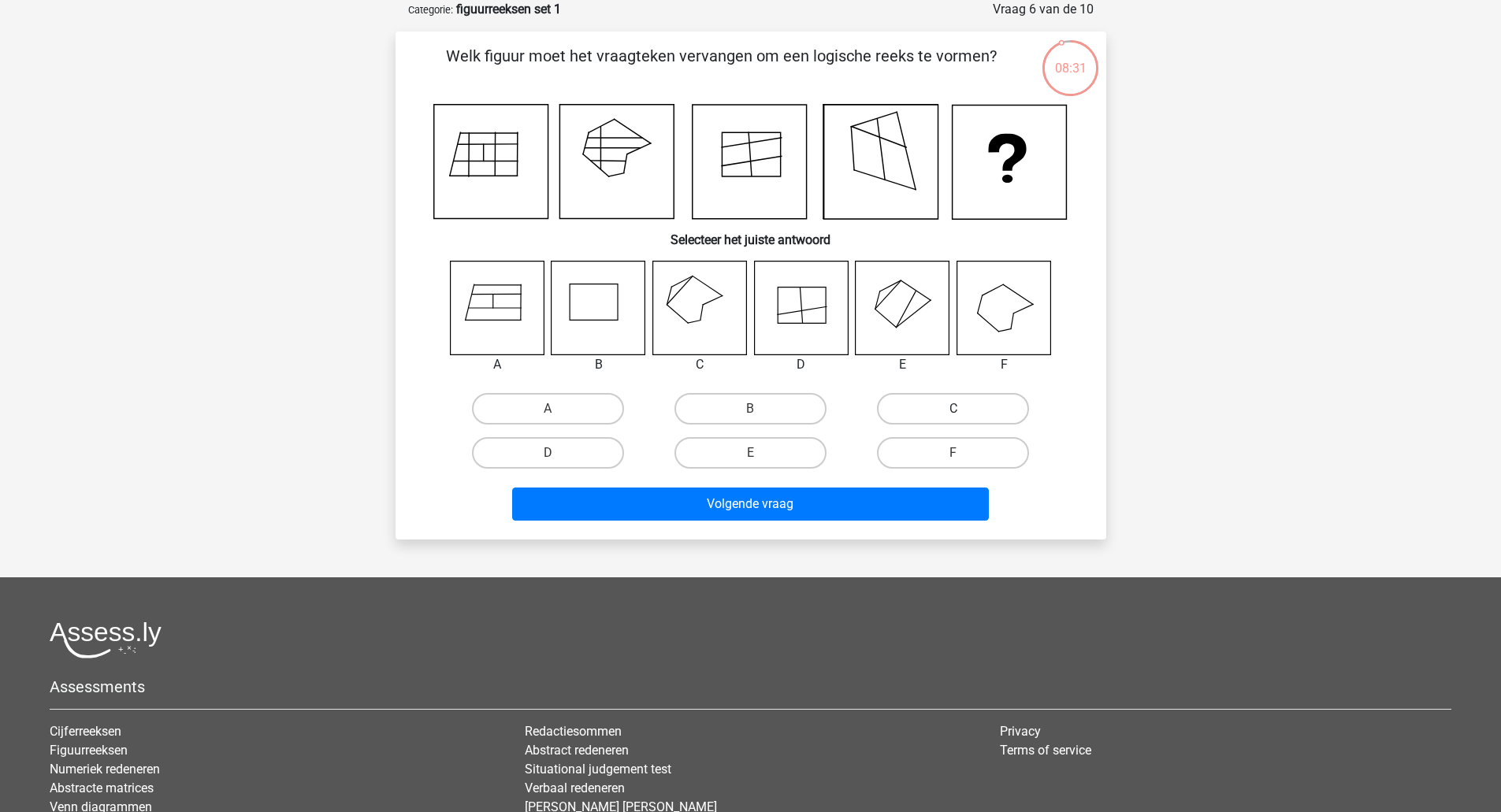
click at [924, 397] on label "C" at bounding box center [953, 409] width 152 height 31
click at [953, 409] on input "C" at bounding box center [958, 414] width 10 height 10
radio input "true"
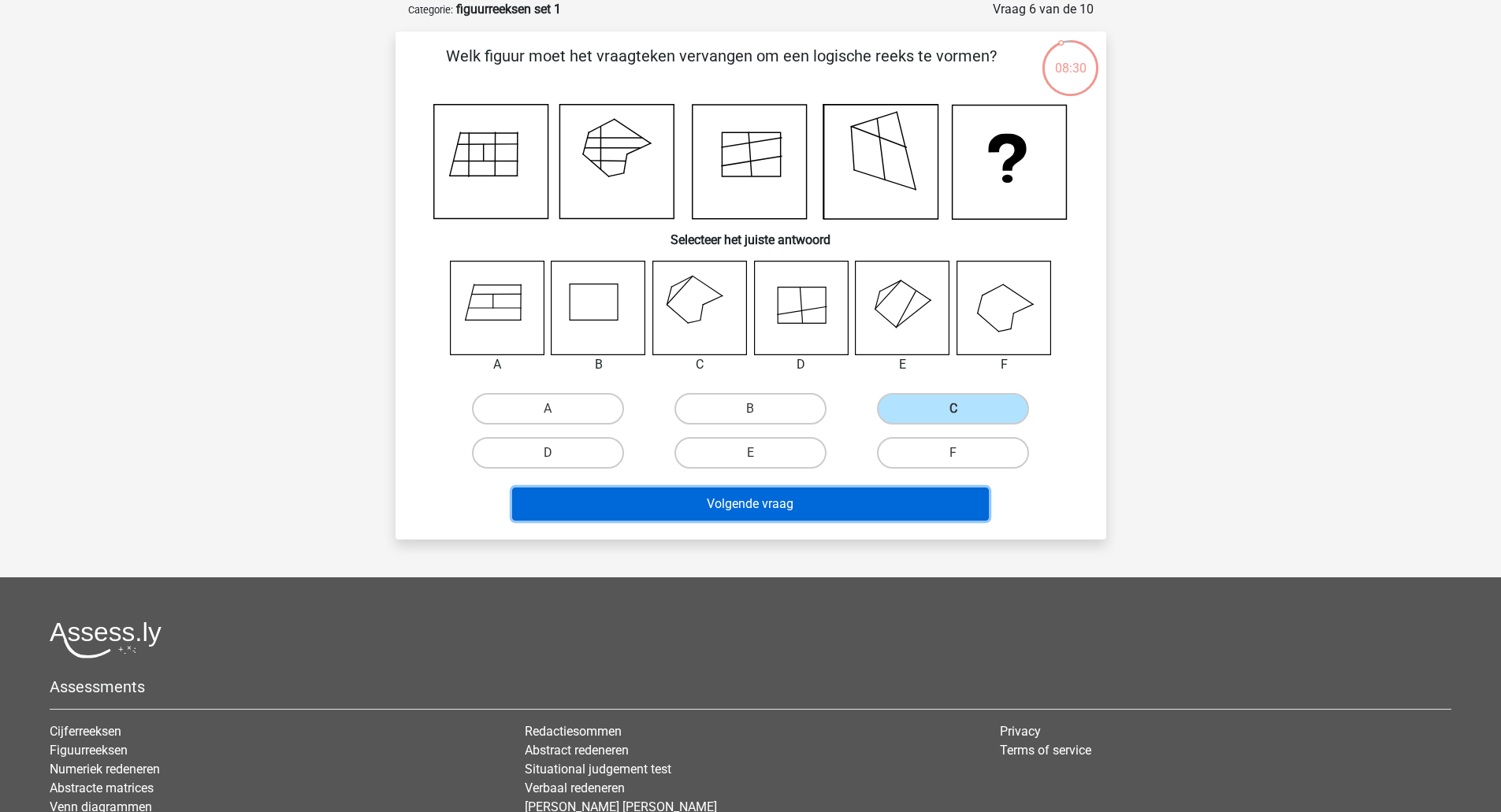
click at [736, 492] on button "Volgende vraag" at bounding box center [750, 504] width 477 height 33
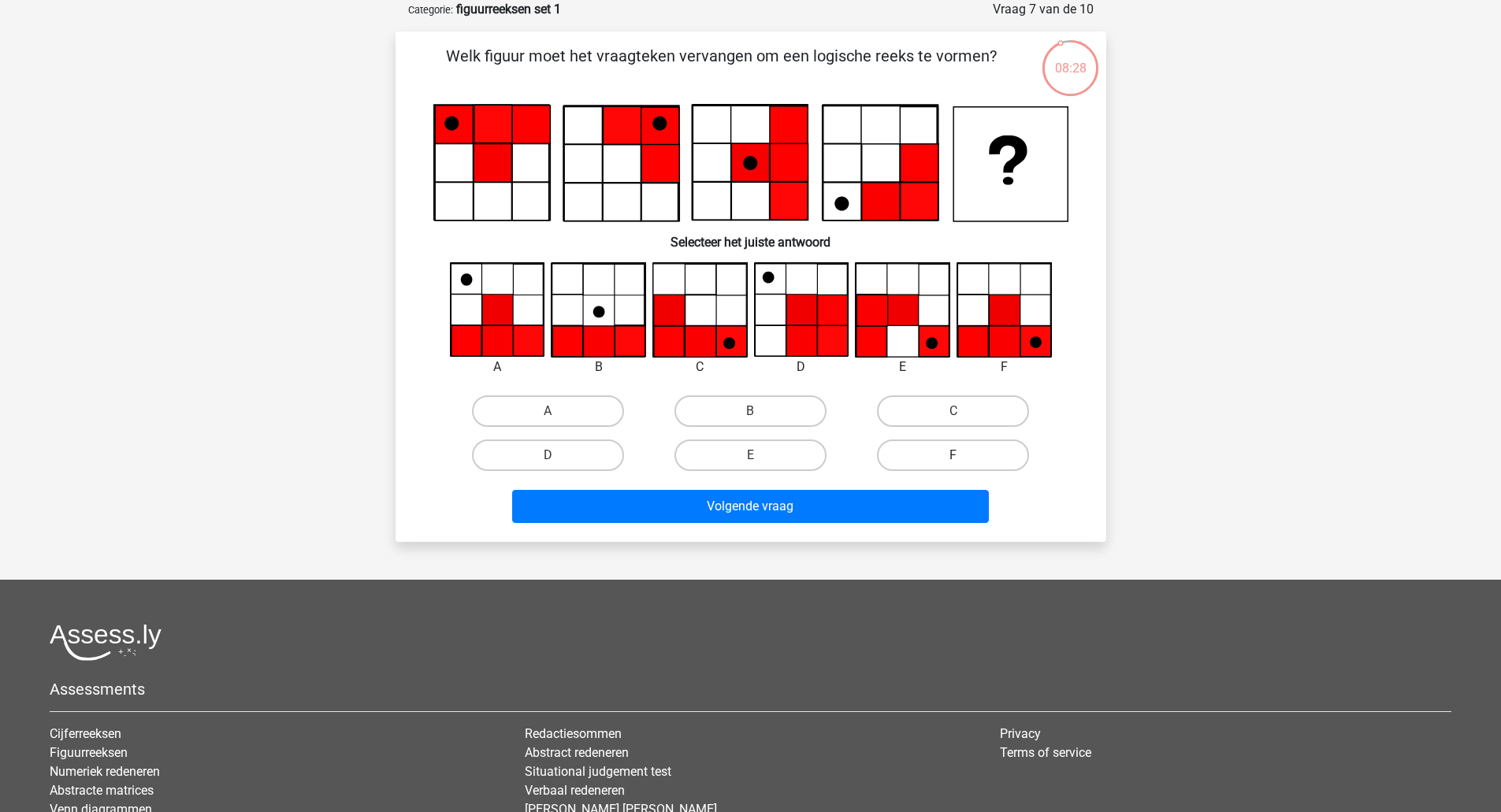
click at [943, 444] on label "F" at bounding box center [953, 455] width 152 height 31
click at [953, 455] on input "F" at bounding box center [958, 460] width 10 height 10
radio input "true"
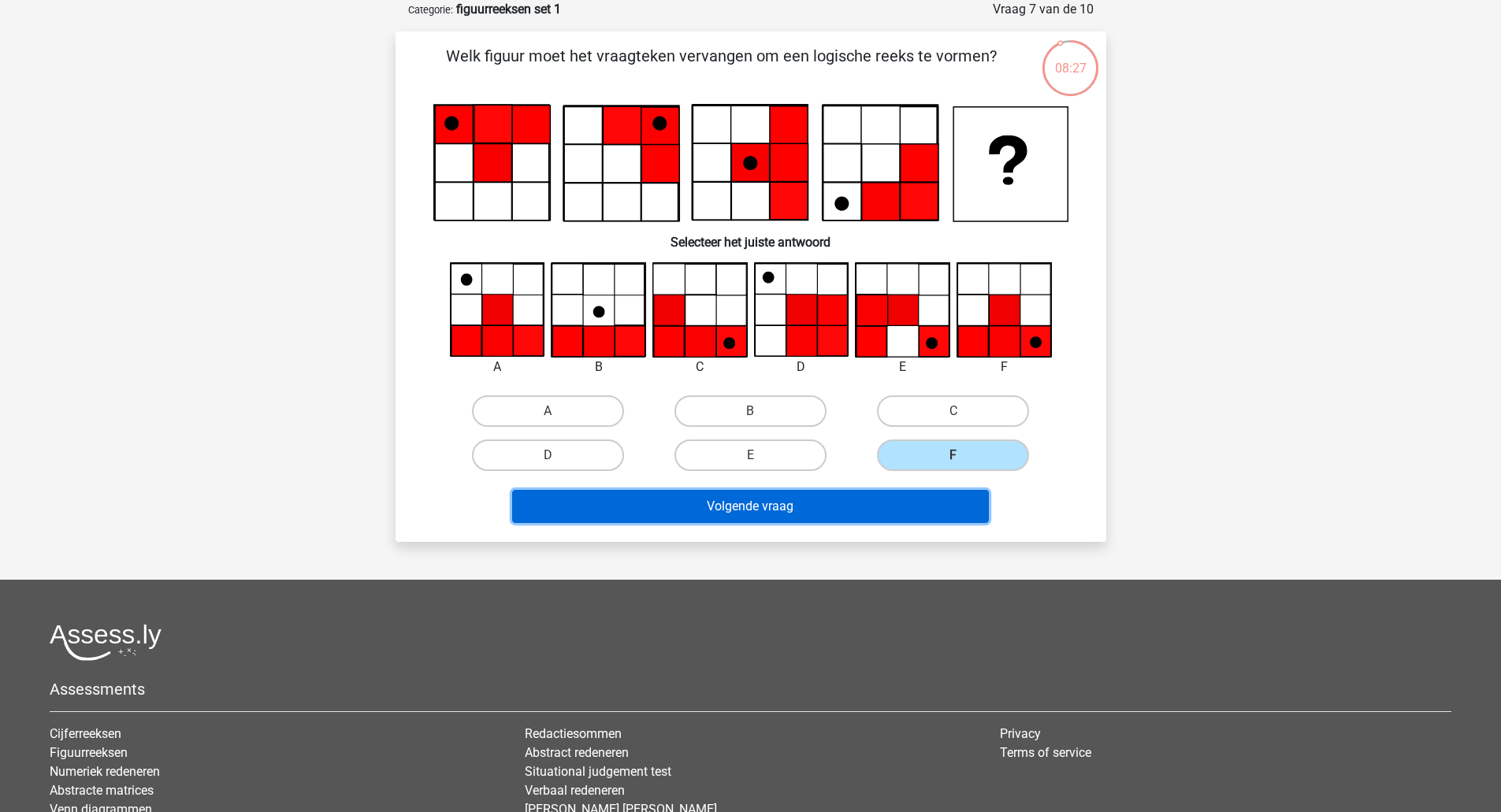
click at [800, 509] on button "Volgende vraag" at bounding box center [750, 506] width 477 height 33
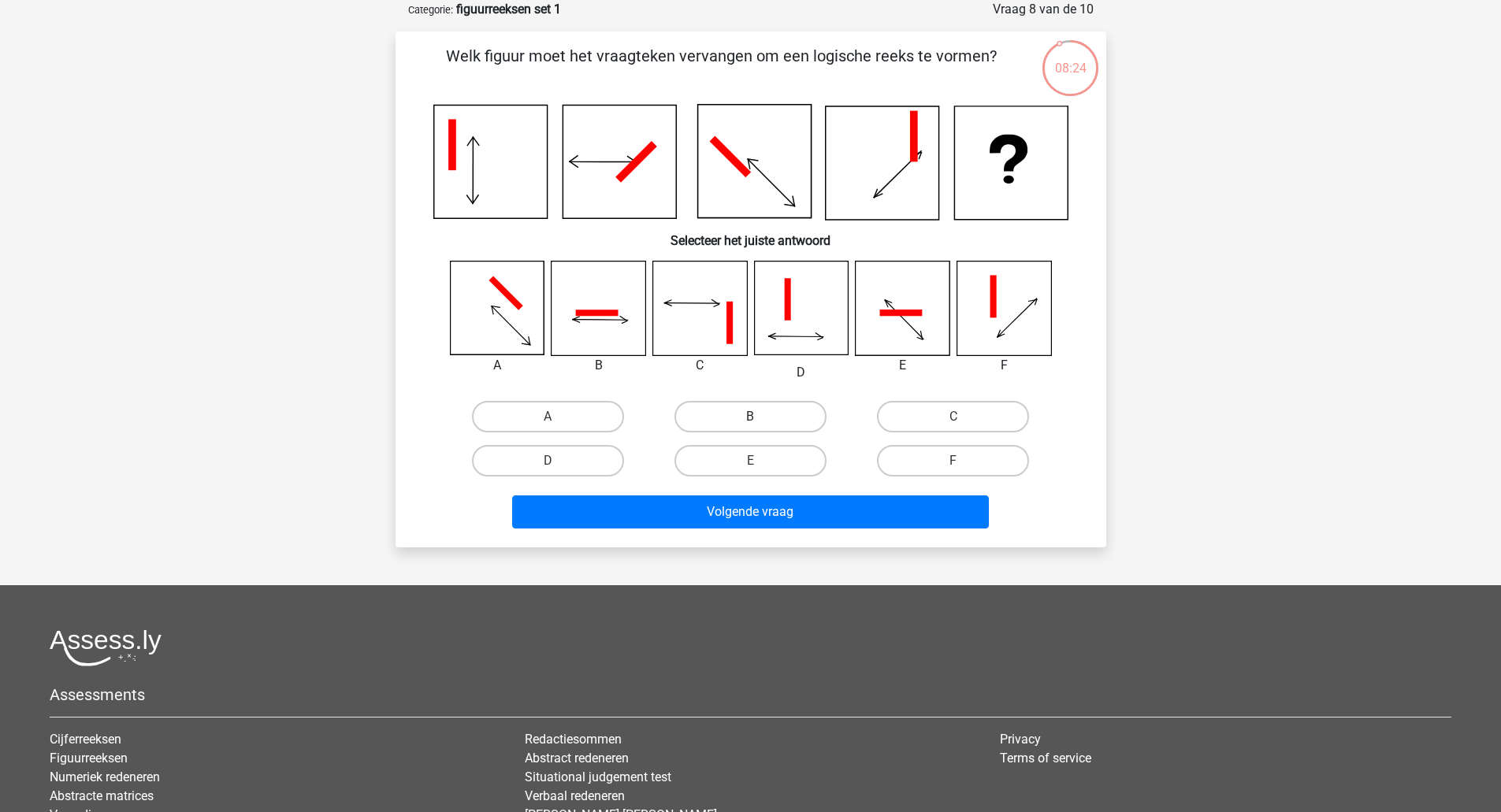
click at [722, 423] on label "B" at bounding box center [750, 416] width 152 height 31
click at [750, 423] on input "B" at bounding box center [755, 421] width 10 height 10
radio input "true"
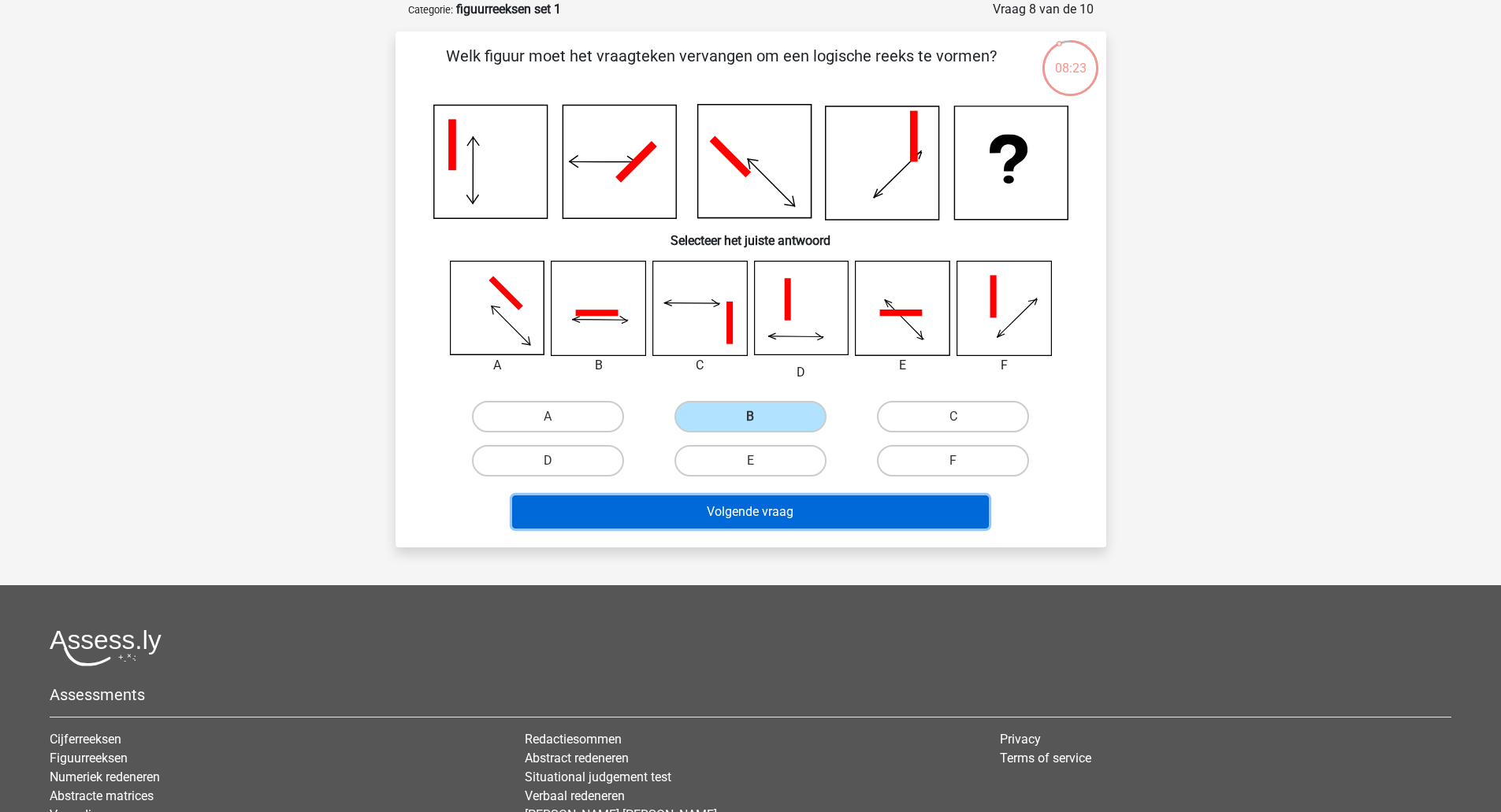
click at [718, 501] on button "Volgende vraag" at bounding box center [750, 512] width 477 height 33
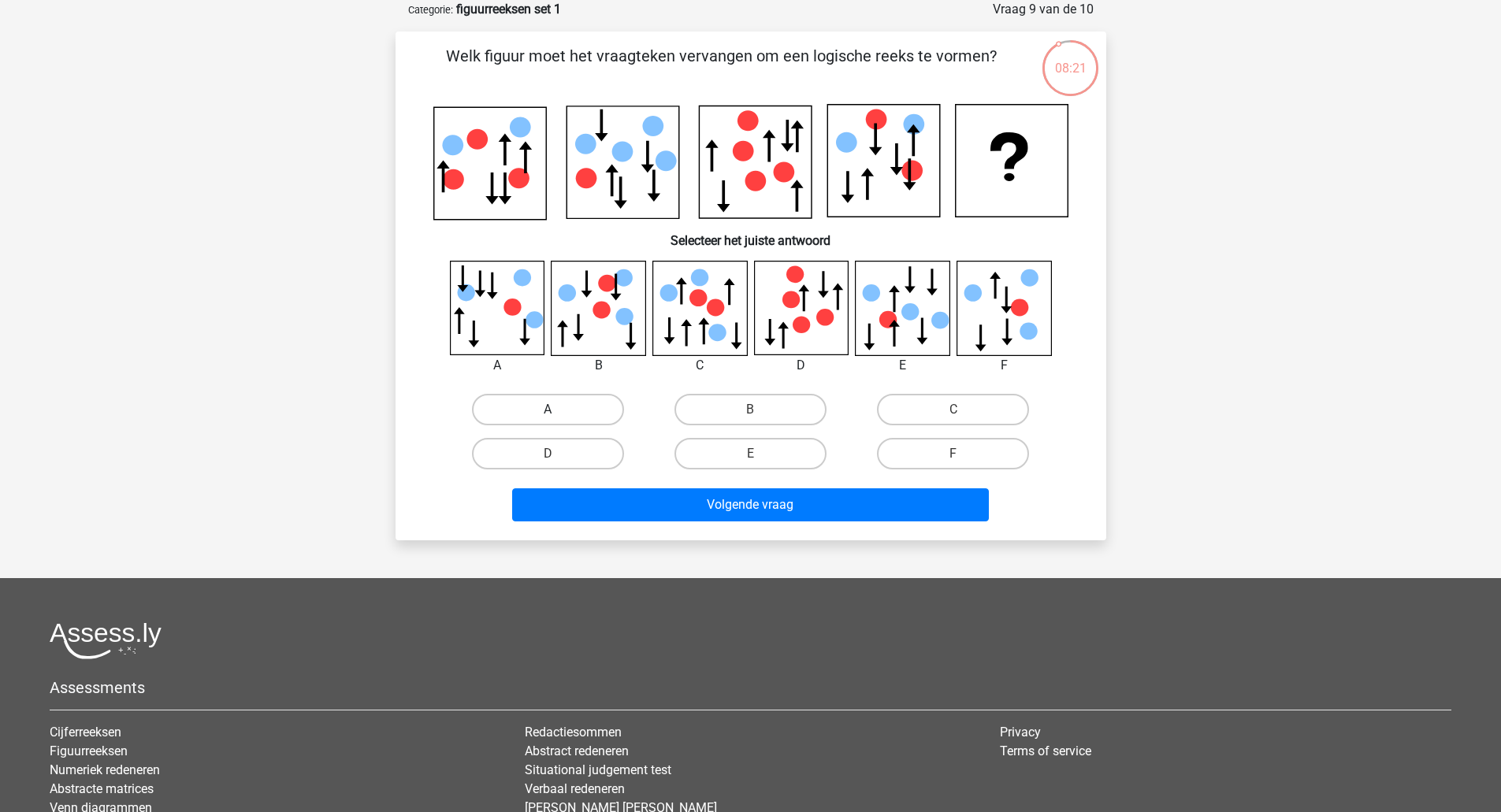
click at [562, 402] on label "A" at bounding box center [548, 410] width 152 height 31
click at [558, 410] on input "A" at bounding box center [553, 415] width 10 height 10
radio input "true"
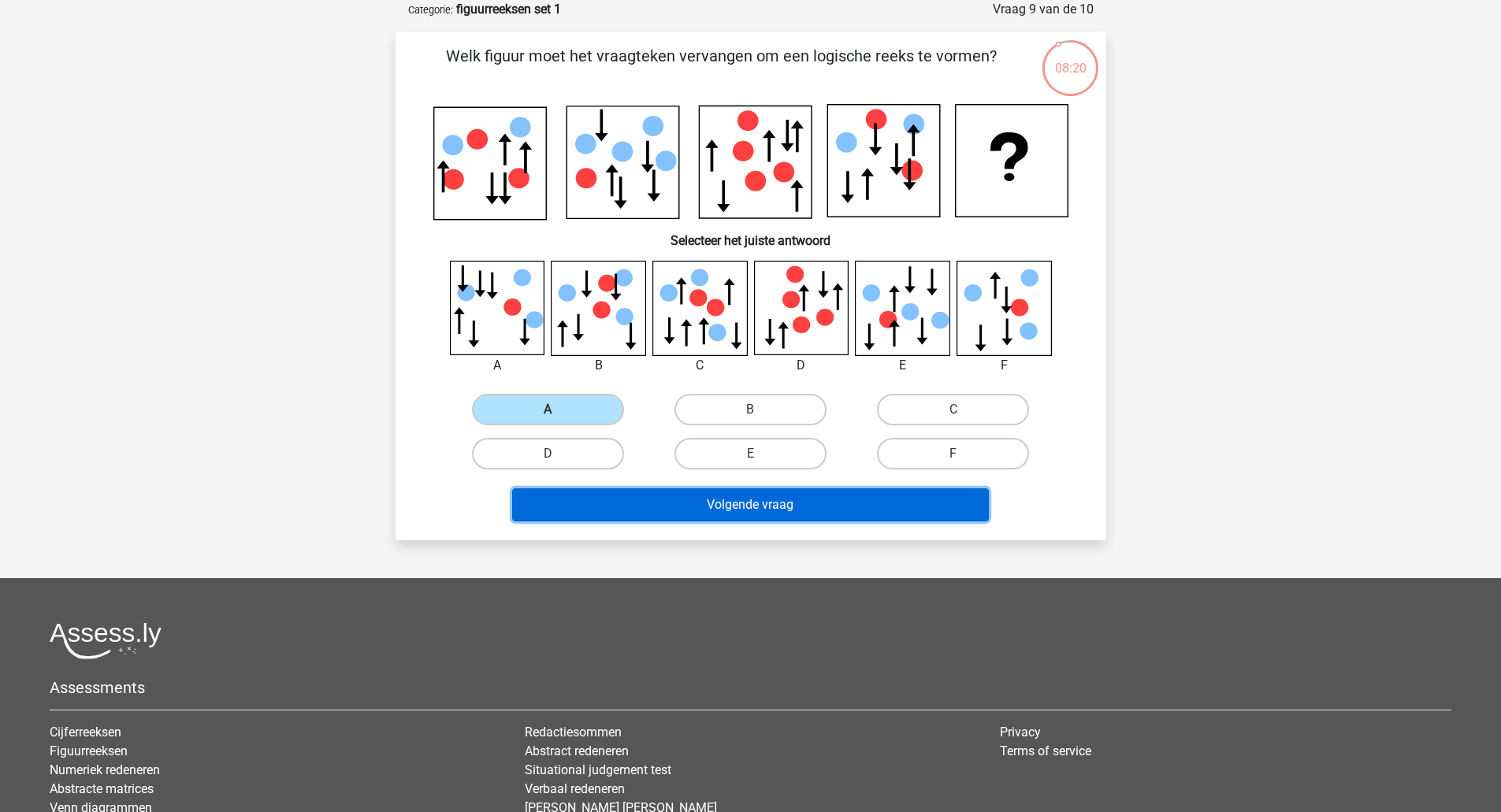
click at [689, 494] on button "Volgende vraag" at bounding box center [750, 505] width 477 height 33
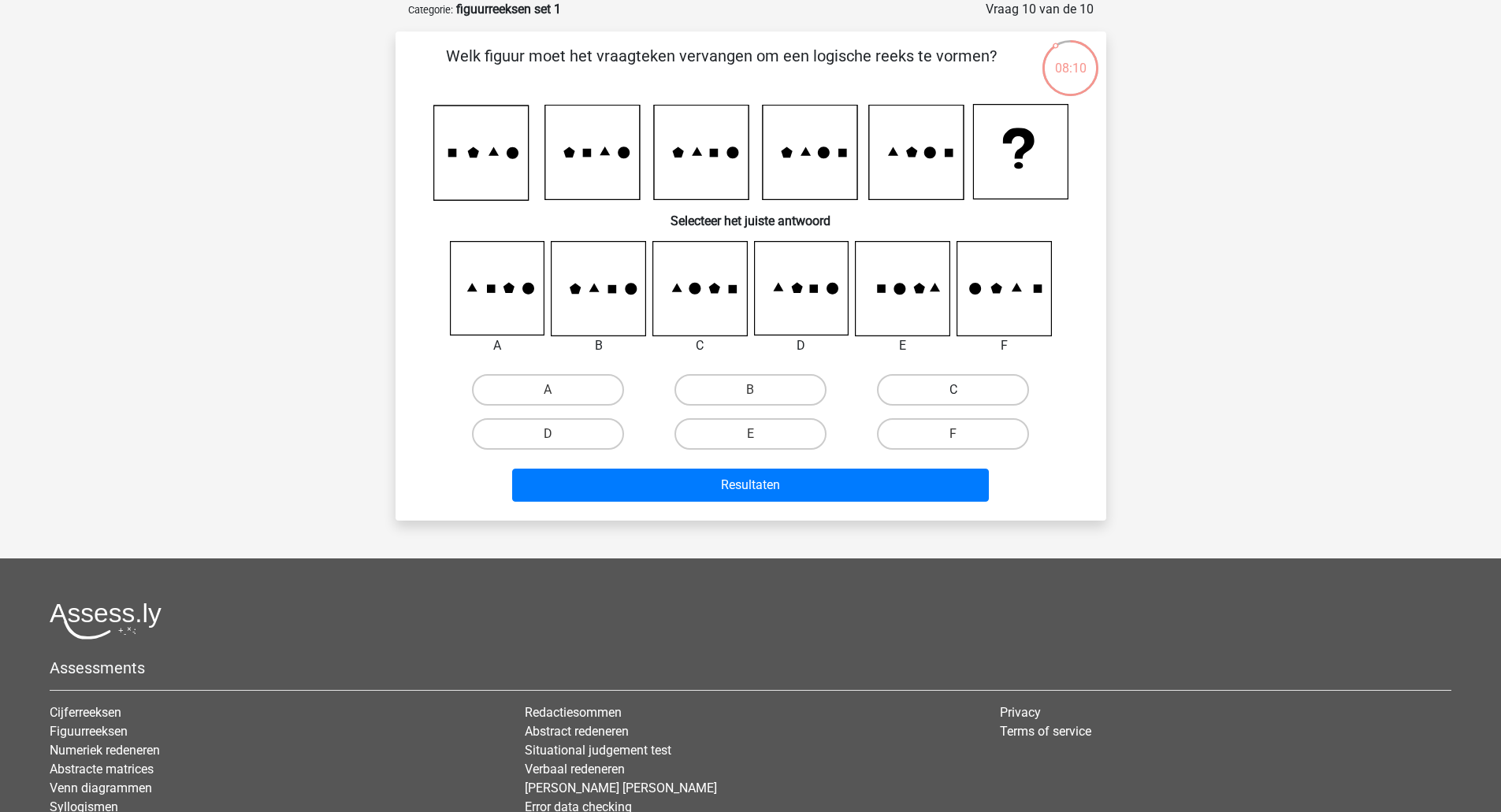
click at [928, 376] on label "C" at bounding box center [953, 390] width 152 height 31
click at [953, 390] on input "C" at bounding box center [958, 395] width 10 height 10
radio input "true"
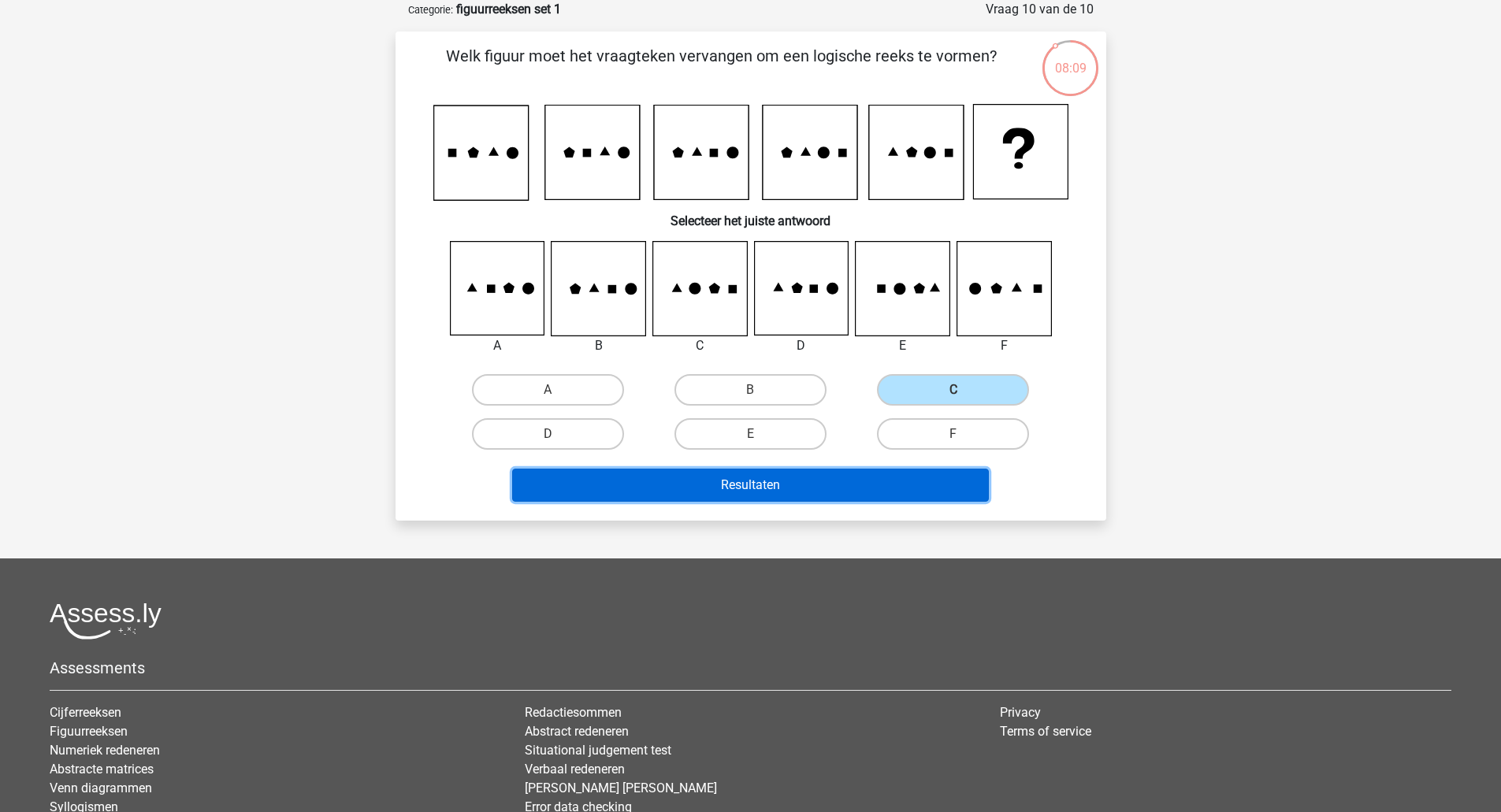
click at [736, 479] on button "Resultaten" at bounding box center [750, 485] width 477 height 33
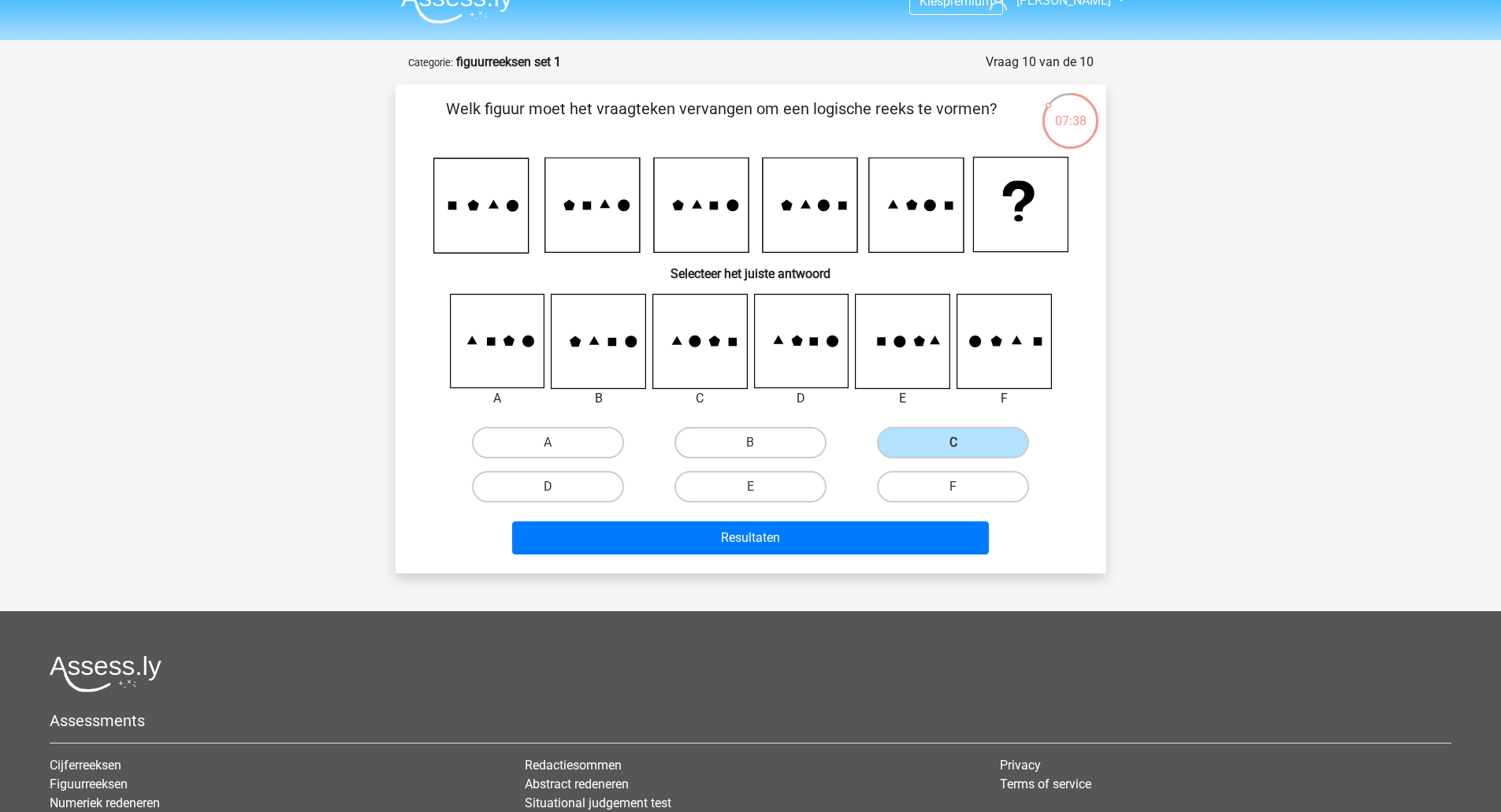
scroll to position [0, 0]
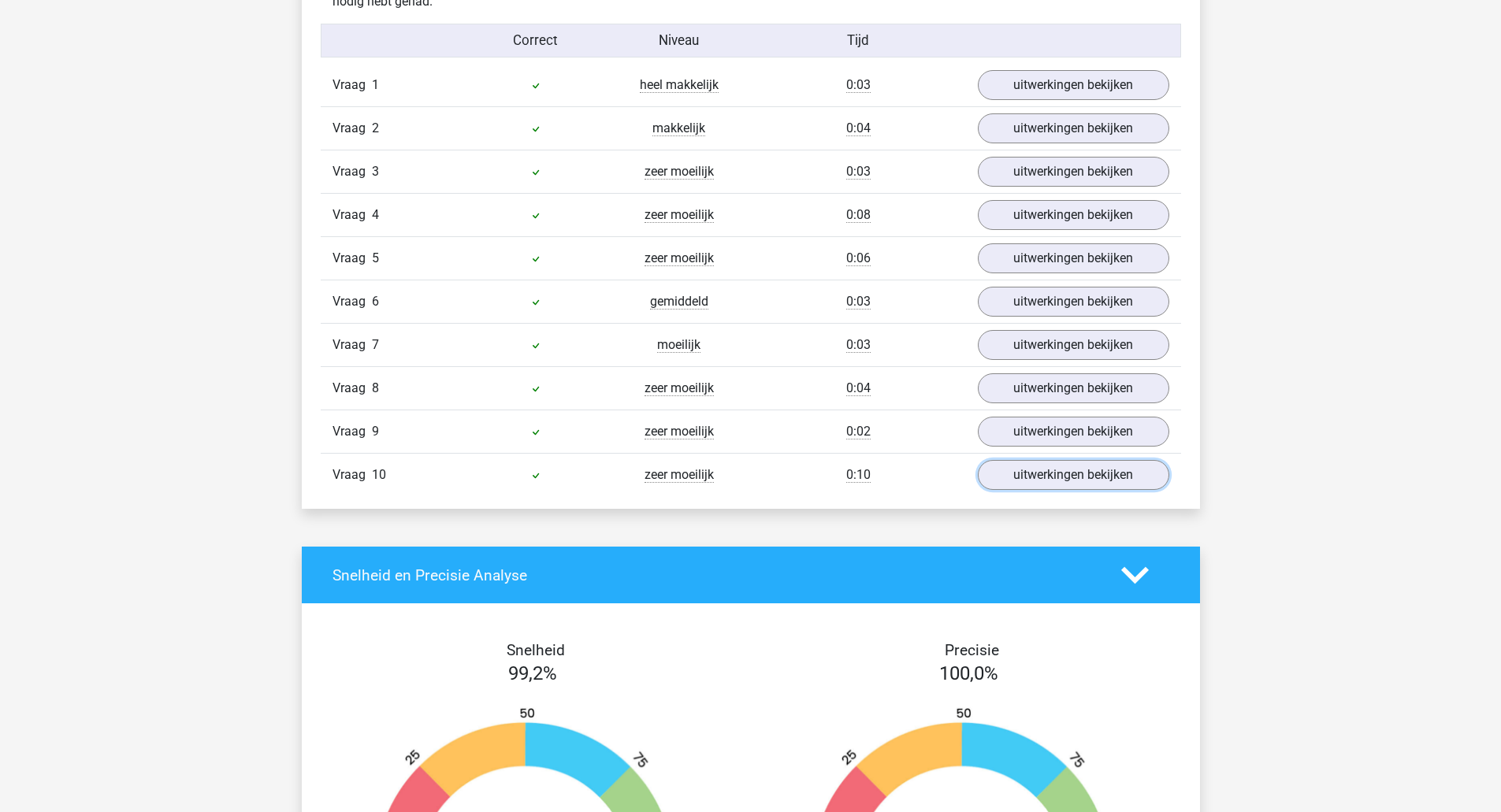
scroll to position [1365, 0]
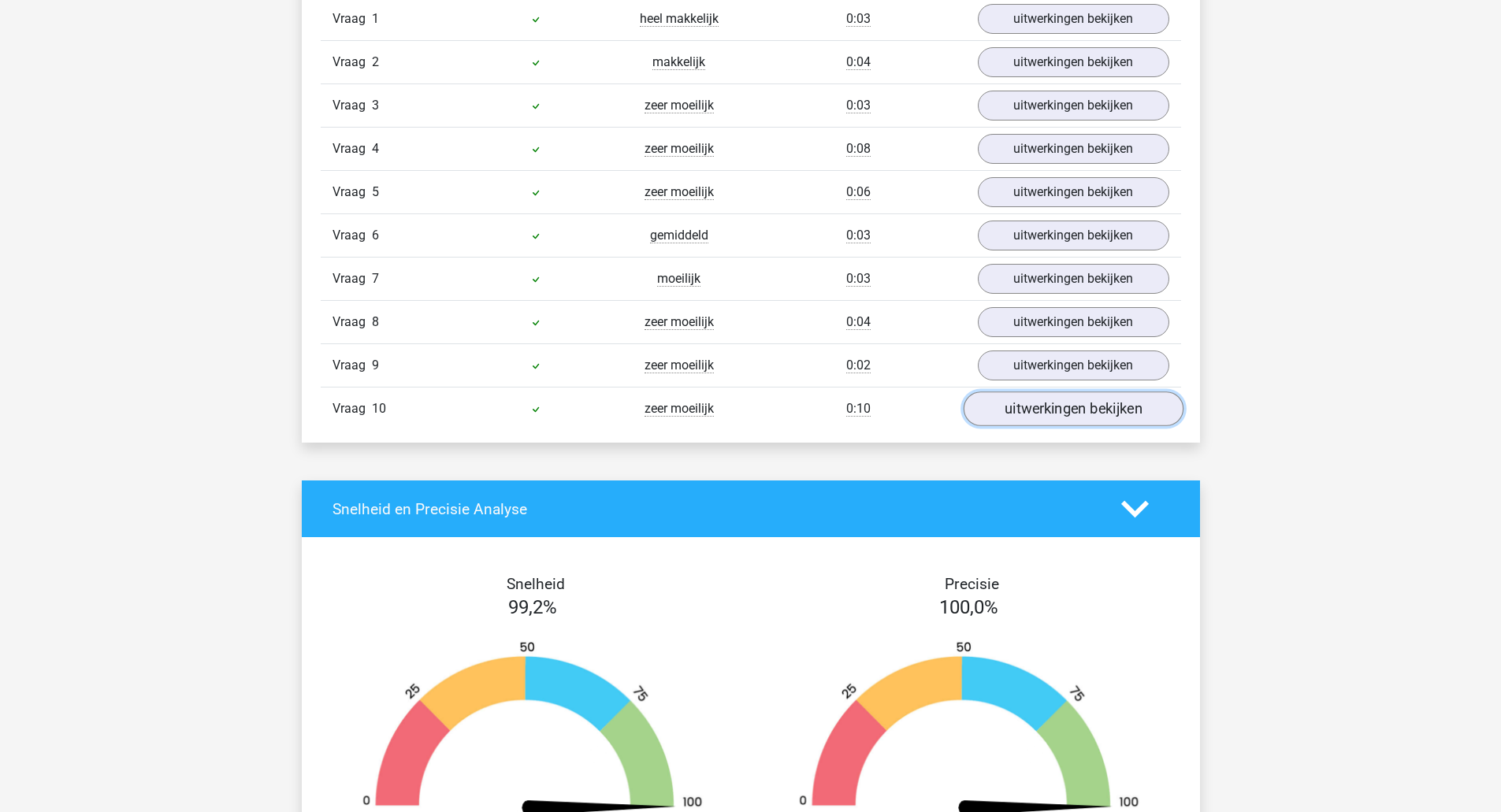
click at [1043, 406] on link "uitwerkingen bekijken" at bounding box center [1072, 410] width 220 height 35
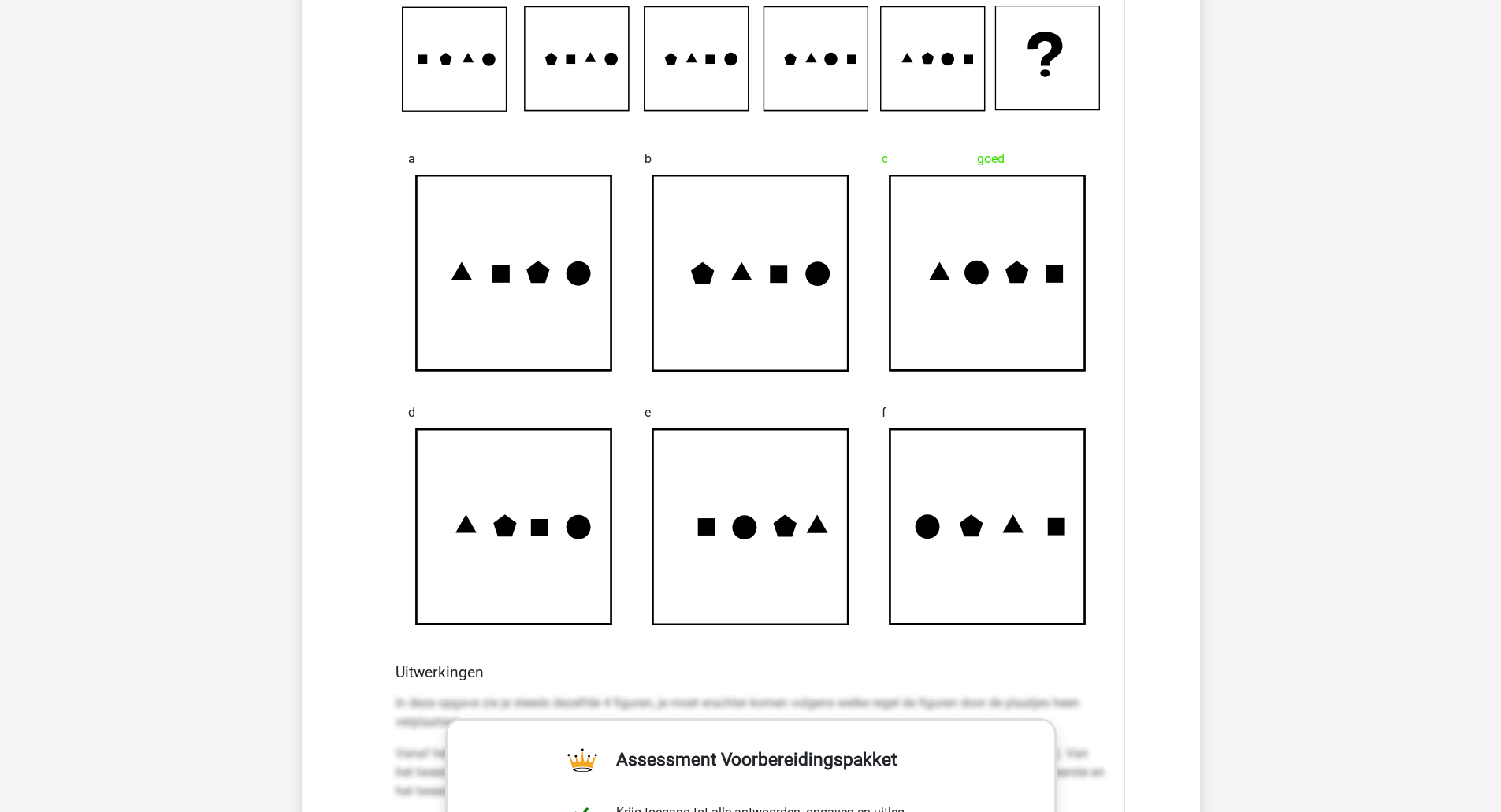
scroll to position [1471, 0]
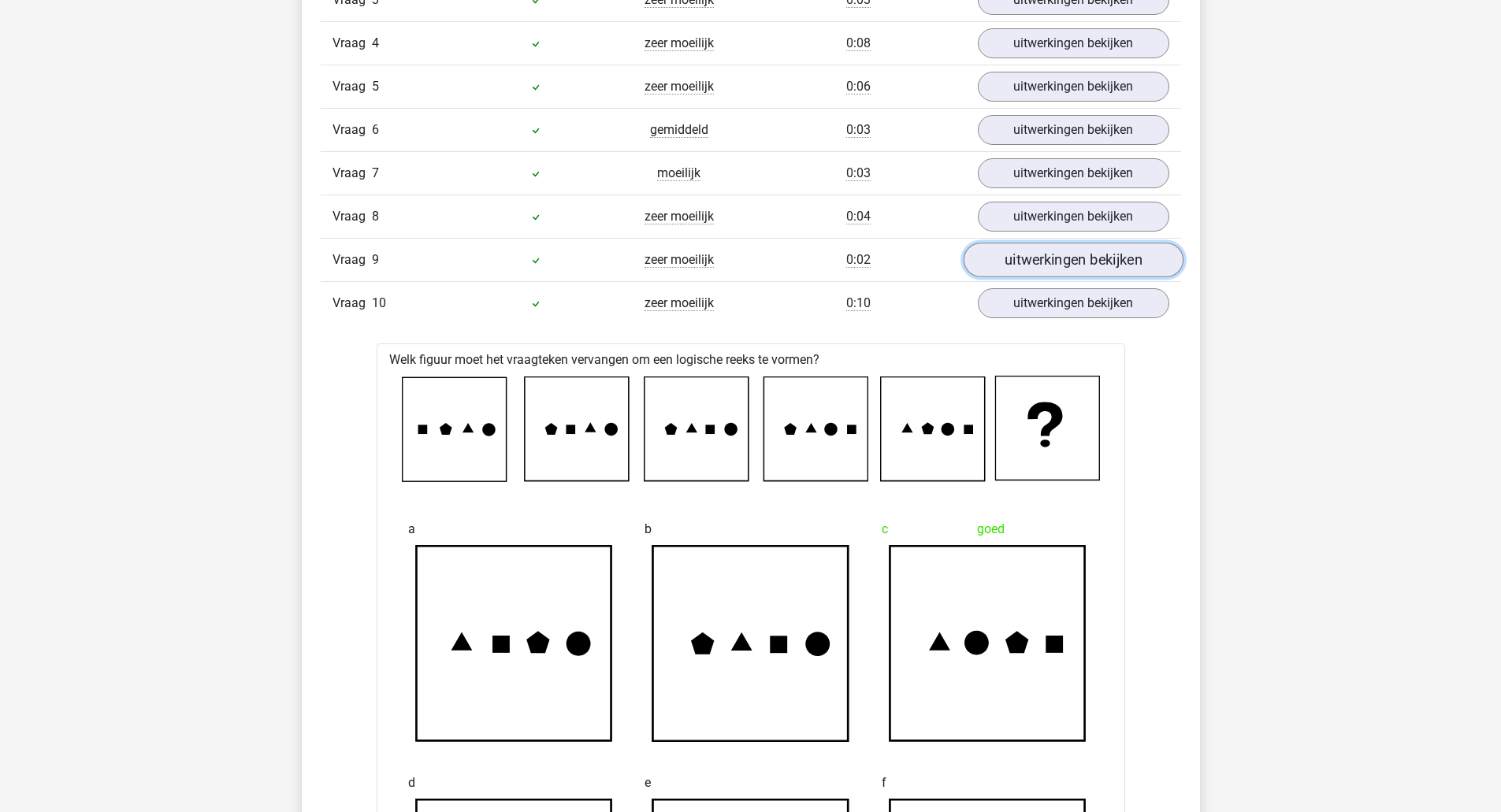
click at [1059, 262] on link "uitwerkingen bekijken" at bounding box center [1072, 260] width 220 height 35
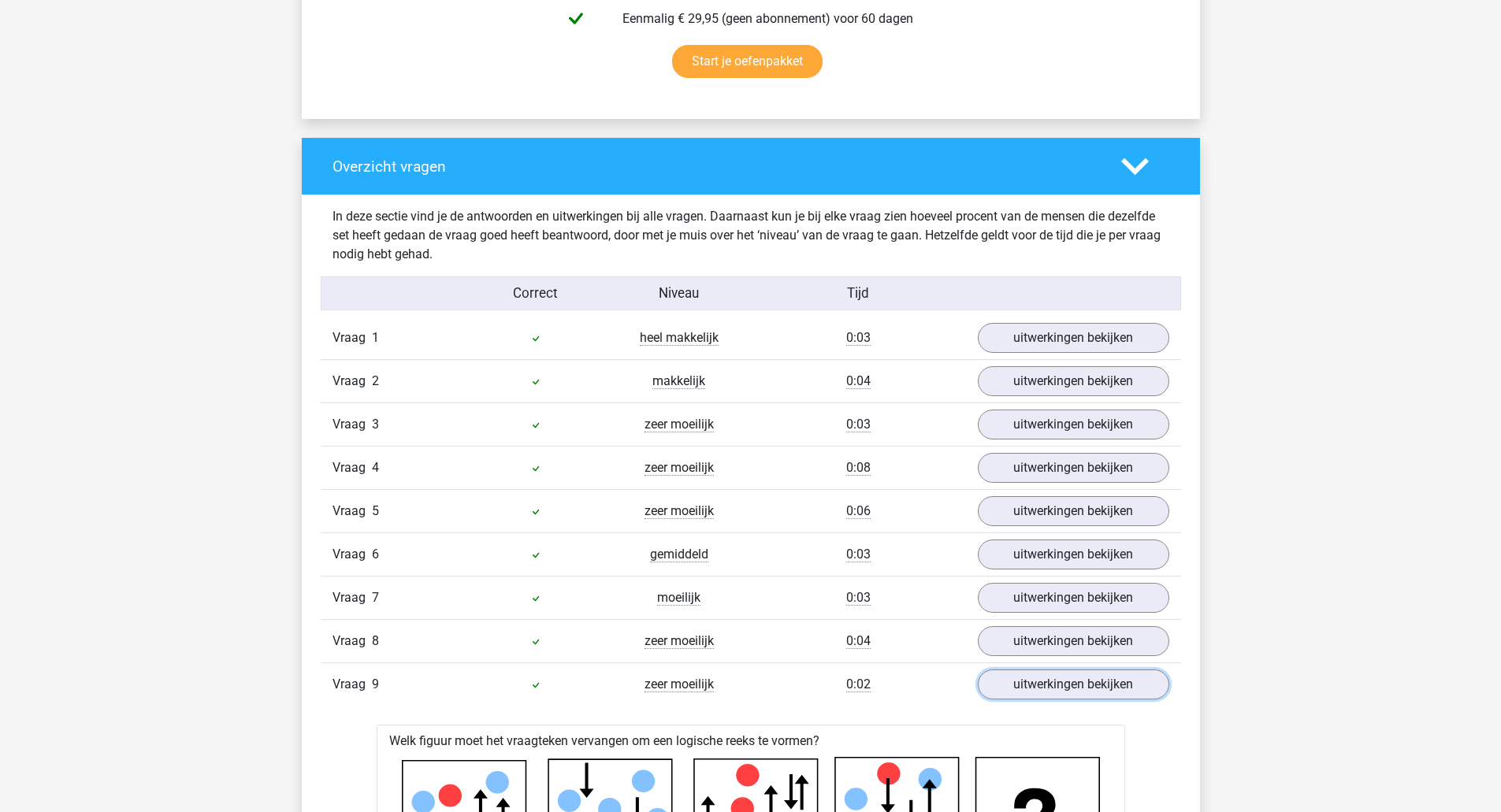
scroll to position [840, 0]
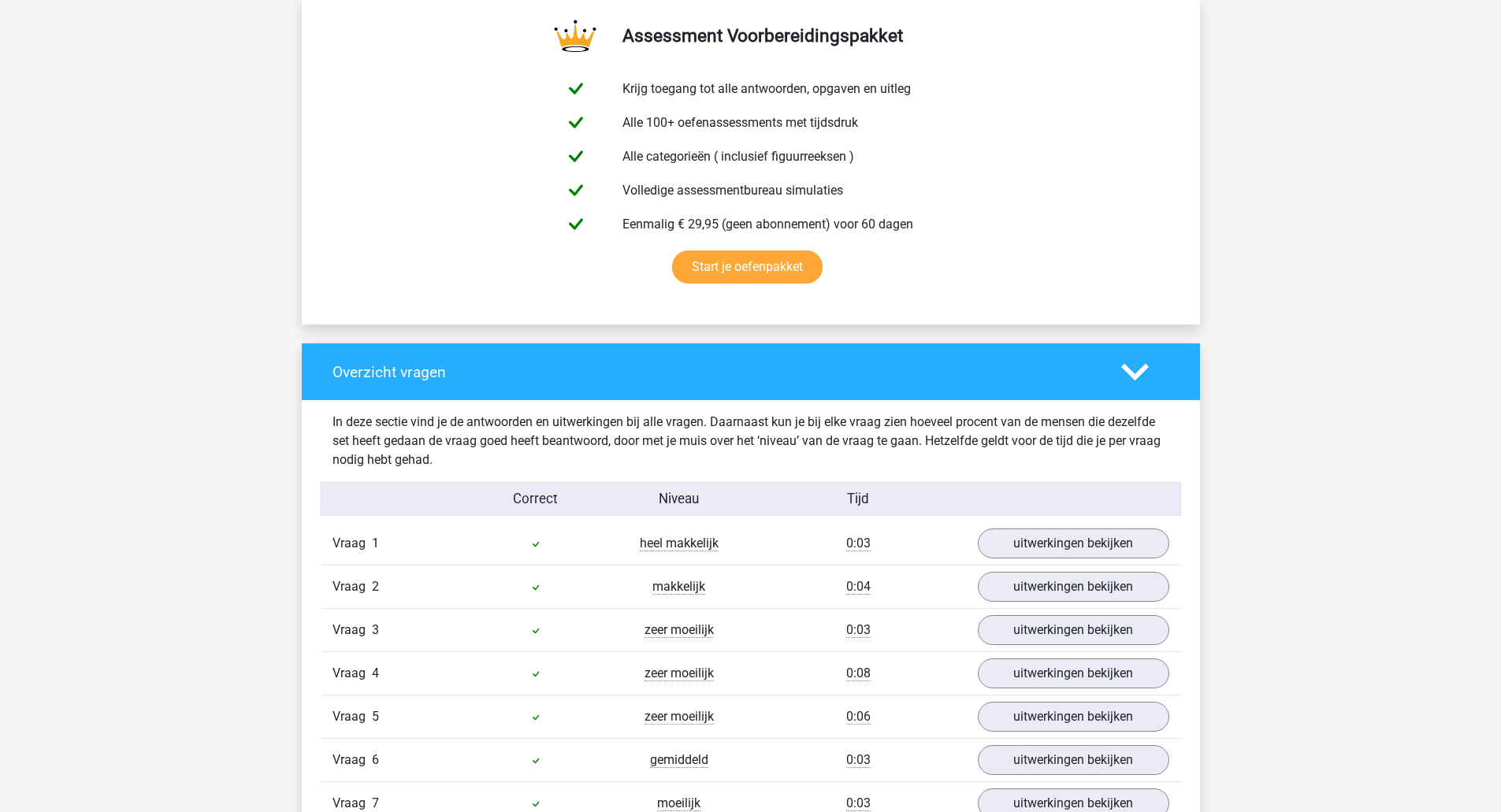
click at [1132, 370] on icon at bounding box center [1134, 372] width 27 height 27
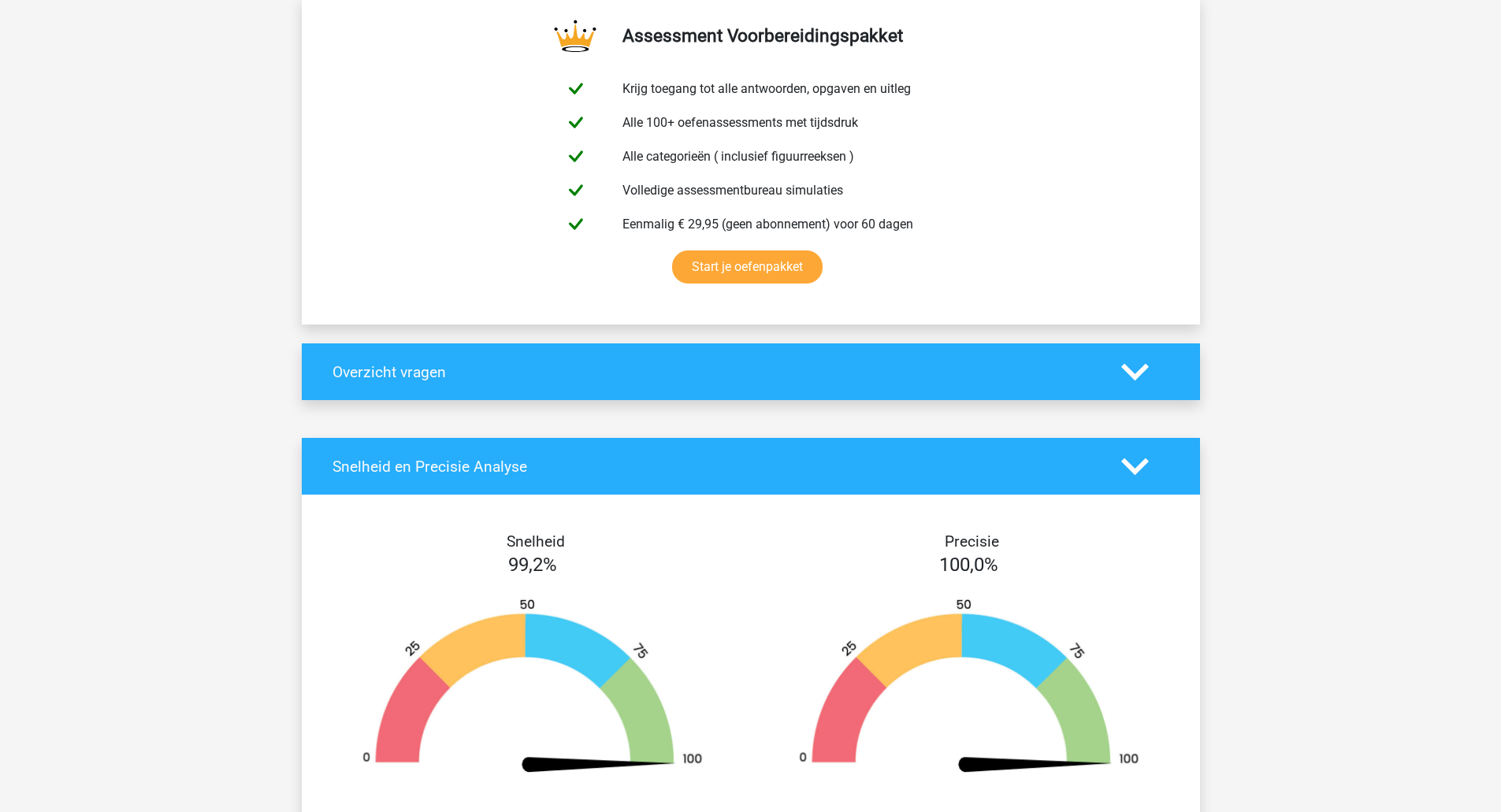
click at [1132, 373] on polygon at bounding box center [1134, 371] width 27 height 17
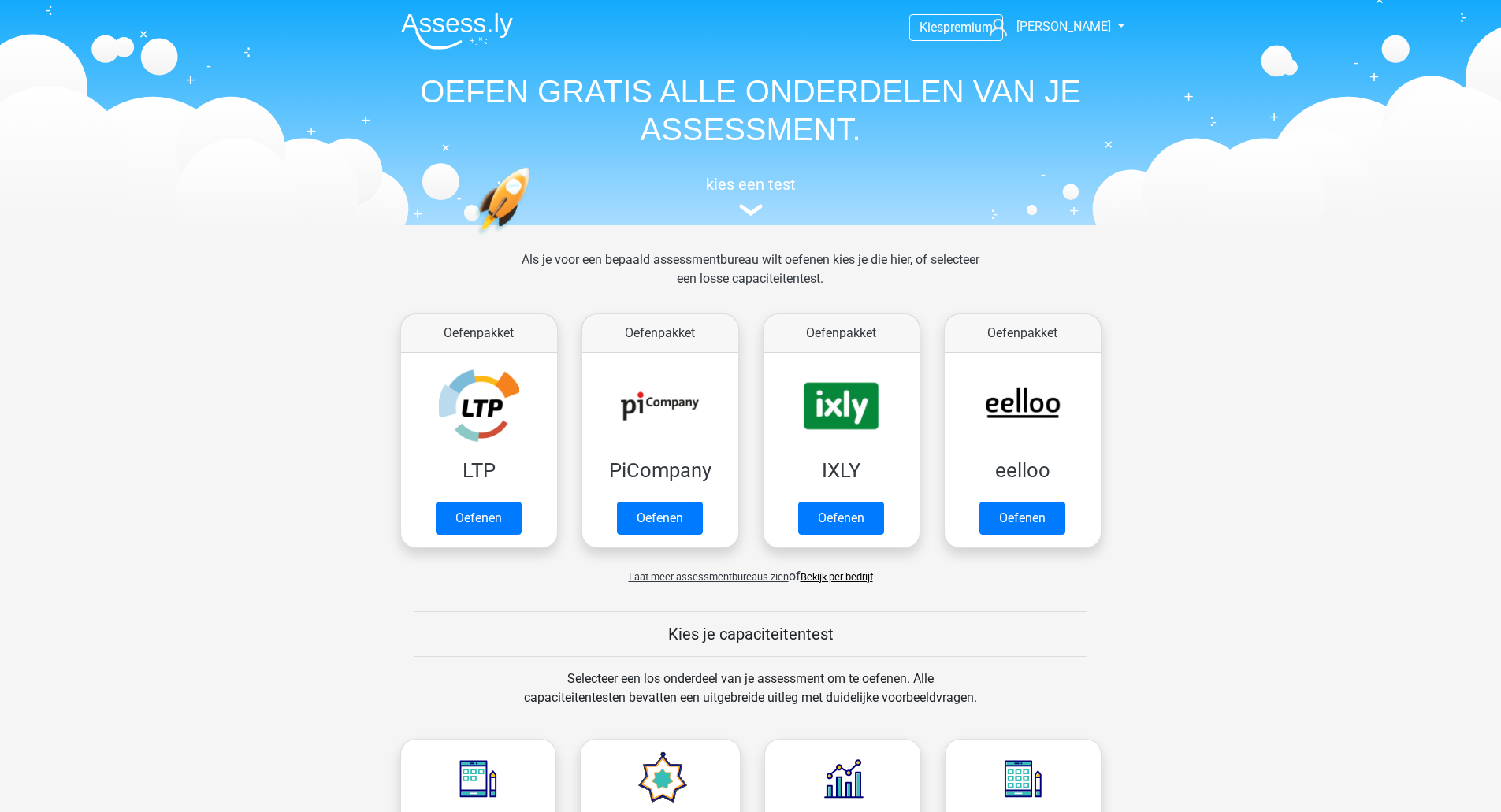
scroll to position [630, 0]
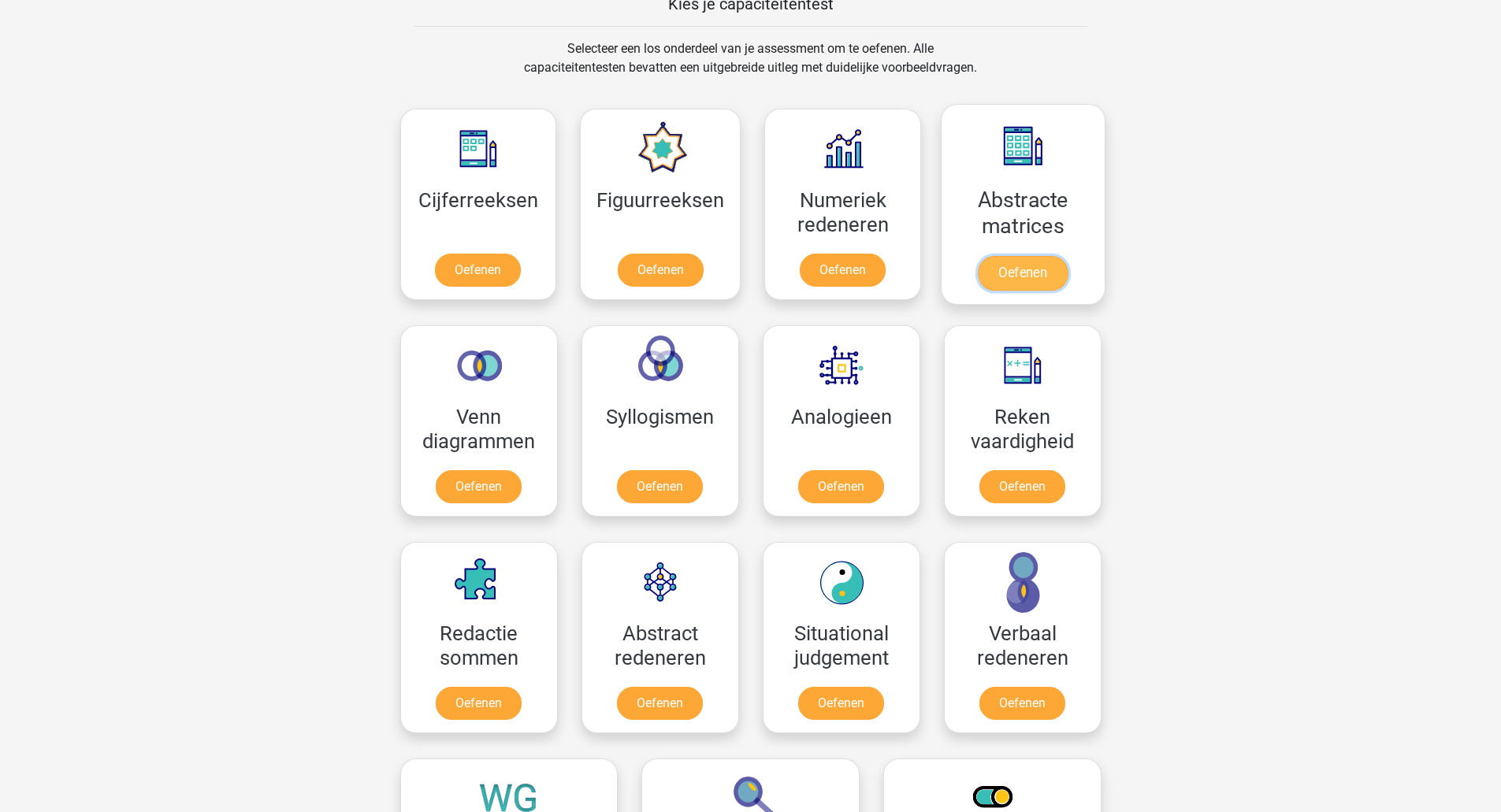
click at [1024, 256] on link "Oefenen" at bounding box center [1023, 273] width 90 height 35
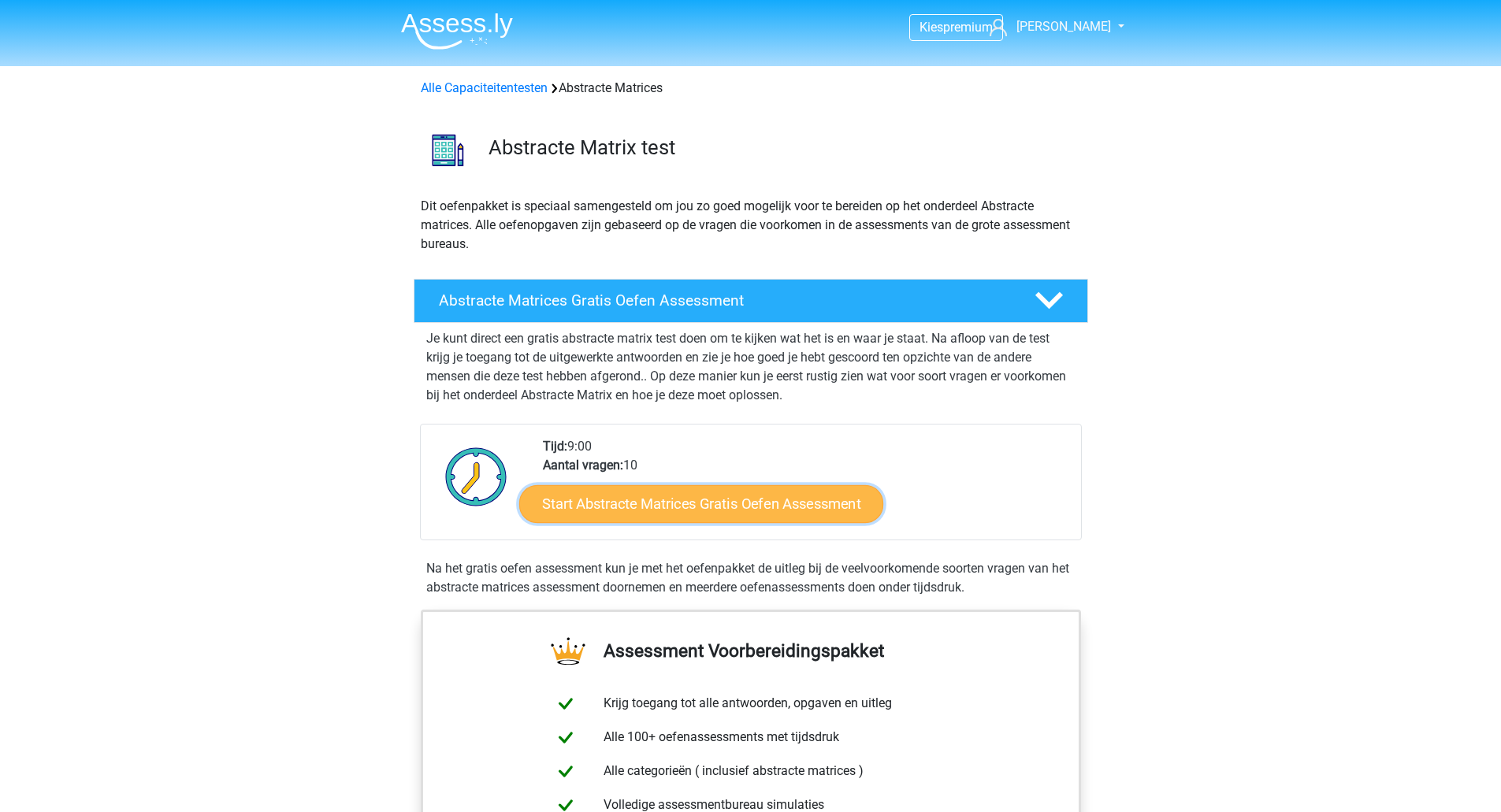
click at [680, 501] on link "Start Abstracte Matrices Gratis Oefen Assessment" at bounding box center [701, 504] width 364 height 38
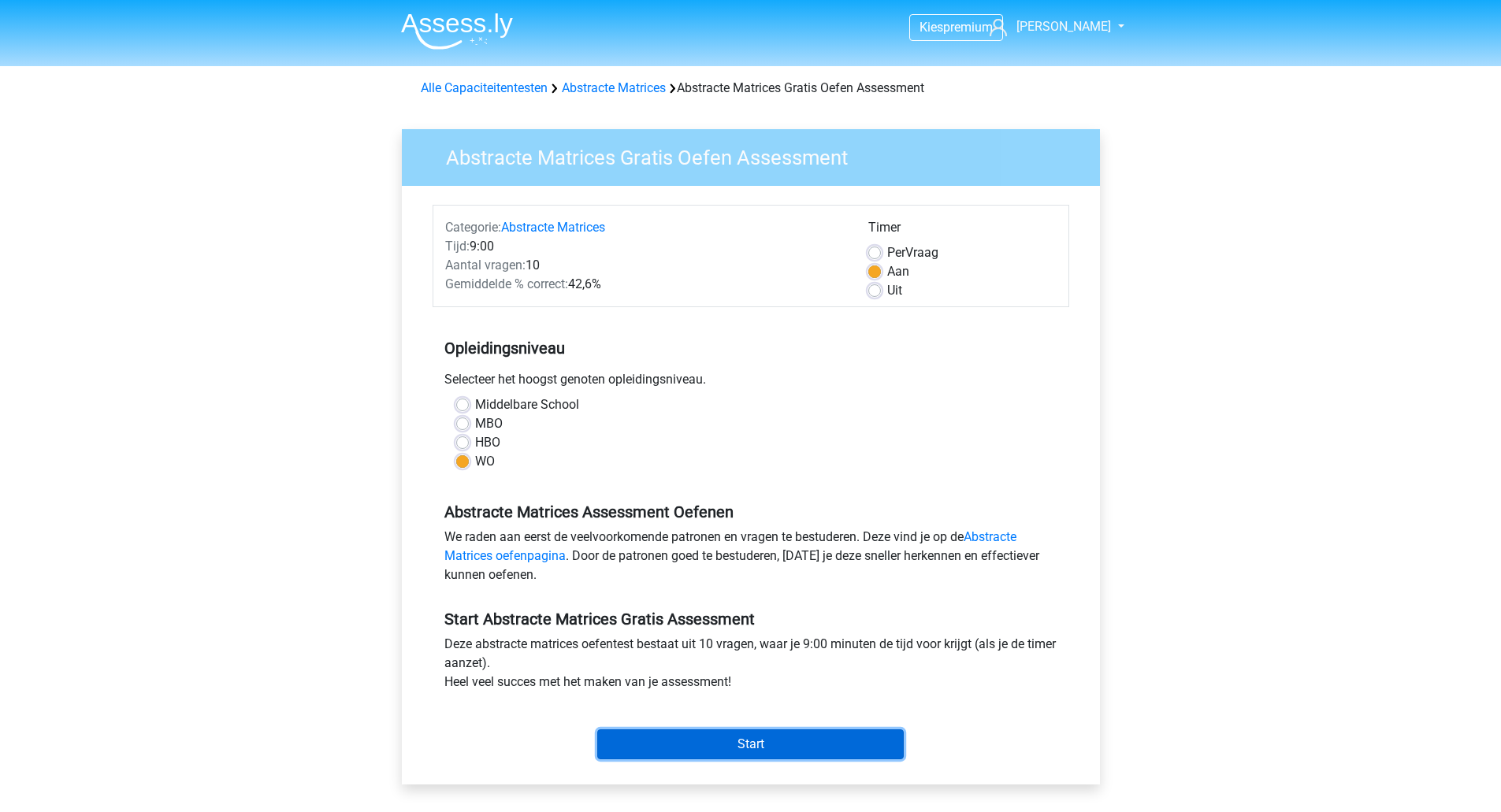
click at [754, 746] on input "Start" at bounding box center [750, 744] width 307 height 30
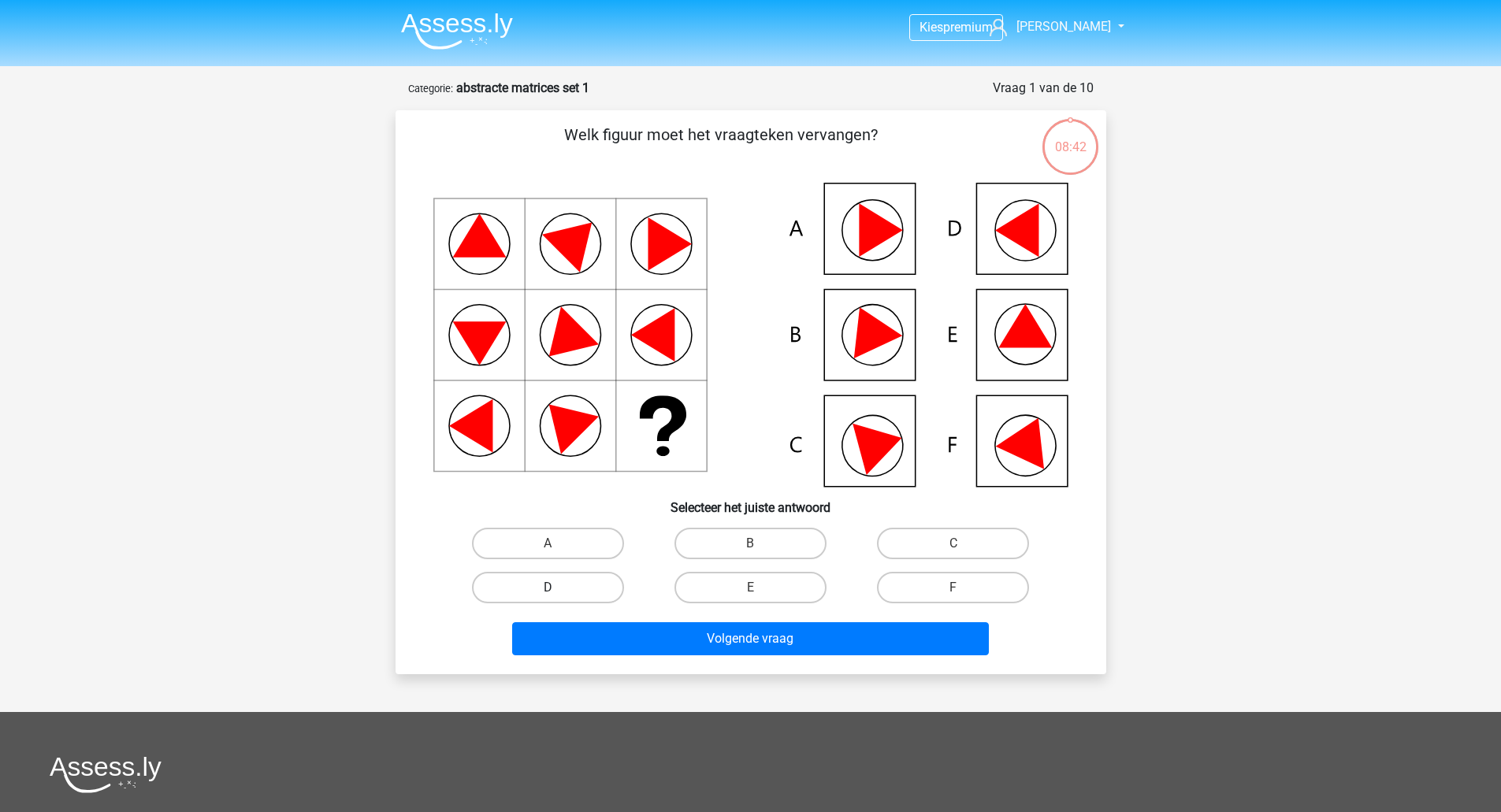
click at [570, 587] on label "D" at bounding box center [548, 588] width 152 height 31
click at [558, 588] on input "D" at bounding box center [553, 593] width 10 height 10
radio input "true"
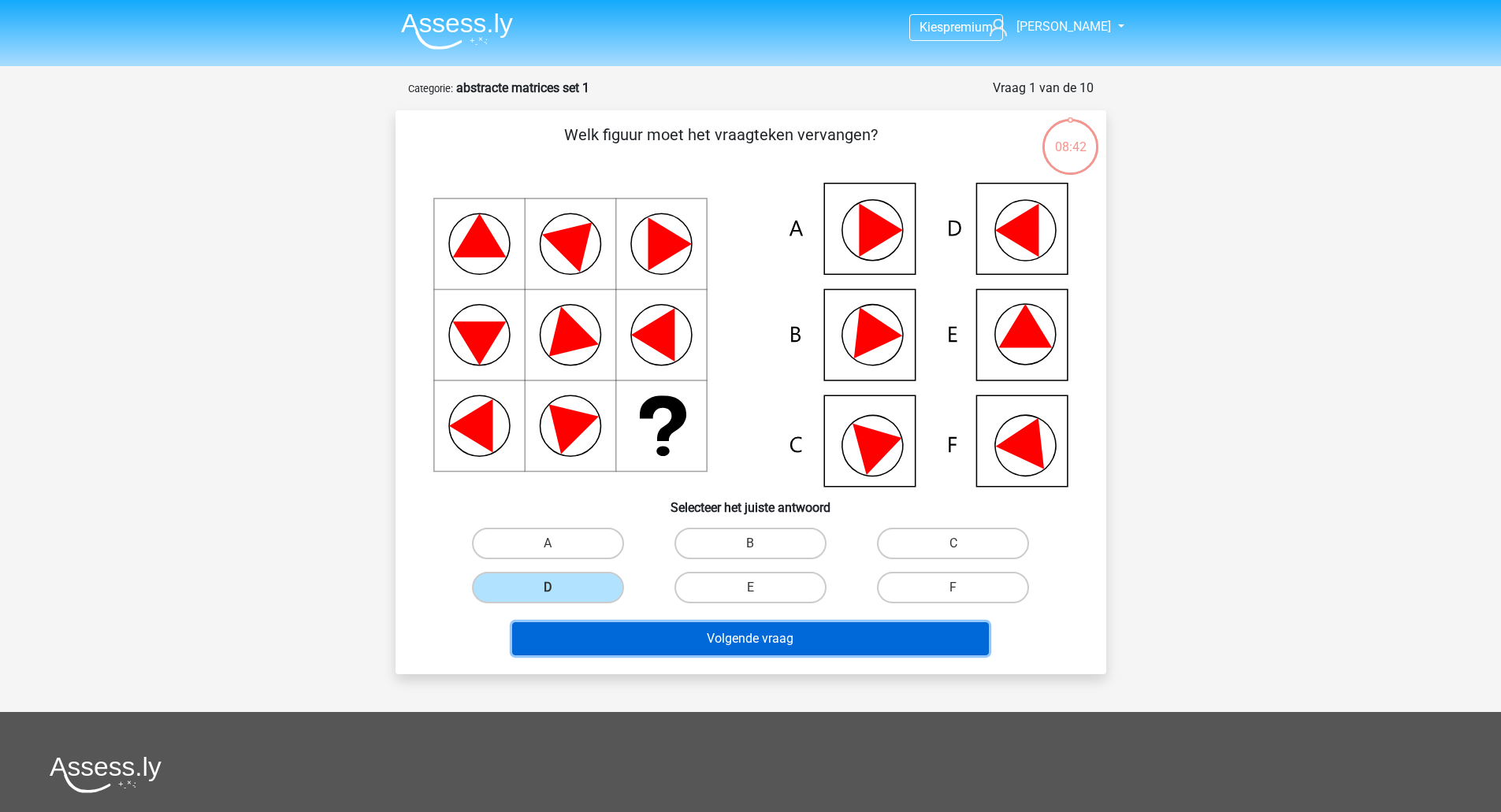
click at [619, 633] on button "Volgende vraag" at bounding box center [750, 639] width 477 height 33
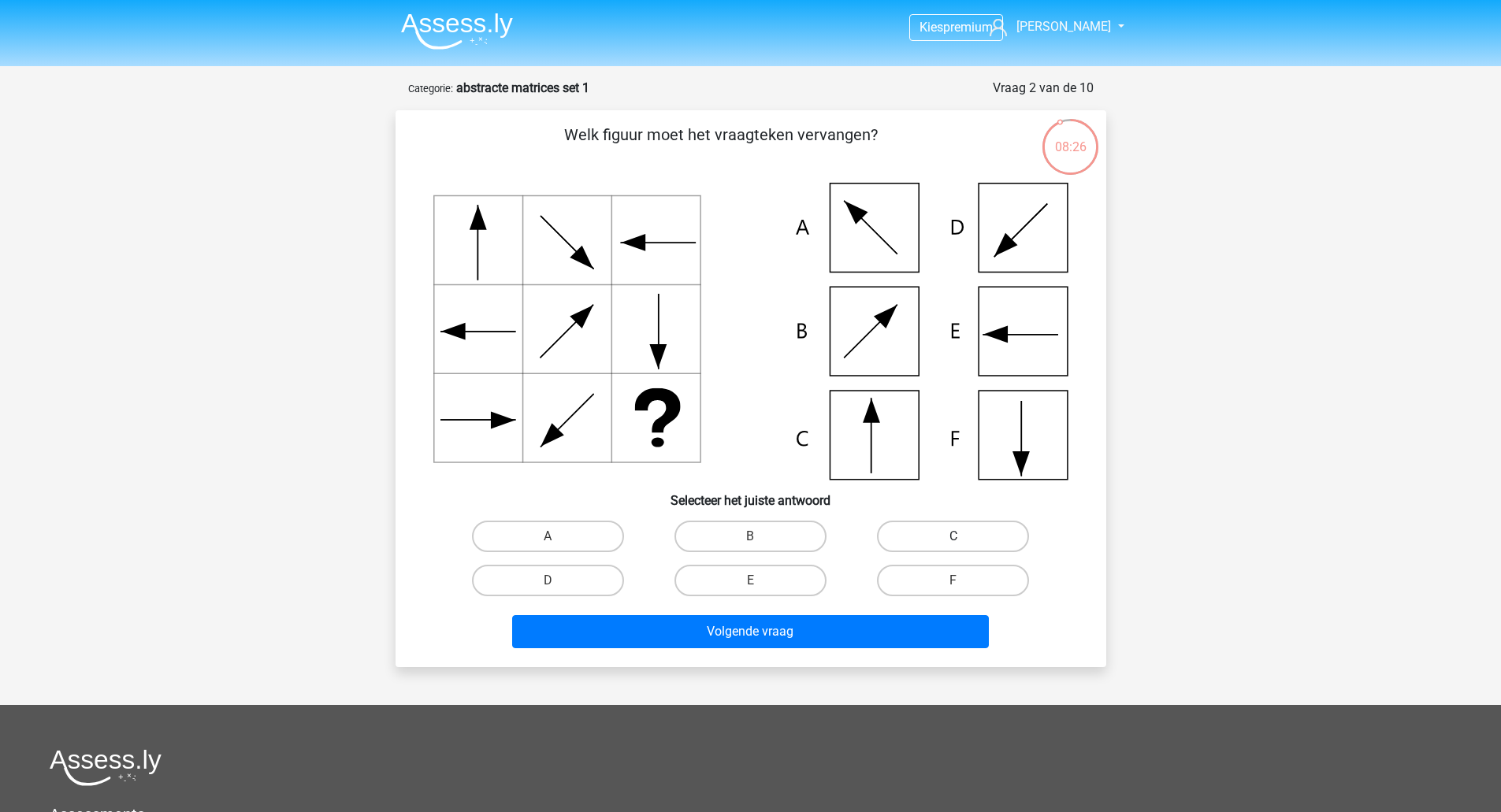
click at [922, 523] on label "C" at bounding box center [953, 536] width 152 height 31
click at [953, 537] on input "C" at bounding box center [958, 542] width 10 height 10
radio input "true"
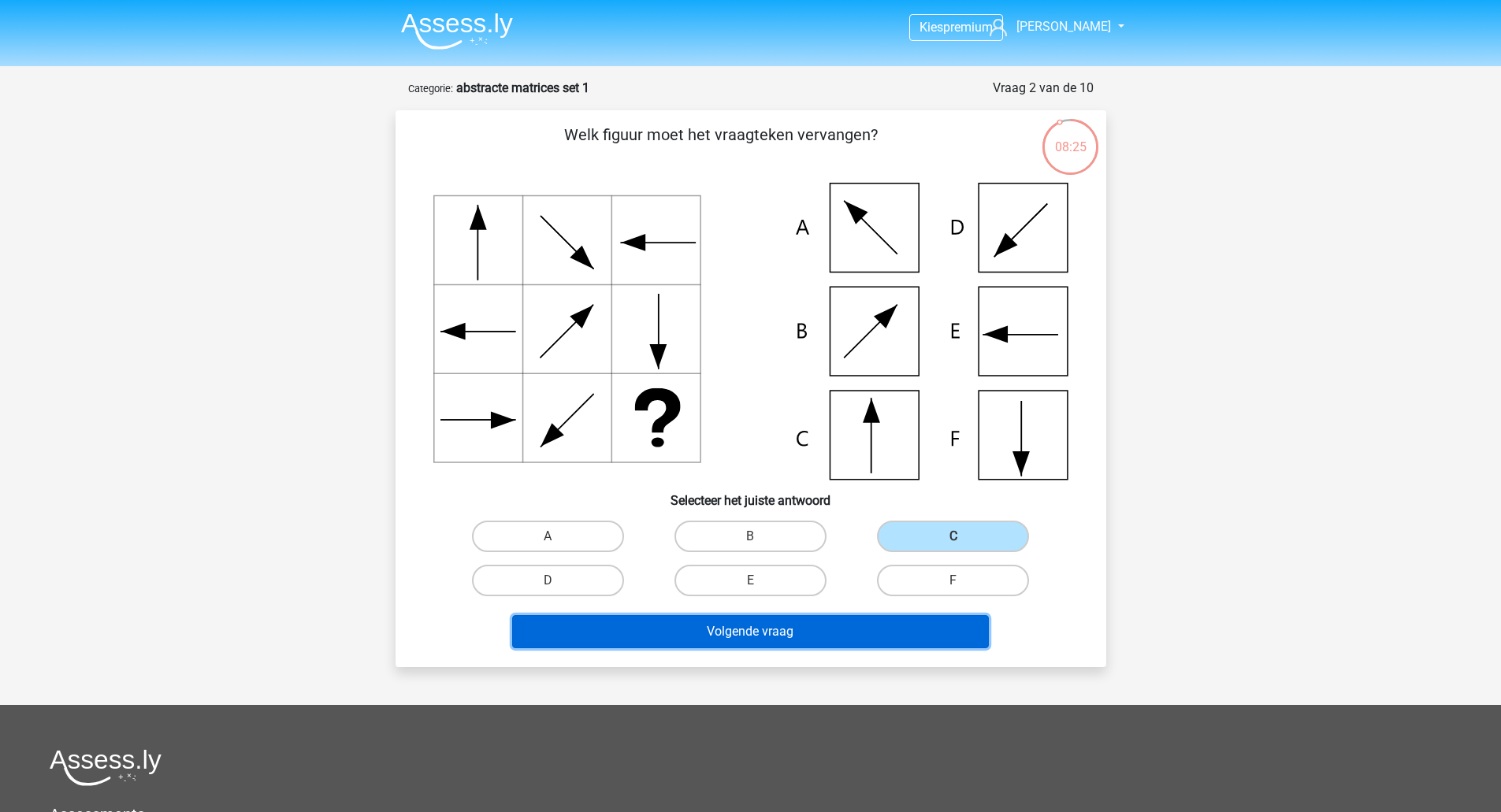
click at [822, 631] on button "Volgende vraag" at bounding box center [750, 631] width 477 height 33
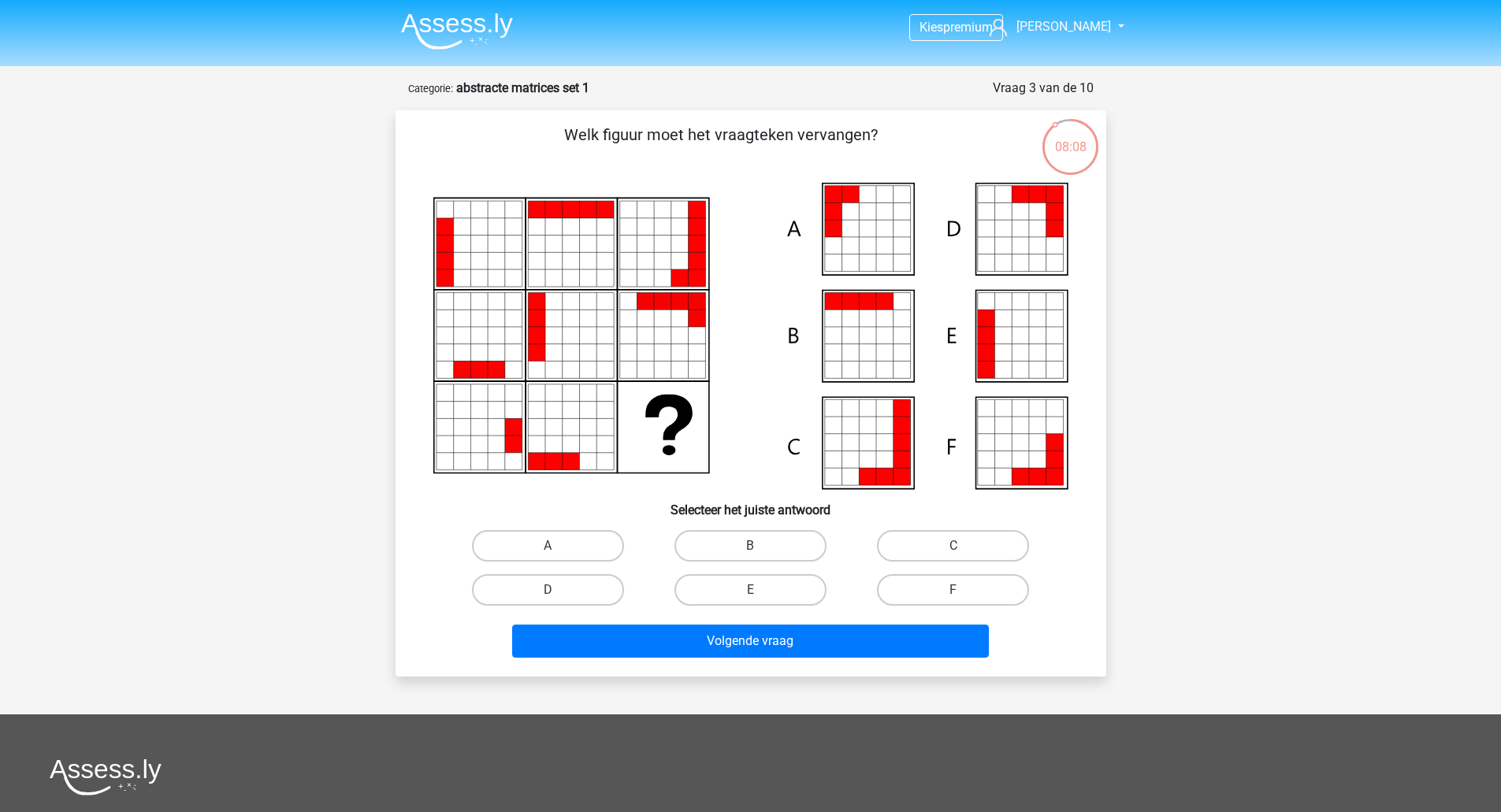
click at [754, 592] on input "E" at bounding box center [755, 595] width 10 height 10
radio input "true"
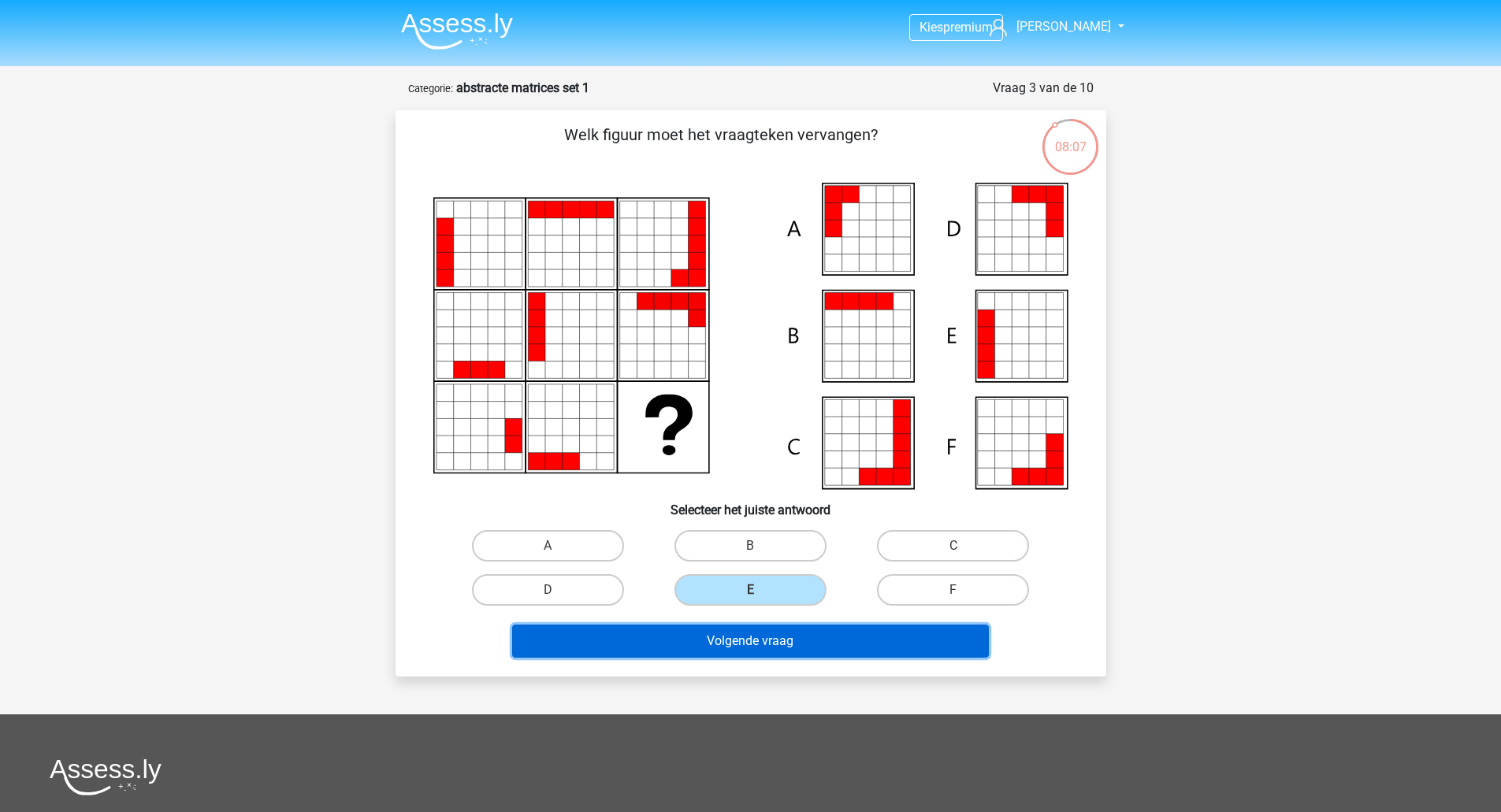
click at [751, 640] on button "Volgende vraag" at bounding box center [750, 641] width 477 height 33
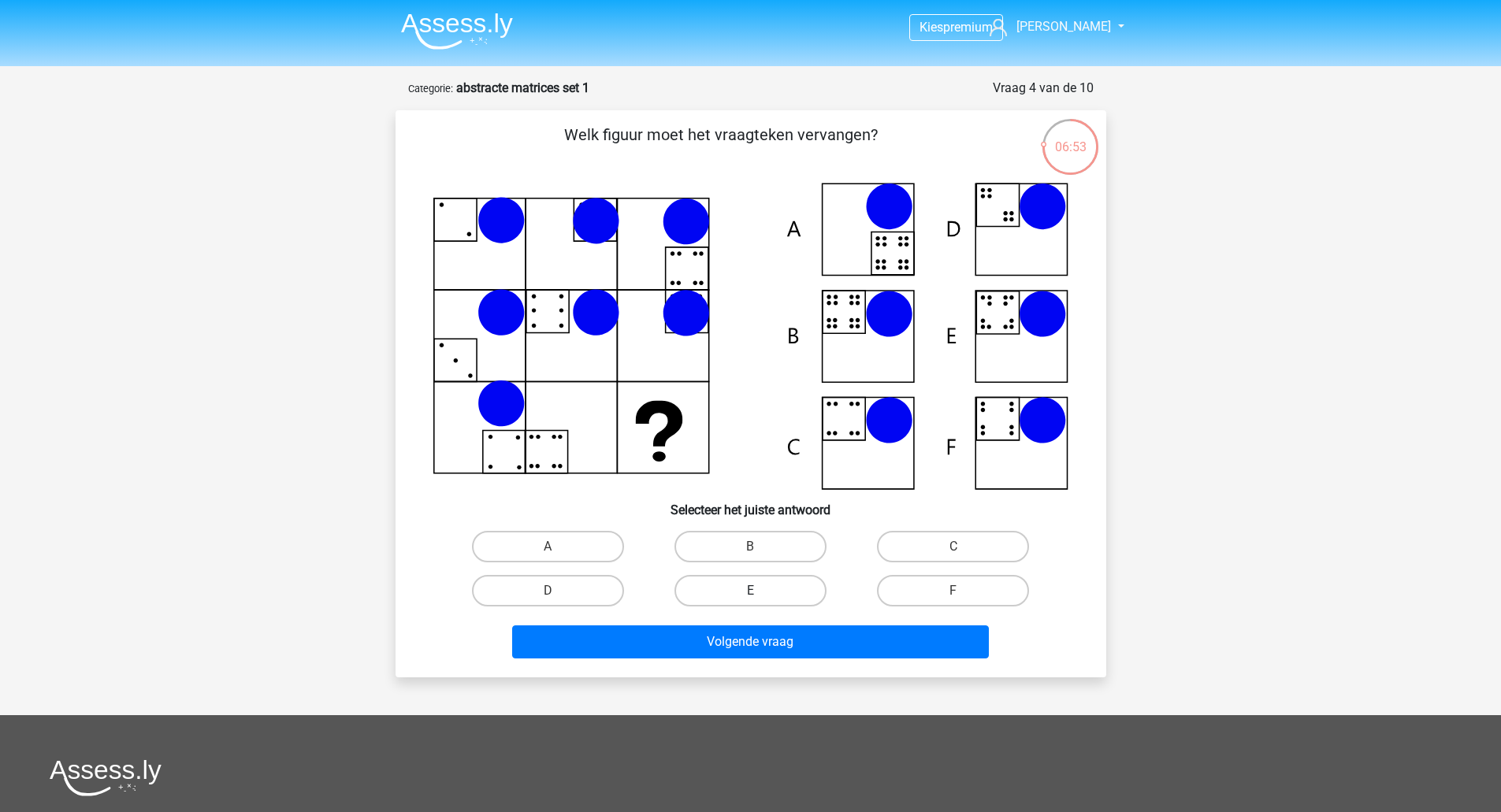
click at [763, 582] on label "E" at bounding box center [750, 590] width 152 height 31
click at [760, 591] on input "E" at bounding box center [755, 596] width 10 height 10
radio input "true"
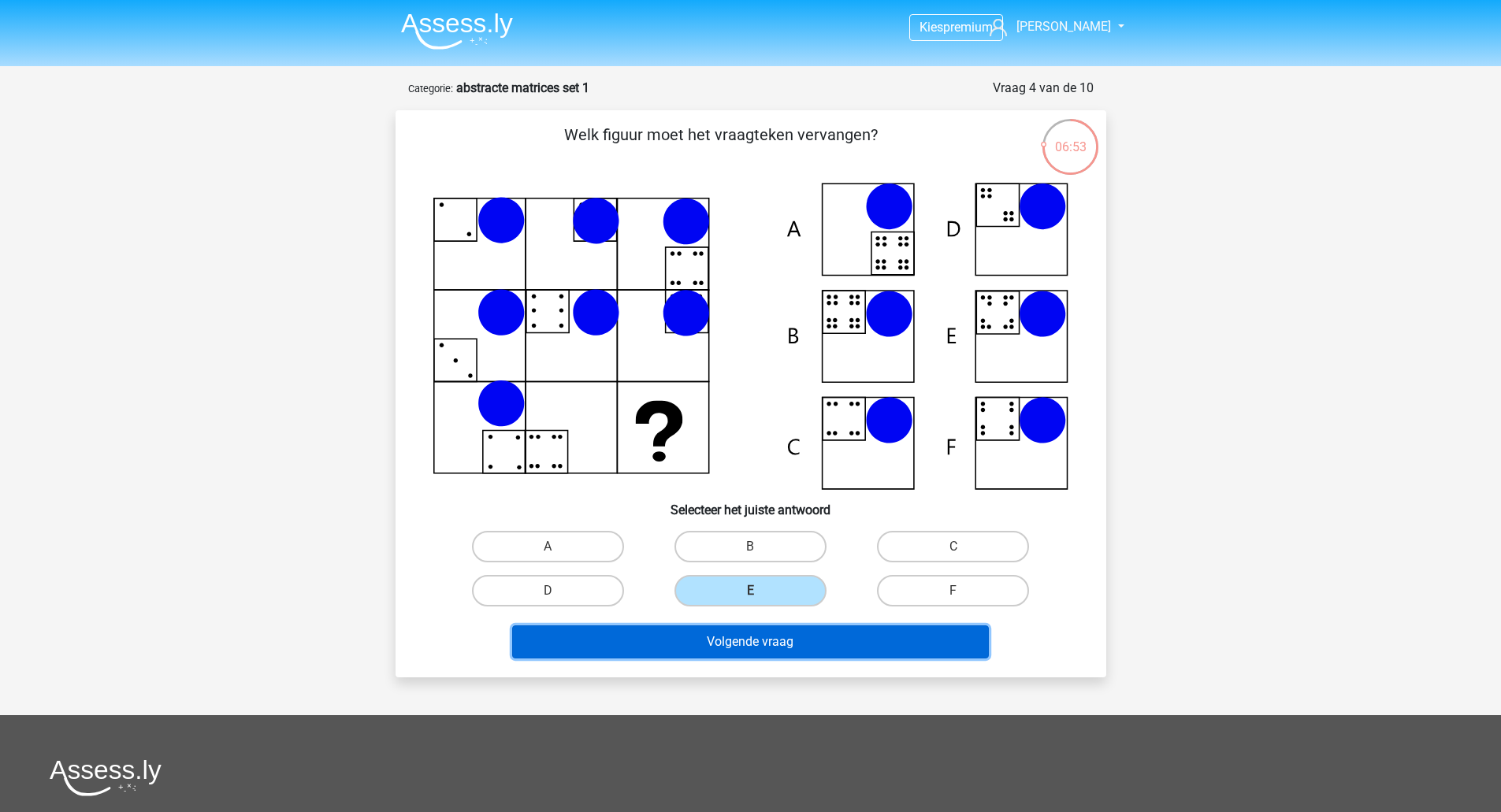
click at [741, 639] on button "Volgende vraag" at bounding box center [750, 642] width 477 height 33
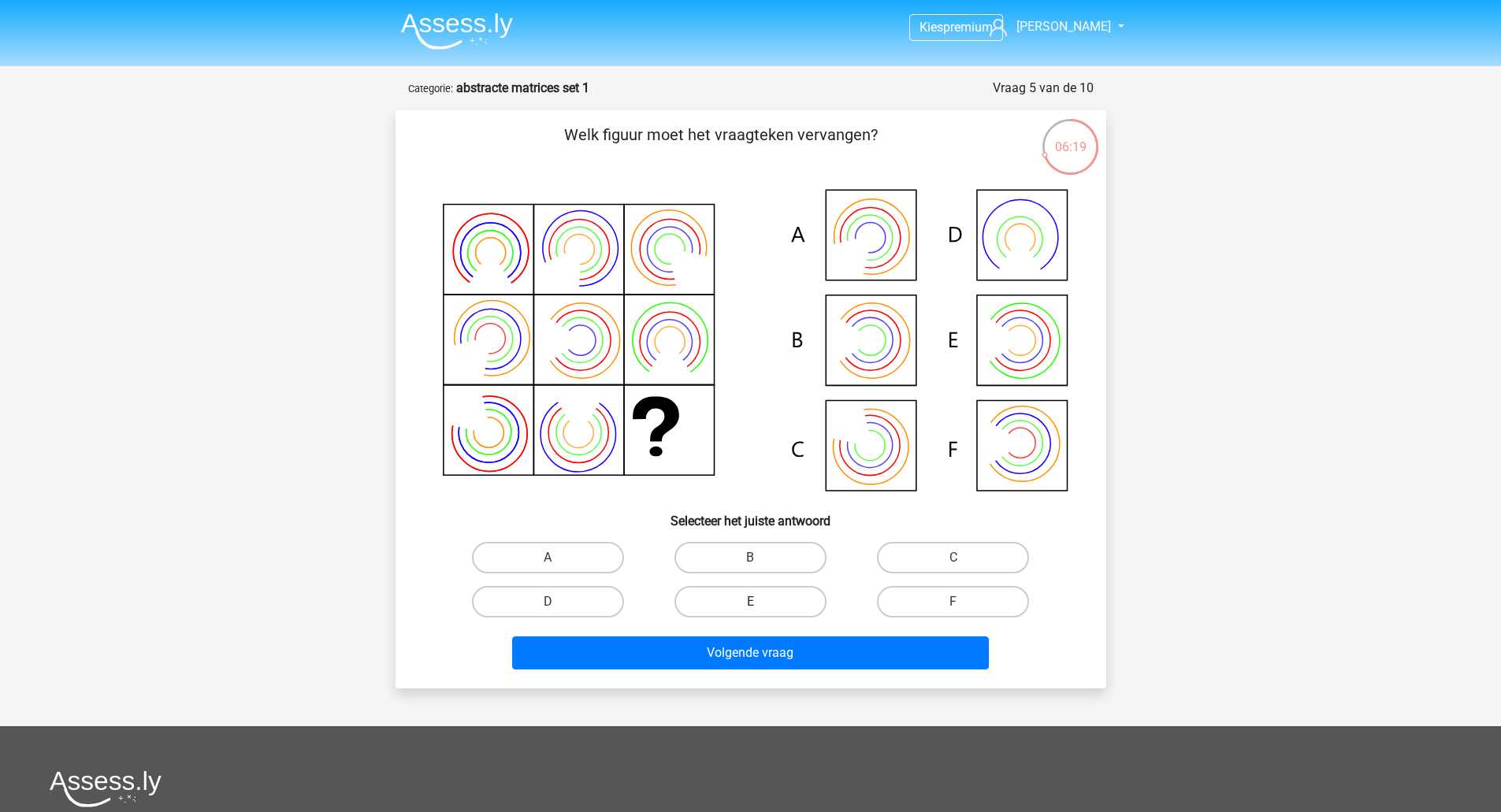
click at [705, 591] on label "E" at bounding box center [750, 602] width 152 height 31
click at [750, 602] on input "E" at bounding box center [755, 607] width 10 height 10
radio input "true"
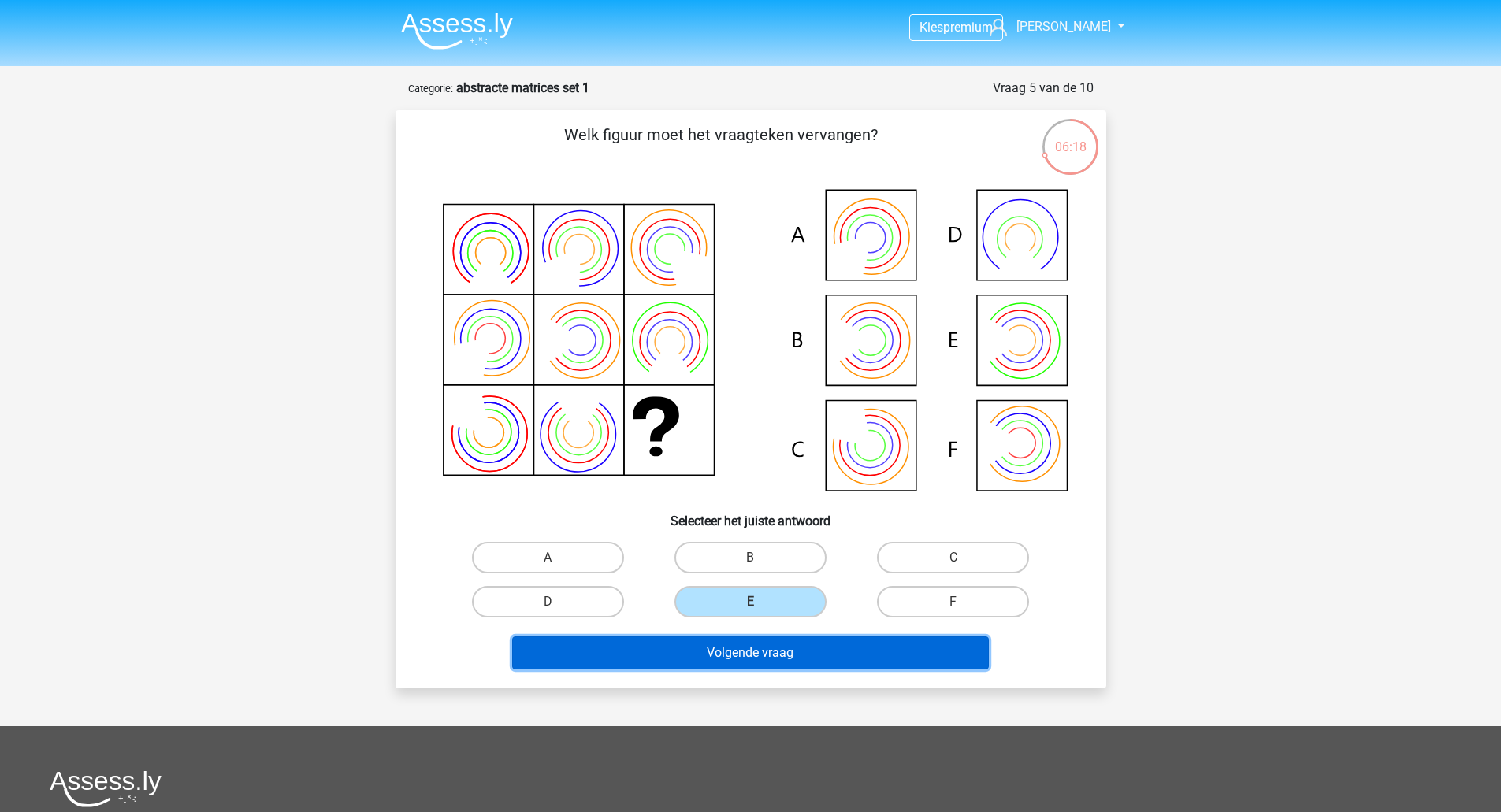
click at [705, 660] on button "Volgende vraag" at bounding box center [750, 653] width 477 height 33
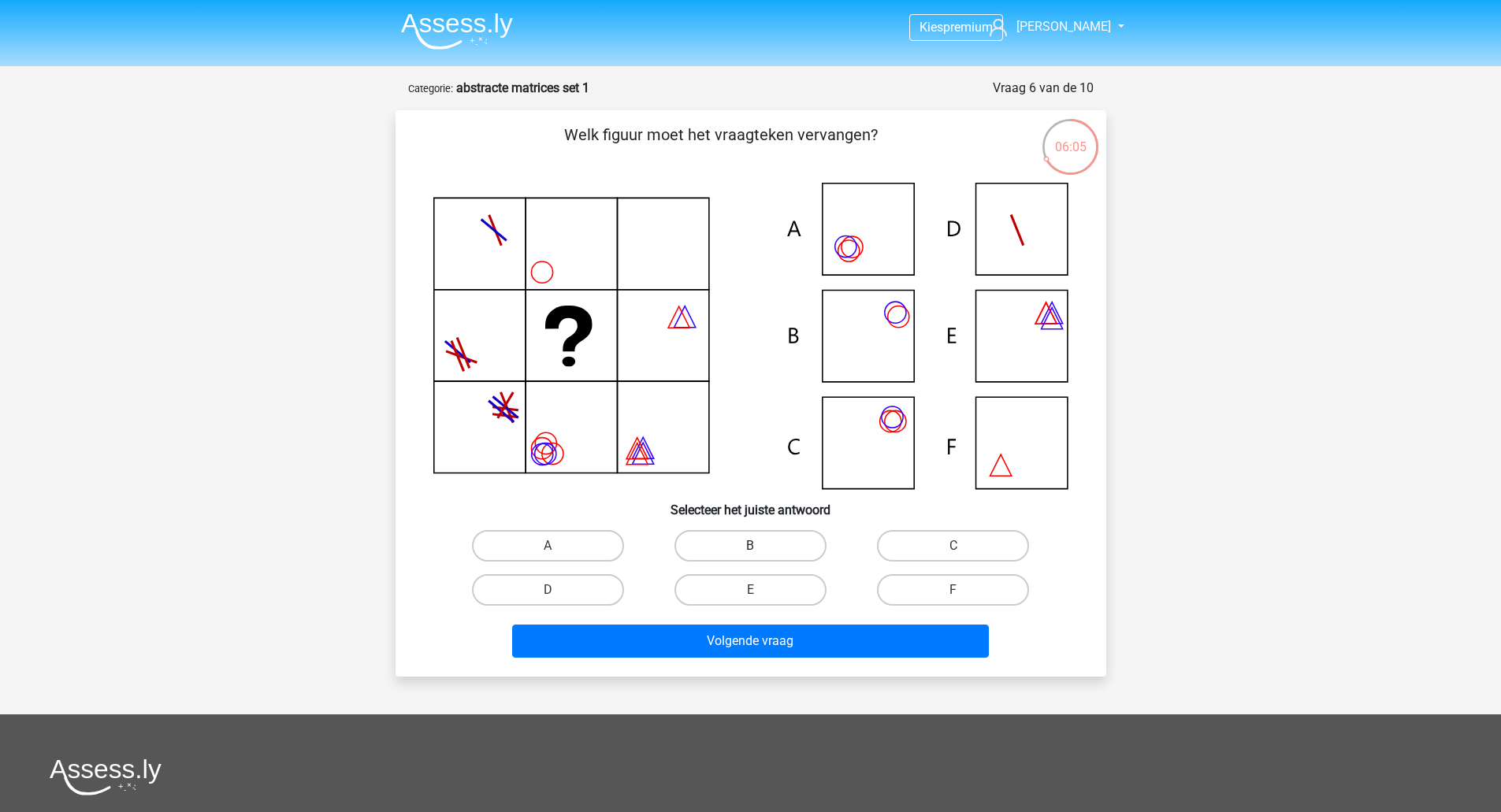
click at [708, 533] on label "B" at bounding box center [750, 546] width 152 height 31
click at [750, 546] on input "B" at bounding box center [755, 551] width 10 height 10
radio input "true"
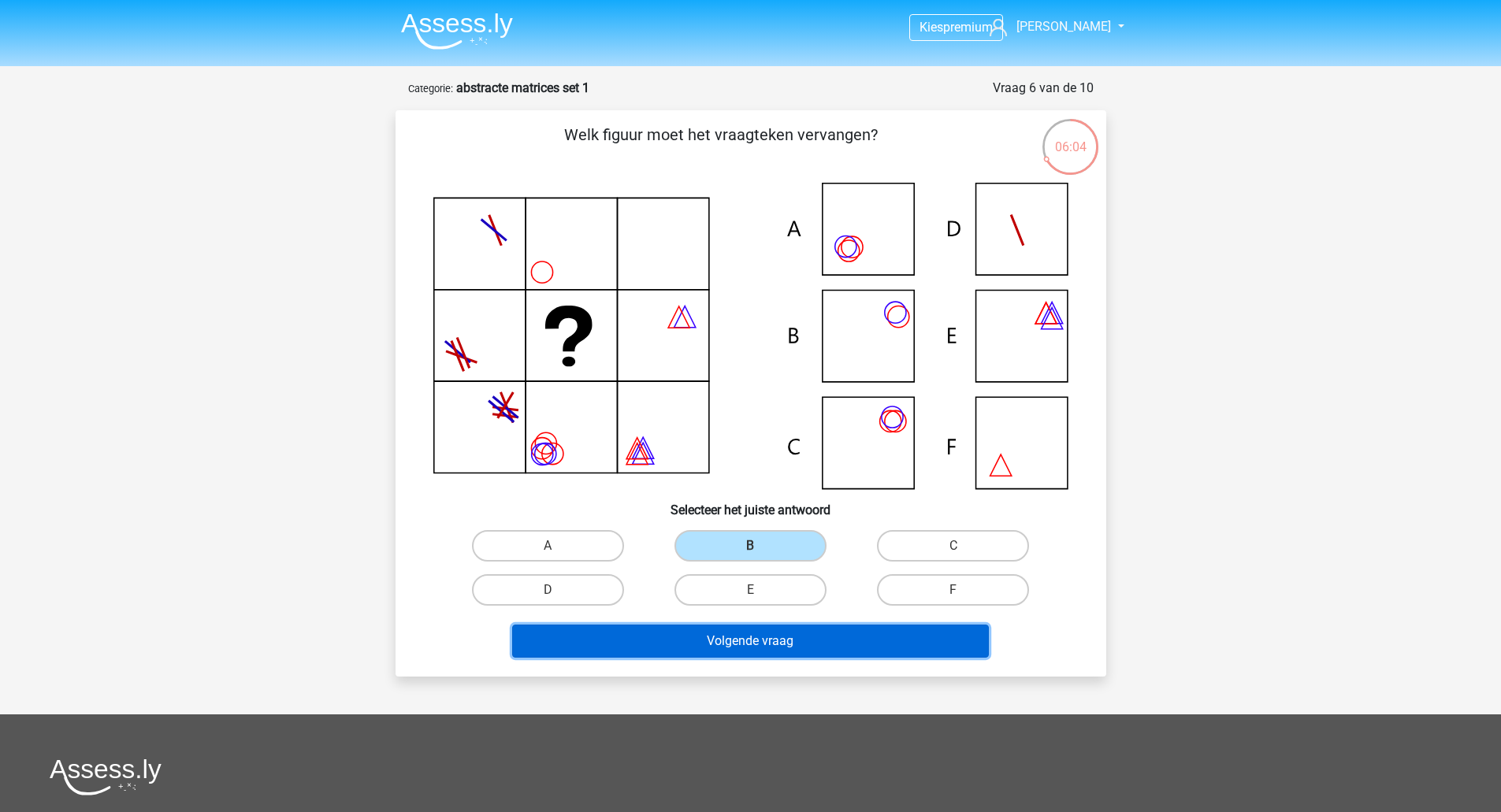
click at [708, 631] on button "Volgende vraag" at bounding box center [750, 641] width 477 height 33
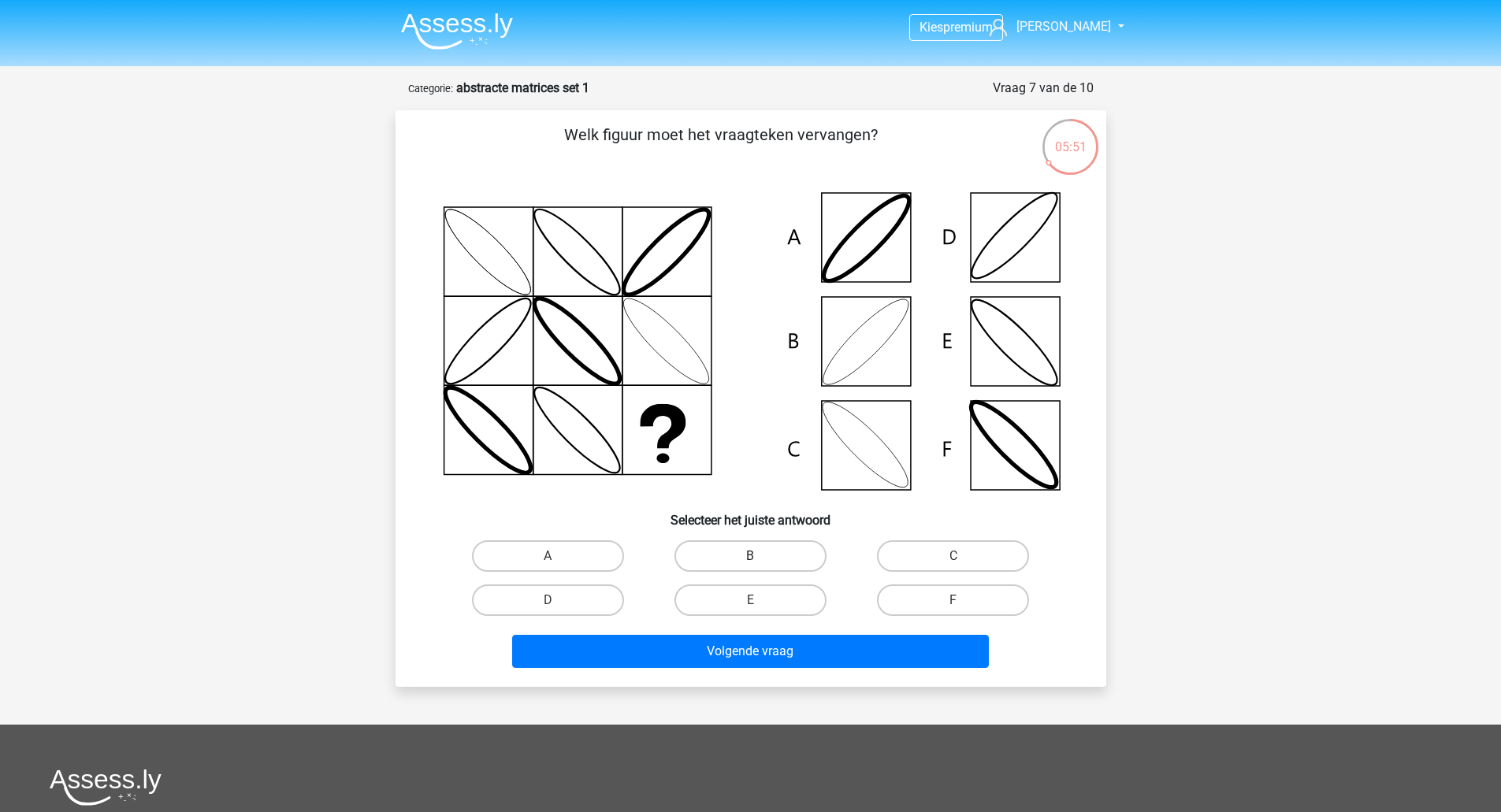
click at [732, 549] on label "B" at bounding box center [750, 556] width 152 height 31
click at [750, 556] on input "B" at bounding box center [755, 561] width 10 height 10
radio input "true"
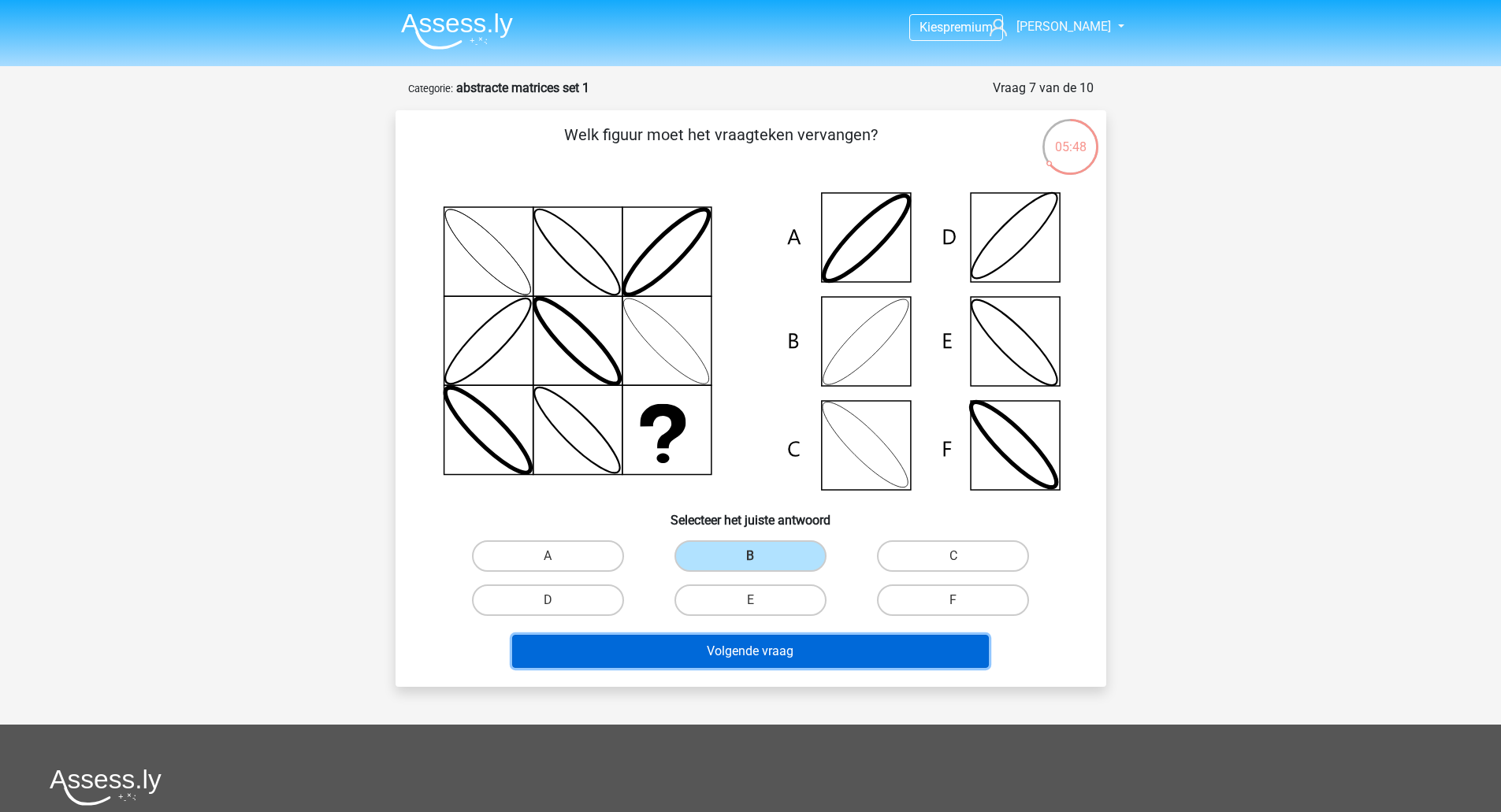
click at [717, 658] on button "Volgende vraag" at bounding box center [750, 651] width 477 height 33
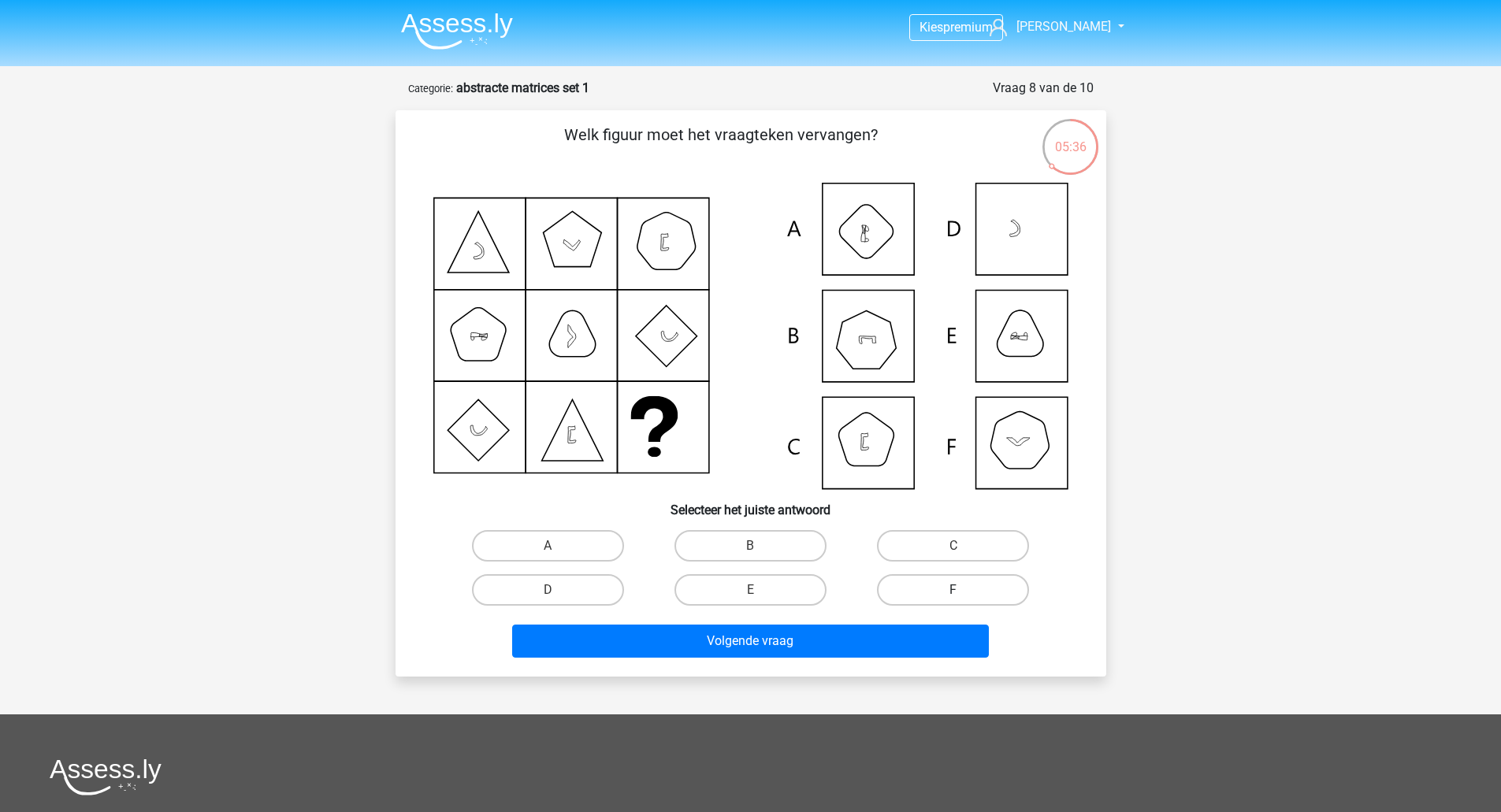
click at [933, 591] on label "F" at bounding box center [953, 589] width 152 height 31
click at [953, 591] on input "F" at bounding box center [958, 595] width 10 height 10
radio input "true"
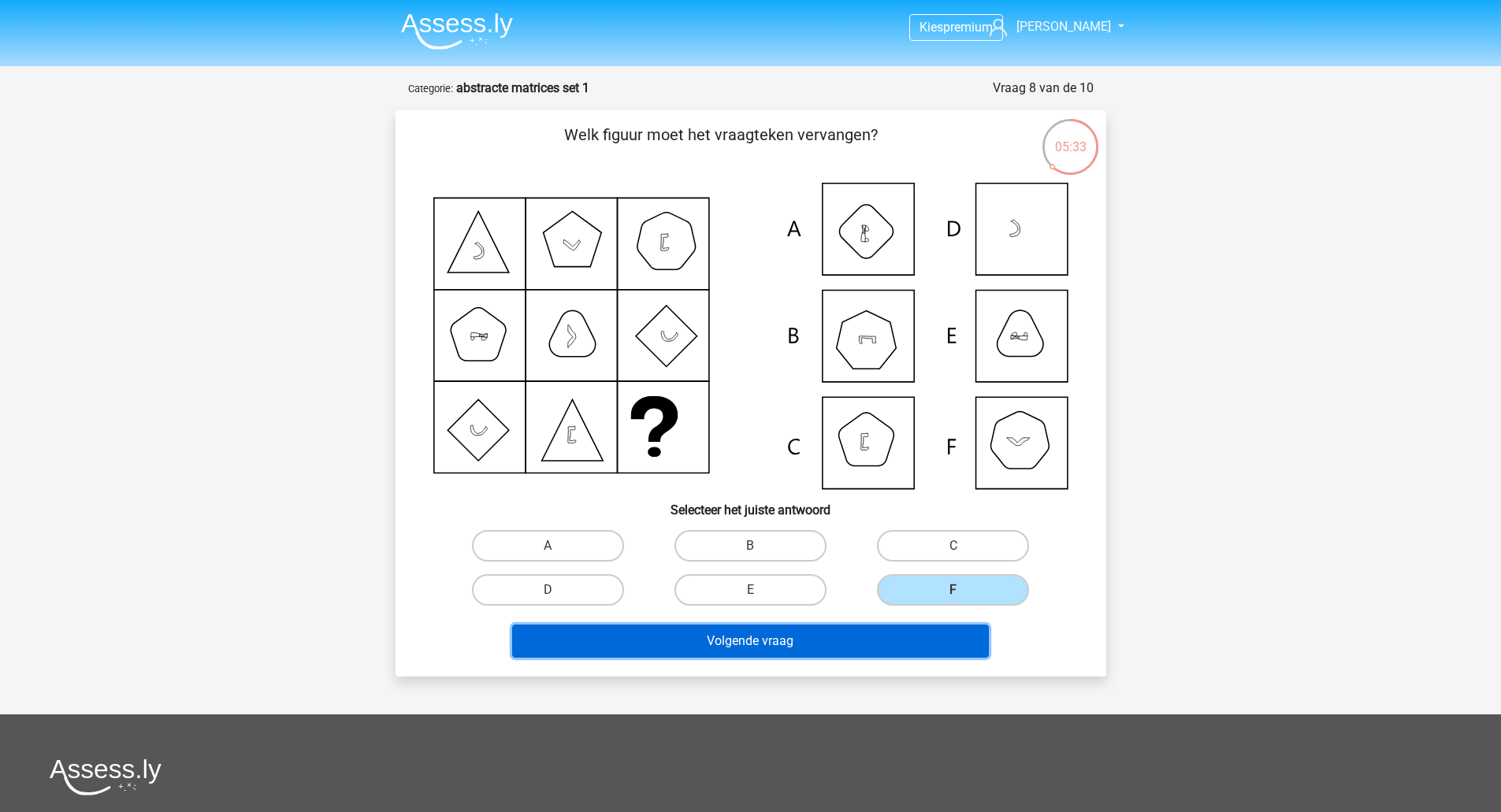
click at [858, 633] on button "Volgende vraag" at bounding box center [750, 641] width 477 height 33
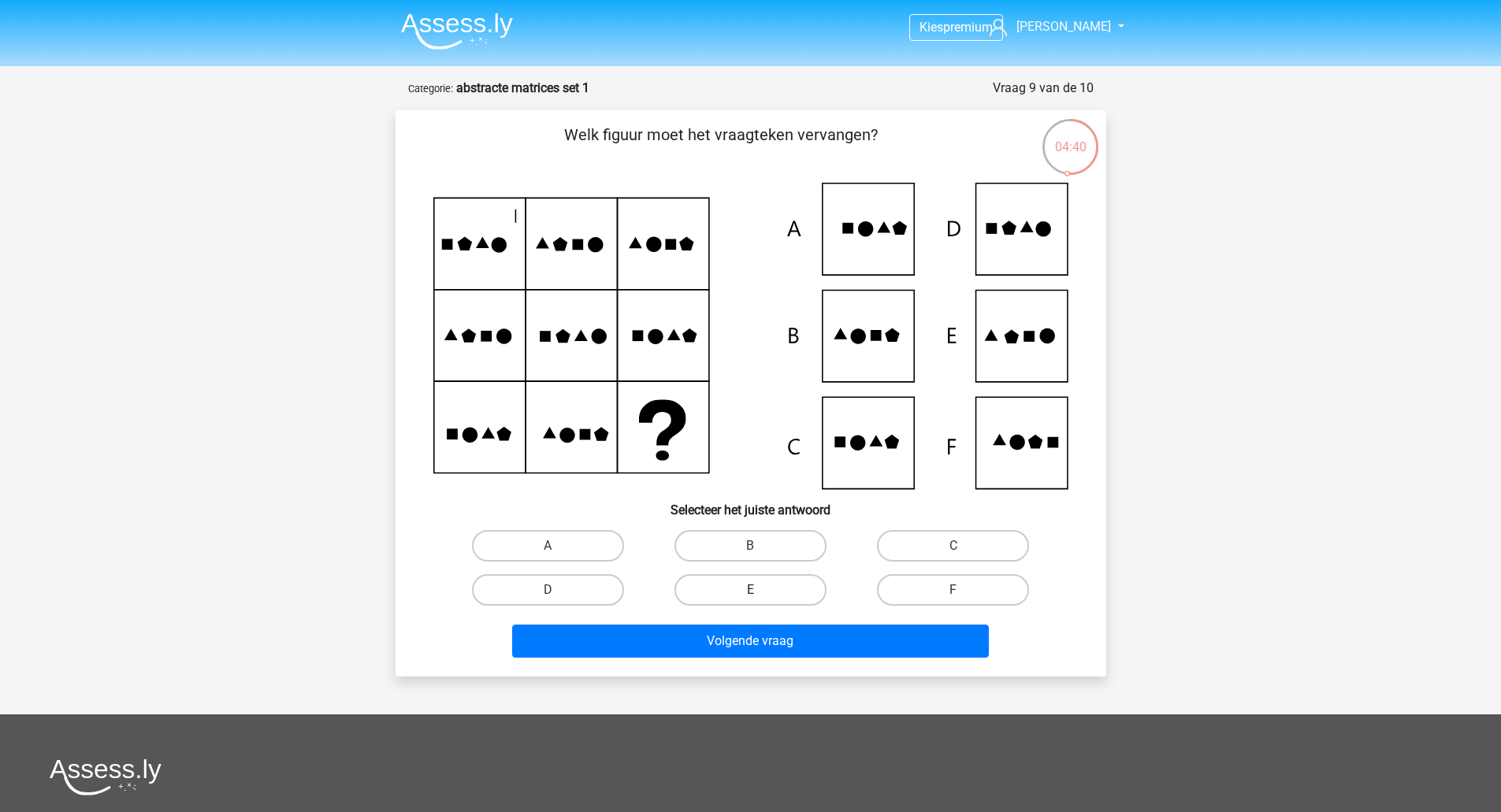
click at [768, 588] on label "E" at bounding box center [750, 589] width 152 height 31
click at [760, 590] on input "E" at bounding box center [755, 595] width 10 height 10
radio input "true"
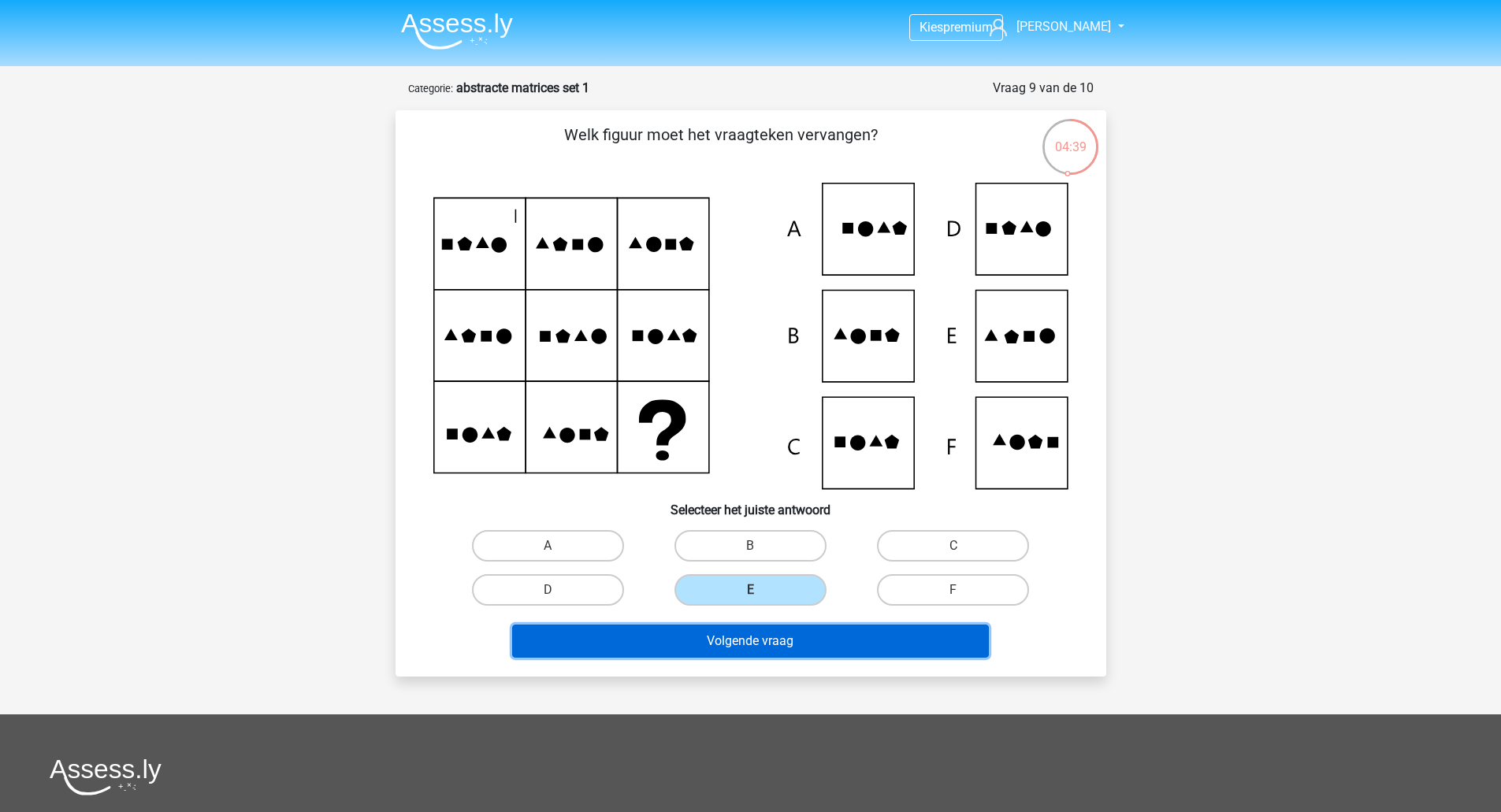
click at [760, 645] on button "Volgende vraag" at bounding box center [750, 641] width 477 height 33
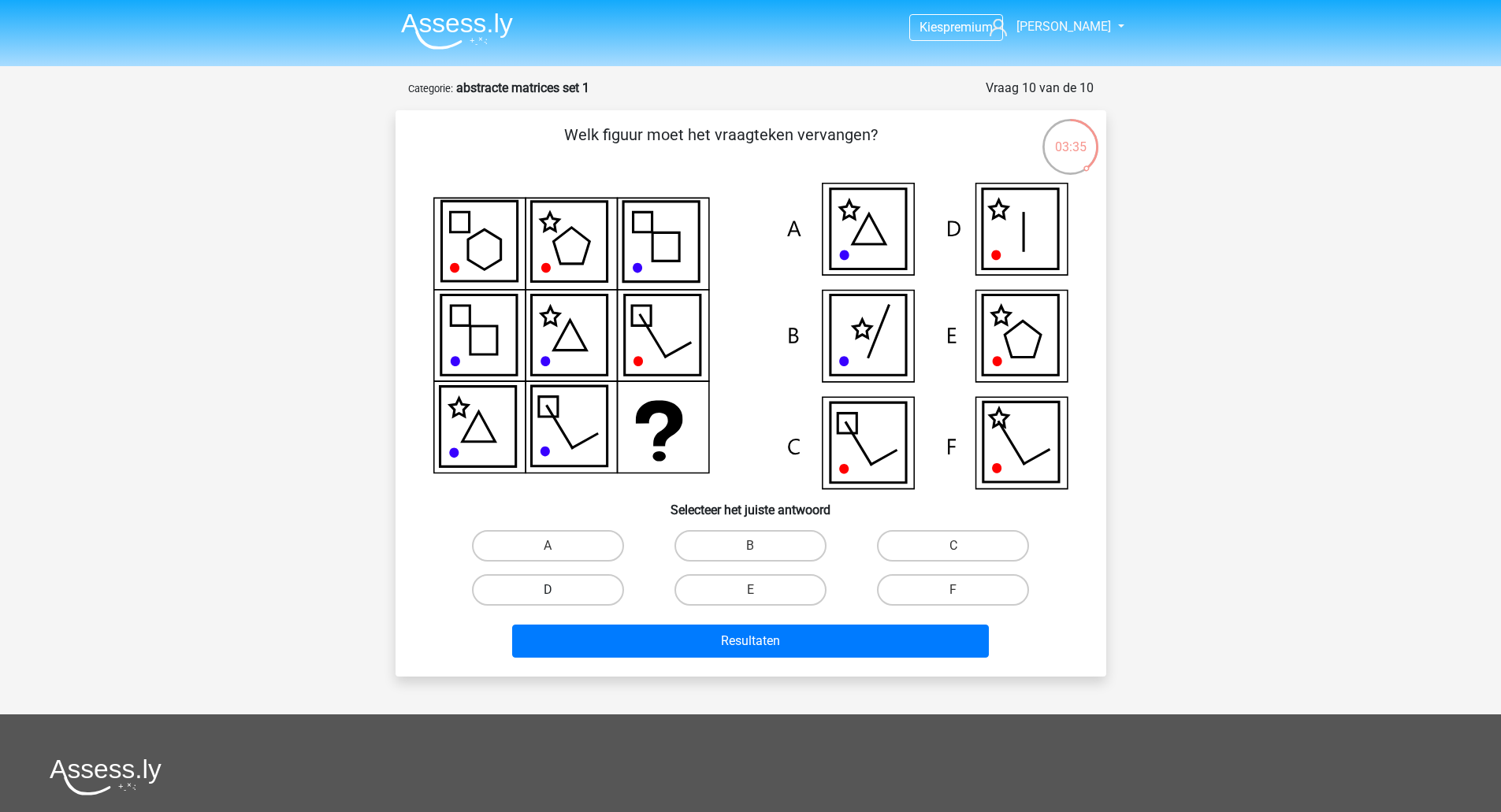
click at [570, 589] on label "D" at bounding box center [548, 589] width 152 height 31
click at [558, 590] on input "D" at bounding box center [553, 595] width 10 height 10
radio input "true"
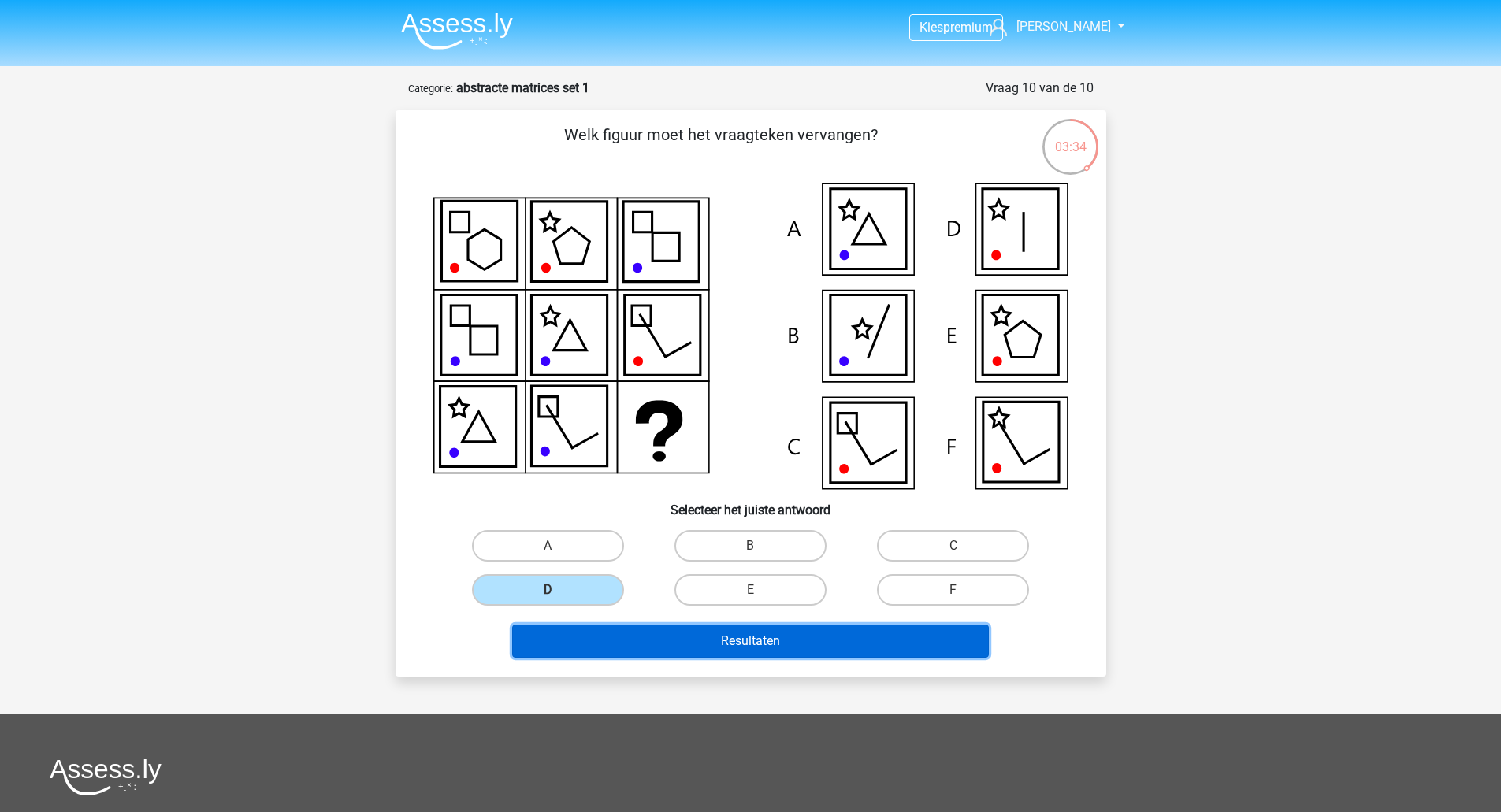
click at [581, 627] on button "Resultaten" at bounding box center [750, 641] width 477 height 33
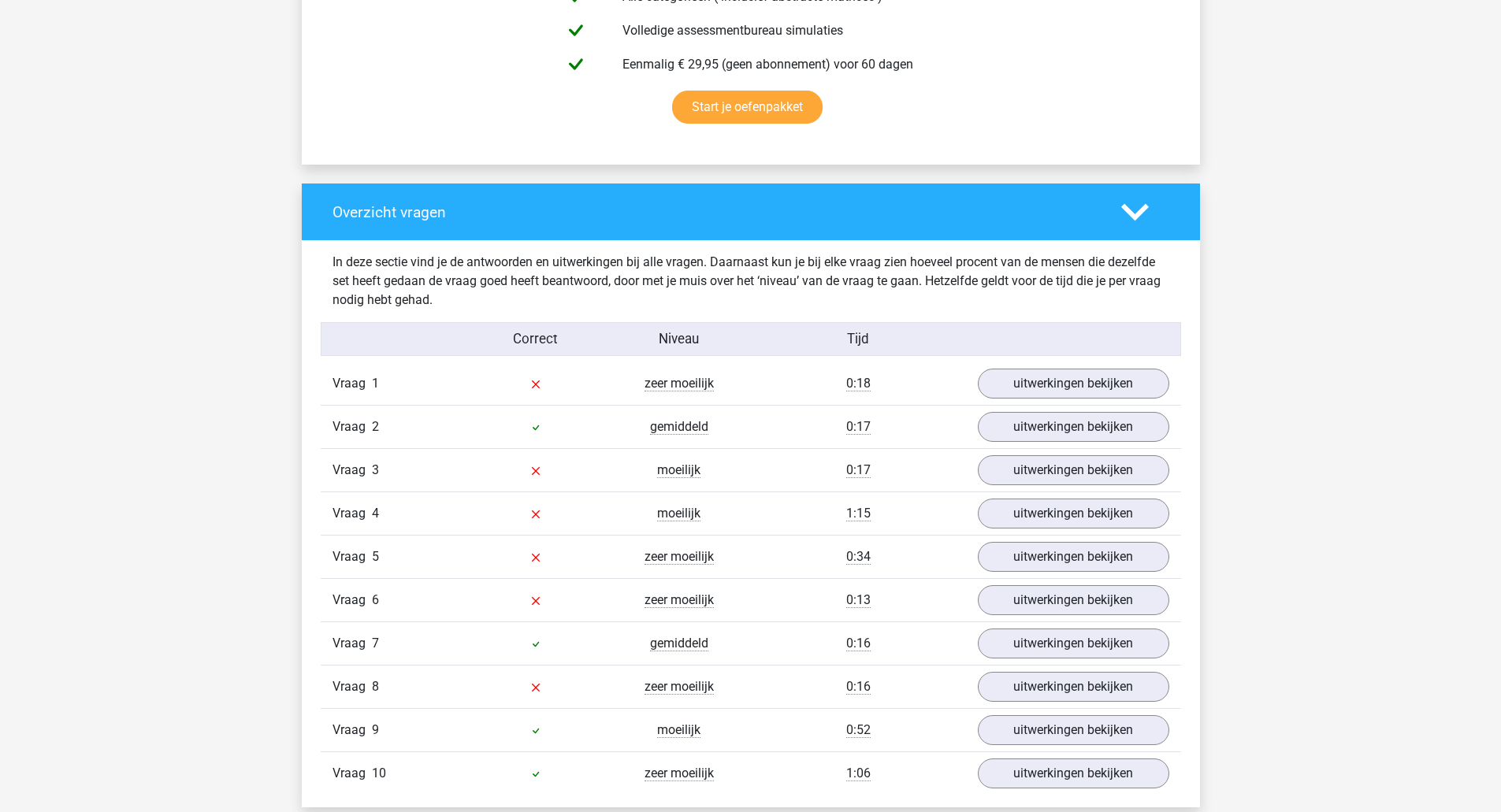
scroll to position [1050, 0]
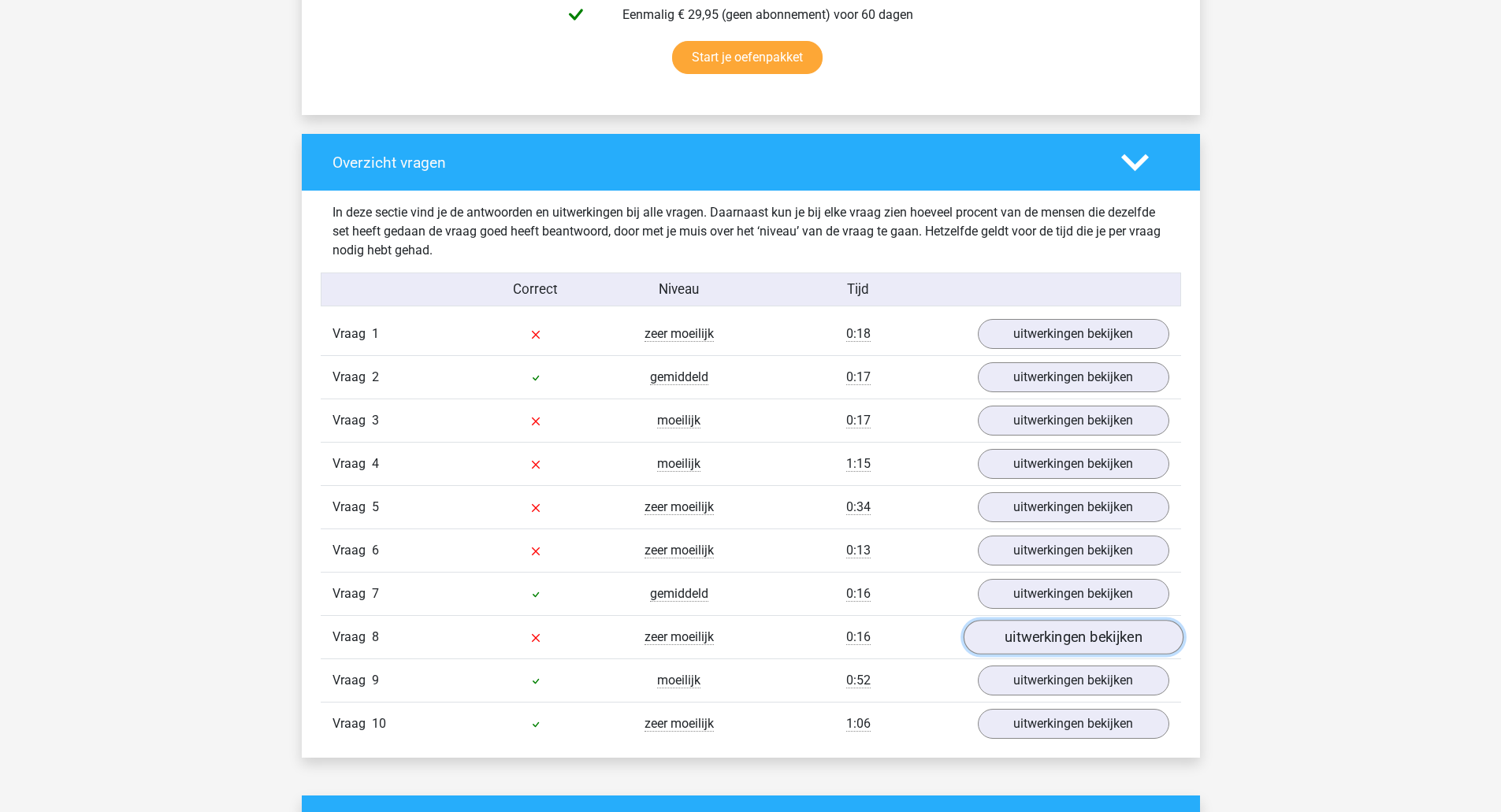
click at [1024, 631] on link "uitwerkingen bekijken" at bounding box center [1072, 638] width 220 height 35
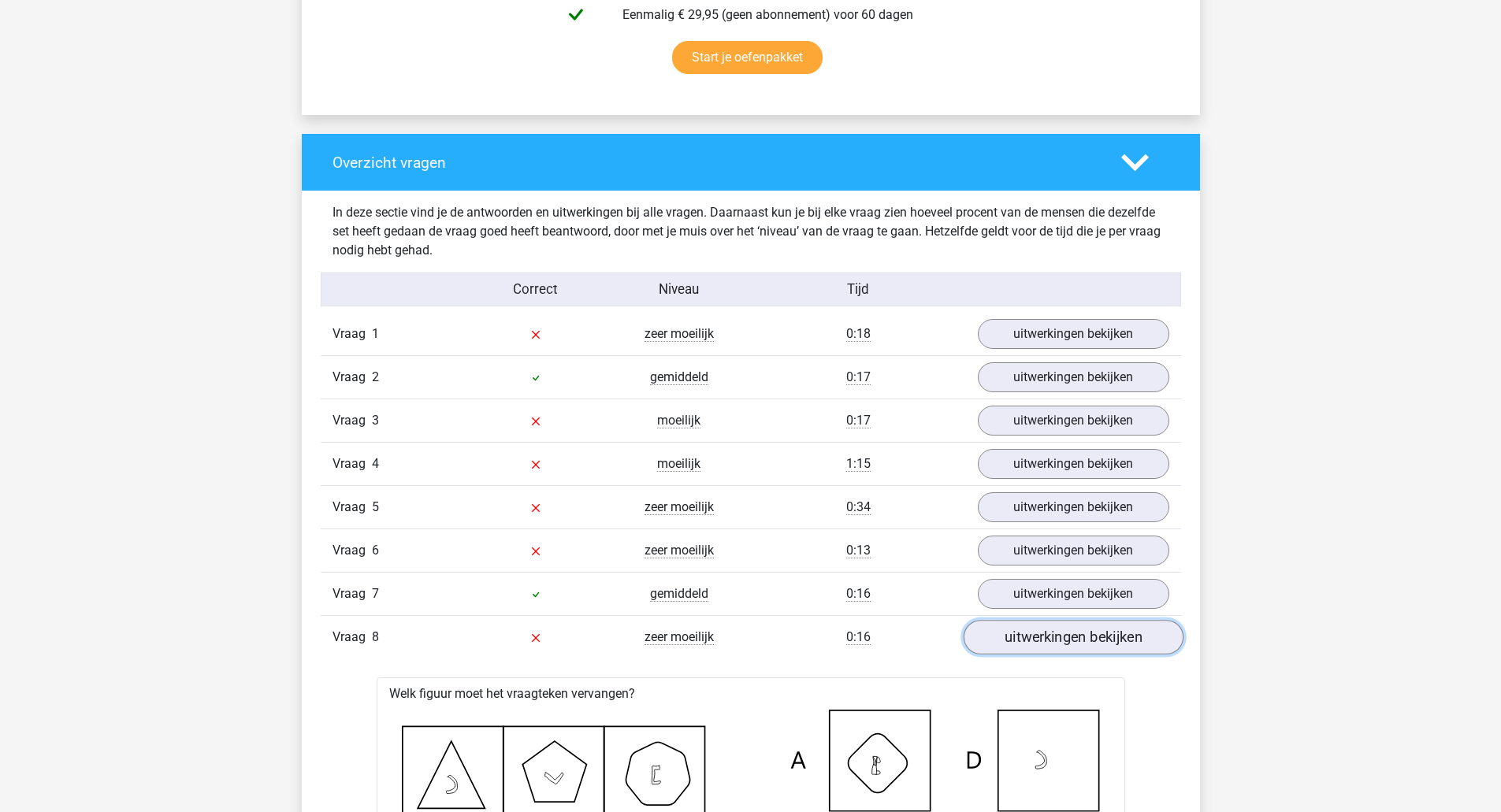
click at [1084, 631] on link "uitwerkingen bekijken" at bounding box center [1072, 638] width 220 height 35
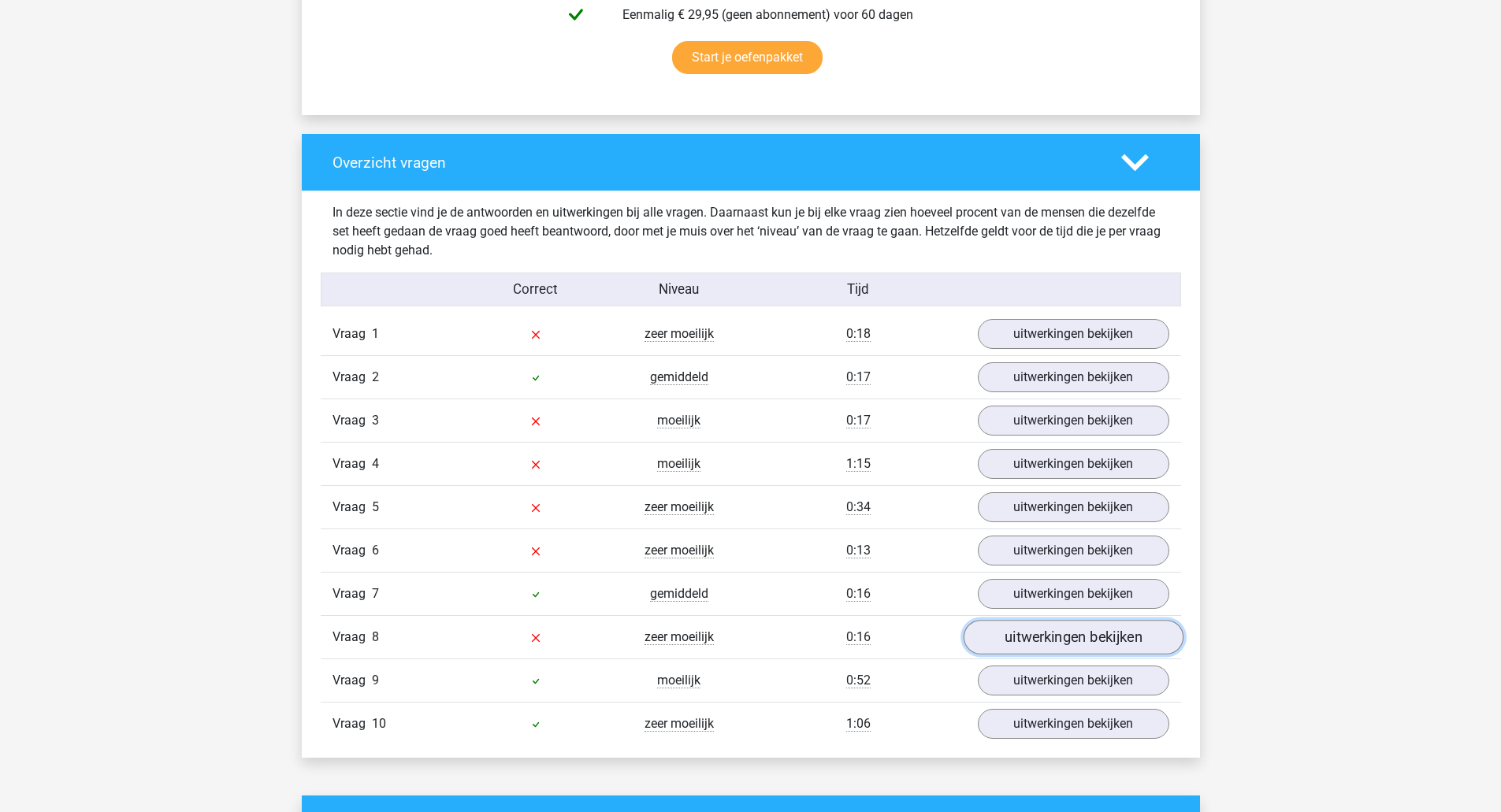
click at [1031, 635] on link "uitwerkingen bekijken" at bounding box center [1072, 638] width 220 height 35
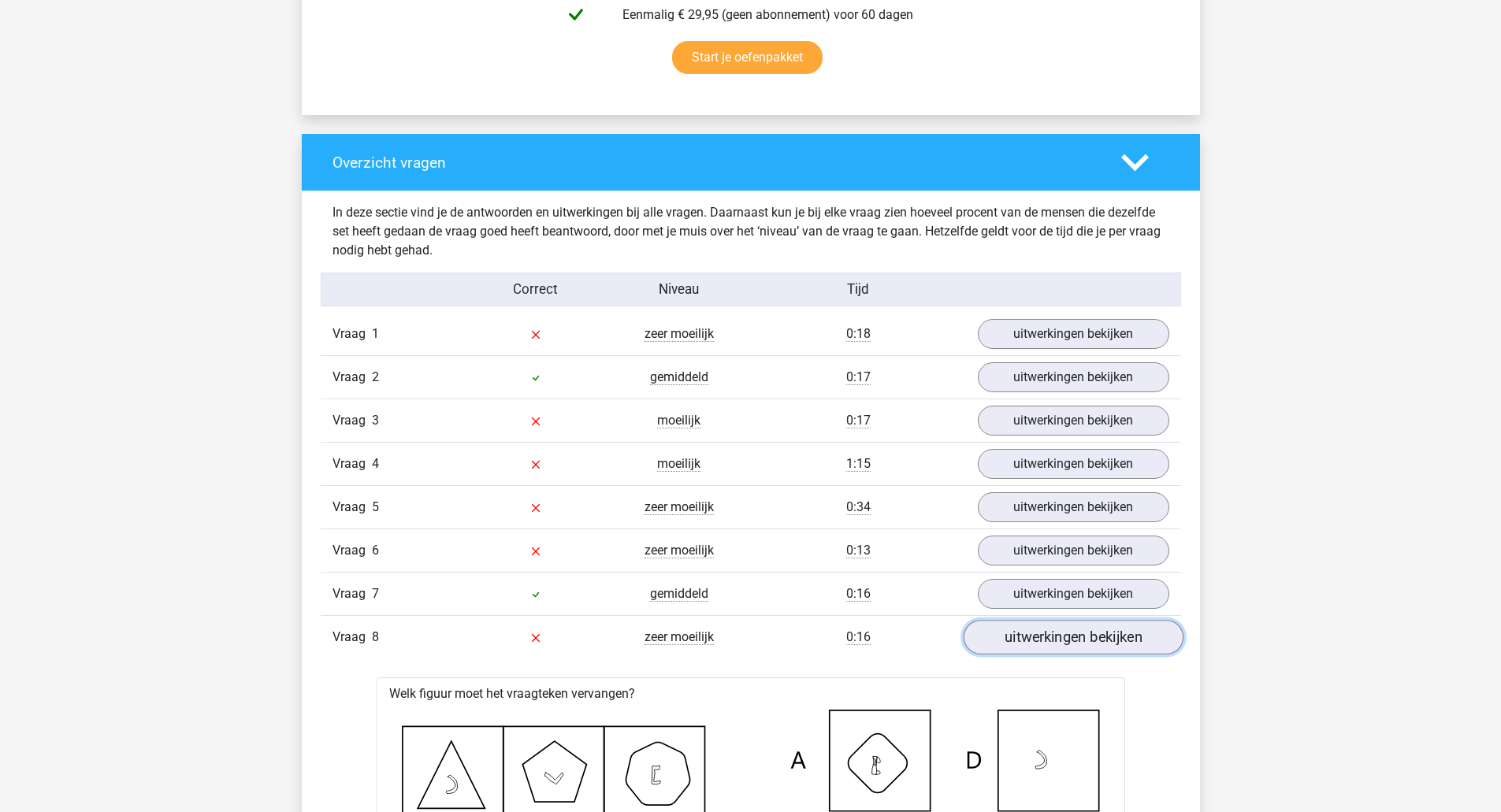
click at [1028, 636] on link "uitwerkingen bekijken" at bounding box center [1072, 638] width 220 height 35
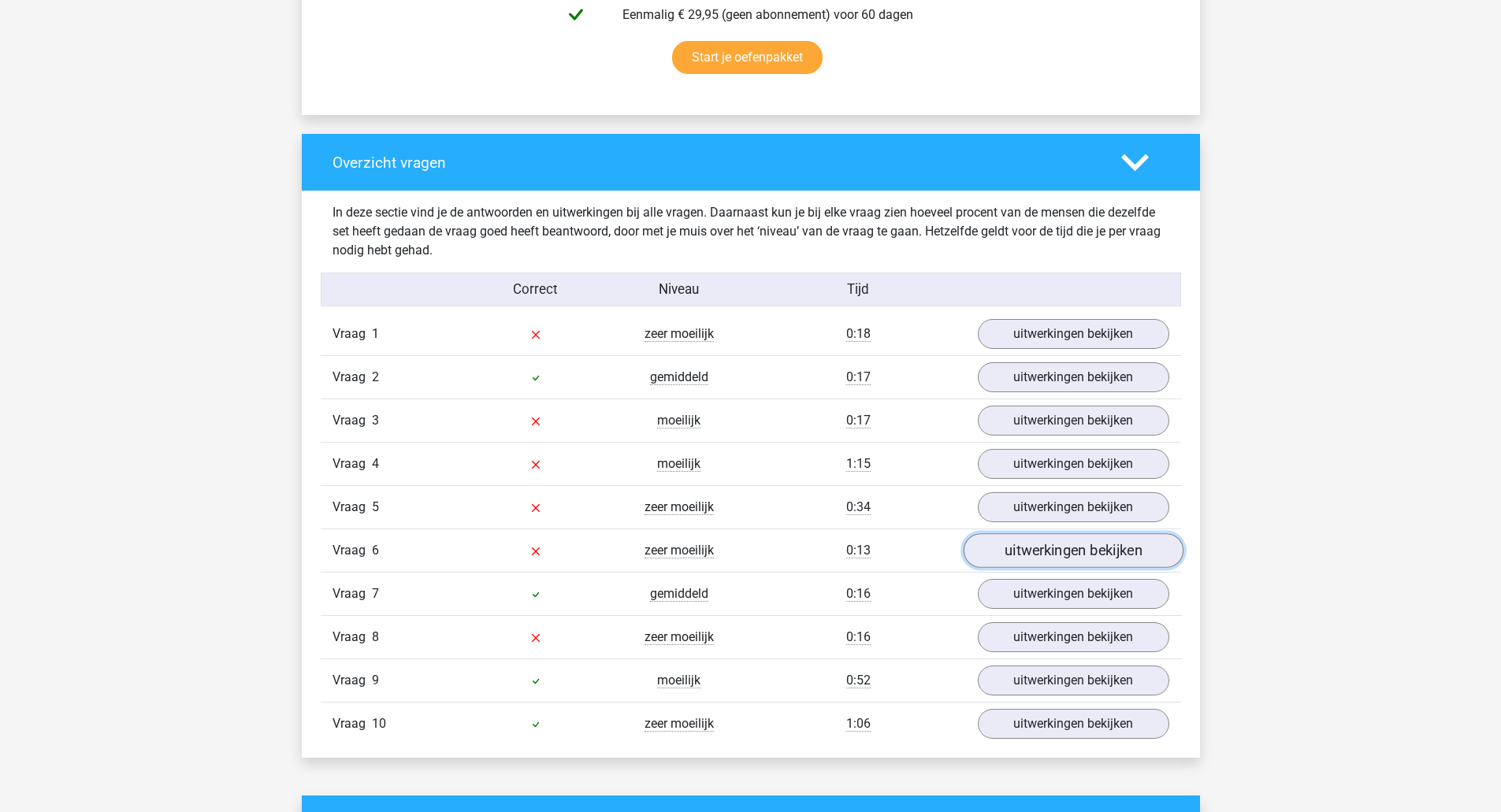
click at [1052, 556] on link "uitwerkingen bekijken" at bounding box center [1072, 552] width 220 height 35
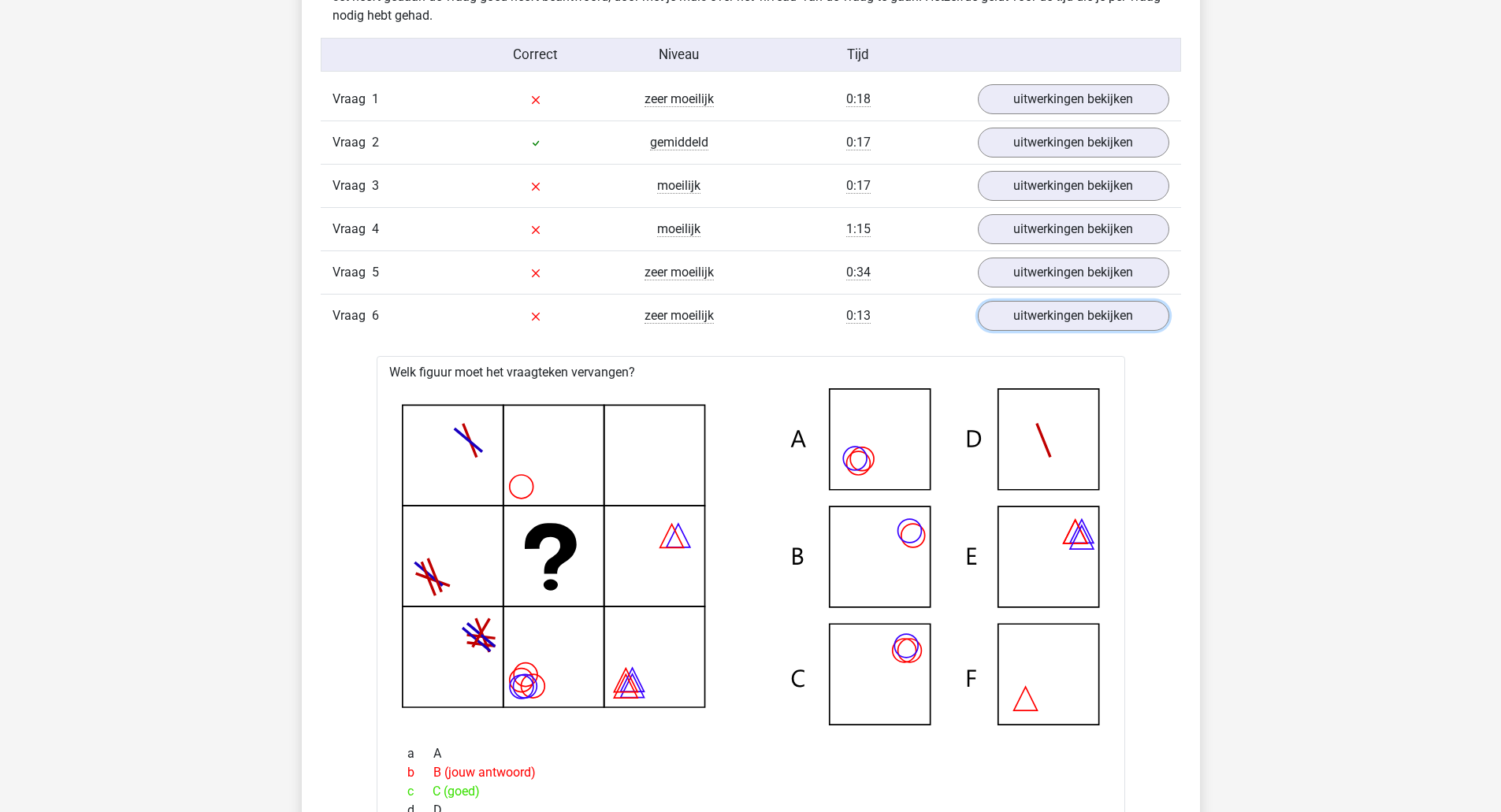
scroll to position [945, 0]
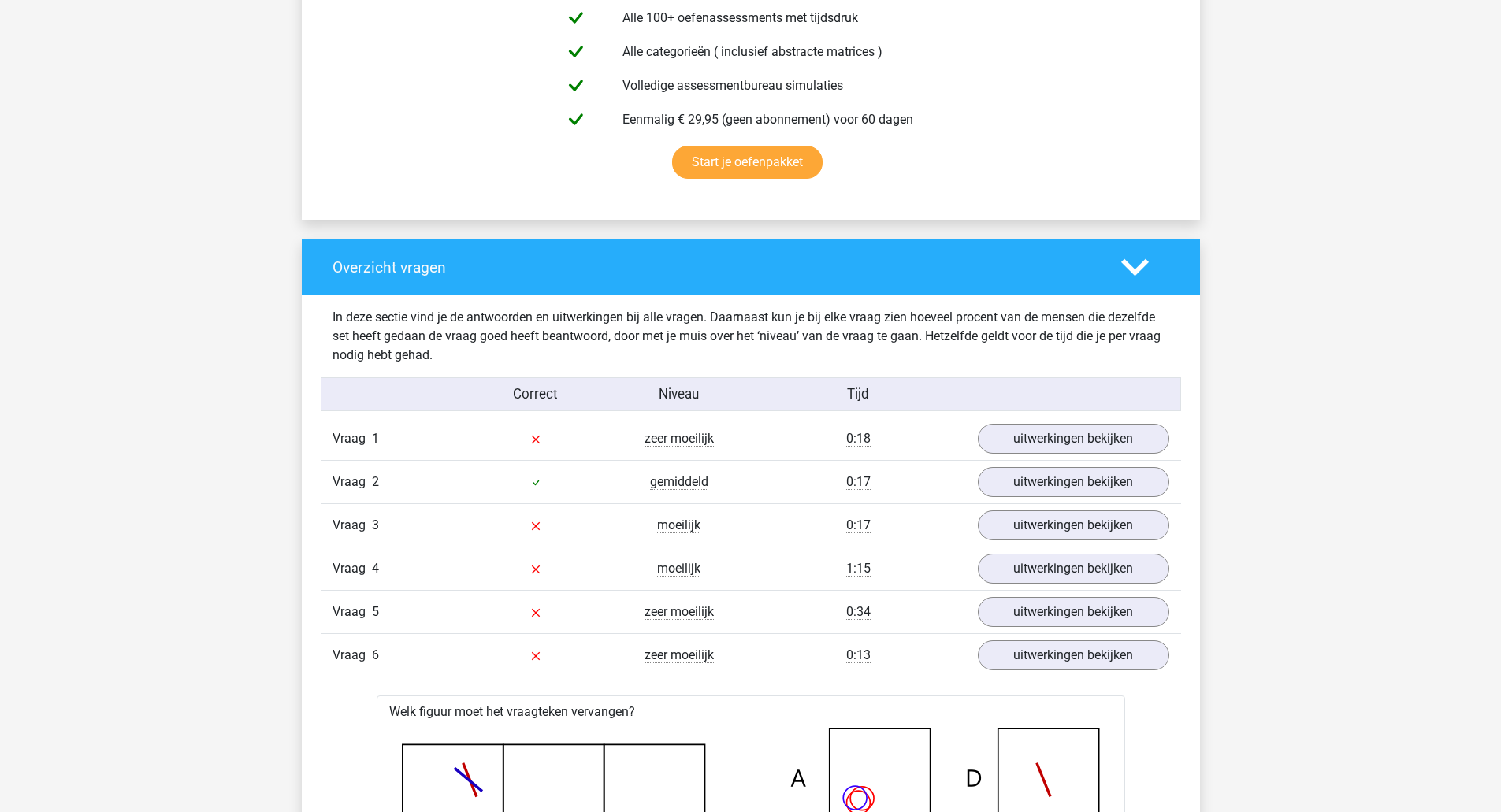
click at [1142, 266] on icon at bounding box center [1134, 267] width 27 height 27
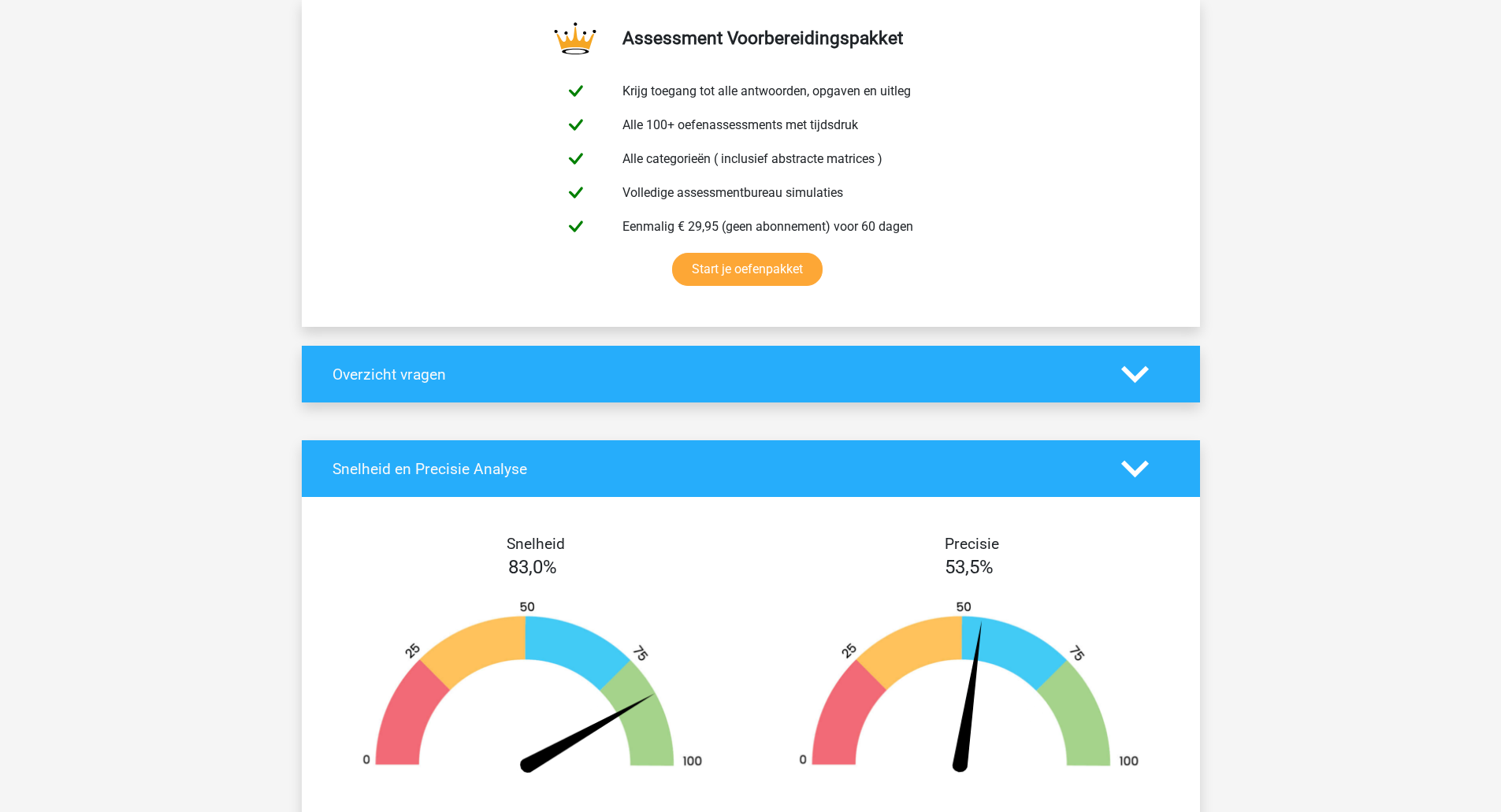
scroll to position [840, 0]
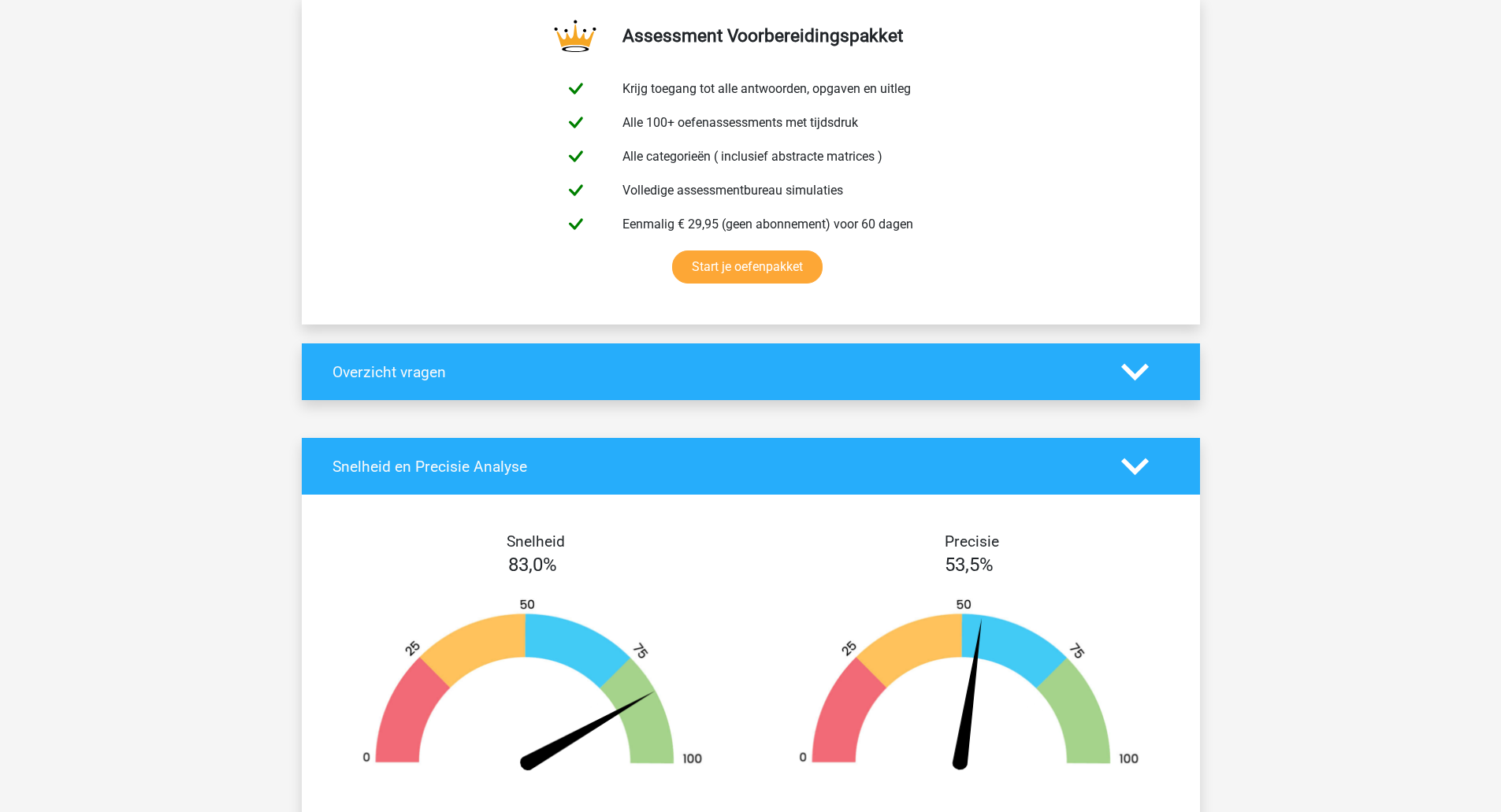
click at [1142, 368] on polygon at bounding box center [1134, 371] width 27 height 17
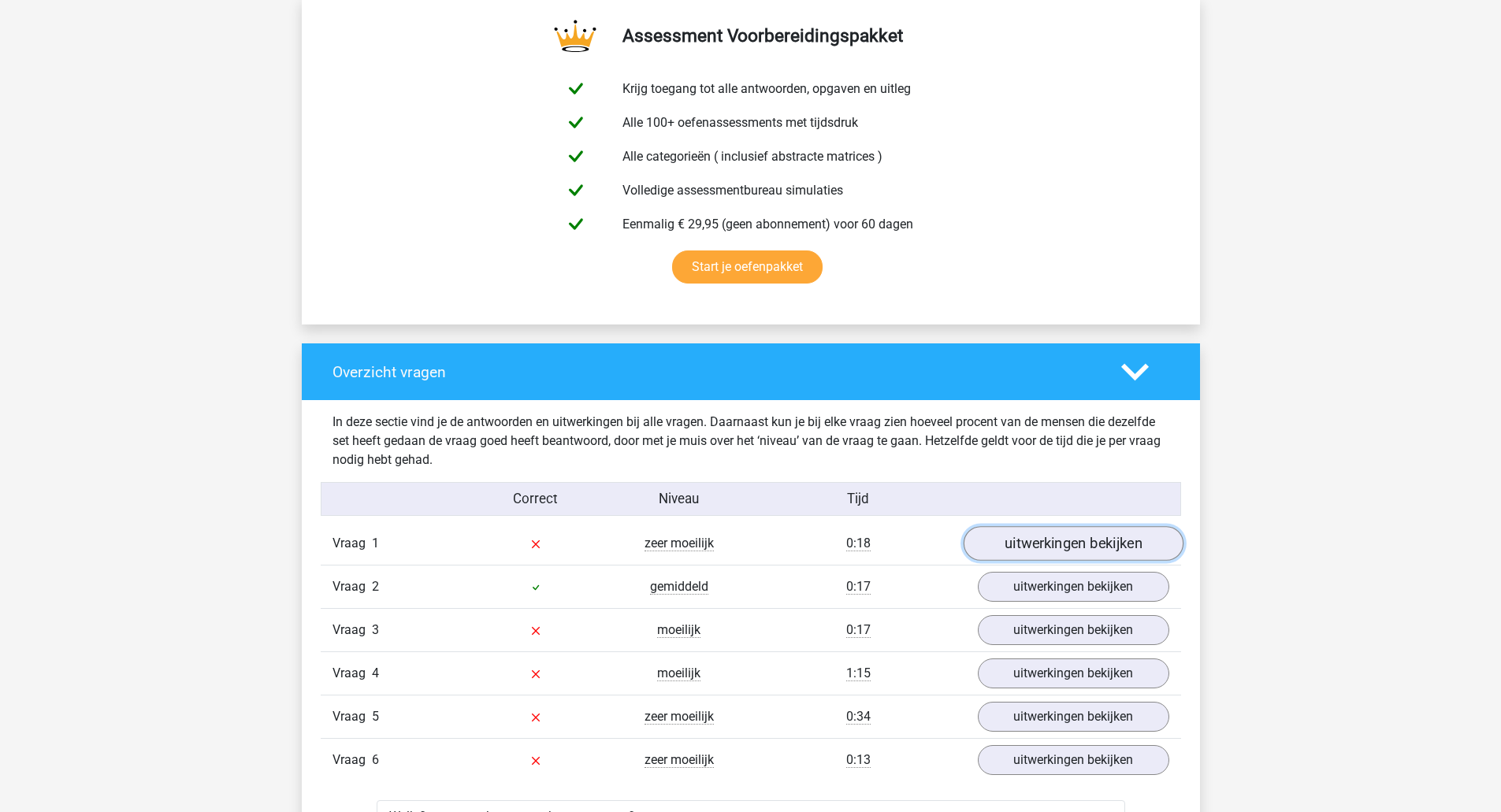
click at [1042, 548] on link "uitwerkingen bekijken" at bounding box center [1072, 544] width 220 height 35
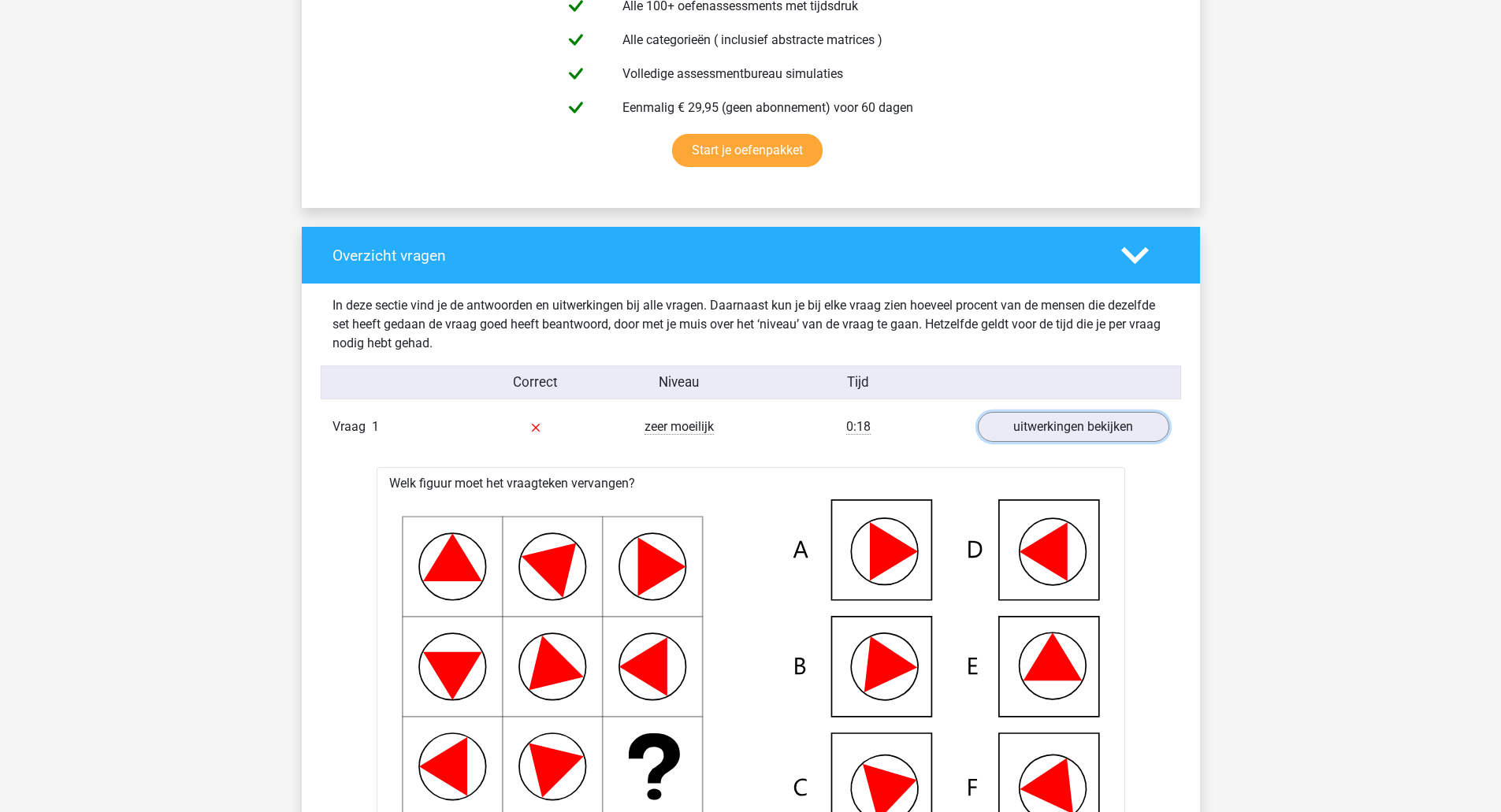
scroll to position [945, 0]
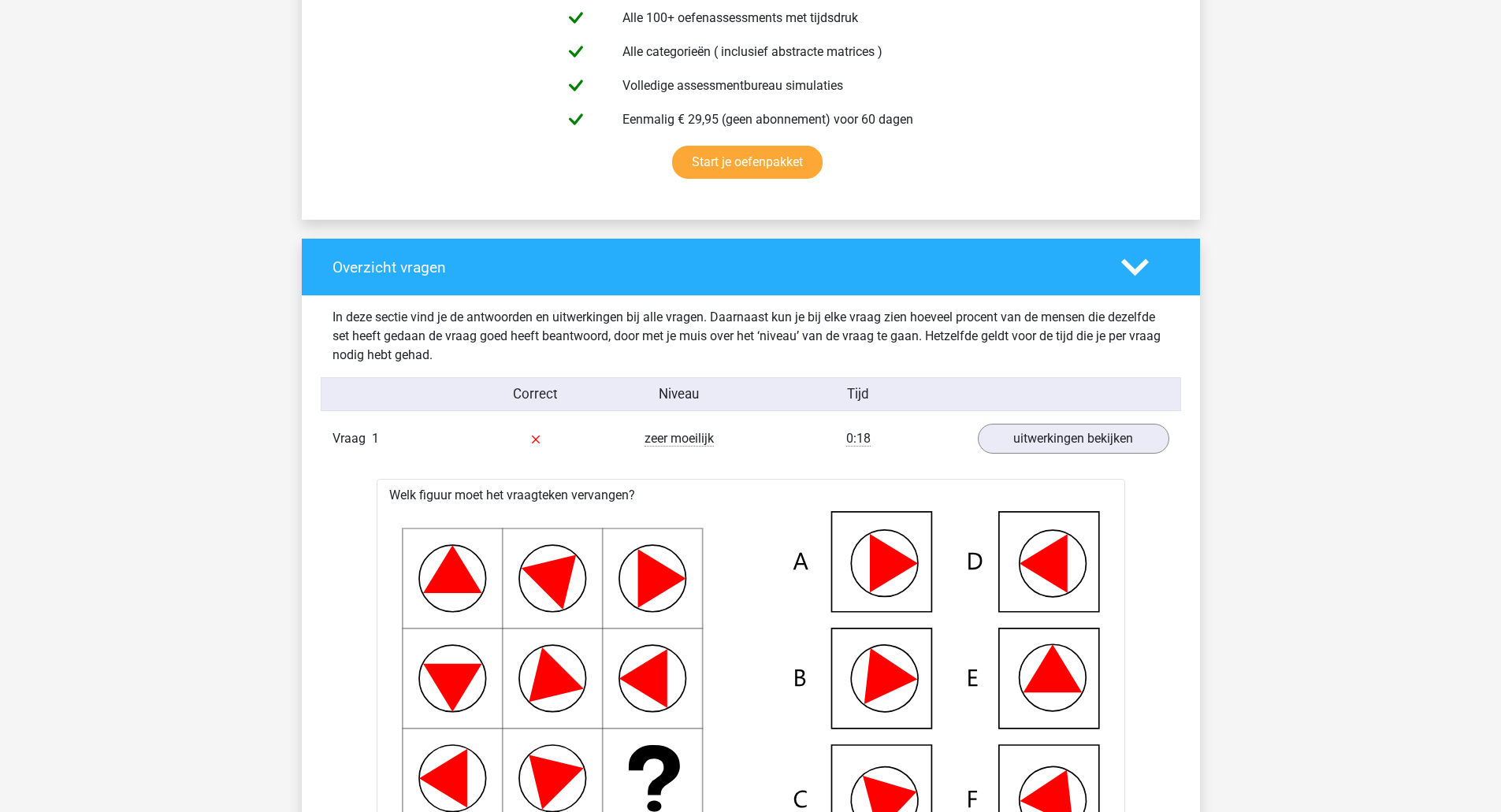
click at [1138, 269] on polygon at bounding box center [1134, 266] width 27 height 17
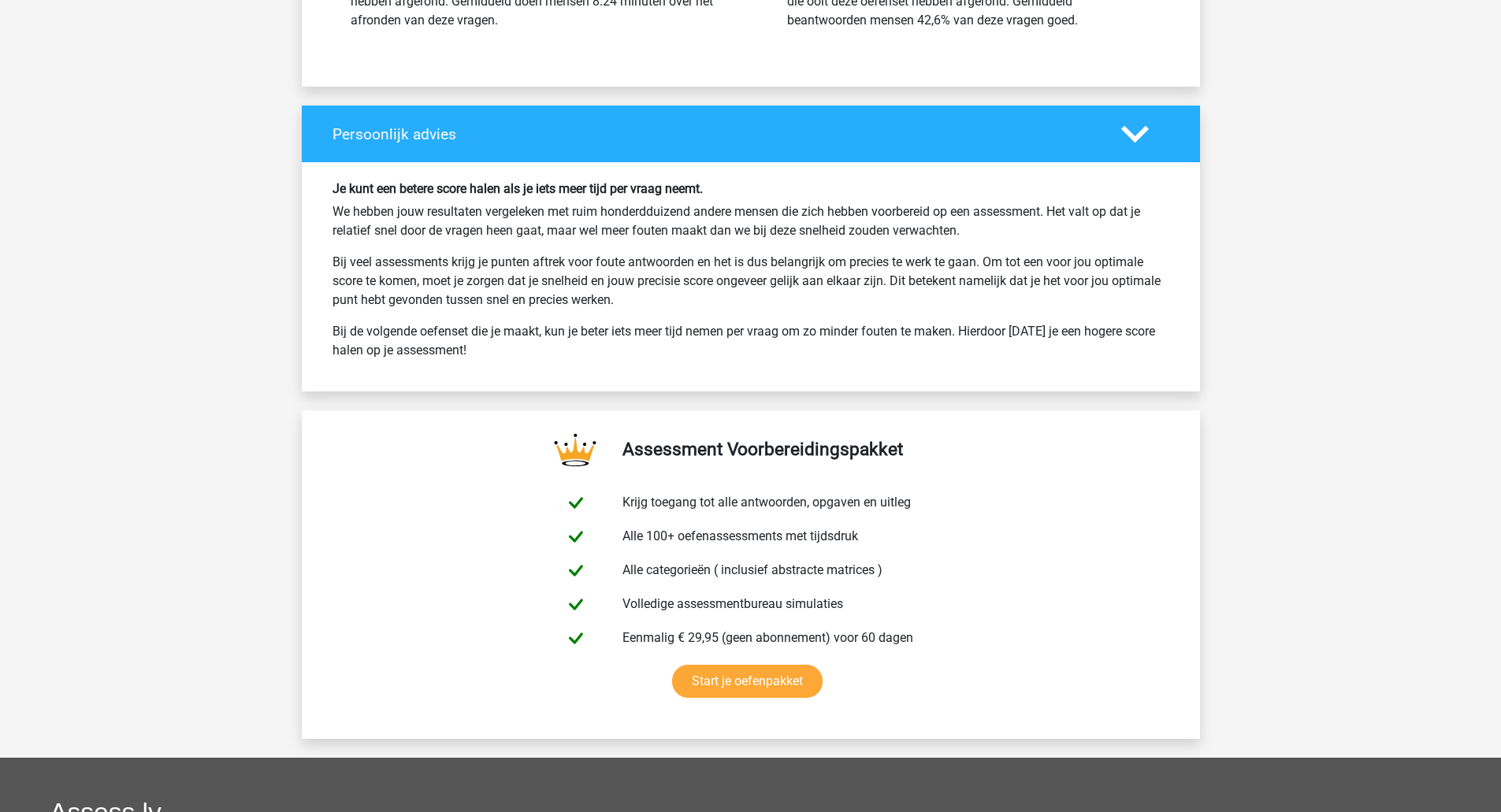
scroll to position [1786, 0]
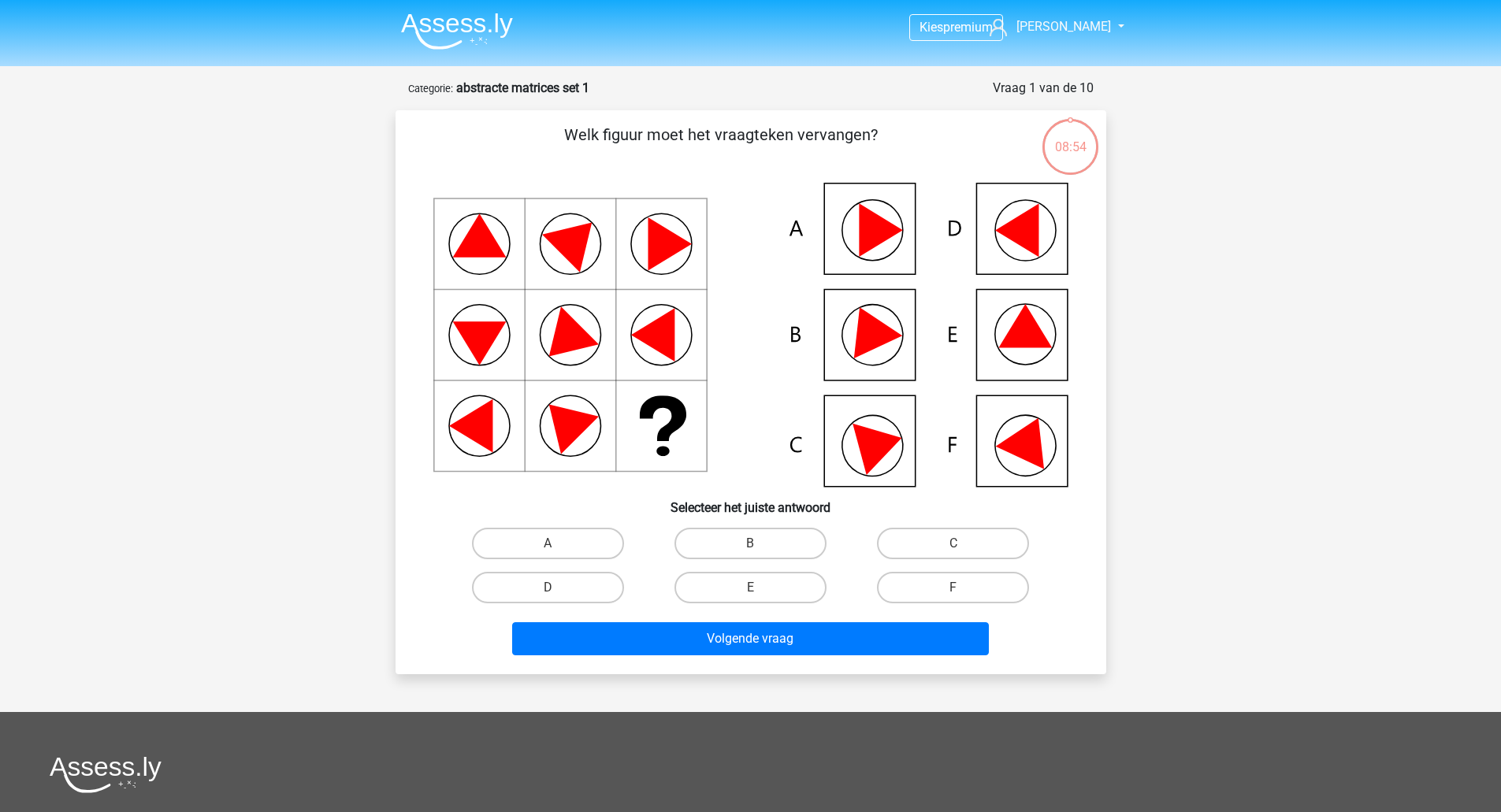
click at [995, 328] on icon at bounding box center [750, 335] width 635 height 304
click at [732, 578] on label "E" at bounding box center [750, 588] width 152 height 31
click at [750, 588] on input "E" at bounding box center [755, 593] width 10 height 10
radio input "true"
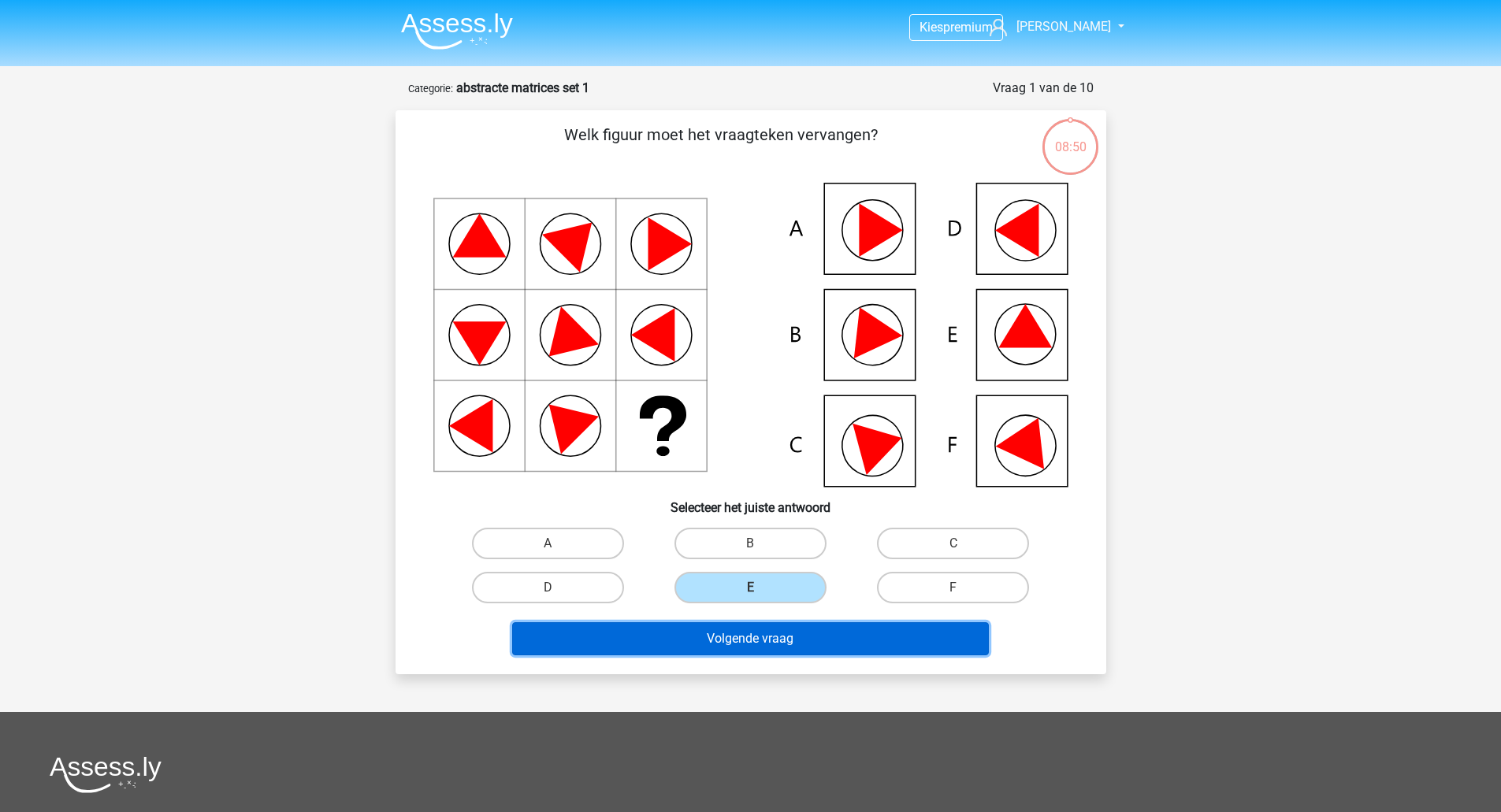
click at [722, 635] on button "Volgende vraag" at bounding box center [750, 639] width 477 height 33
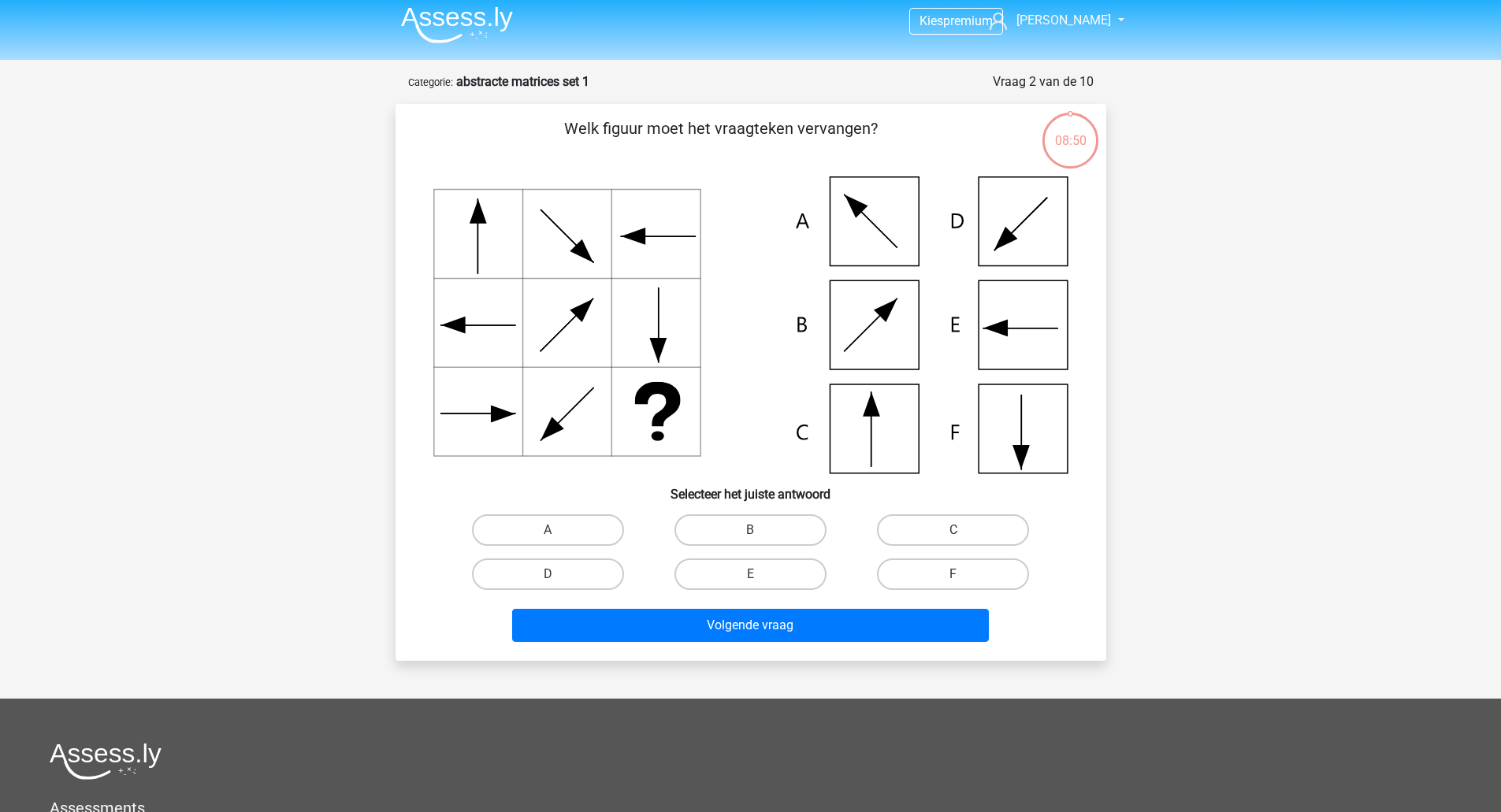
scroll to position [79, 0]
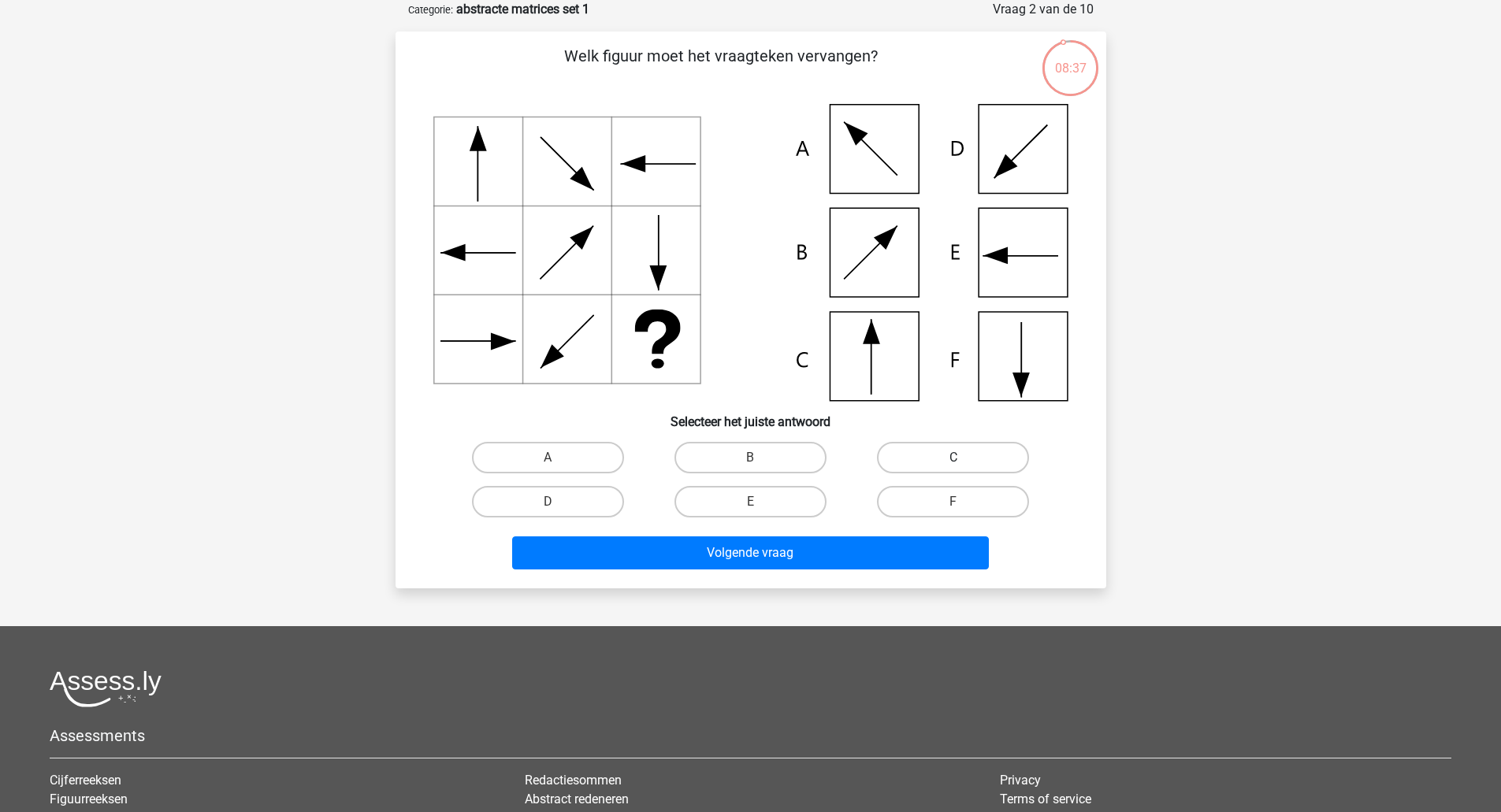
click at [967, 453] on label "C" at bounding box center [953, 458] width 152 height 31
click at [963, 458] on input "C" at bounding box center [958, 462] width 10 height 10
radio input "true"
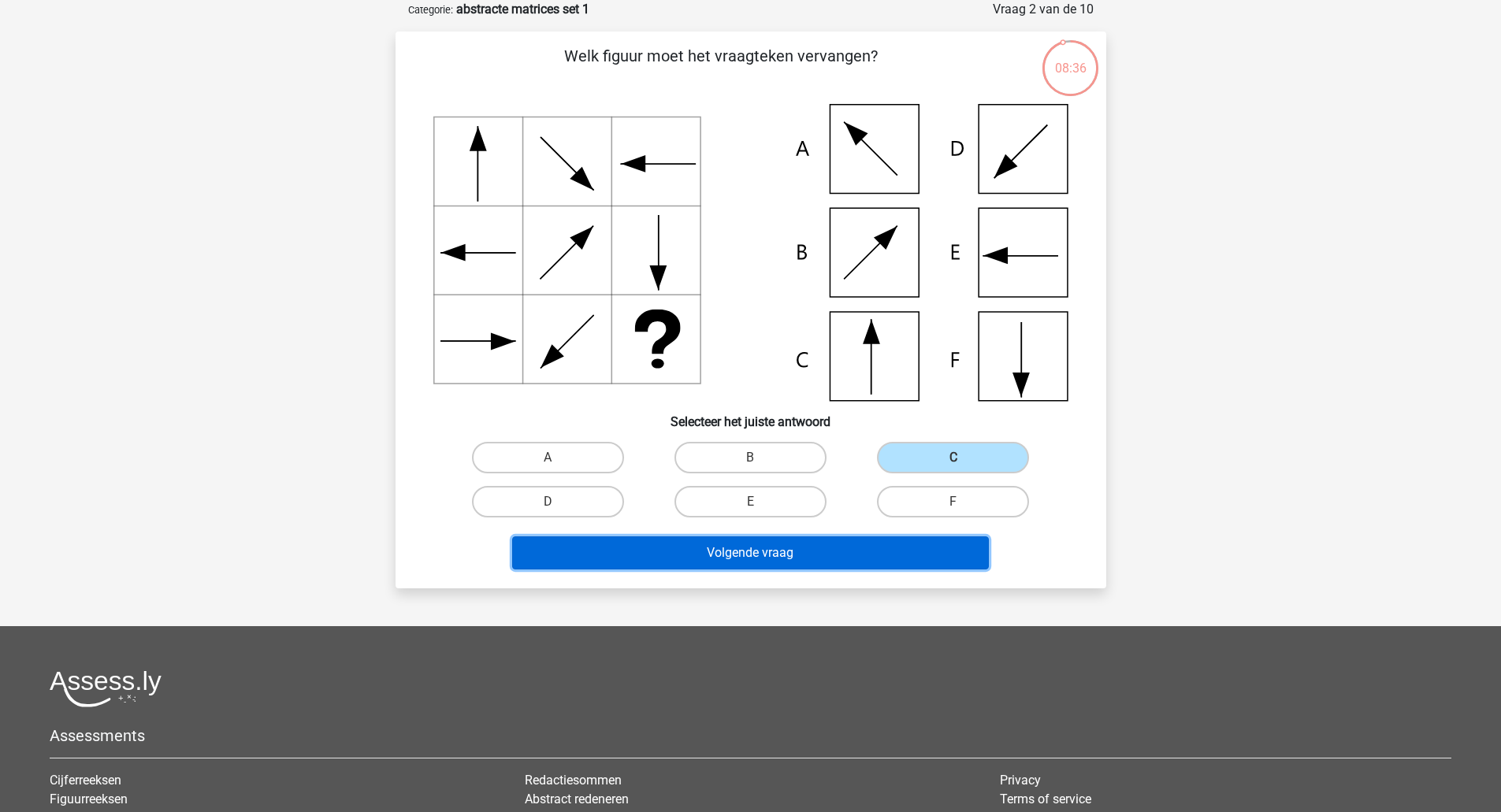
click at [758, 555] on button "Volgende vraag" at bounding box center [750, 553] width 477 height 33
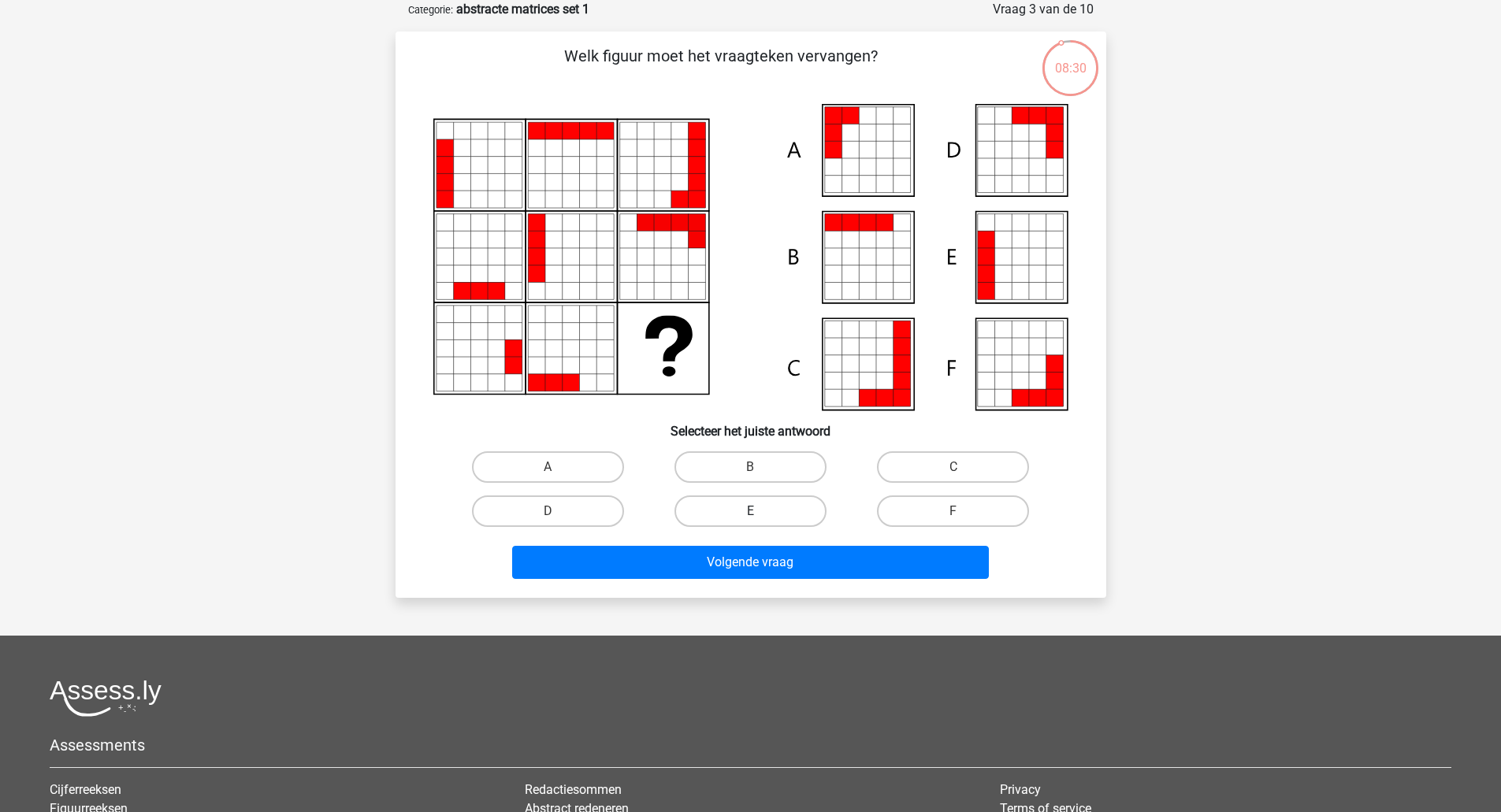
click at [790, 501] on label "E" at bounding box center [750, 511] width 152 height 31
click at [760, 511] on input "E" at bounding box center [755, 516] width 10 height 10
radio input "true"
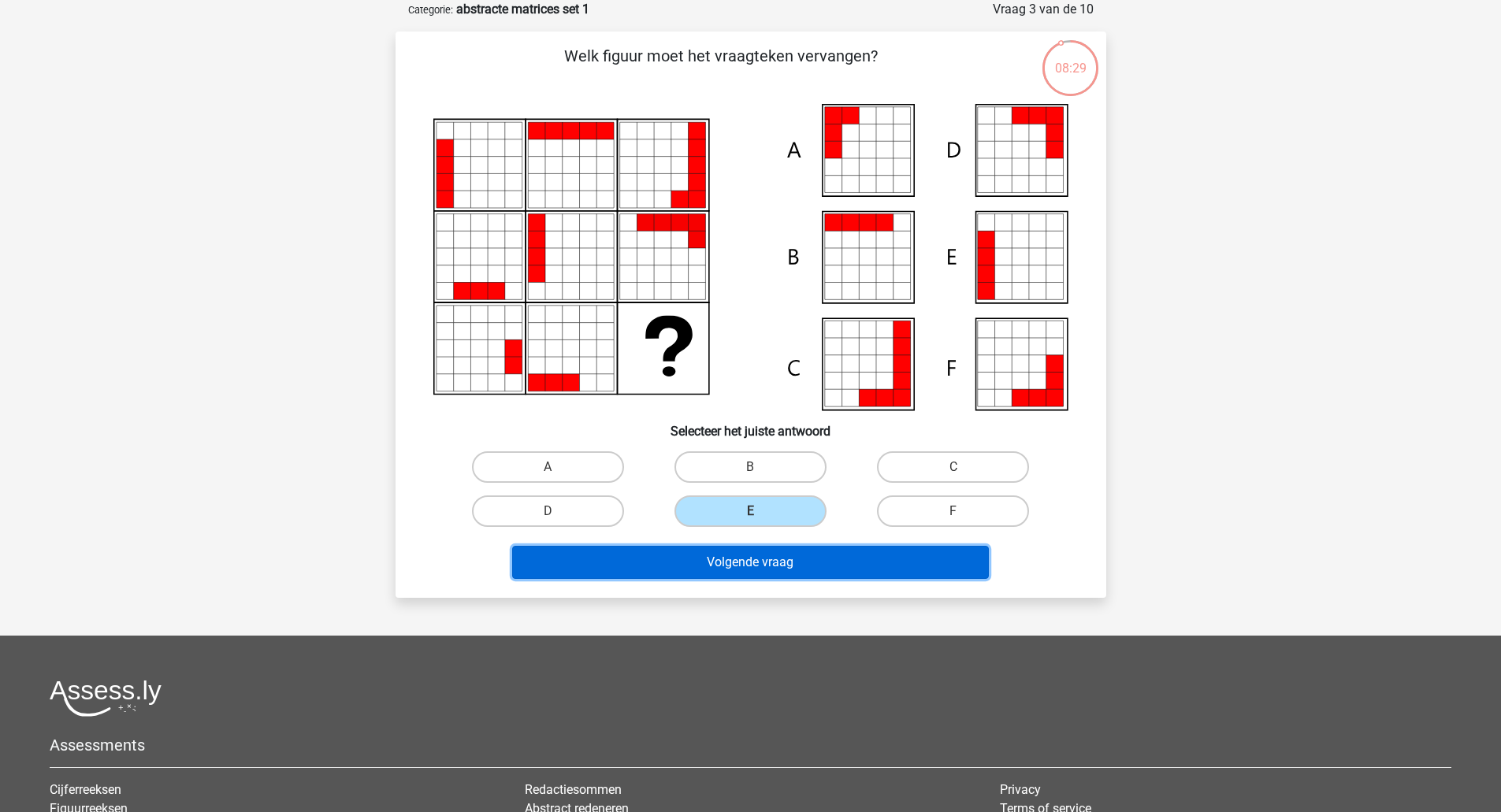
click at [765, 562] on button "Volgende vraag" at bounding box center [750, 562] width 477 height 33
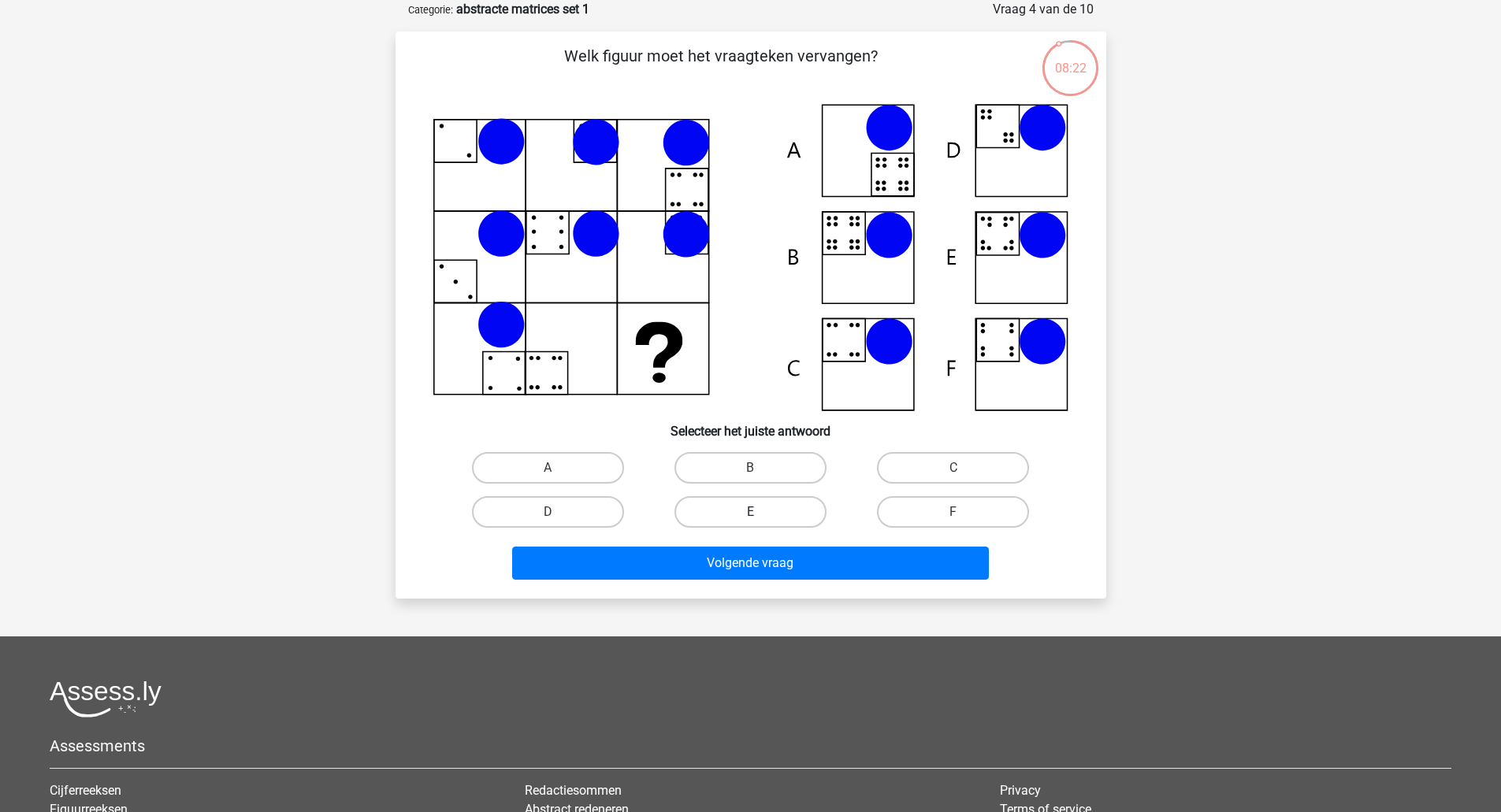
click at [727, 509] on label "E" at bounding box center [750, 512] width 152 height 31
click at [750, 512] on input "E" at bounding box center [755, 517] width 10 height 10
radio input "true"
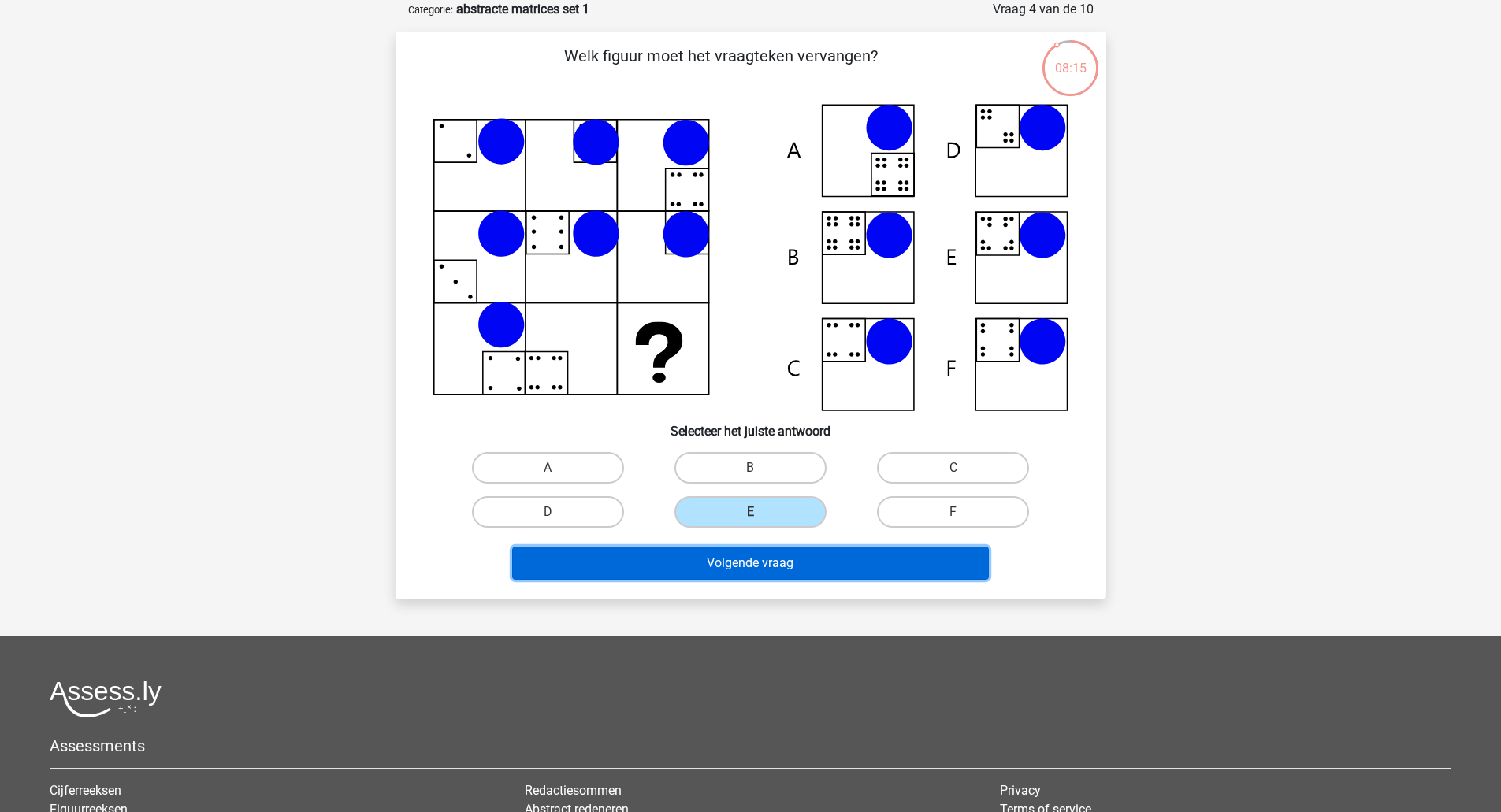
click at [711, 551] on button "Volgende vraag" at bounding box center [750, 563] width 477 height 33
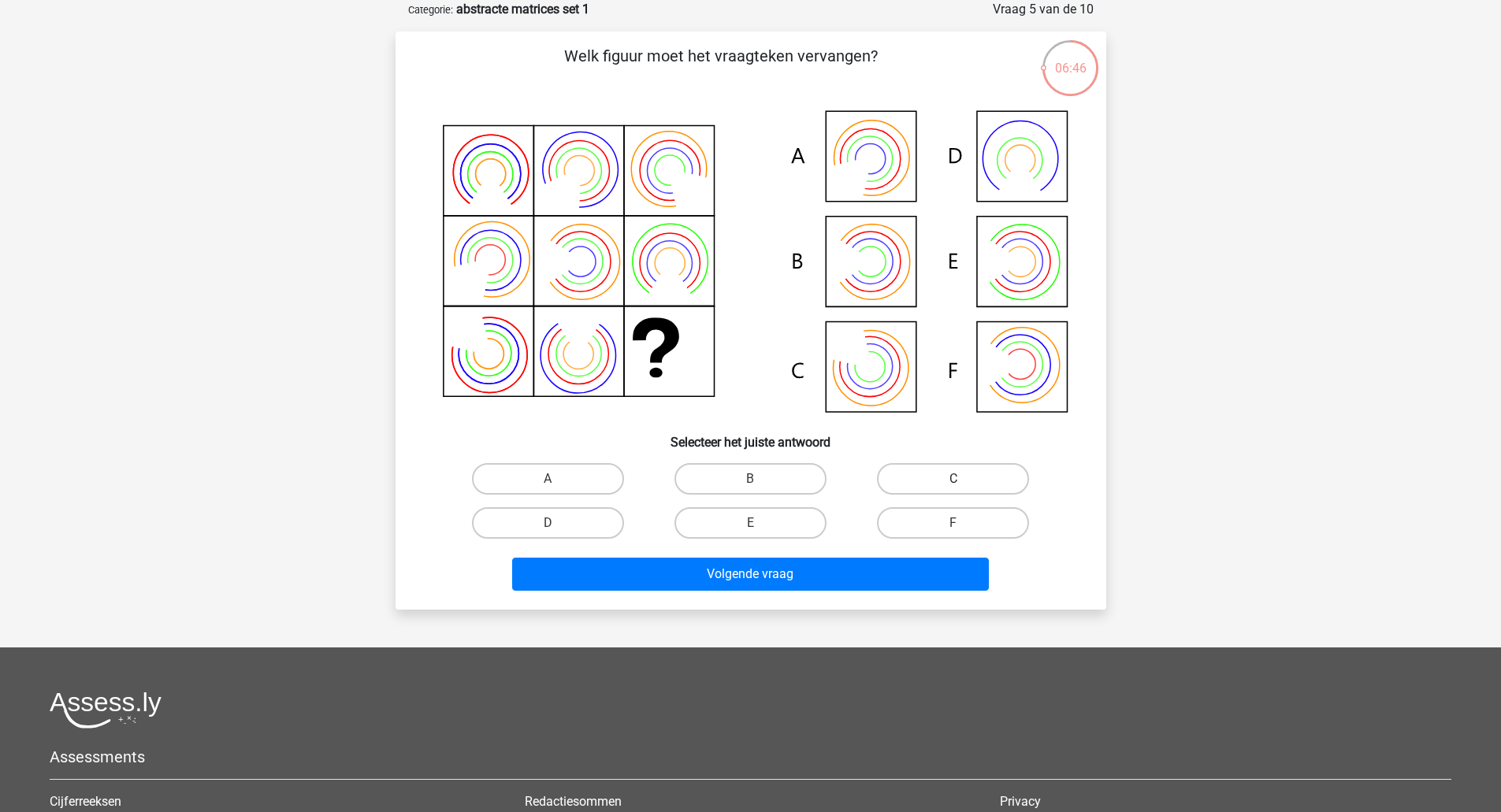
click at [903, 478] on label "C" at bounding box center [953, 479] width 152 height 31
click at [953, 479] on input "C" at bounding box center [958, 484] width 10 height 10
radio input "true"
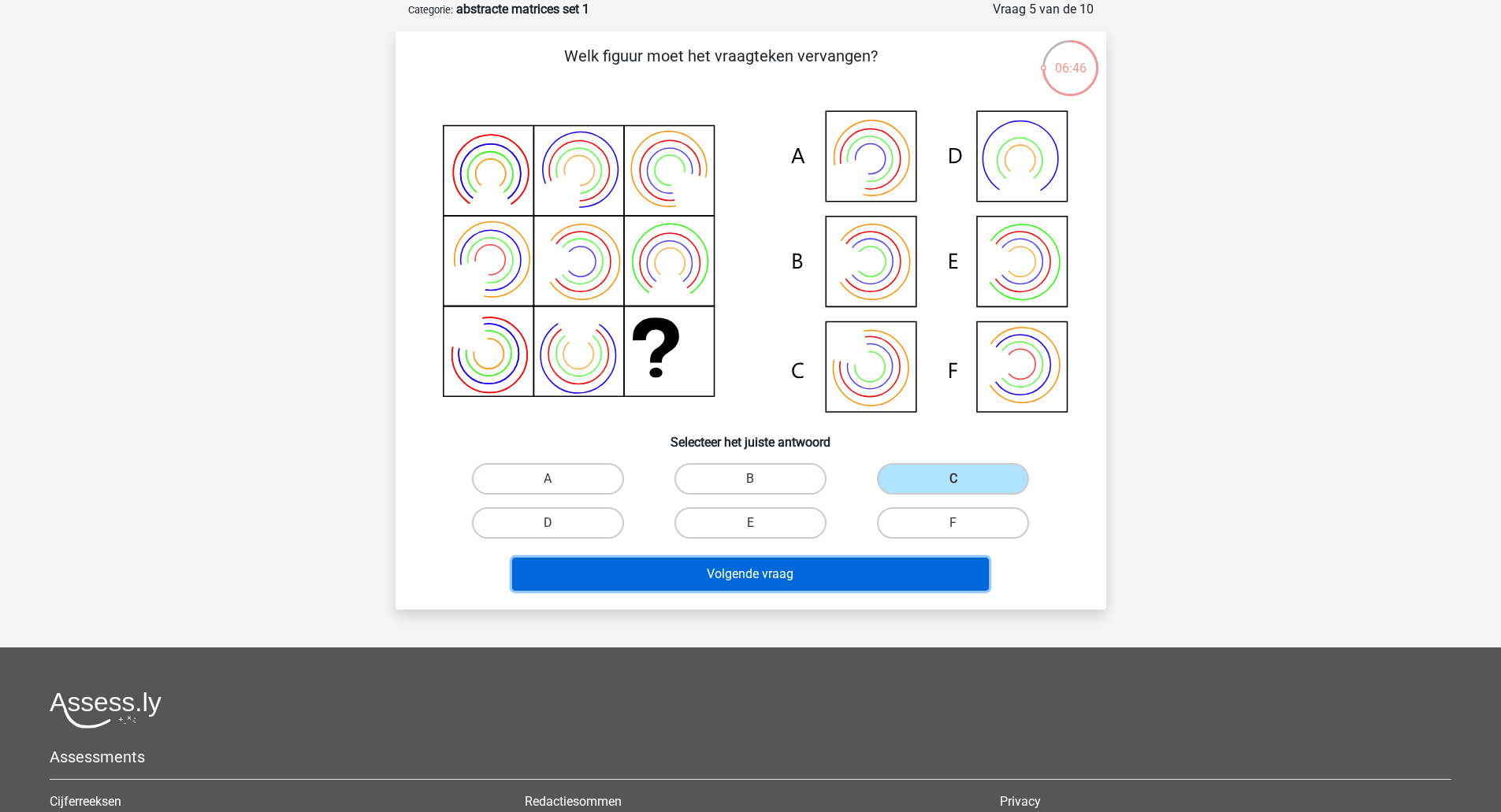
click at [782, 575] on button "Volgende vraag" at bounding box center [750, 574] width 477 height 33
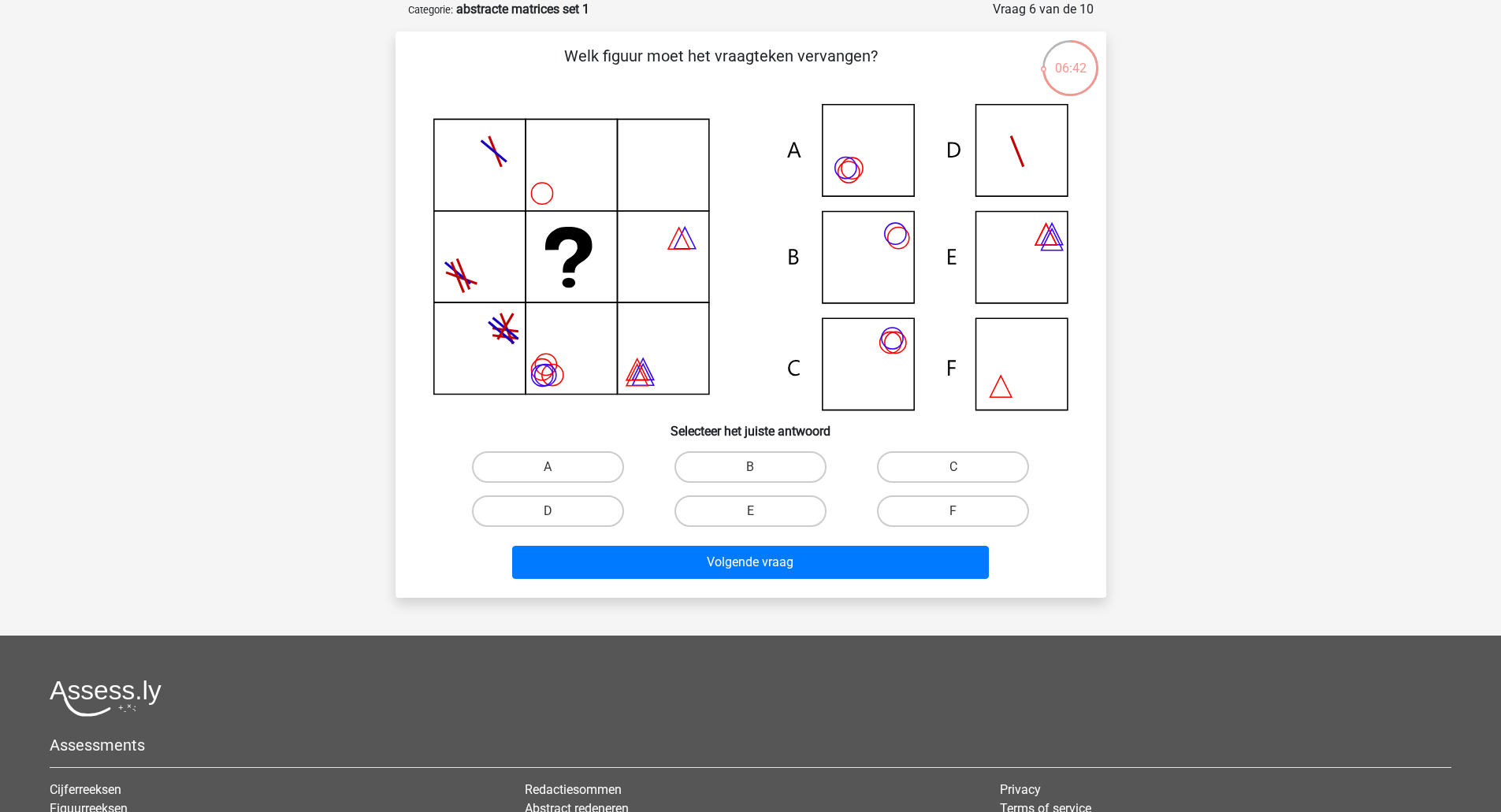
click at [868, 174] on icon at bounding box center [750, 257] width 635 height 307
click at [548, 467] on input "A" at bounding box center [553, 472] width 10 height 10
radio input "true"
click at [978, 466] on label "C" at bounding box center [953, 467] width 152 height 31
click at [963, 467] on input "C" at bounding box center [958, 472] width 10 height 10
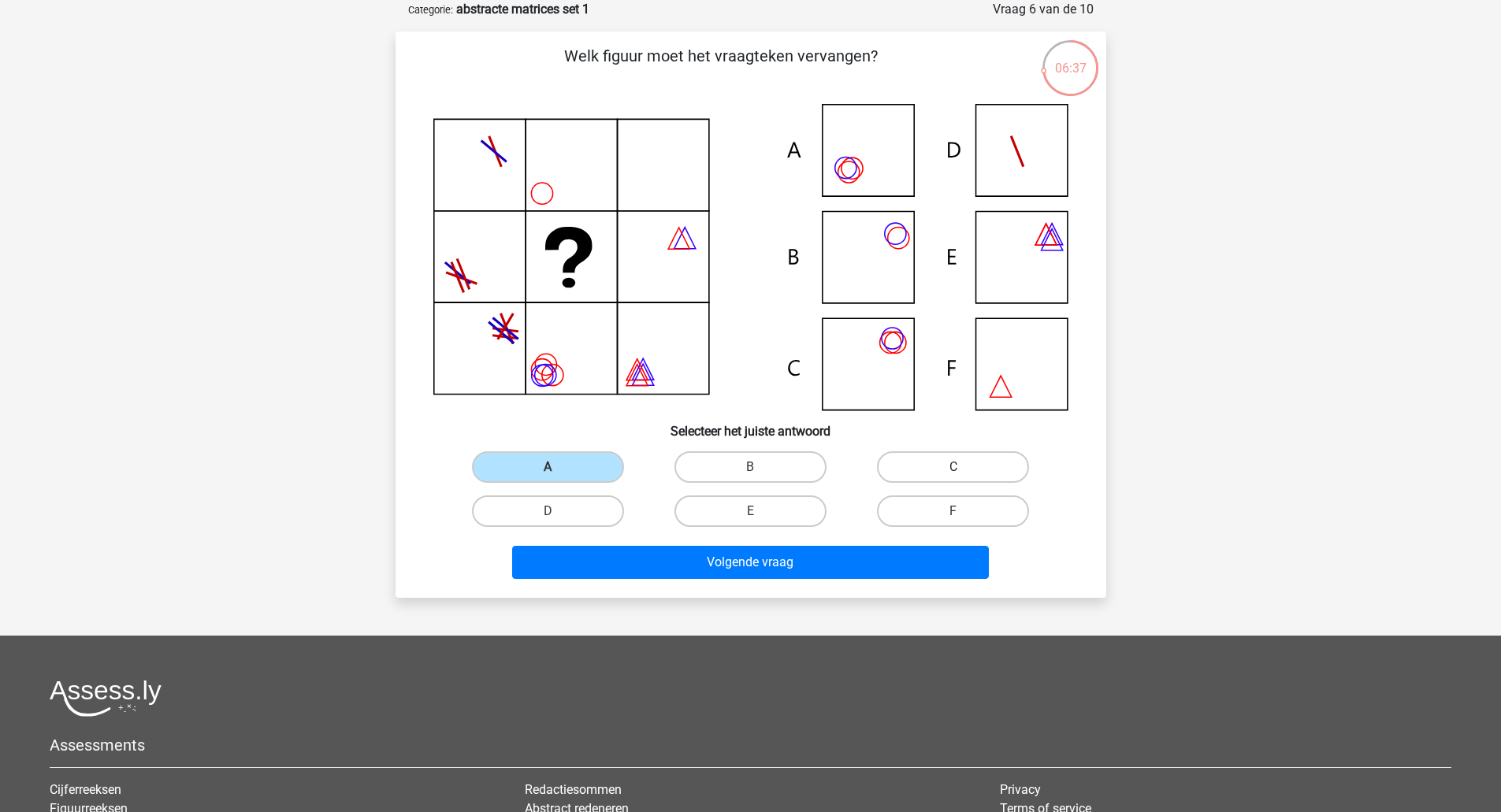
radio input "true"
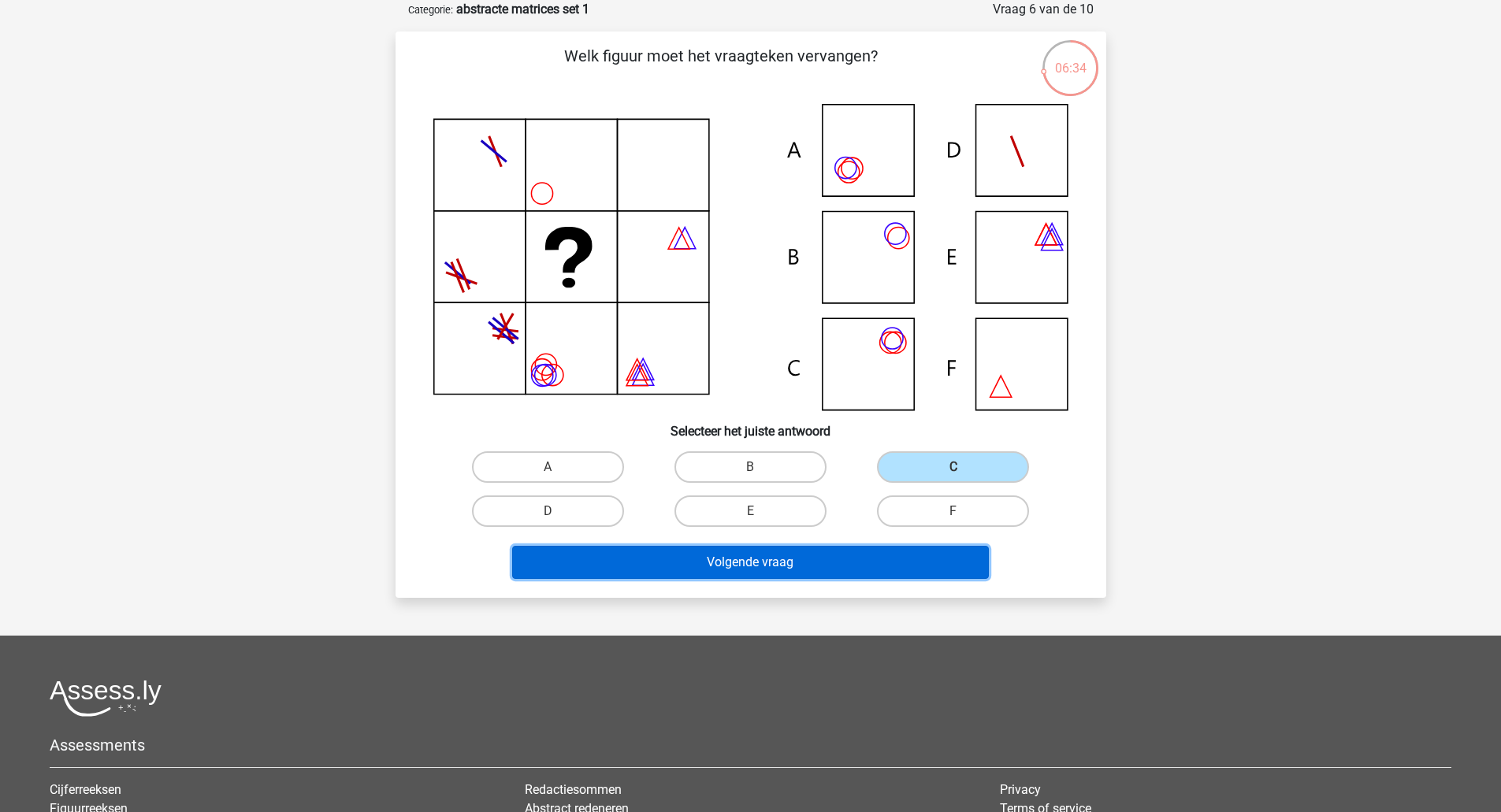
click at [727, 558] on button "Volgende vraag" at bounding box center [750, 562] width 477 height 33
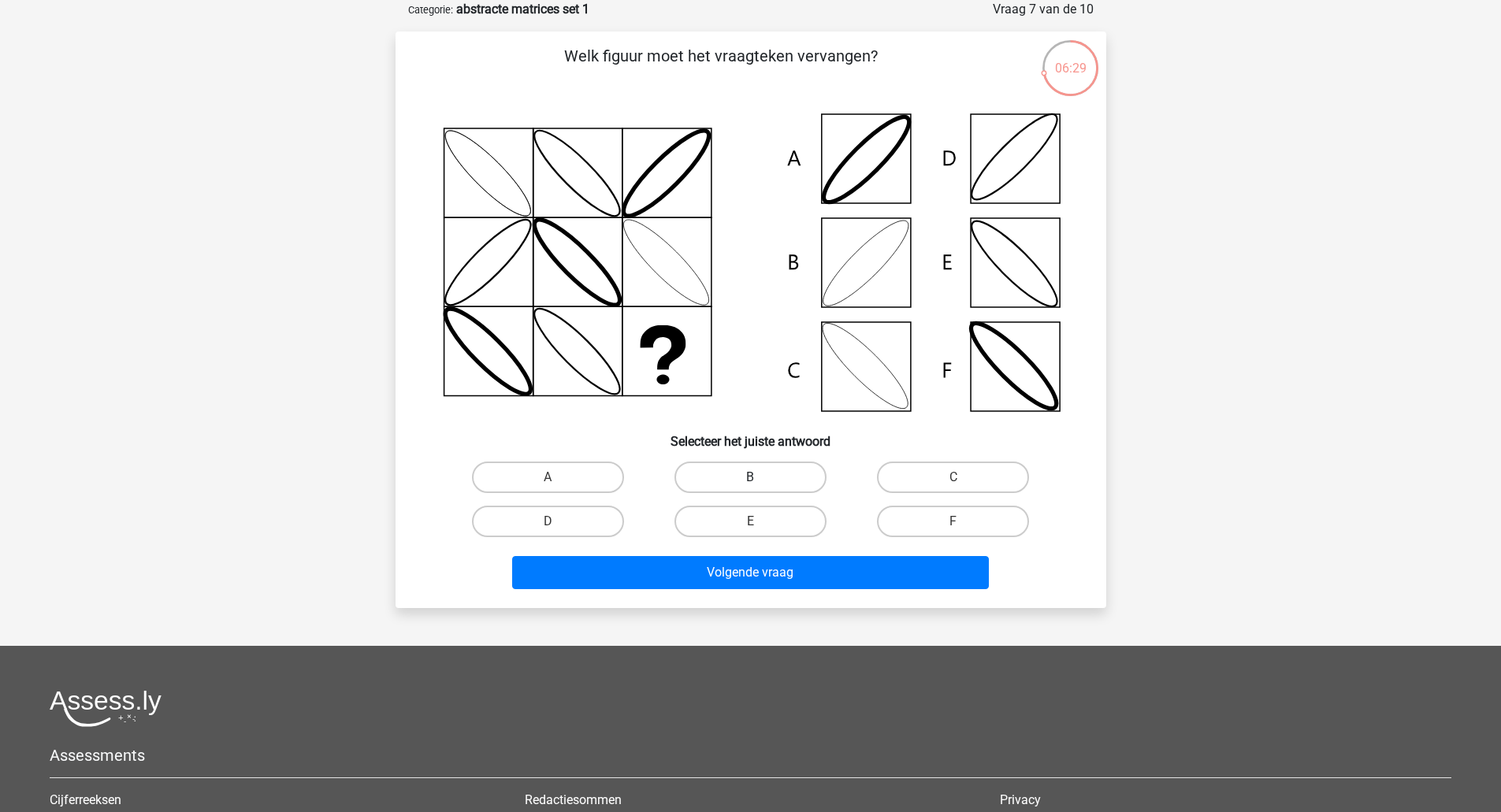
click at [735, 476] on label "B" at bounding box center [750, 477] width 152 height 31
click at [750, 477] on input "B" at bounding box center [755, 482] width 10 height 10
radio input "true"
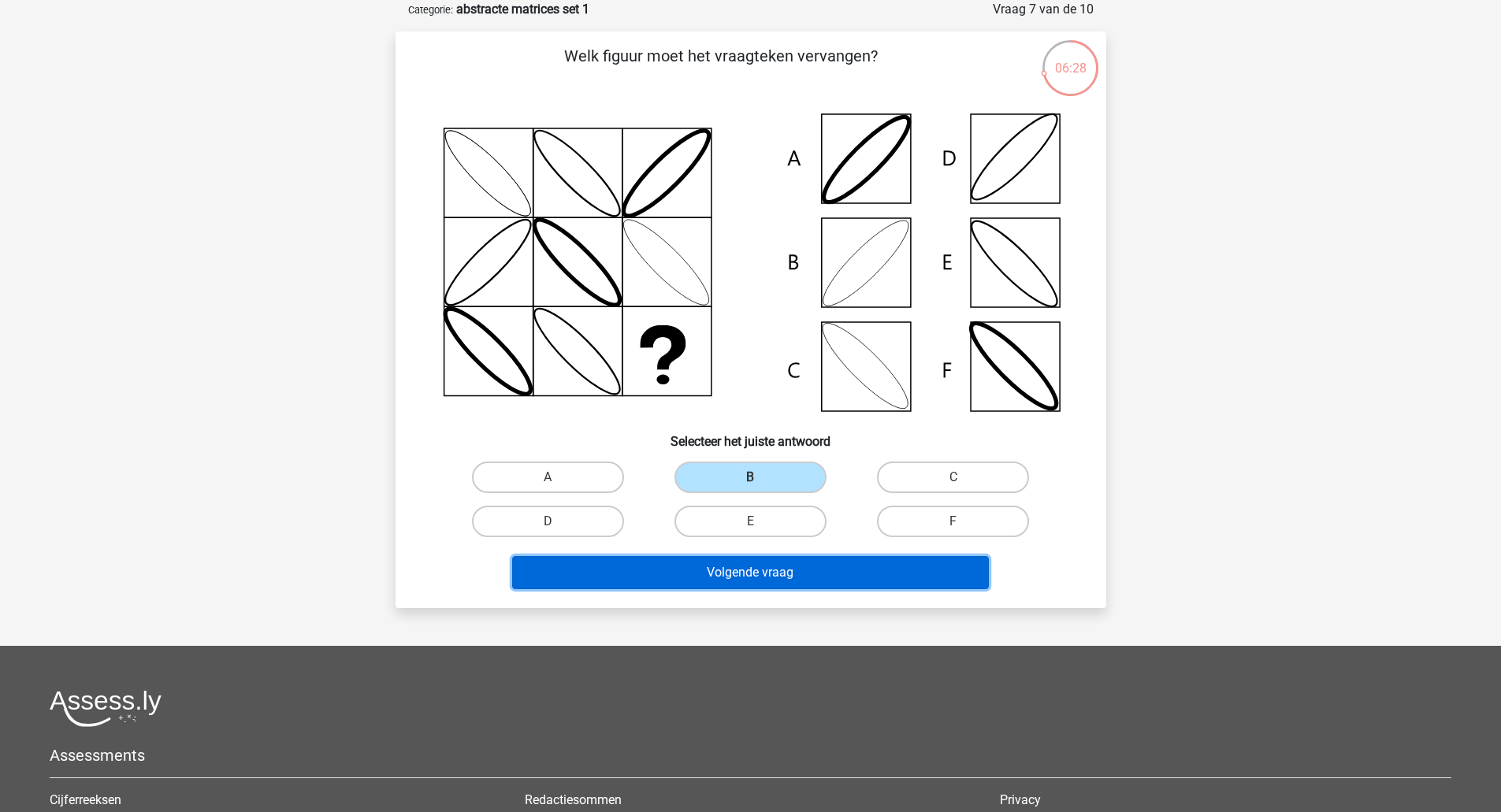
click at [724, 558] on button "Volgende vraag" at bounding box center [750, 572] width 477 height 33
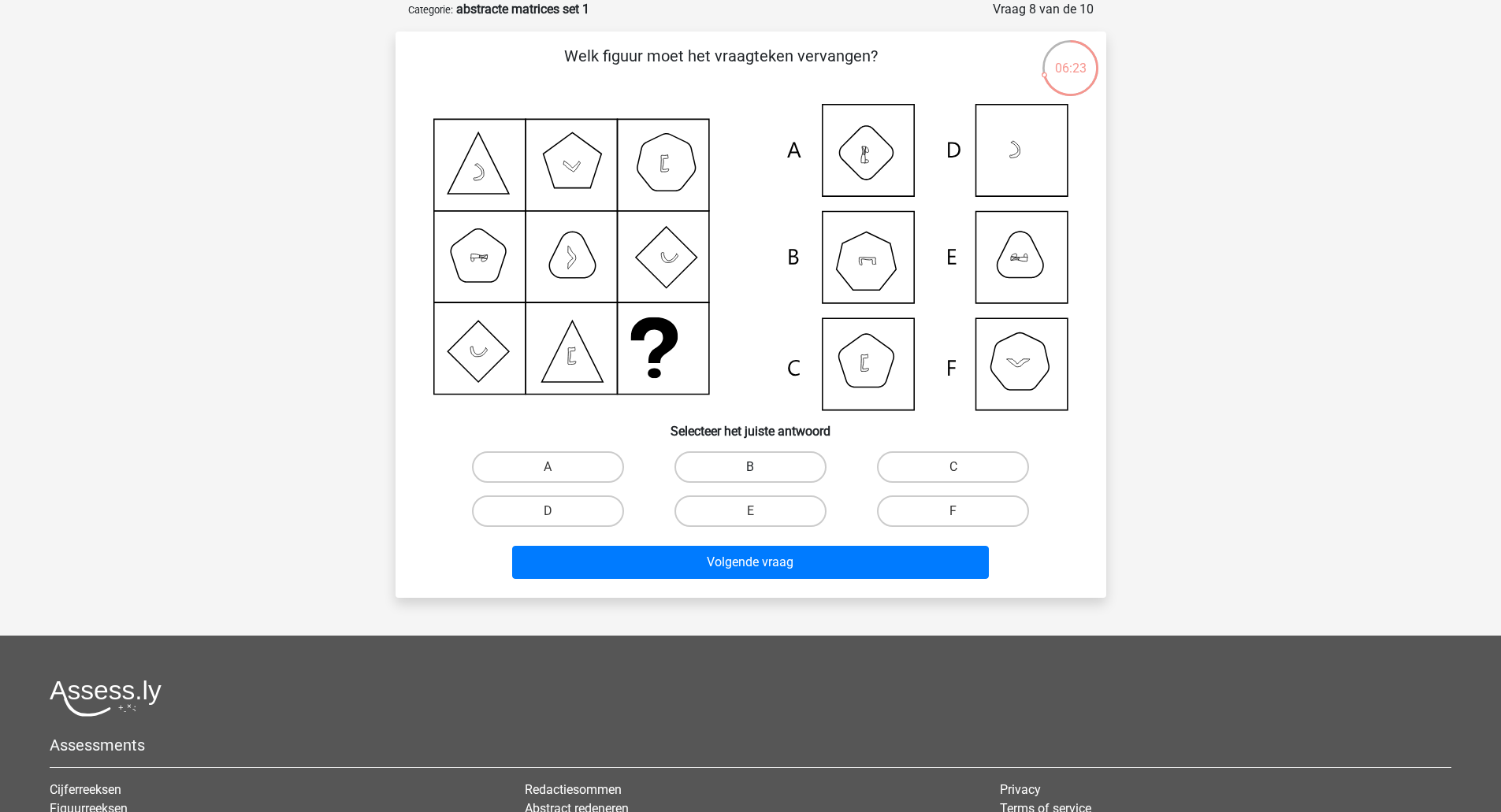
click at [745, 462] on label "B" at bounding box center [750, 467] width 152 height 31
click at [750, 467] on input "B" at bounding box center [755, 472] width 10 height 10
radio input "true"
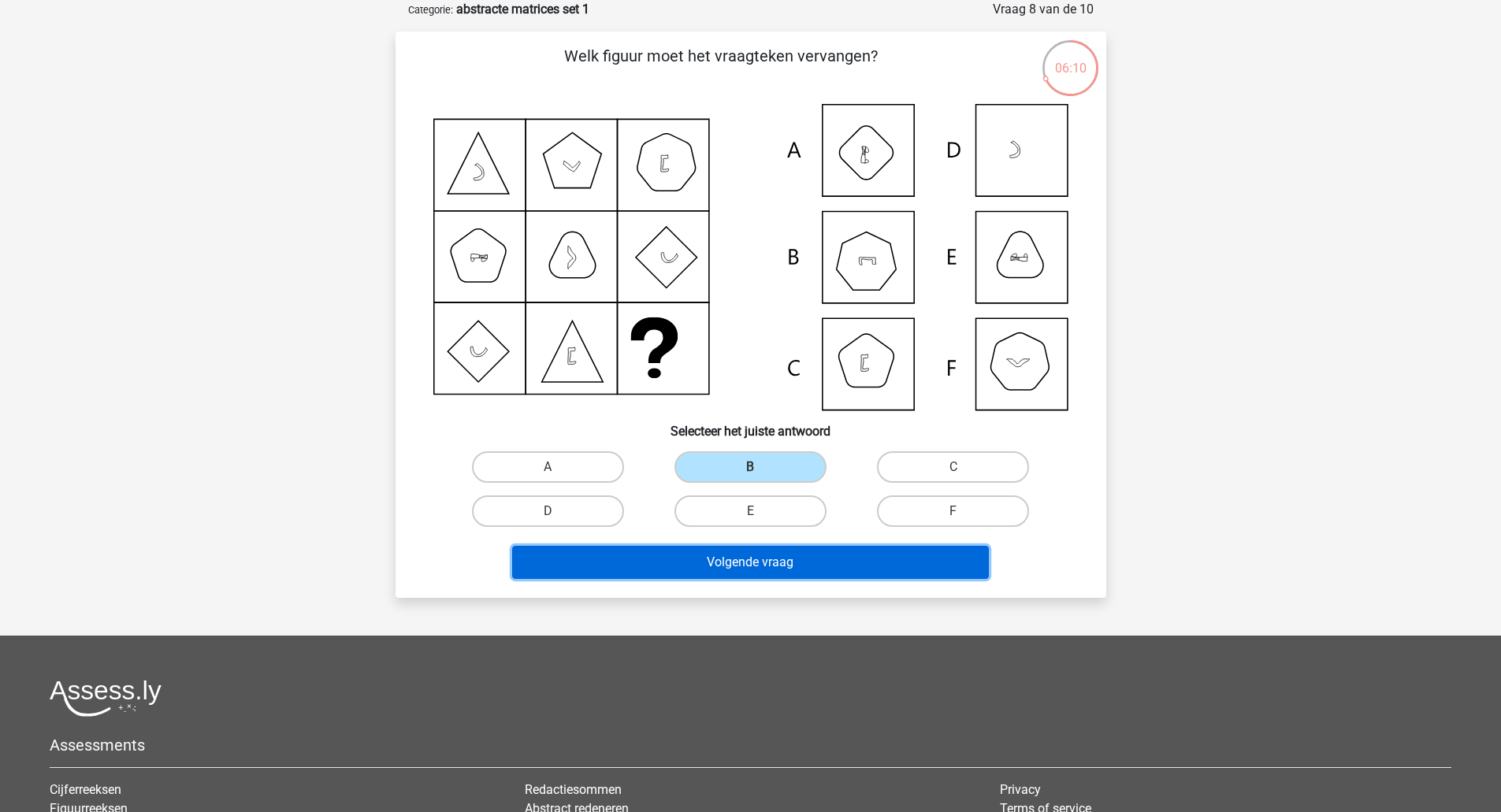
click at [749, 548] on button "Volgende vraag" at bounding box center [750, 562] width 477 height 33
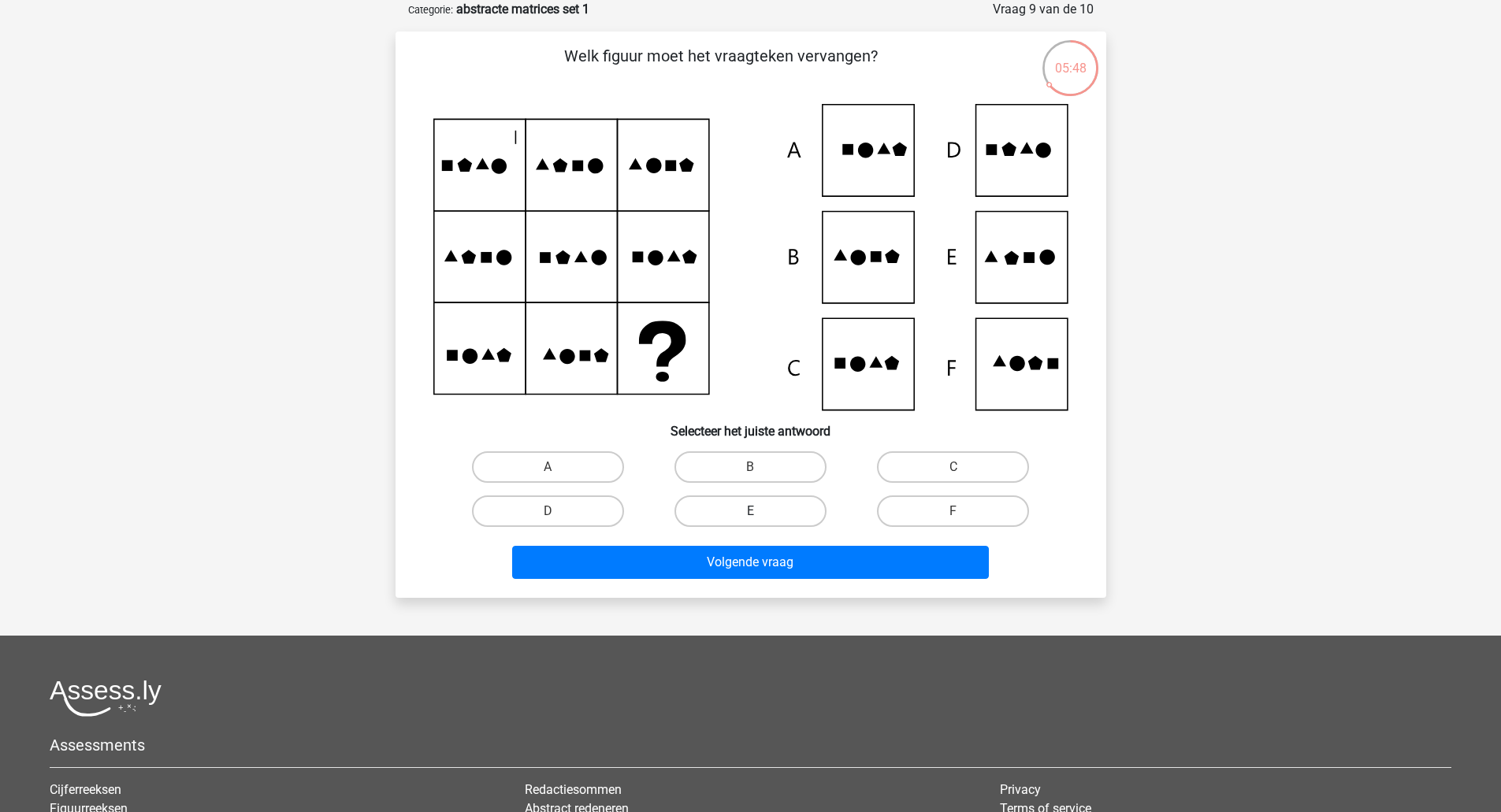
click at [721, 509] on label "E" at bounding box center [750, 511] width 152 height 31
click at [750, 511] on input "E" at bounding box center [755, 516] width 10 height 10
radio input "true"
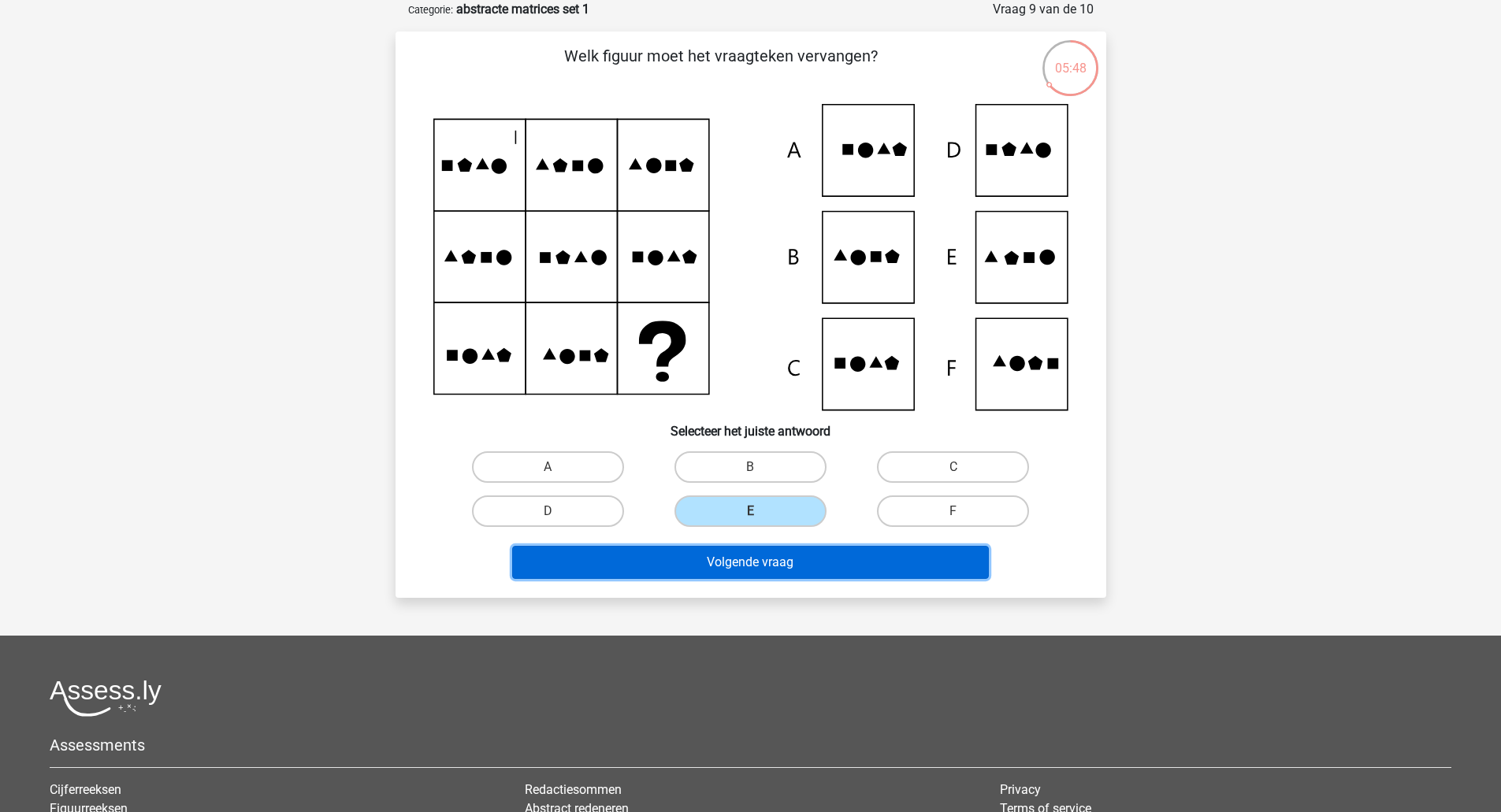
click at [705, 556] on button "Volgende vraag" at bounding box center [750, 562] width 477 height 33
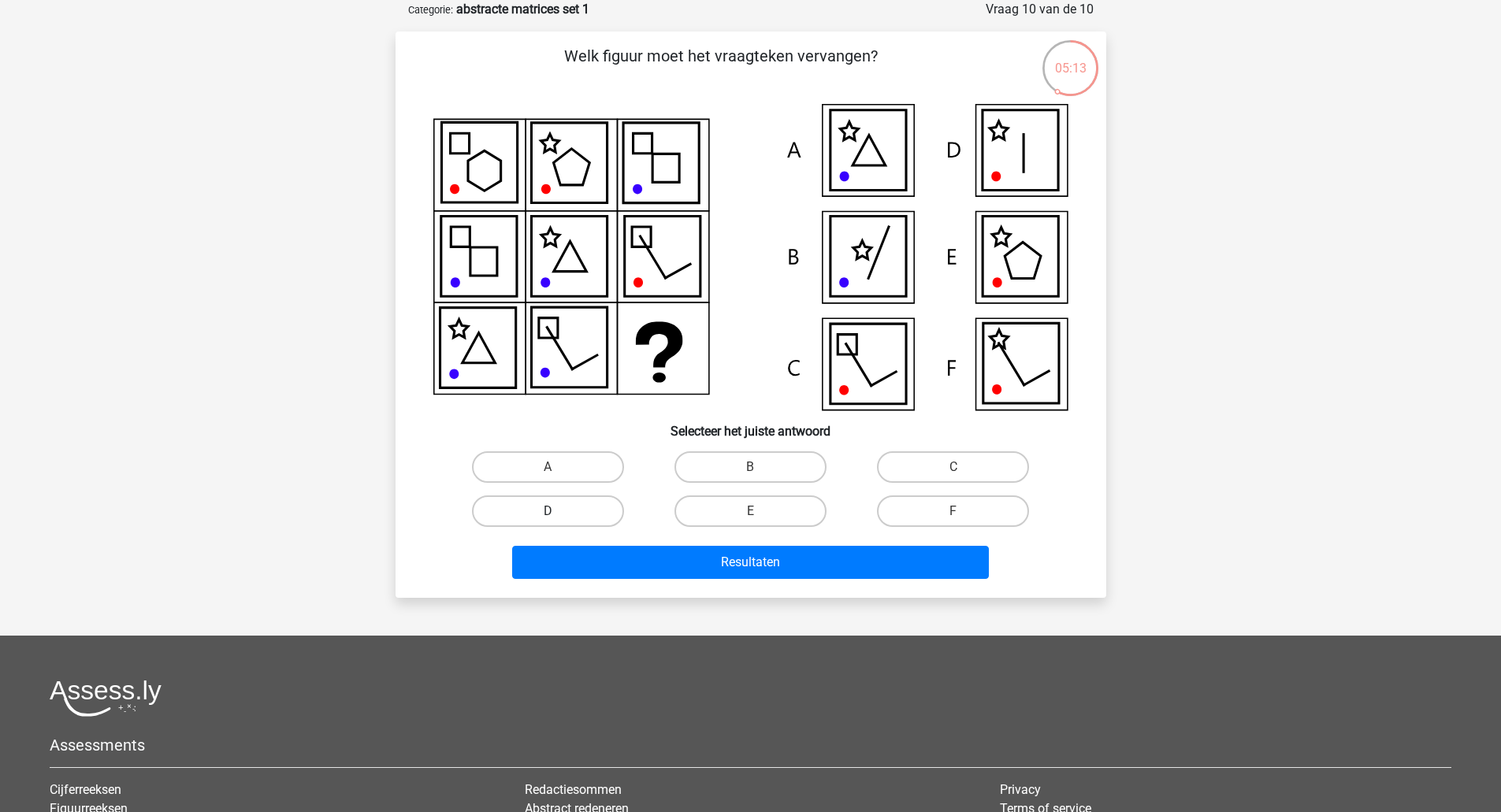
click at [562, 519] on label "D" at bounding box center [548, 511] width 152 height 31
click at [558, 519] on input "D" at bounding box center [553, 516] width 10 height 10
radio input "true"
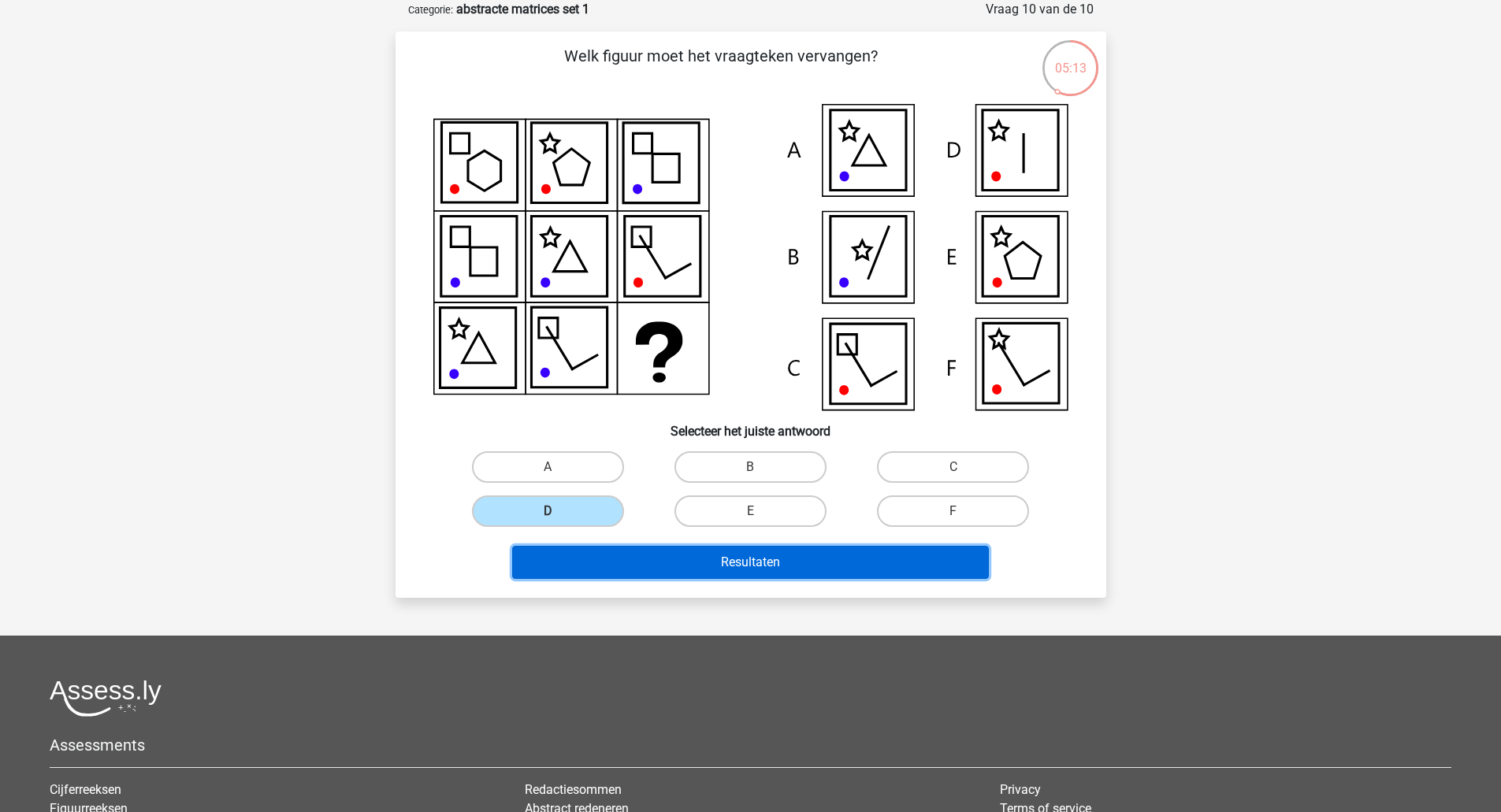
click at [574, 546] on button "Resultaten" at bounding box center [750, 562] width 477 height 33
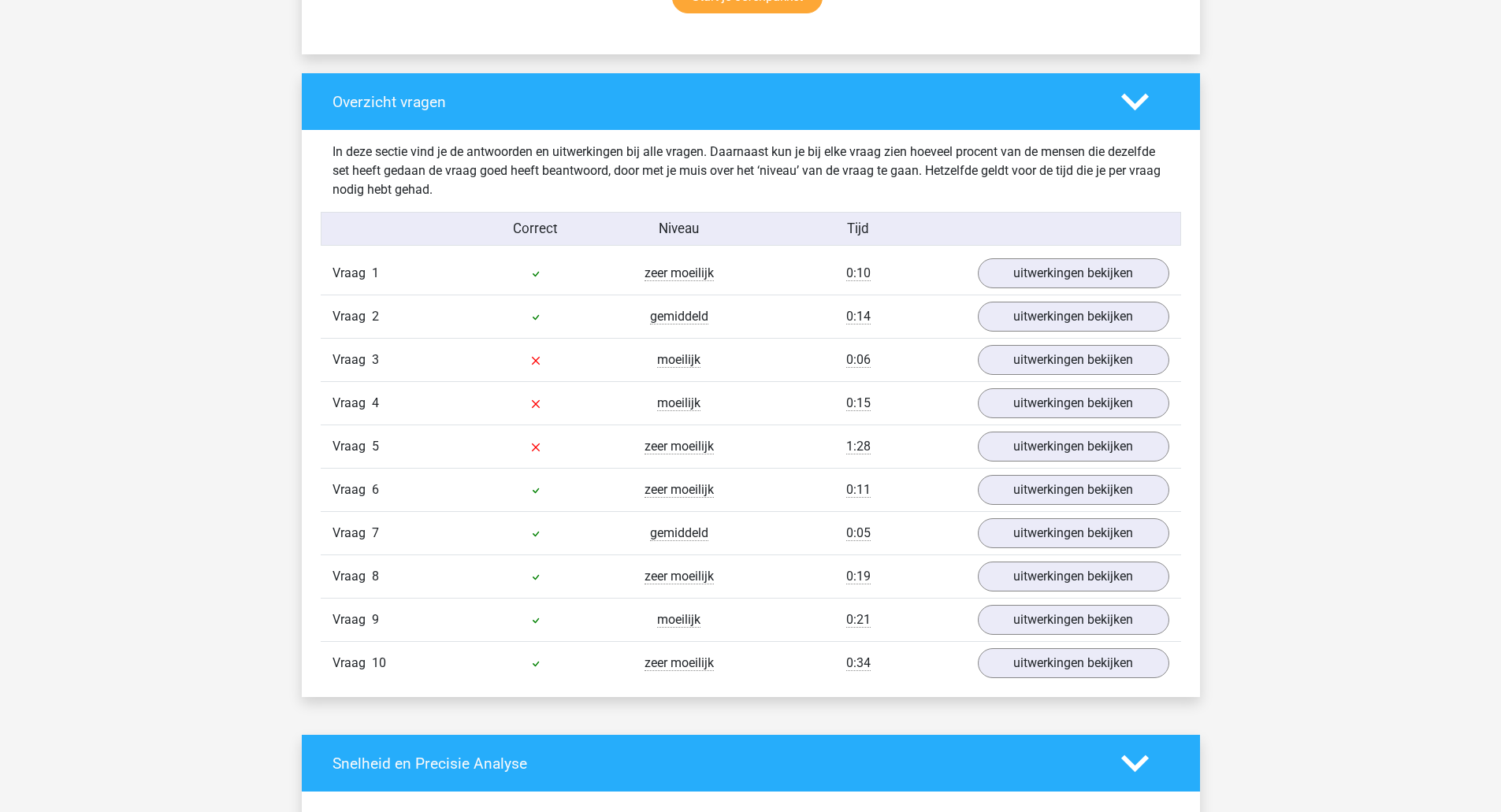
scroll to position [1050, 0]
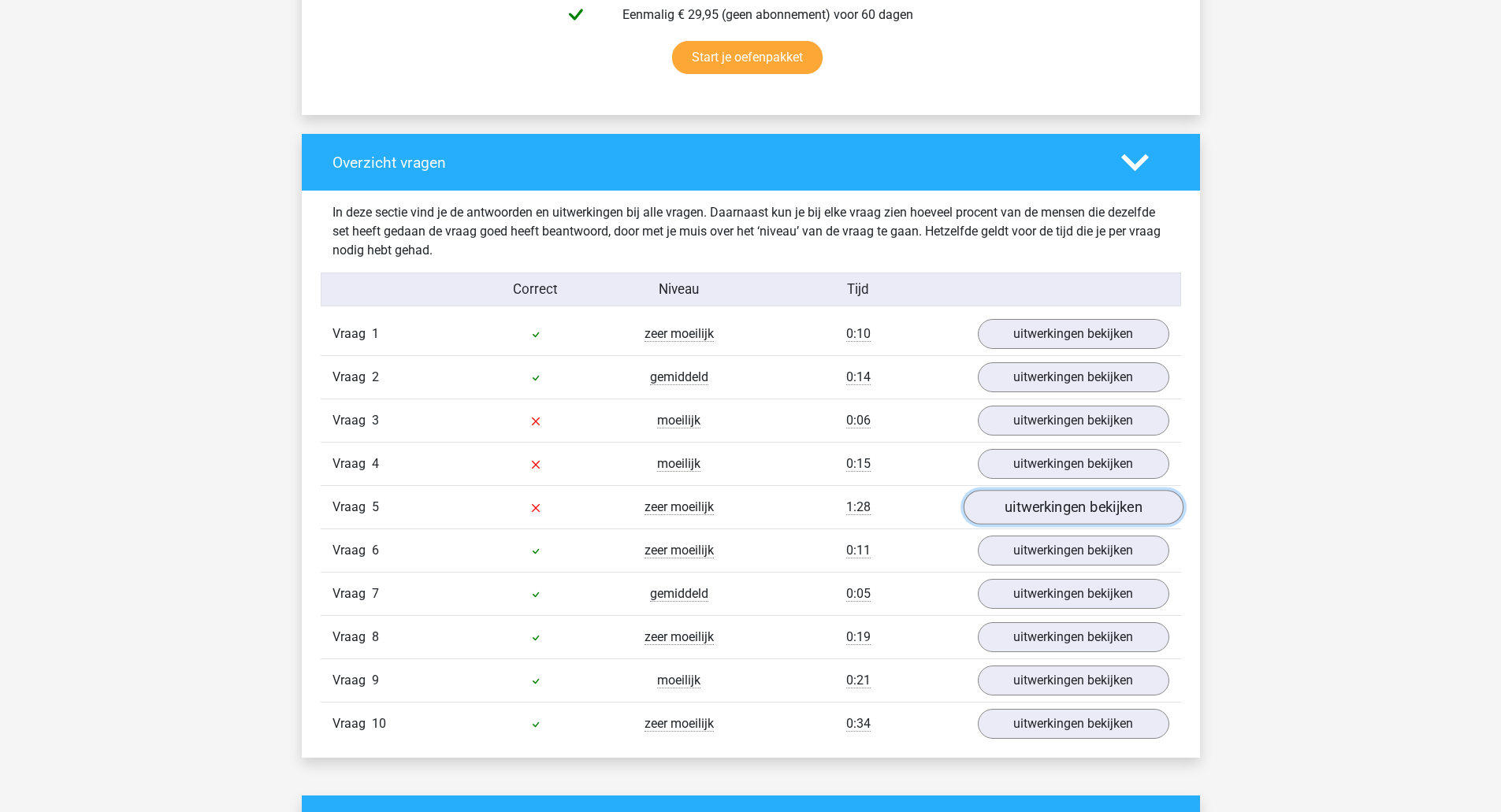
click at [1089, 503] on link "uitwerkingen bekijken" at bounding box center [1072, 508] width 220 height 35
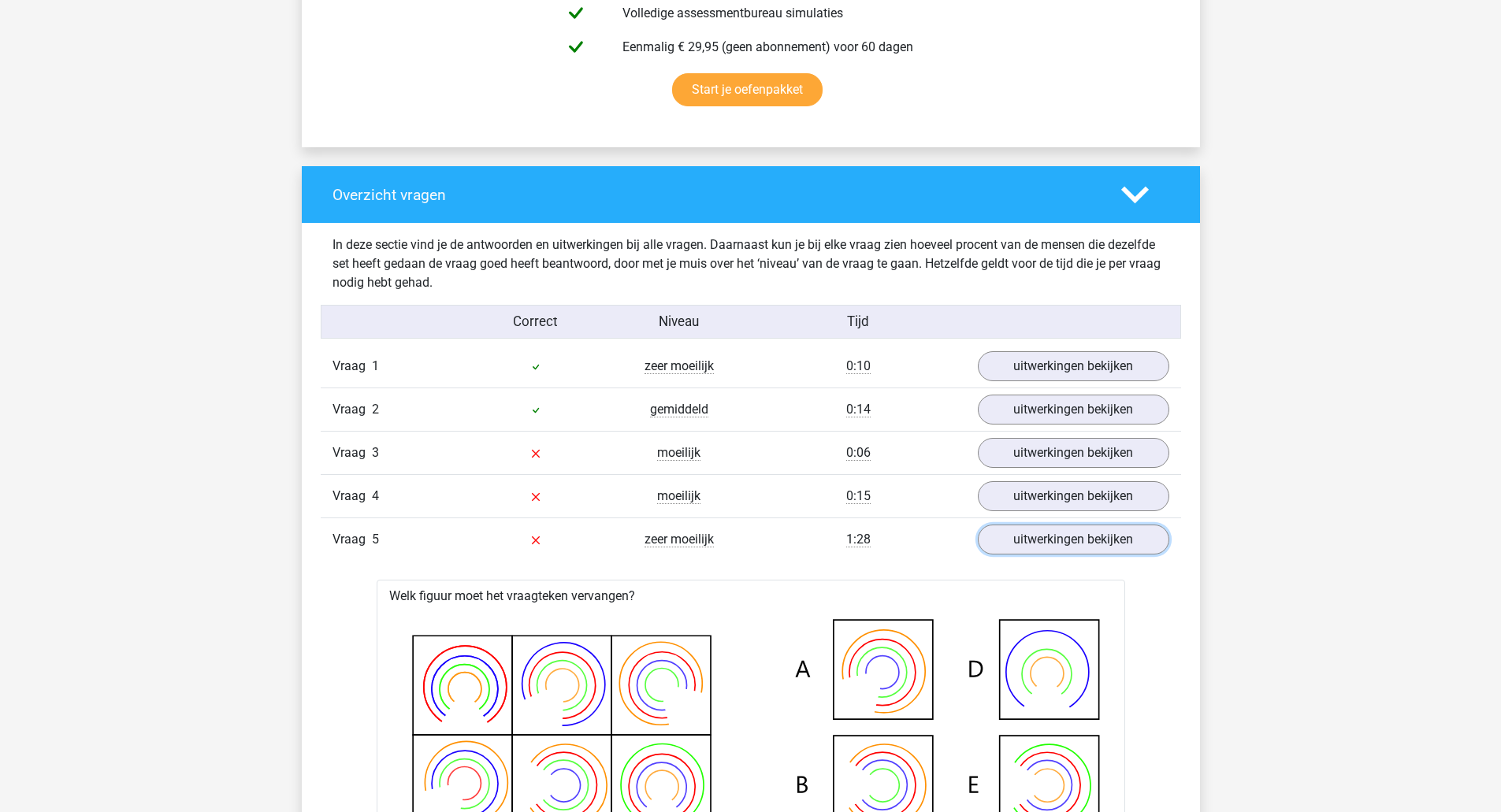
scroll to position [1156, 0]
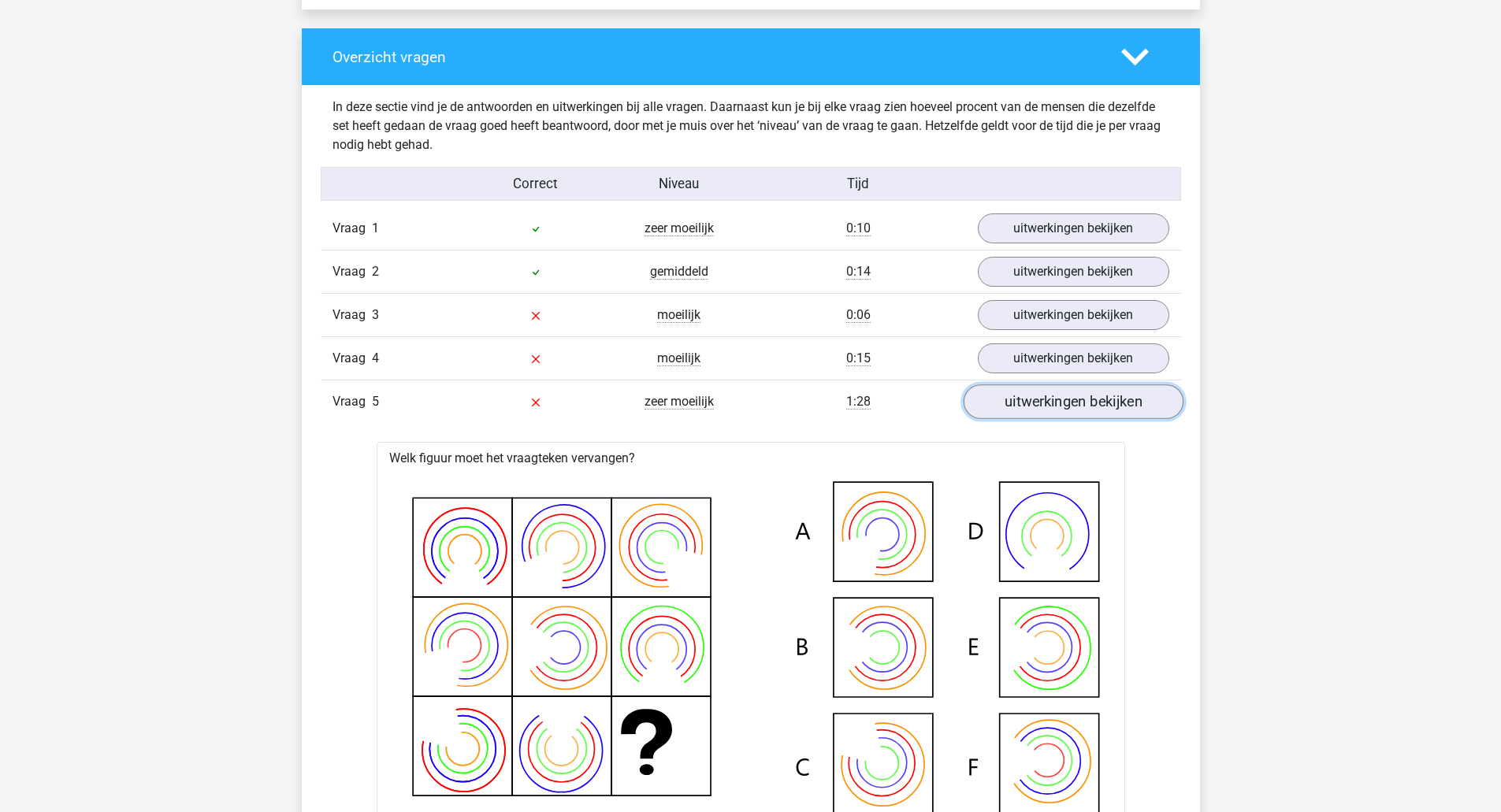
click at [1070, 393] on link "uitwerkingen bekijken" at bounding box center [1072, 402] width 220 height 35
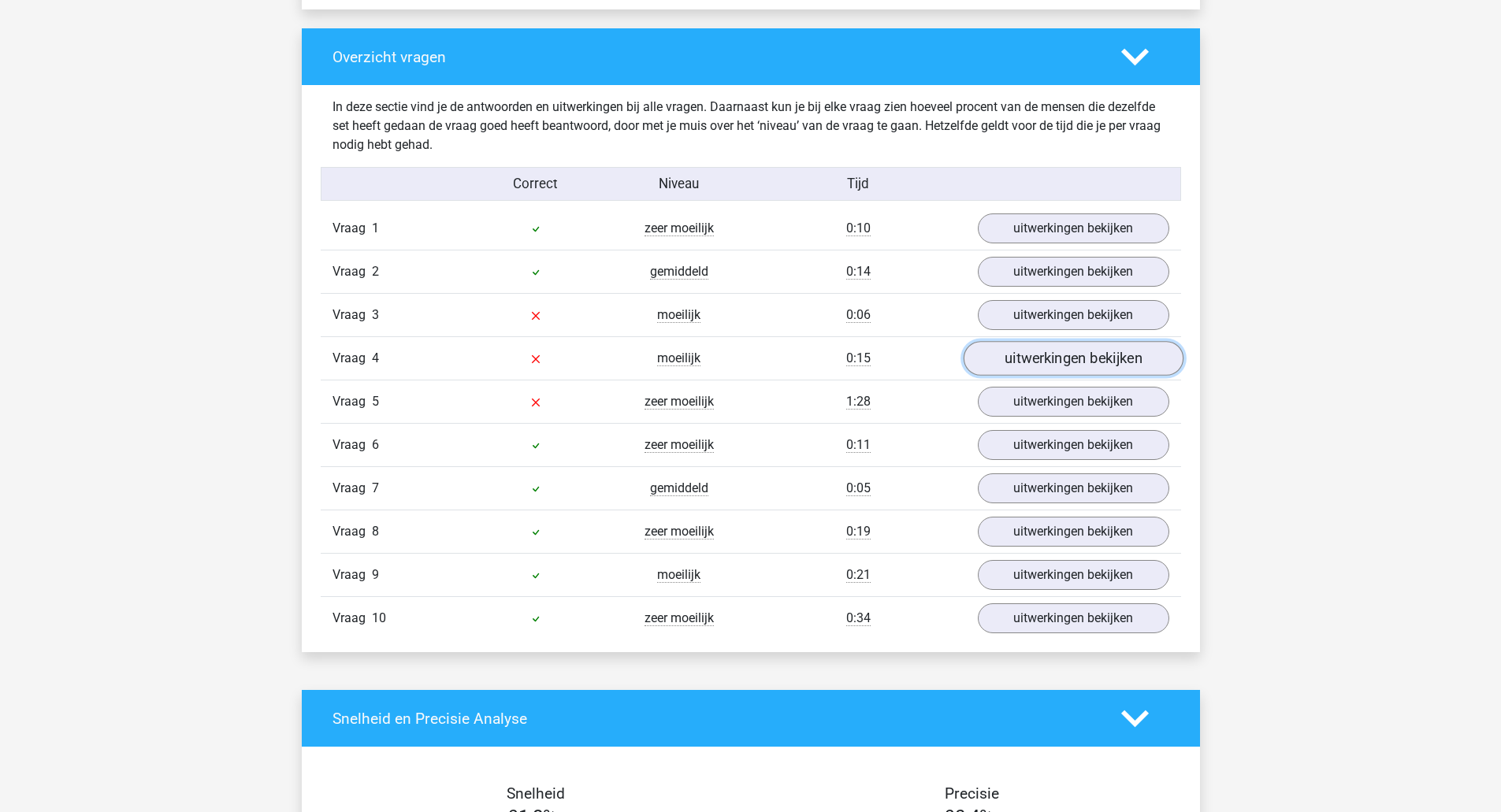
click at [1061, 357] on link "uitwerkingen bekijken" at bounding box center [1072, 359] width 220 height 35
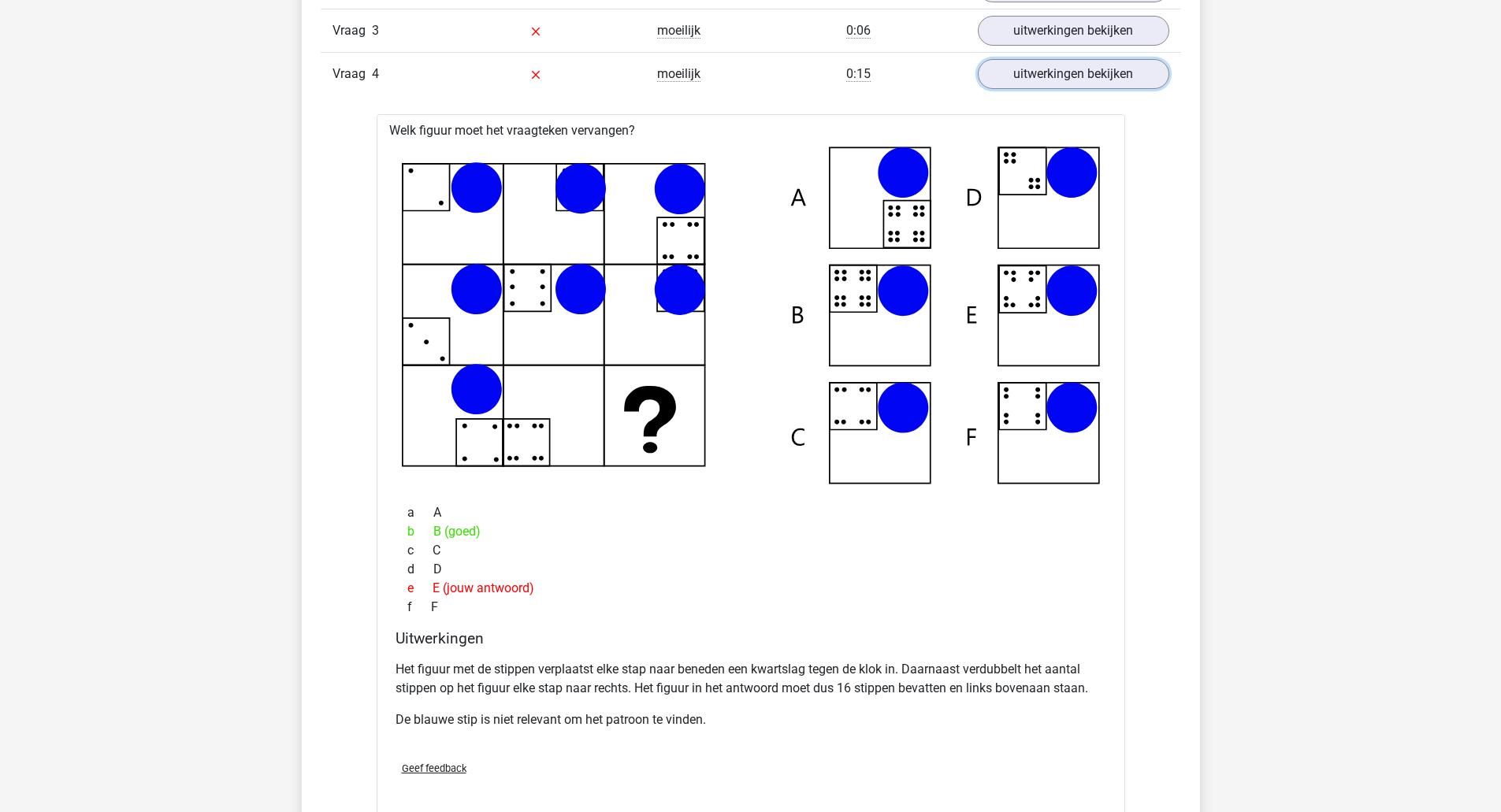
scroll to position [1471, 0]
